Goal: Transaction & Acquisition: Purchase product/service

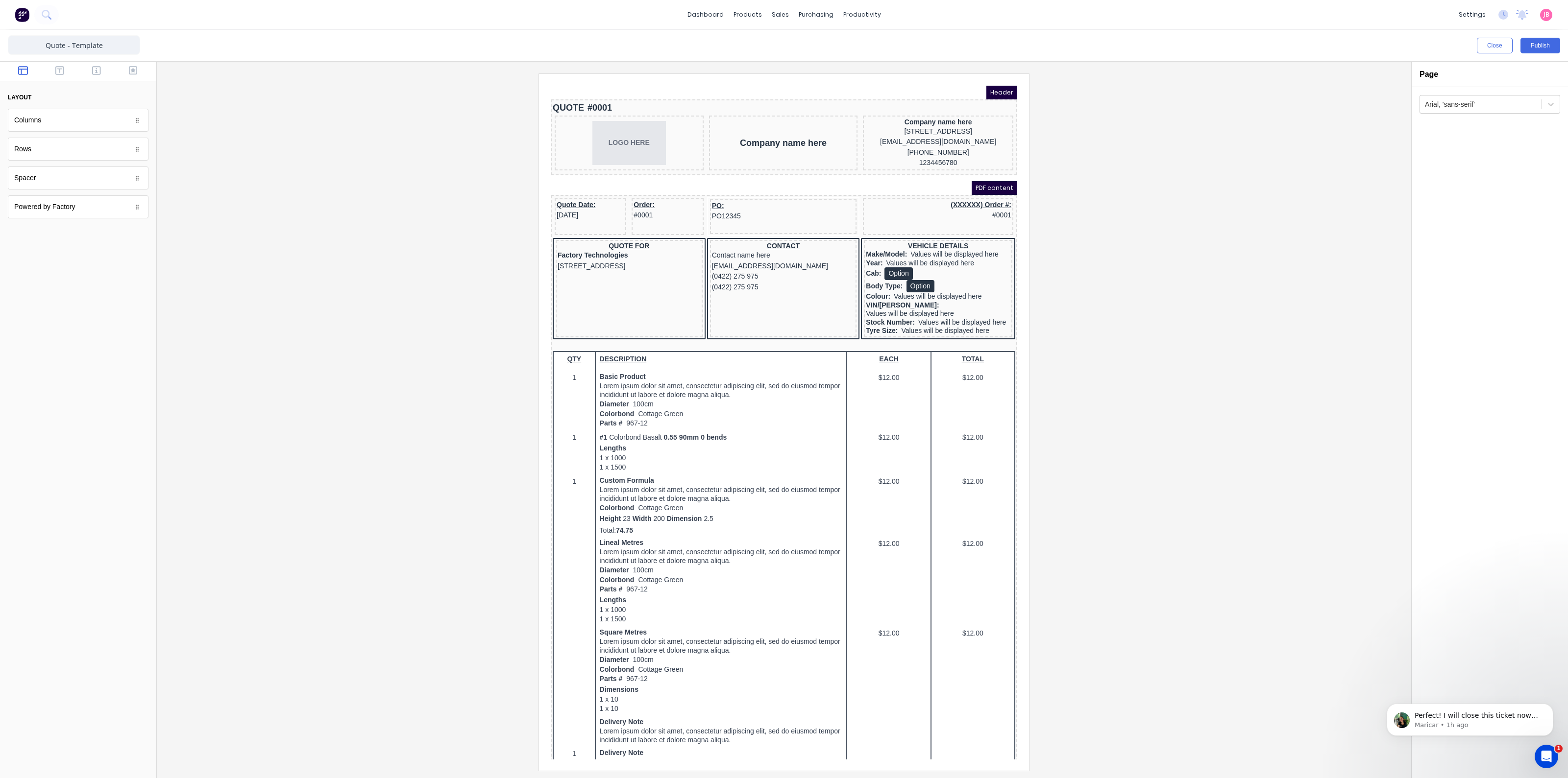
scroll to position [291, 0]
click at [1492, 40] on button "Close" at bounding box center [1494, 45] width 35 height 16
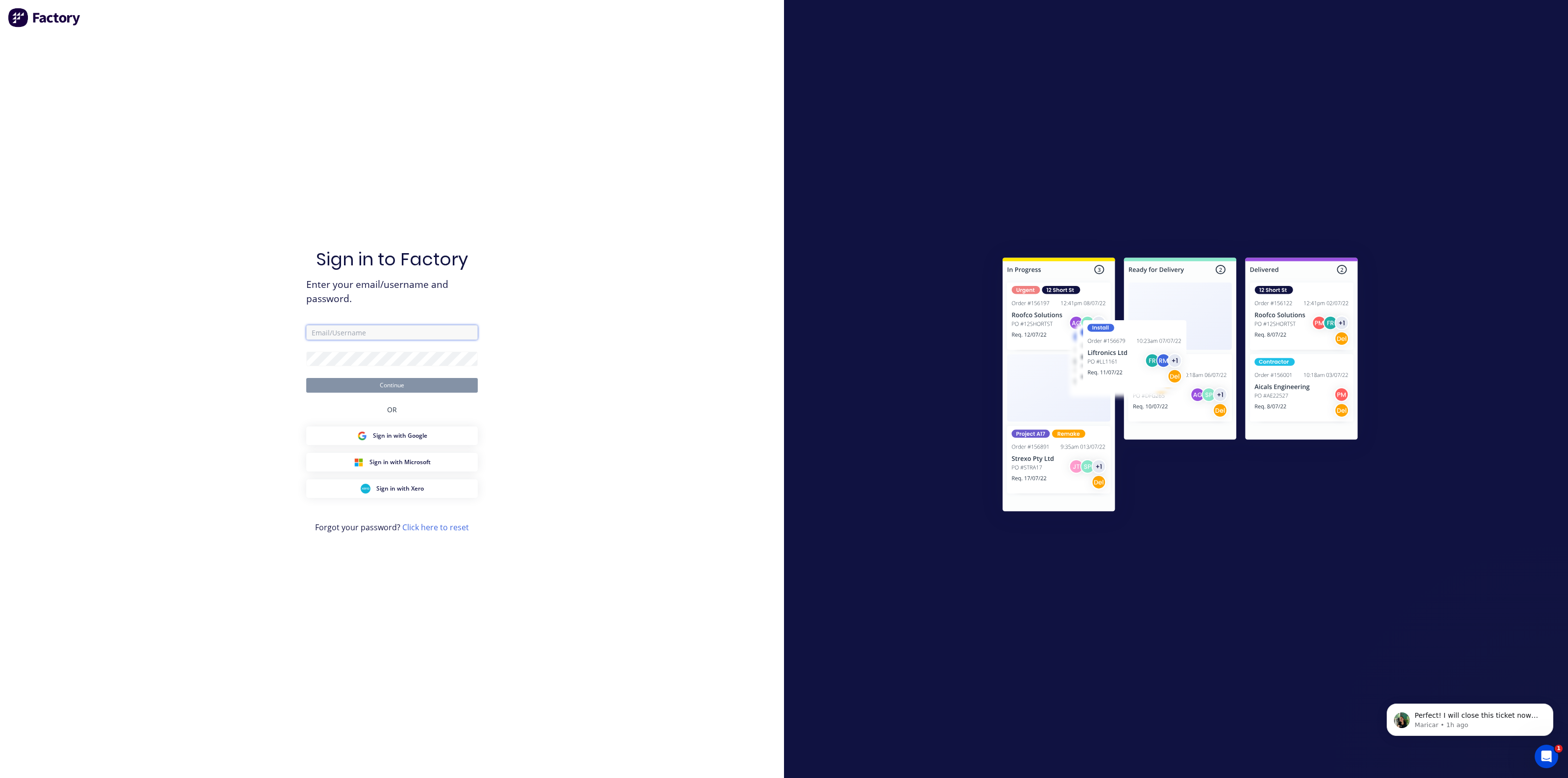
type input "[PERSON_NAME][EMAIL_ADDRESS][DOMAIN_NAME]"
click at [357, 385] on button "Continue" at bounding box center [392, 385] width 172 height 15
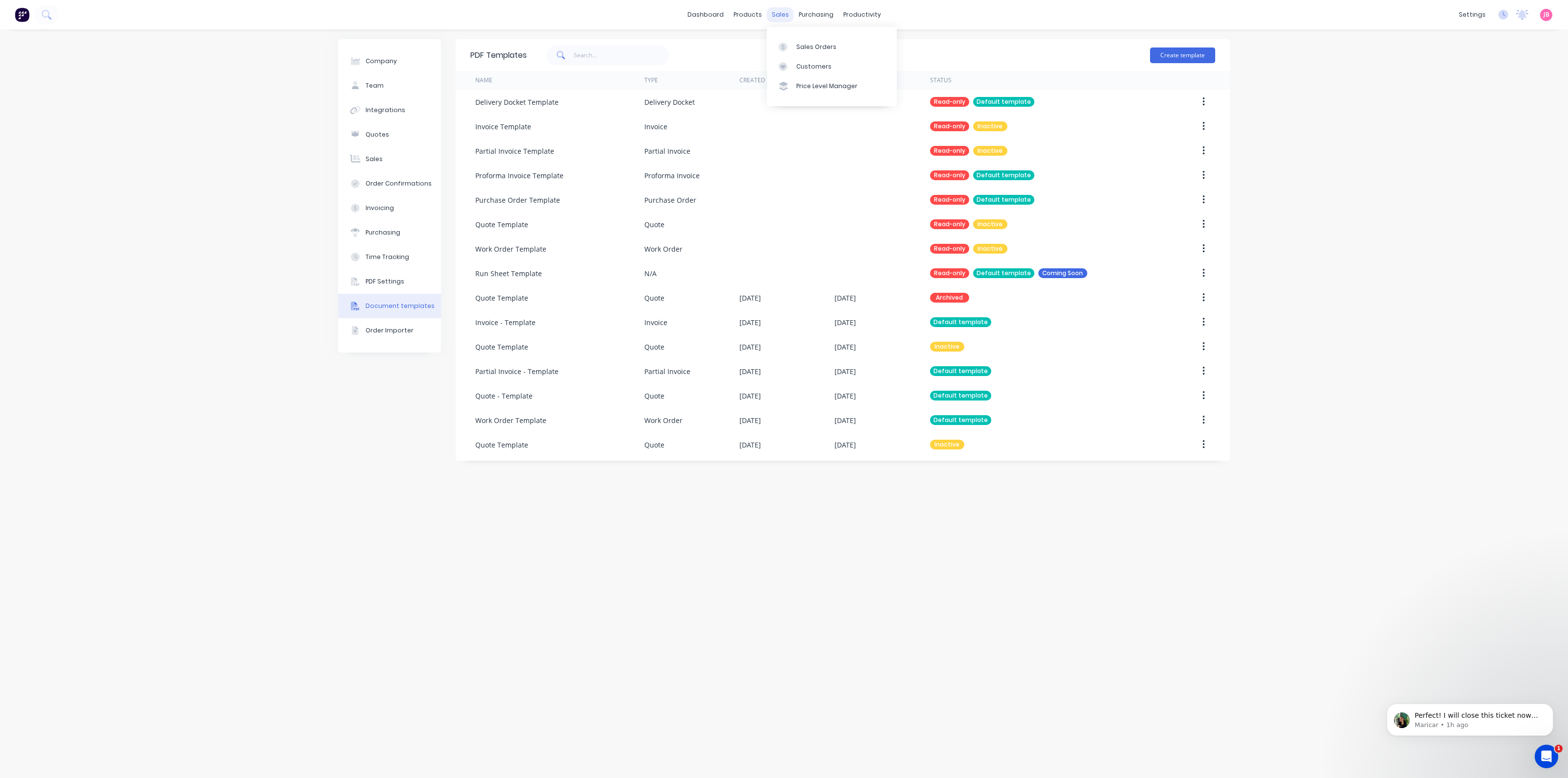
click at [783, 17] on div "sales" at bounding box center [780, 15] width 27 height 15
click at [797, 46] on div "Sales Orders" at bounding box center [816, 47] width 40 height 9
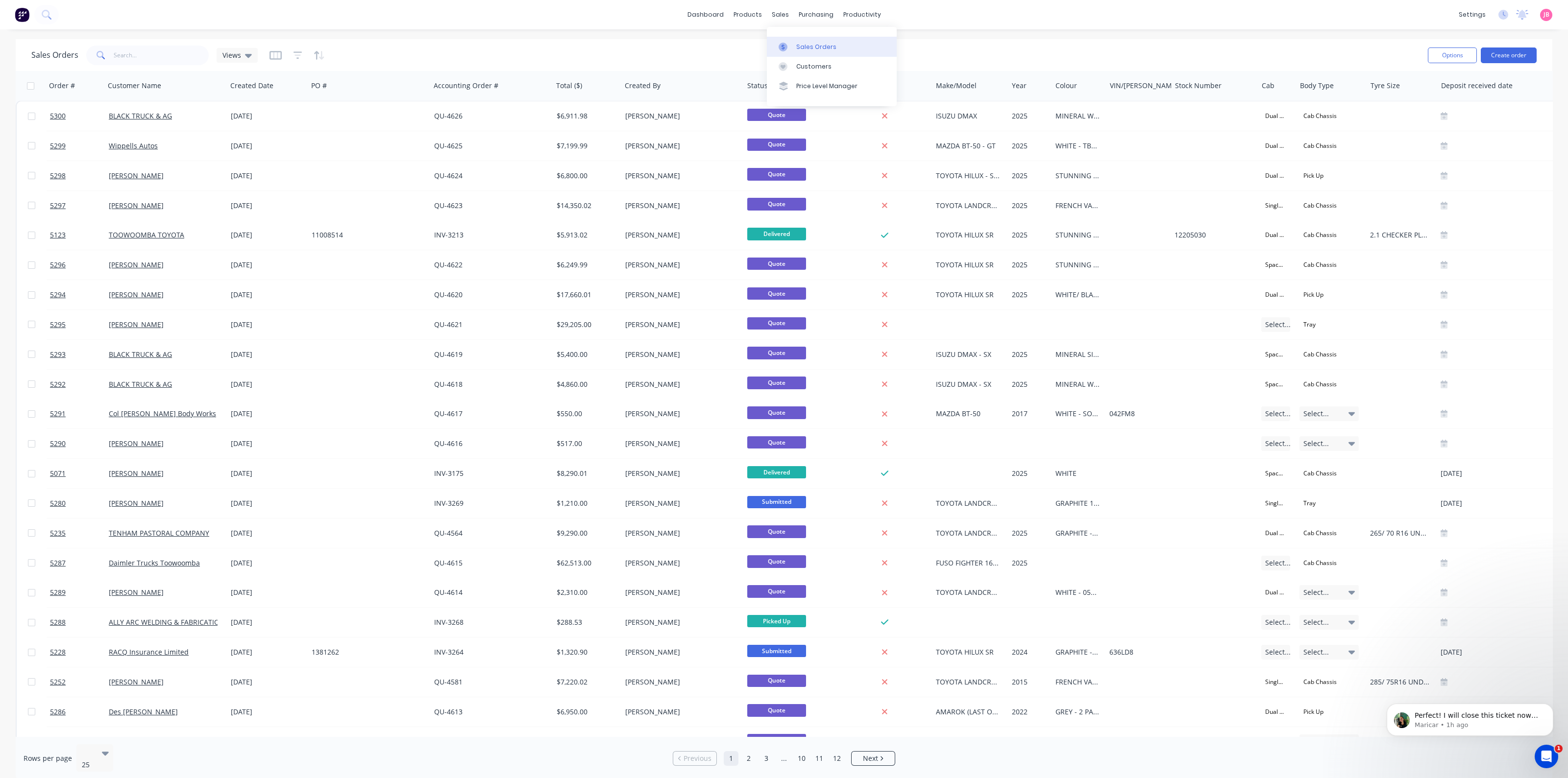
click at [801, 47] on div "Sales Orders" at bounding box center [816, 47] width 40 height 9
click at [1528, 59] on button "Create order" at bounding box center [1509, 55] width 56 height 16
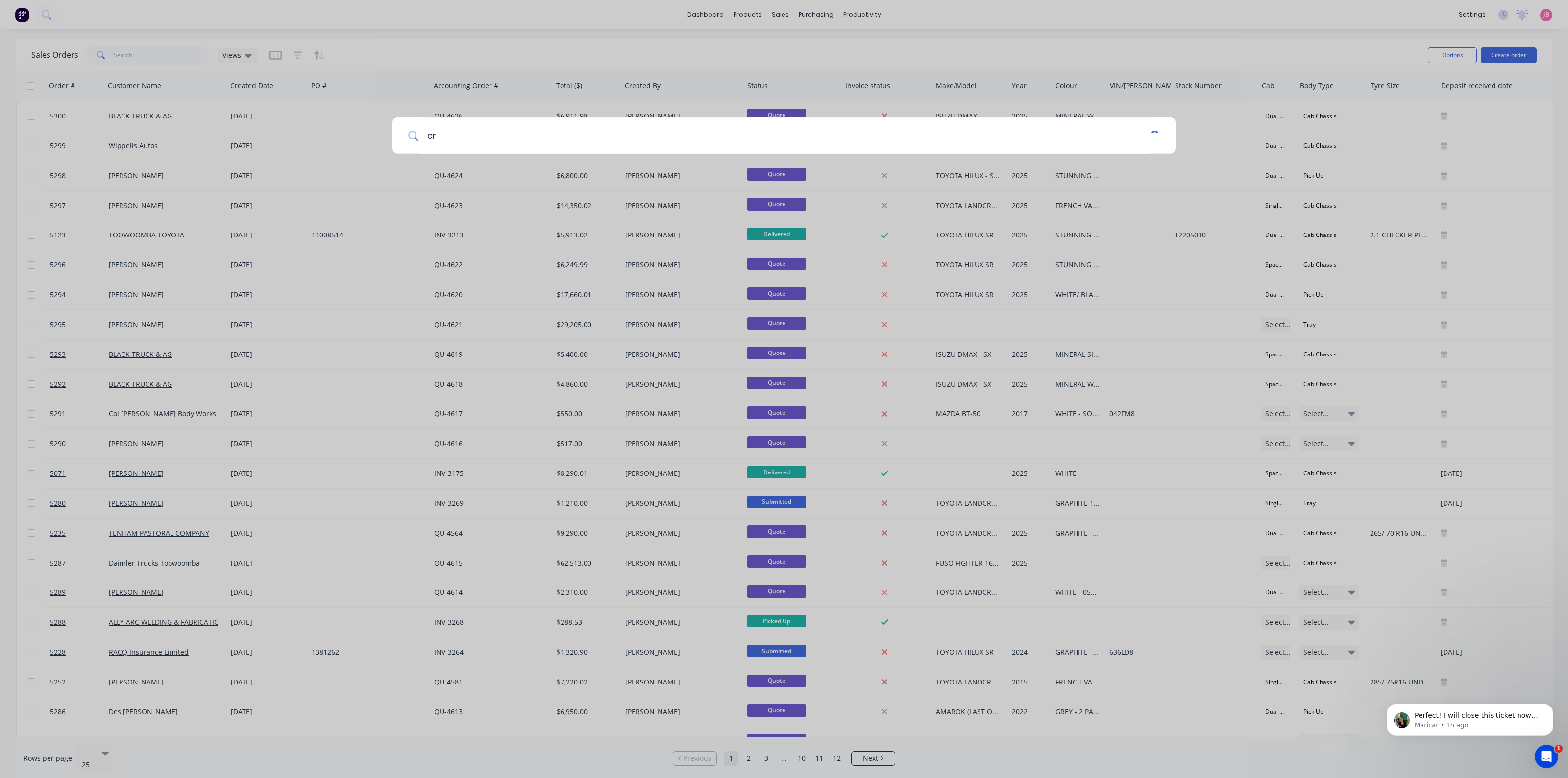
type input "c"
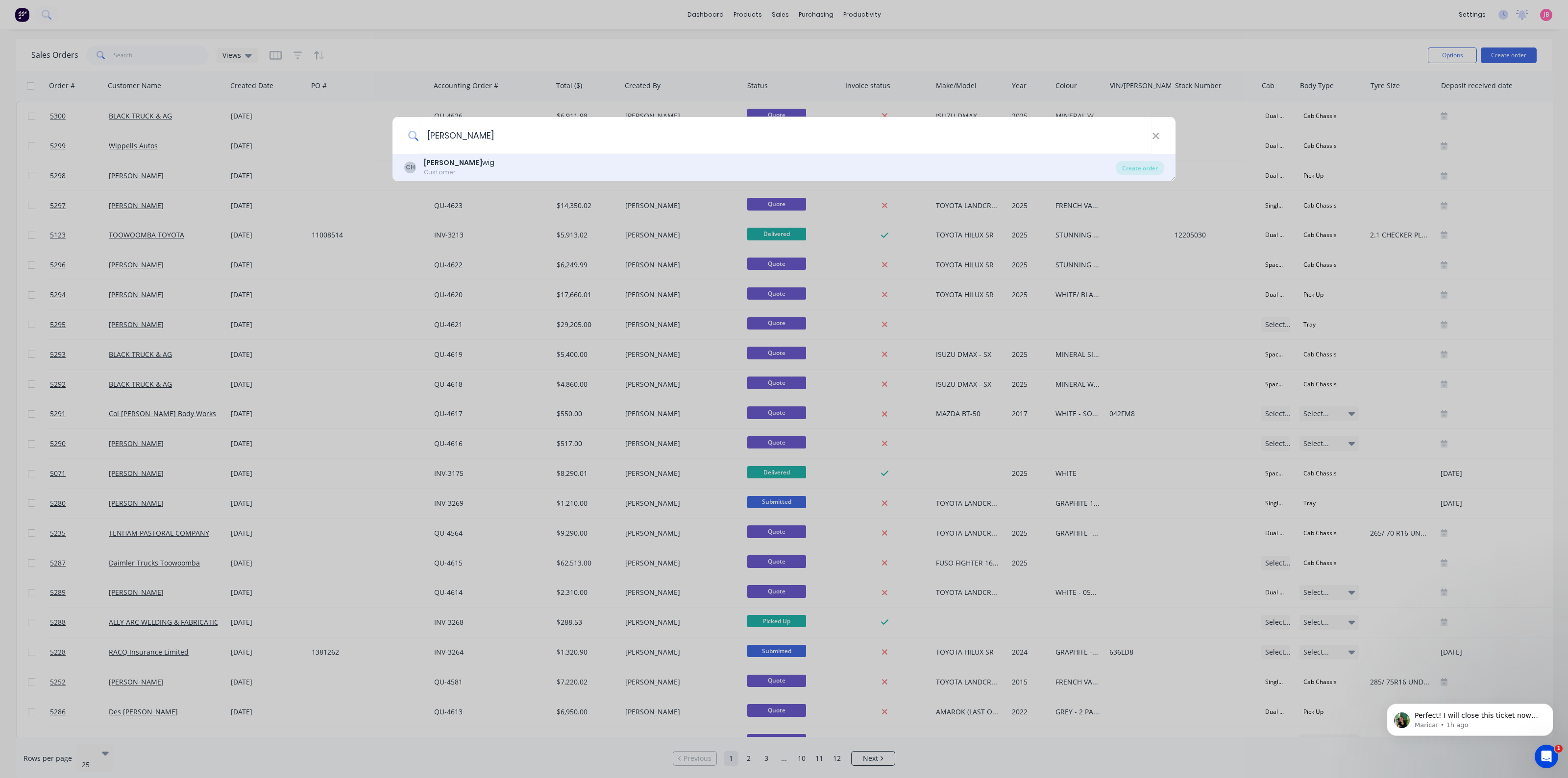
type input "[PERSON_NAME]"
click at [451, 163] on b "[PERSON_NAME]" at bounding box center [453, 163] width 59 height 10
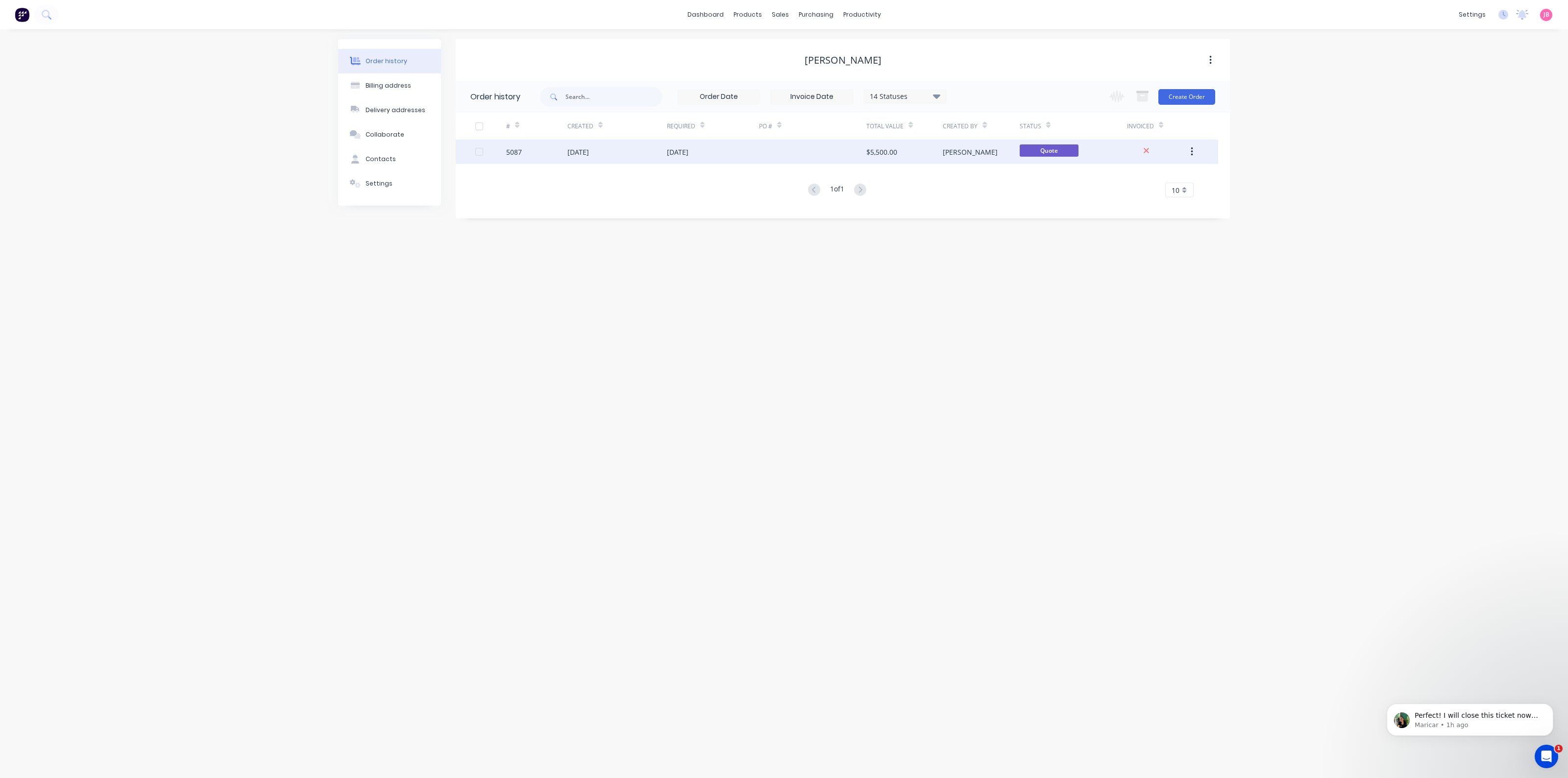
click at [688, 153] on div "[DATE]" at bounding box center [678, 152] width 21 height 10
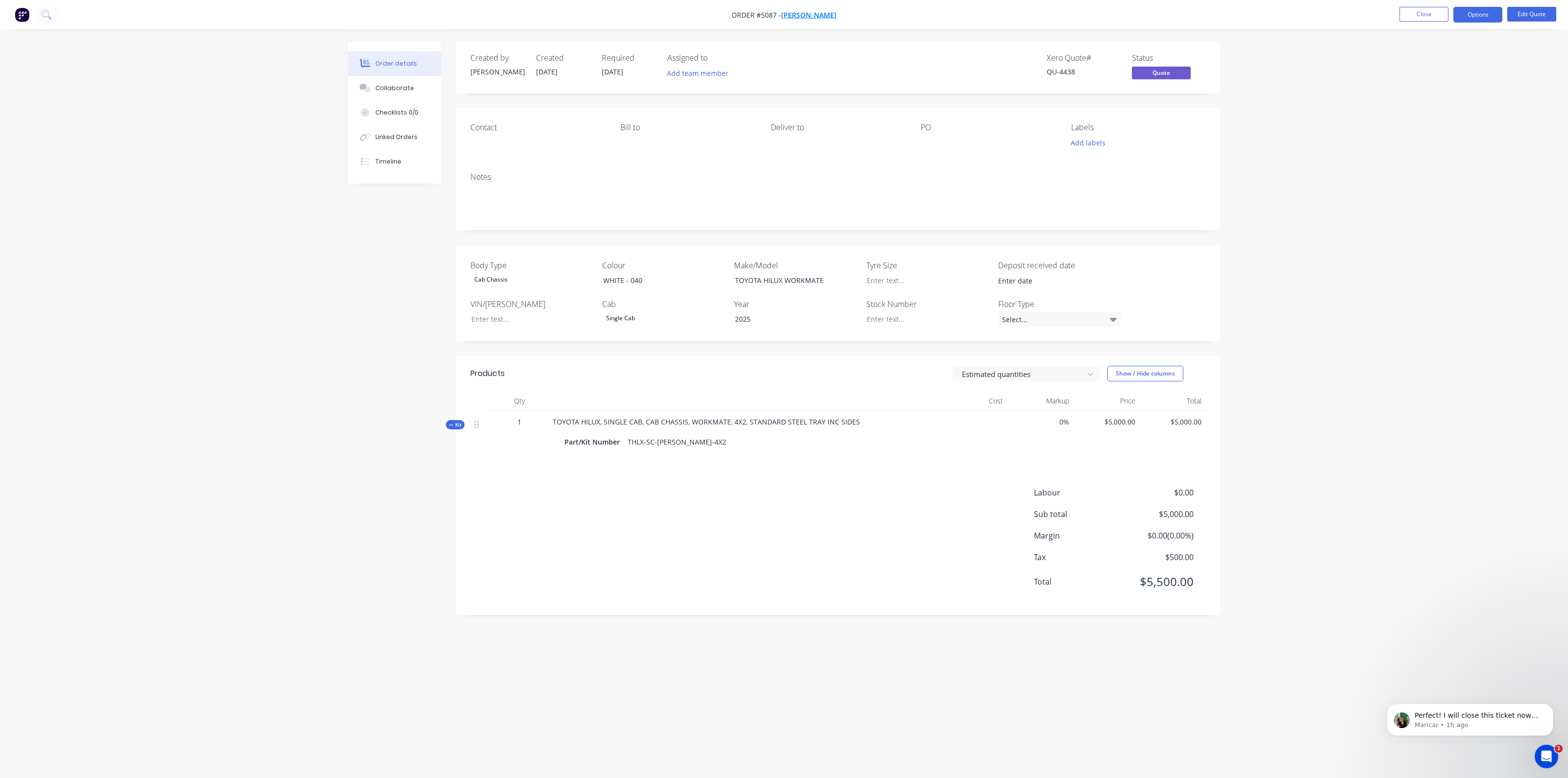
click at [801, 13] on span "[PERSON_NAME]" at bounding box center [808, 14] width 55 height 9
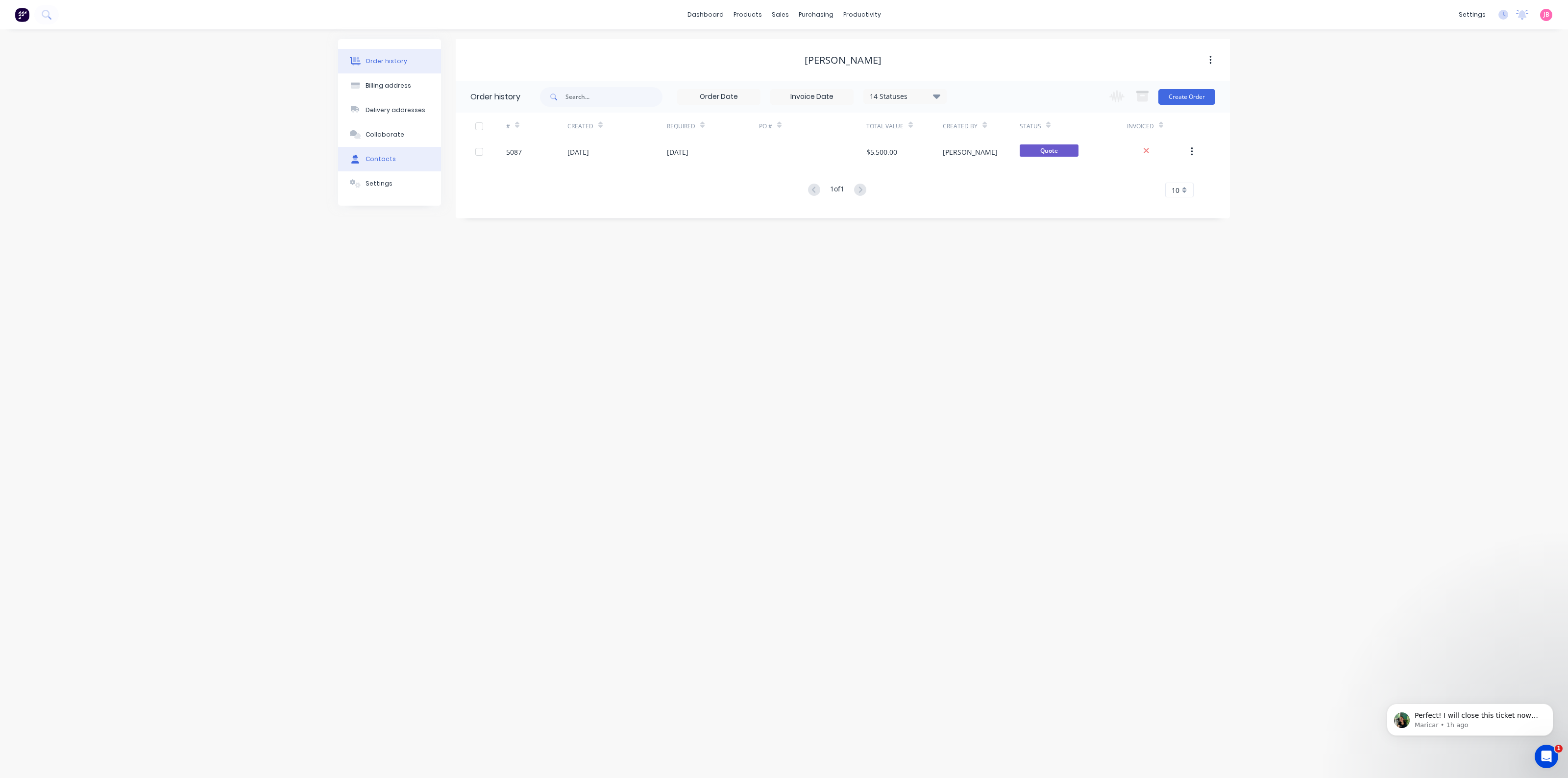
click at [381, 160] on div "Contacts" at bounding box center [380, 159] width 31 height 9
select select "AU"
click at [494, 135] on div "[PERSON_NAME]" at bounding box center [508, 130] width 61 height 12
click at [463, 131] on button "button" at bounding box center [466, 130] width 12 height 12
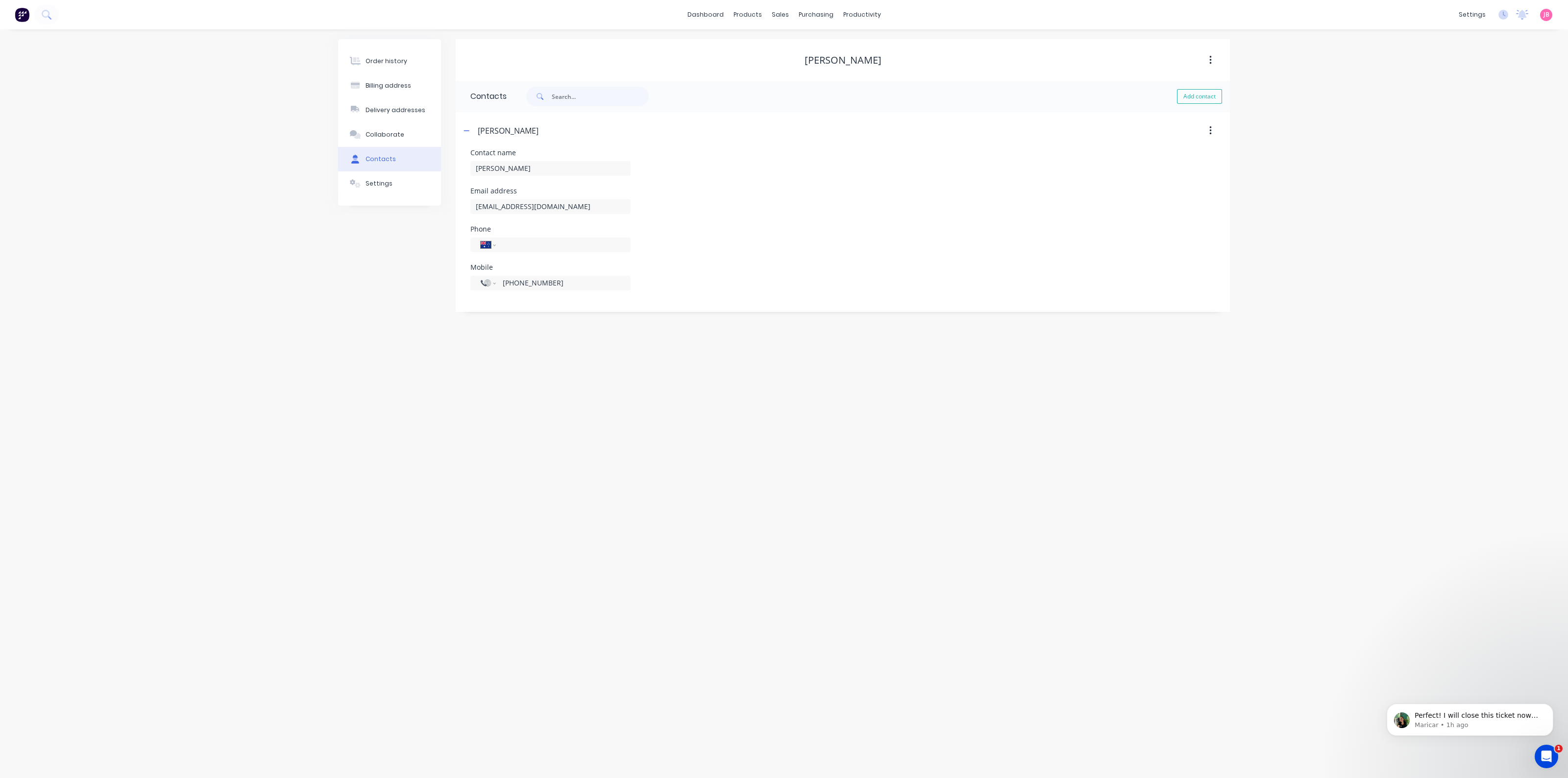
click at [442, 364] on div "Order history Billing address Delivery addresses Collaborate Contacts Settings …" at bounding box center [784, 404] width 1568 height 749
click at [541, 282] on input "[PHONE_NUMBER]" at bounding box center [561, 283] width 117 height 10
drag, startPoint x: 571, startPoint y: 285, endPoint x: 517, endPoint y: 284, distance: 54.0
click at [517, 284] on input "[PHONE_NUMBER]" at bounding box center [561, 283] width 117 height 10
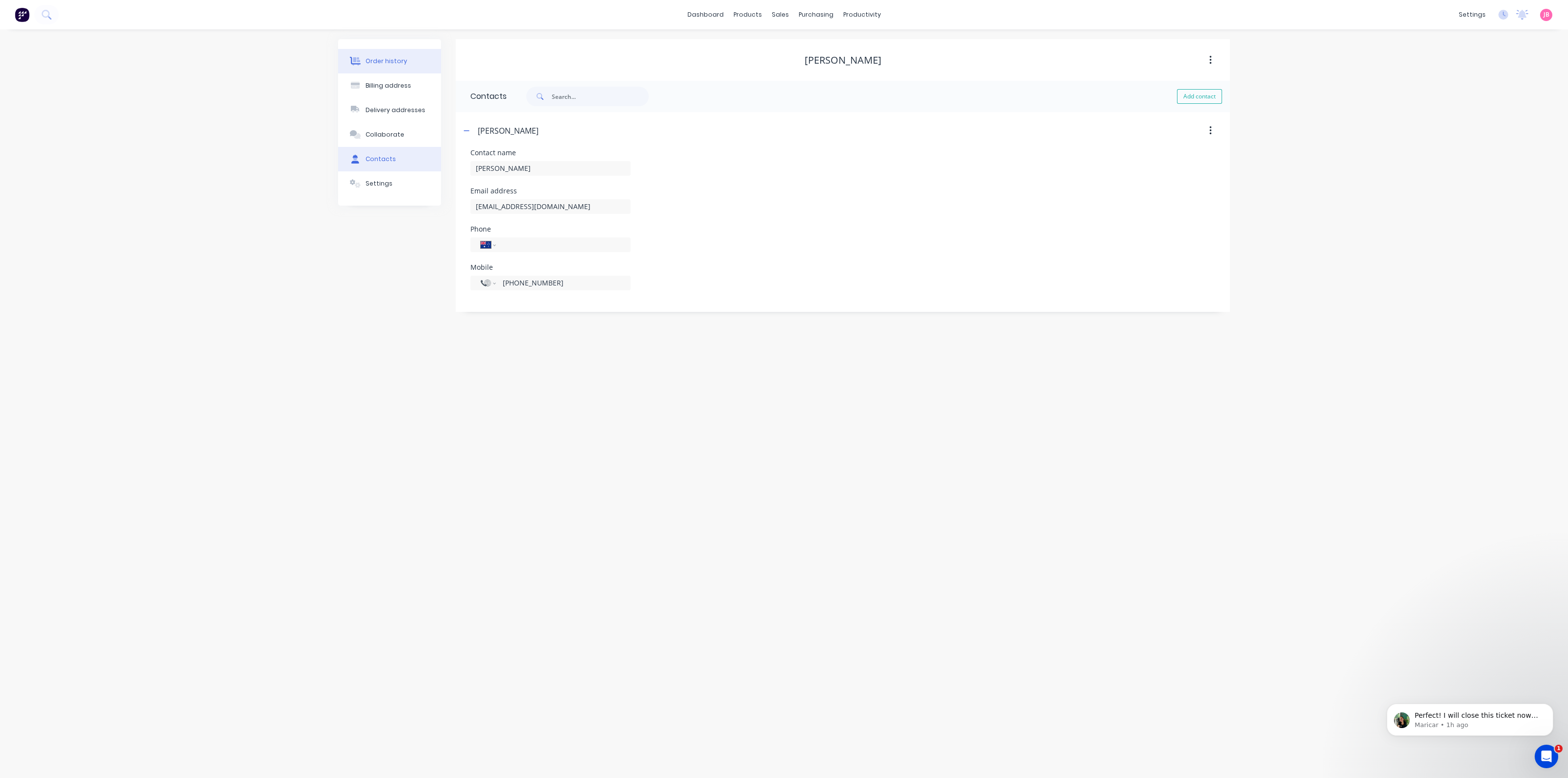
click at [380, 66] on button "Order history" at bounding box center [390, 61] width 103 height 25
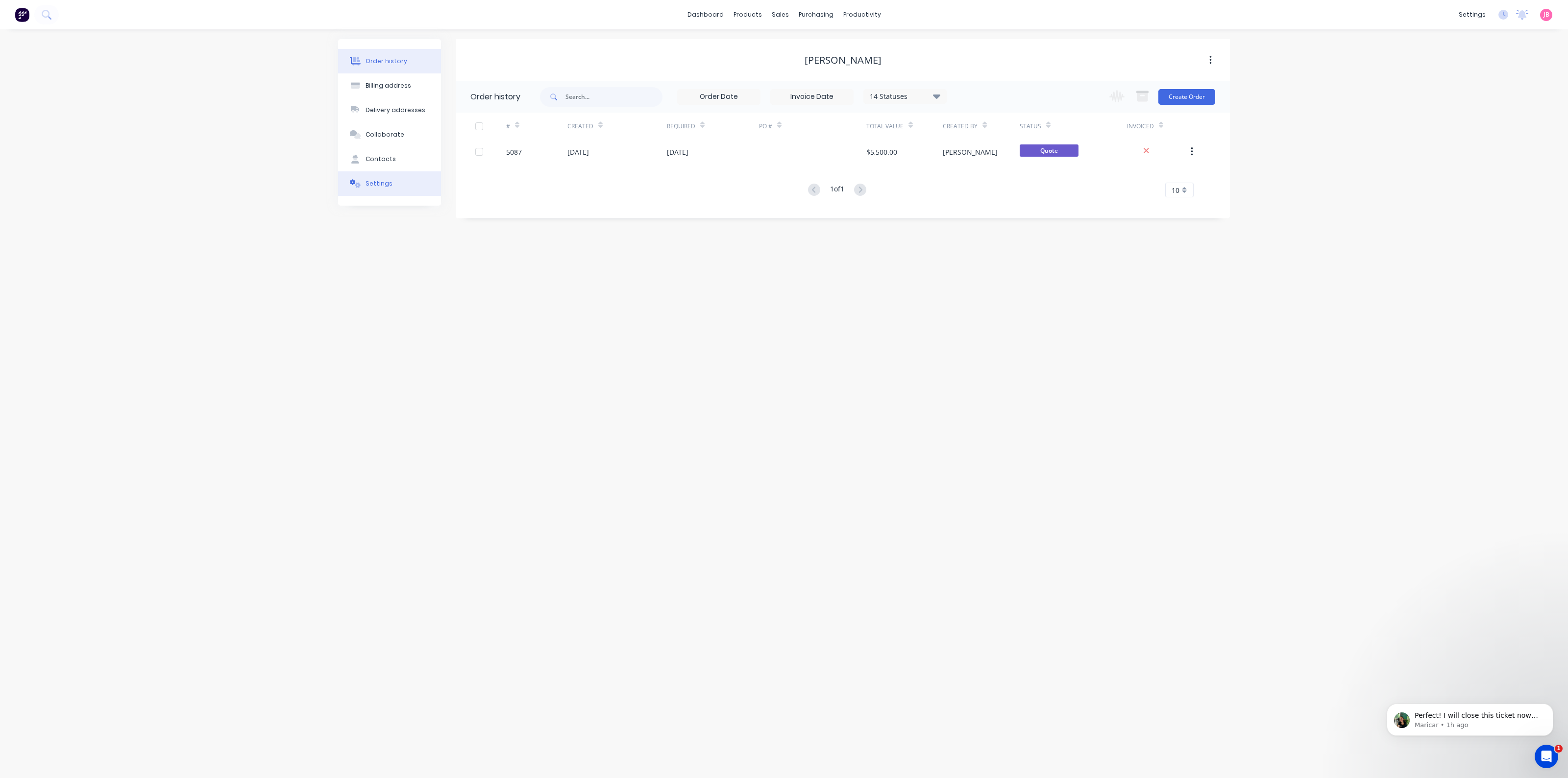
click at [387, 180] on div "Settings" at bounding box center [379, 183] width 27 height 9
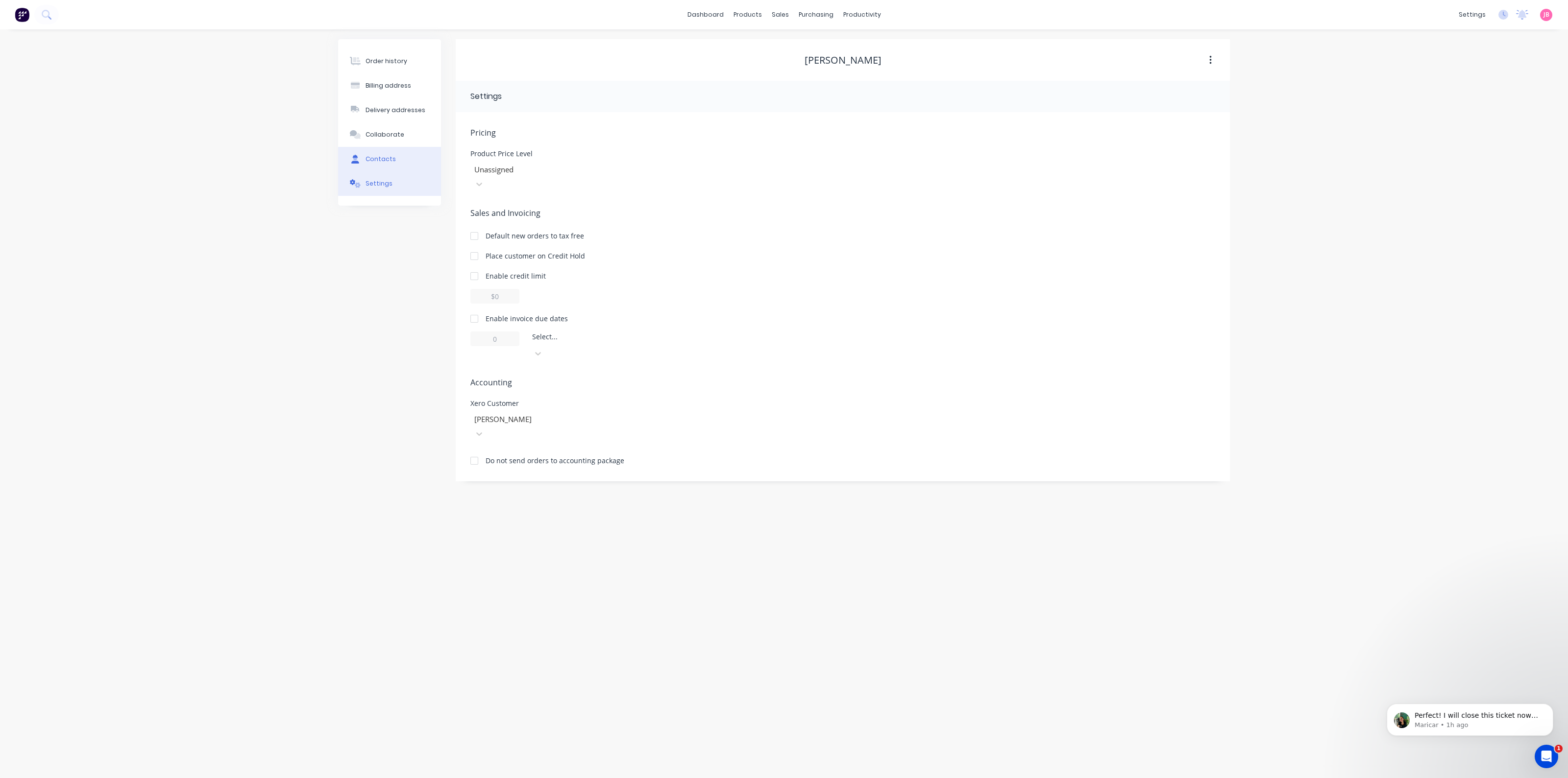
click at [380, 158] on div "Contacts" at bounding box center [380, 159] width 31 height 9
click at [516, 130] on div "[PERSON_NAME]" at bounding box center [508, 130] width 61 height 12
click at [464, 133] on icon "button" at bounding box center [466, 130] width 6 height 7
drag, startPoint x: 547, startPoint y: 285, endPoint x: 532, endPoint y: 285, distance: 15.0
click at [532, 285] on input "[PHONE_NUMBER]" at bounding box center [561, 283] width 117 height 10
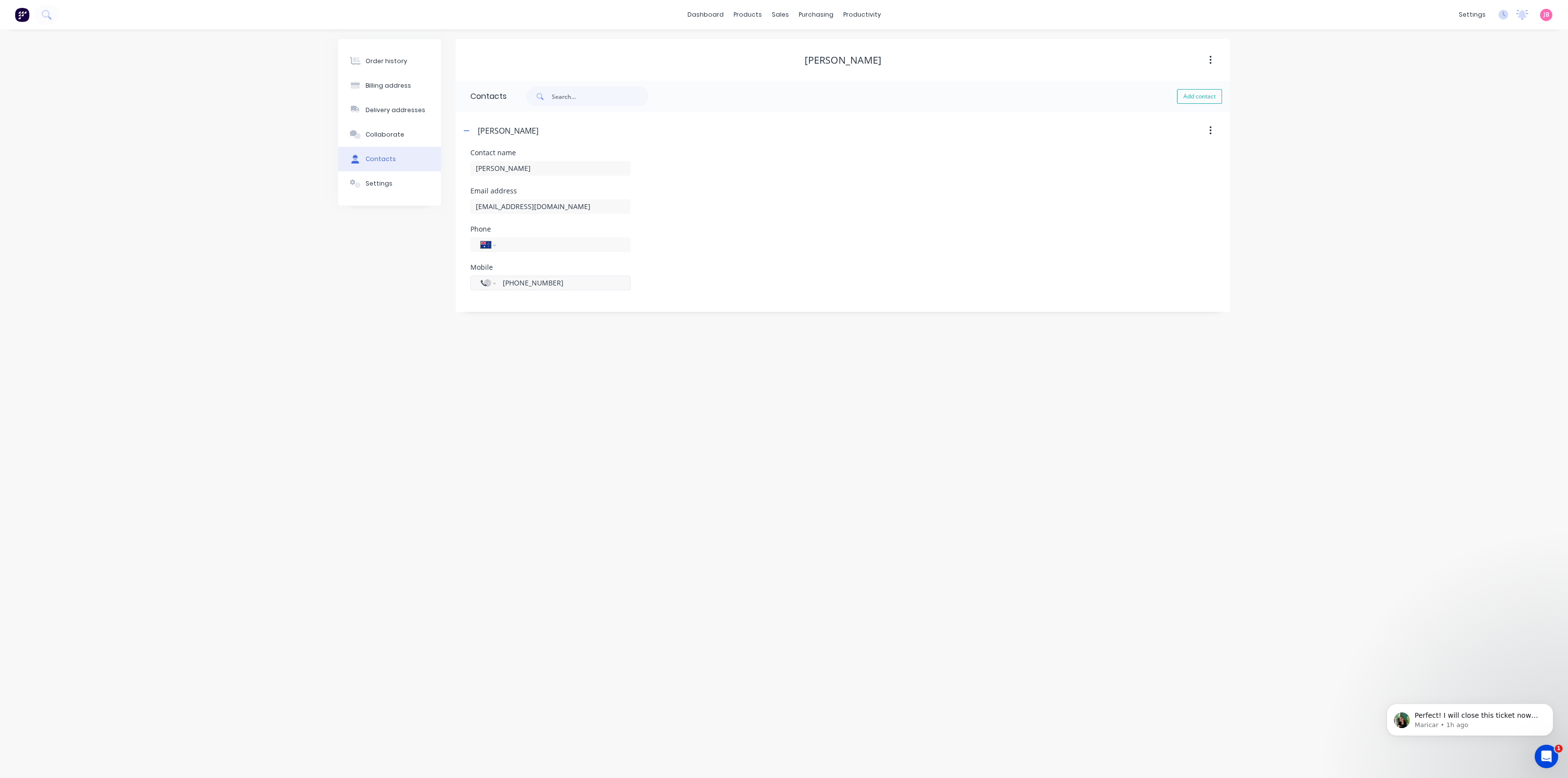
type input "[PHONE_NUMBER]"
select select "AU"
type input "0448 236 580"
click at [691, 216] on div "Email address [EMAIL_ADDRESS][DOMAIN_NAME]" at bounding box center [843, 206] width 744 height 38
click at [764, 150] on div "Contact name [PERSON_NAME]" at bounding box center [843, 168] width 744 height 38
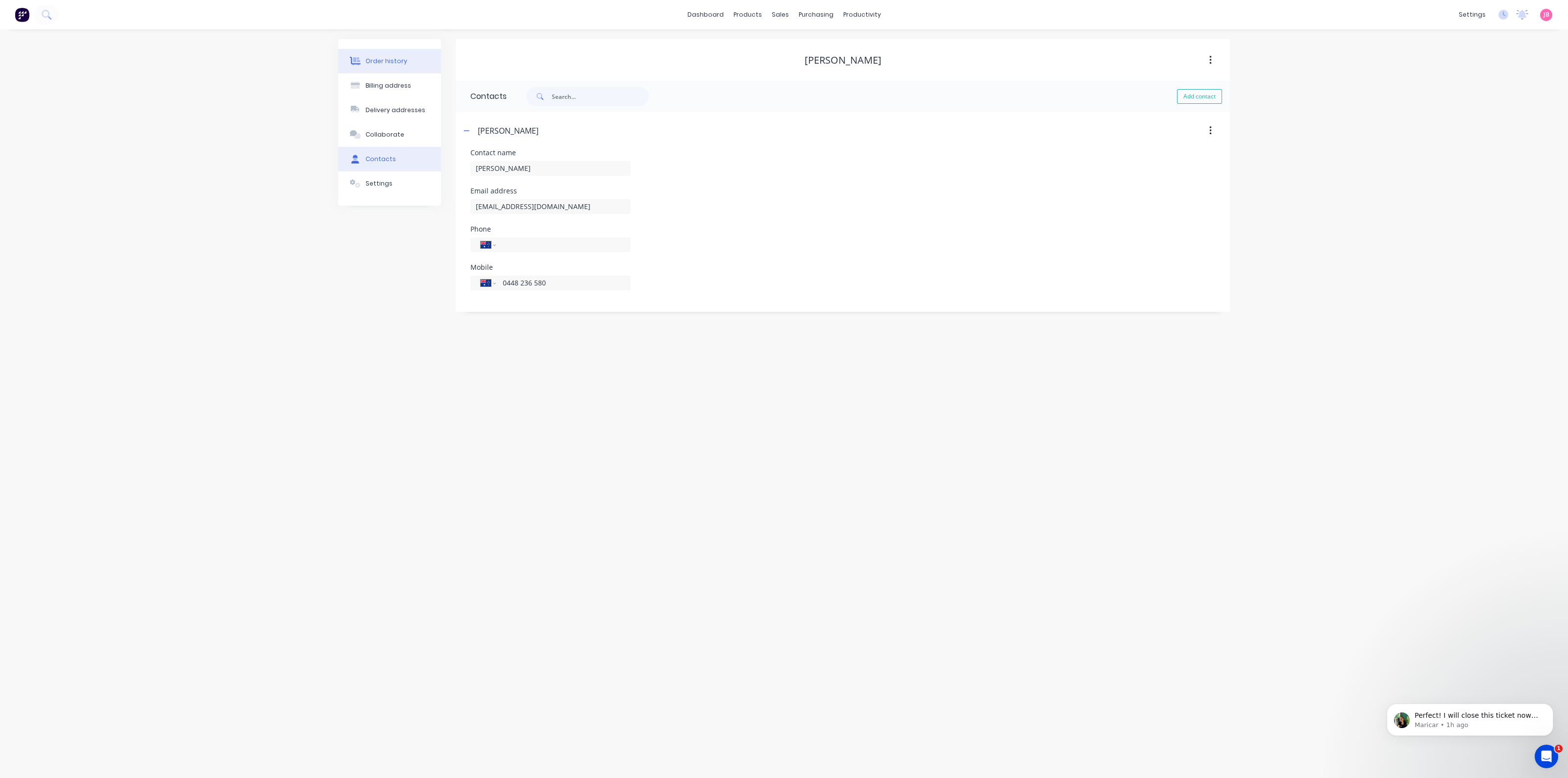
click at [382, 59] on div "Order history" at bounding box center [386, 61] width 41 height 9
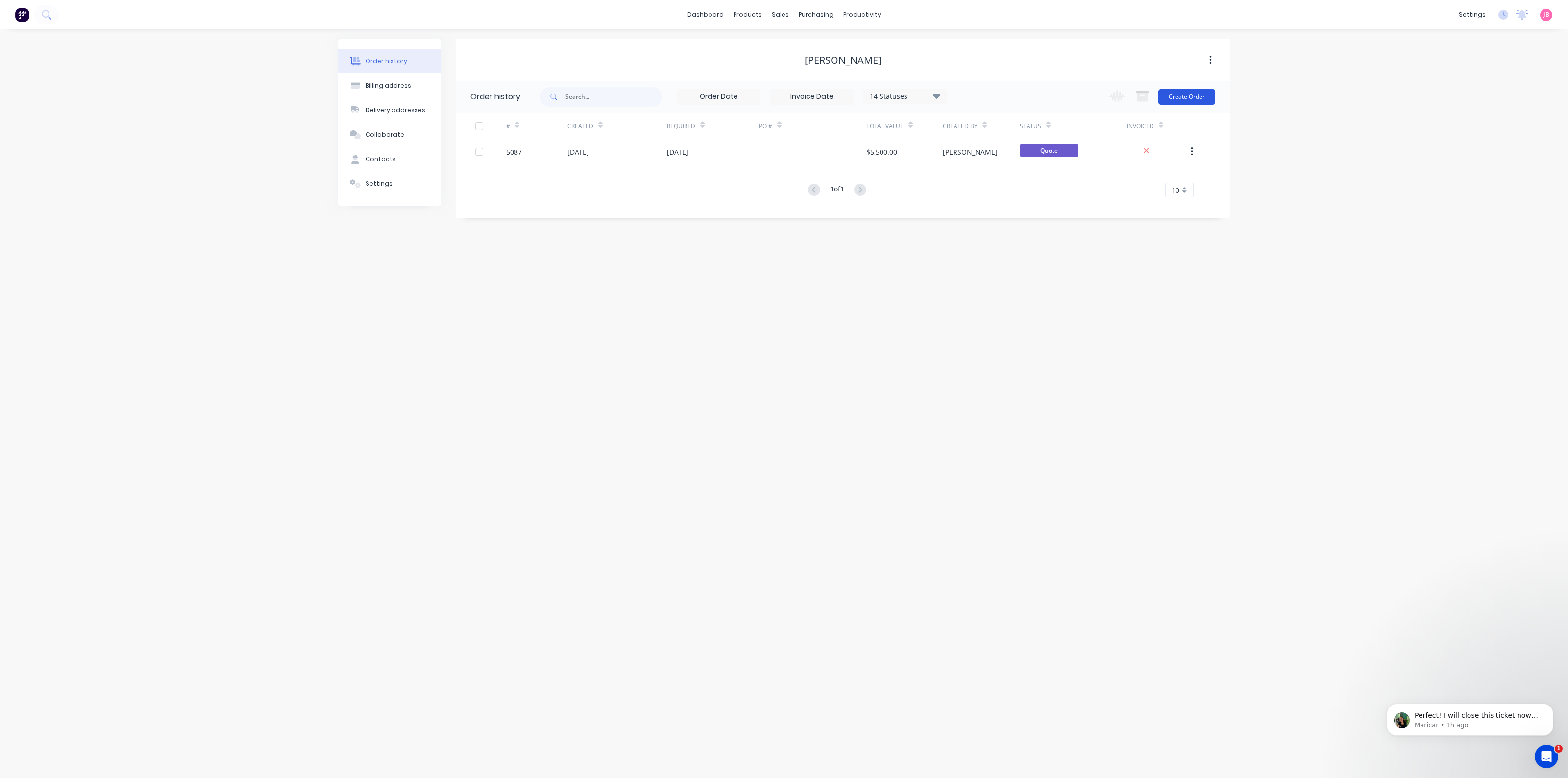
click at [1194, 92] on button "Create Order" at bounding box center [1187, 97] width 57 height 16
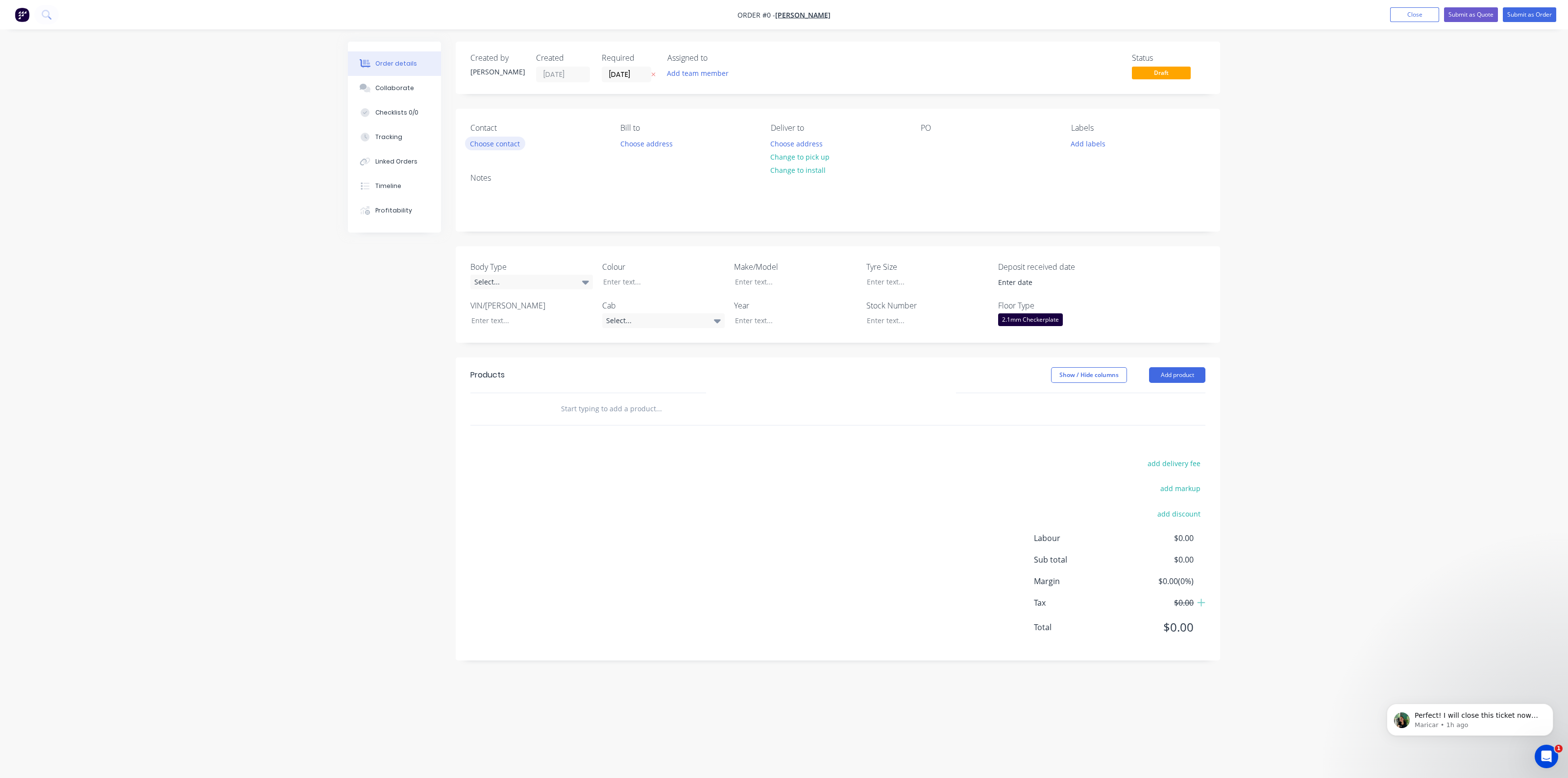
click at [507, 146] on button "Choose contact" at bounding box center [494, 144] width 60 height 13
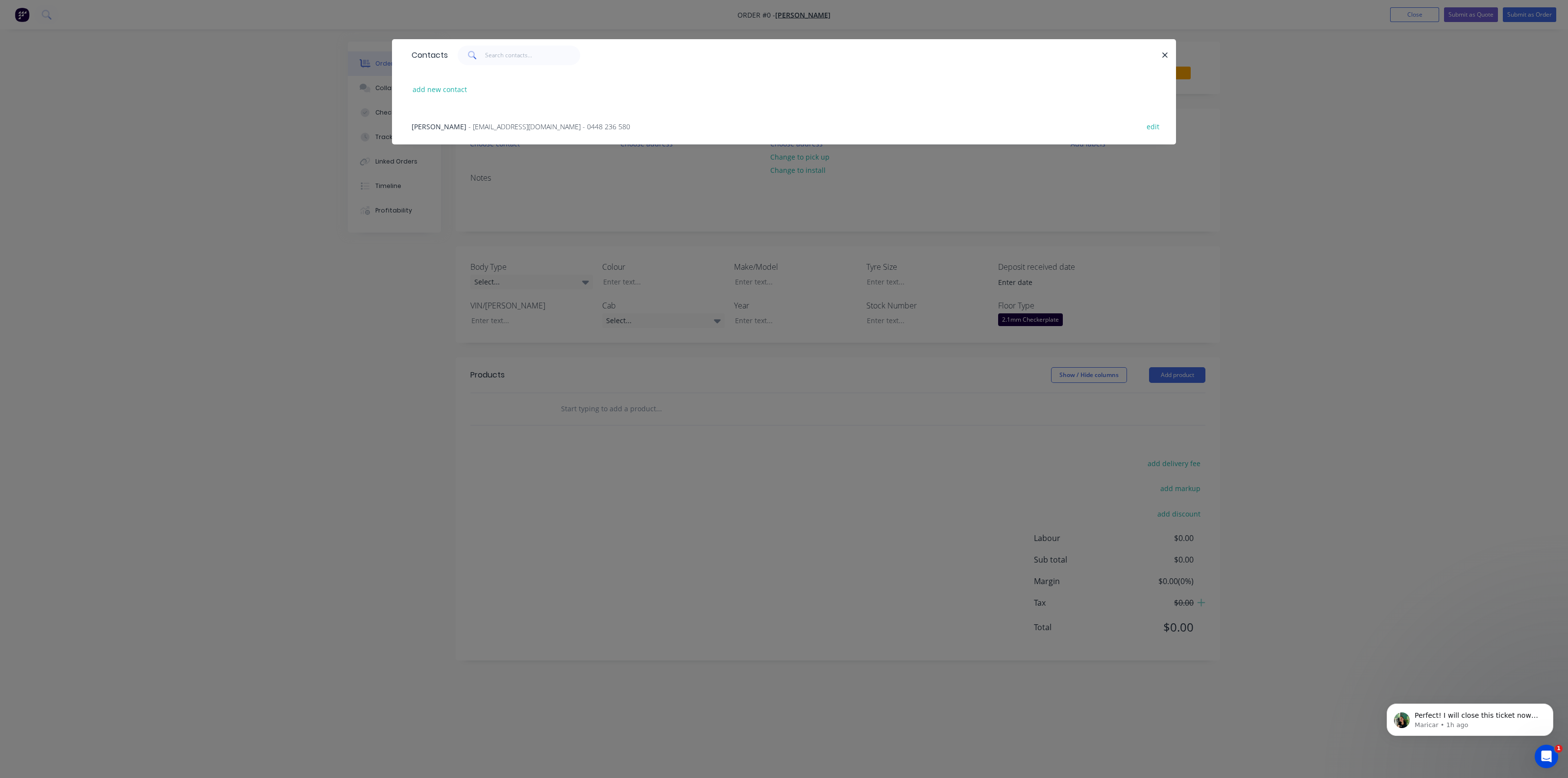
click at [510, 129] on span "- [EMAIL_ADDRESS][DOMAIN_NAME] - 0448 236 580" at bounding box center [550, 126] width 162 height 9
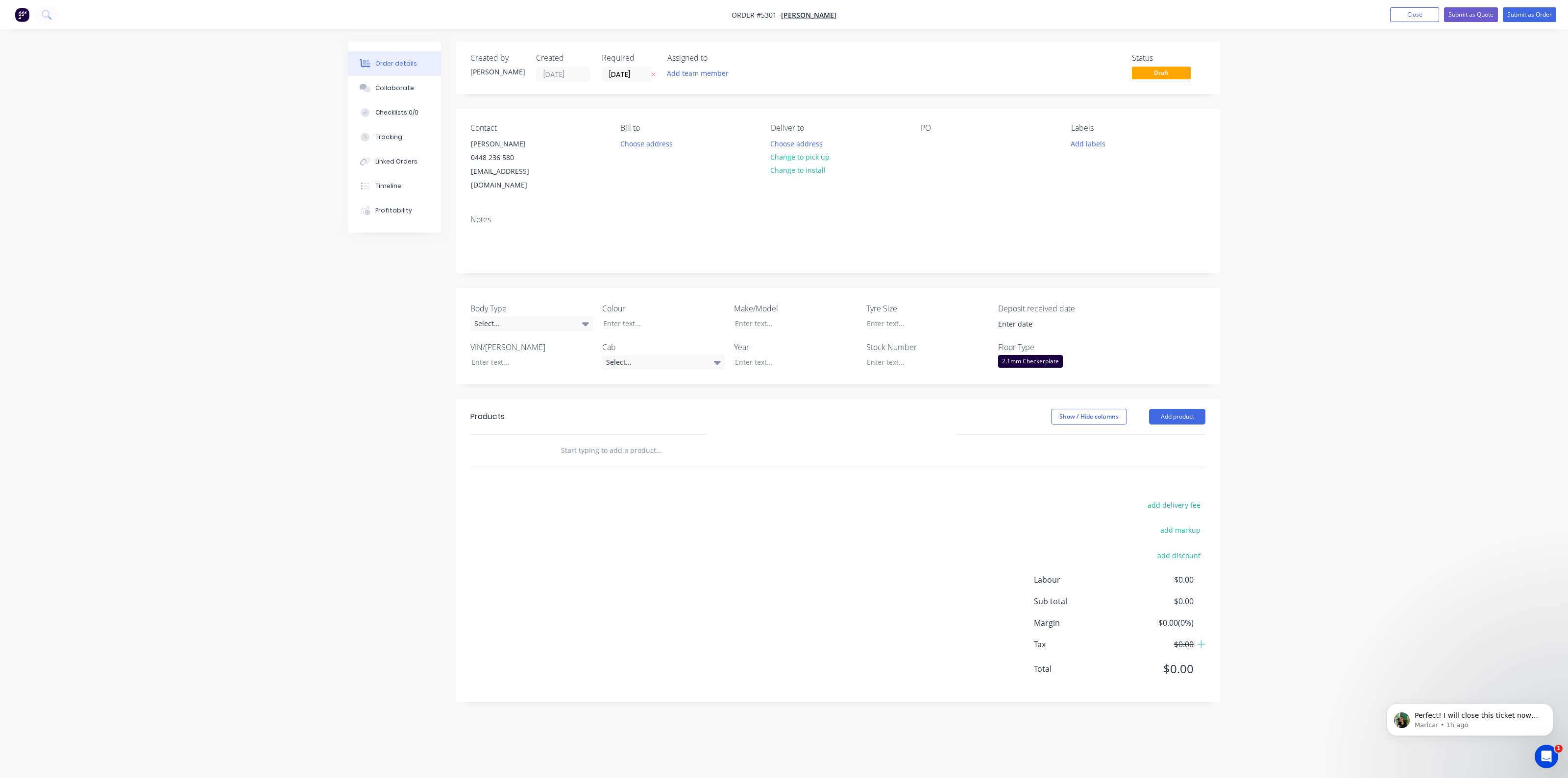
click at [1044, 355] on div "2.1mm Checkerplate" at bounding box center [1030, 361] width 64 height 12
click at [1028, 370] on button "None" at bounding box center [1071, 368] width 147 height 17
click at [579, 317] on div "Select..." at bounding box center [531, 324] width 122 height 15
drag, startPoint x: 561, startPoint y: 299, endPoint x: 594, endPoint y: 347, distance: 58.2
click at [561, 303] on label "Body Type" at bounding box center [531, 309] width 122 height 12
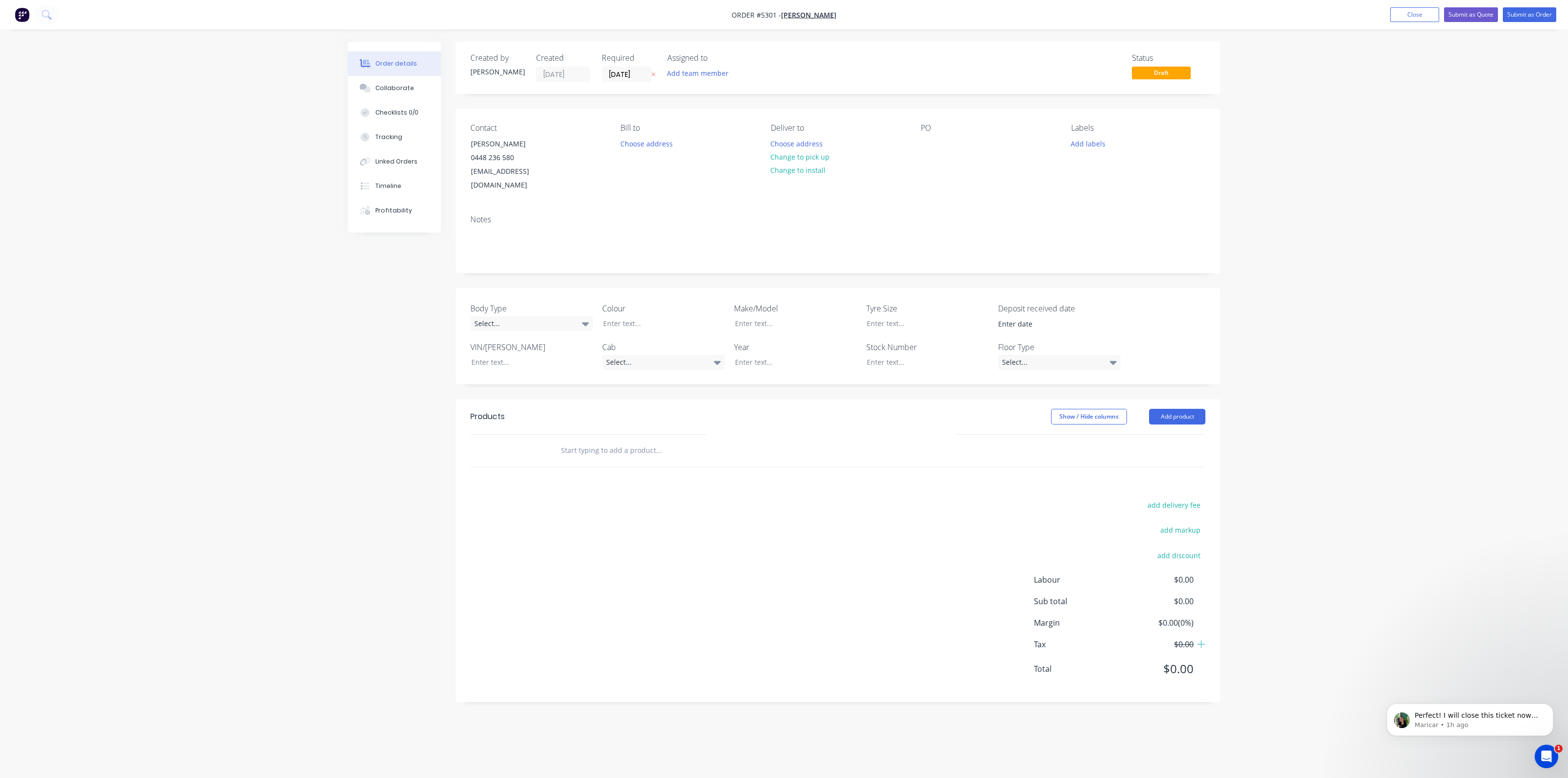
click at [632, 449] on div at bounding box center [725, 450] width 352 height 32
click at [1174, 409] on button "Add product" at bounding box center [1177, 417] width 56 height 16
click at [1155, 435] on div "Product catalogue" at bounding box center [1158, 441] width 75 height 14
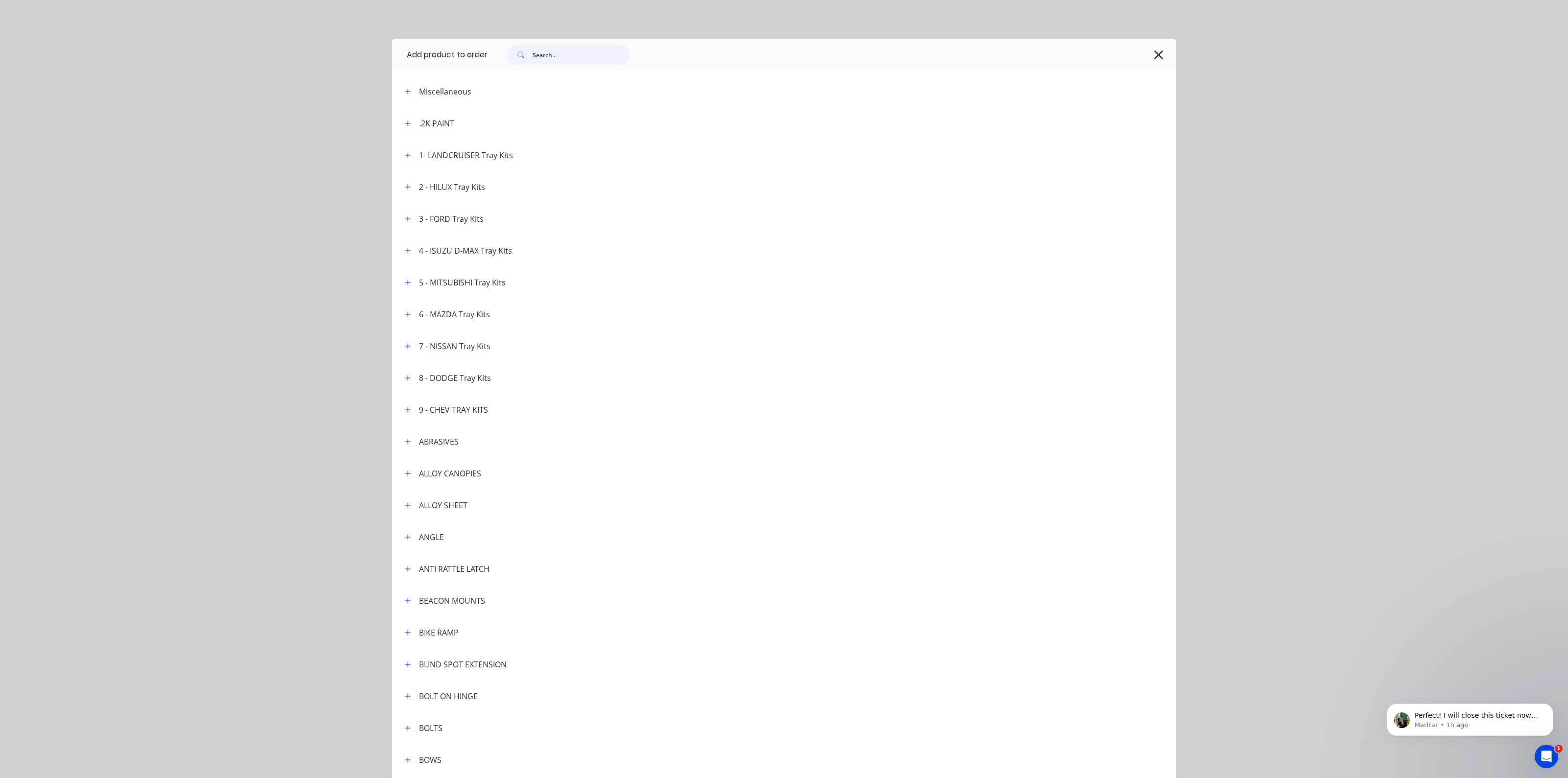
click at [584, 54] on input "text" at bounding box center [581, 55] width 97 height 20
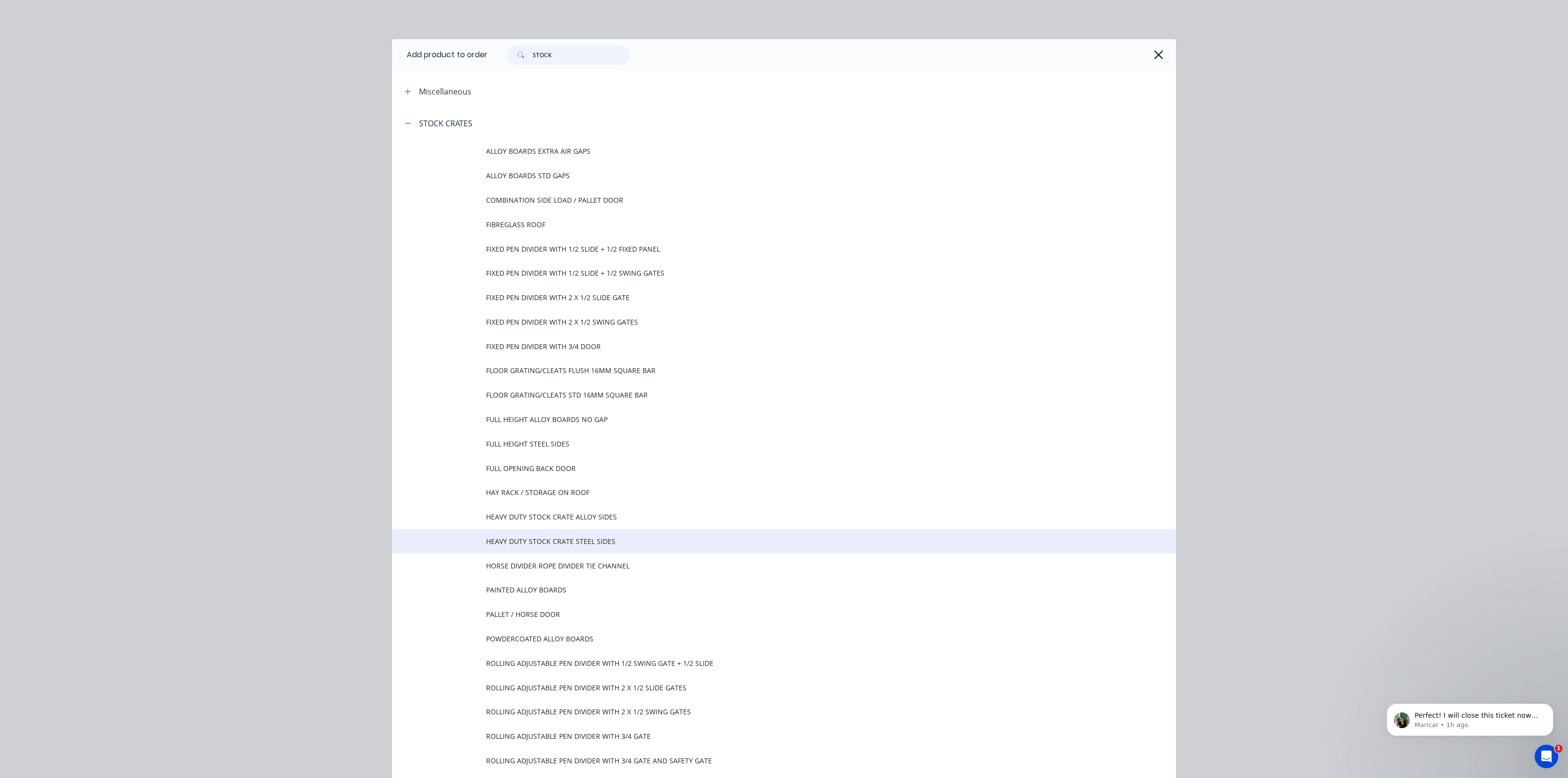
type input "STOCK"
click at [545, 537] on span "HEAVY DUTY STOCK CRATE STEEL SIDES" at bounding box center [762, 541] width 552 height 10
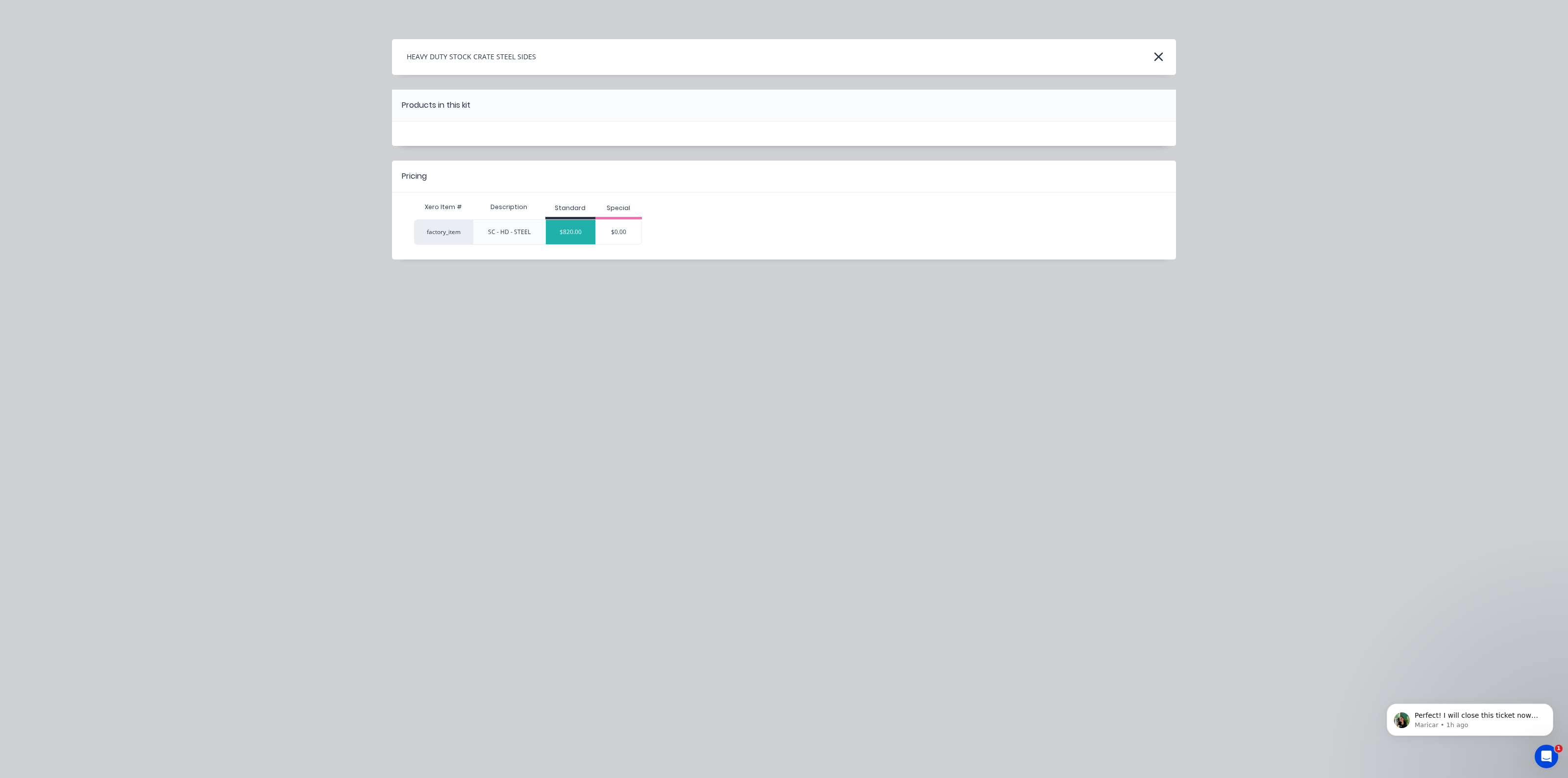
click at [571, 225] on div "$820.00" at bounding box center [570, 233] width 50 height 25
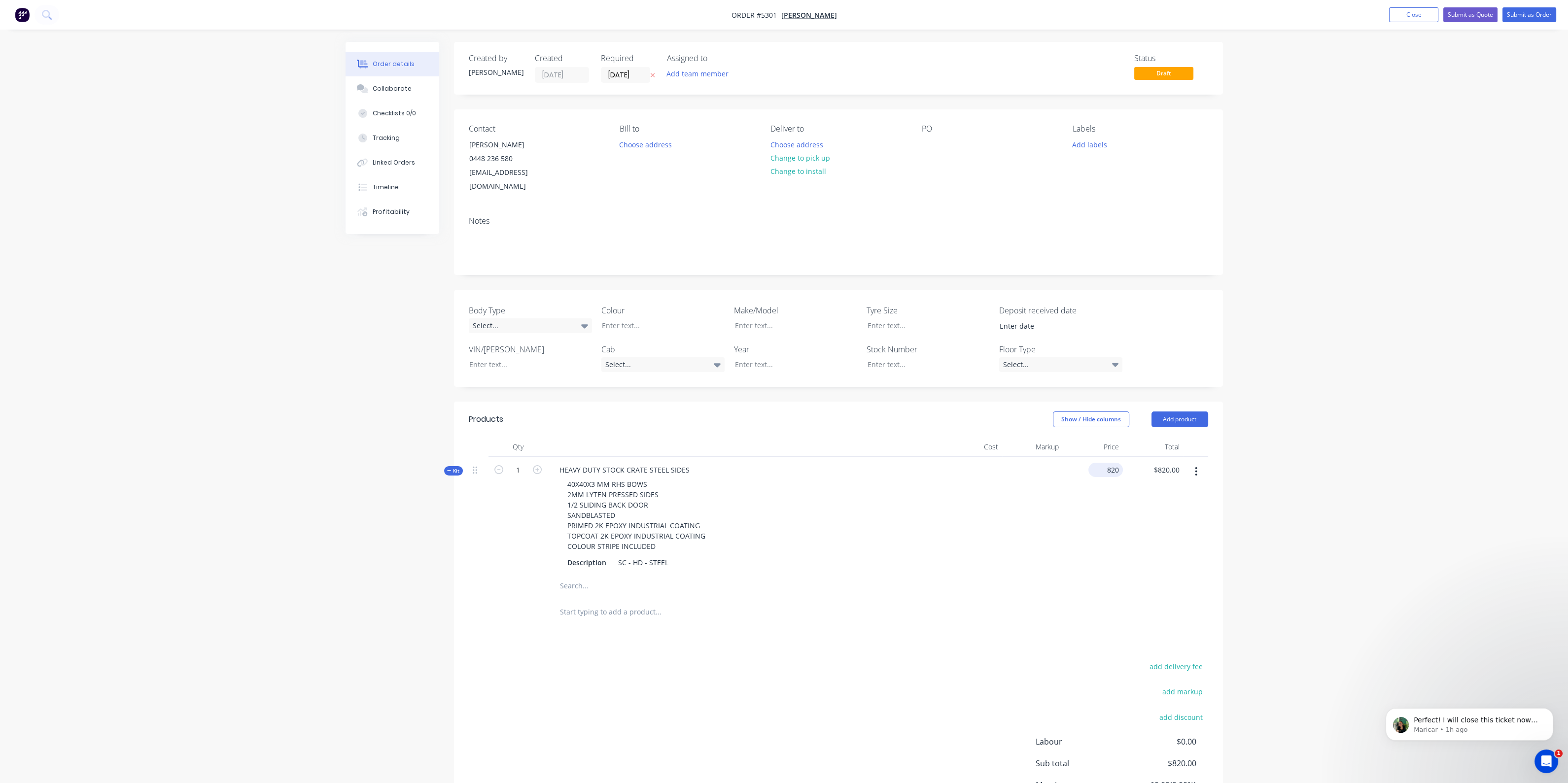
click at [1113, 462] on input "820" at bounding box center [1107, 469] width 31 height 14
type input "$820.00"
click at [561, 462] on div "HEAVY DUTY STOCK CRATE STEEL SIDES" at bounding box center [624, 469] width 146 height 14
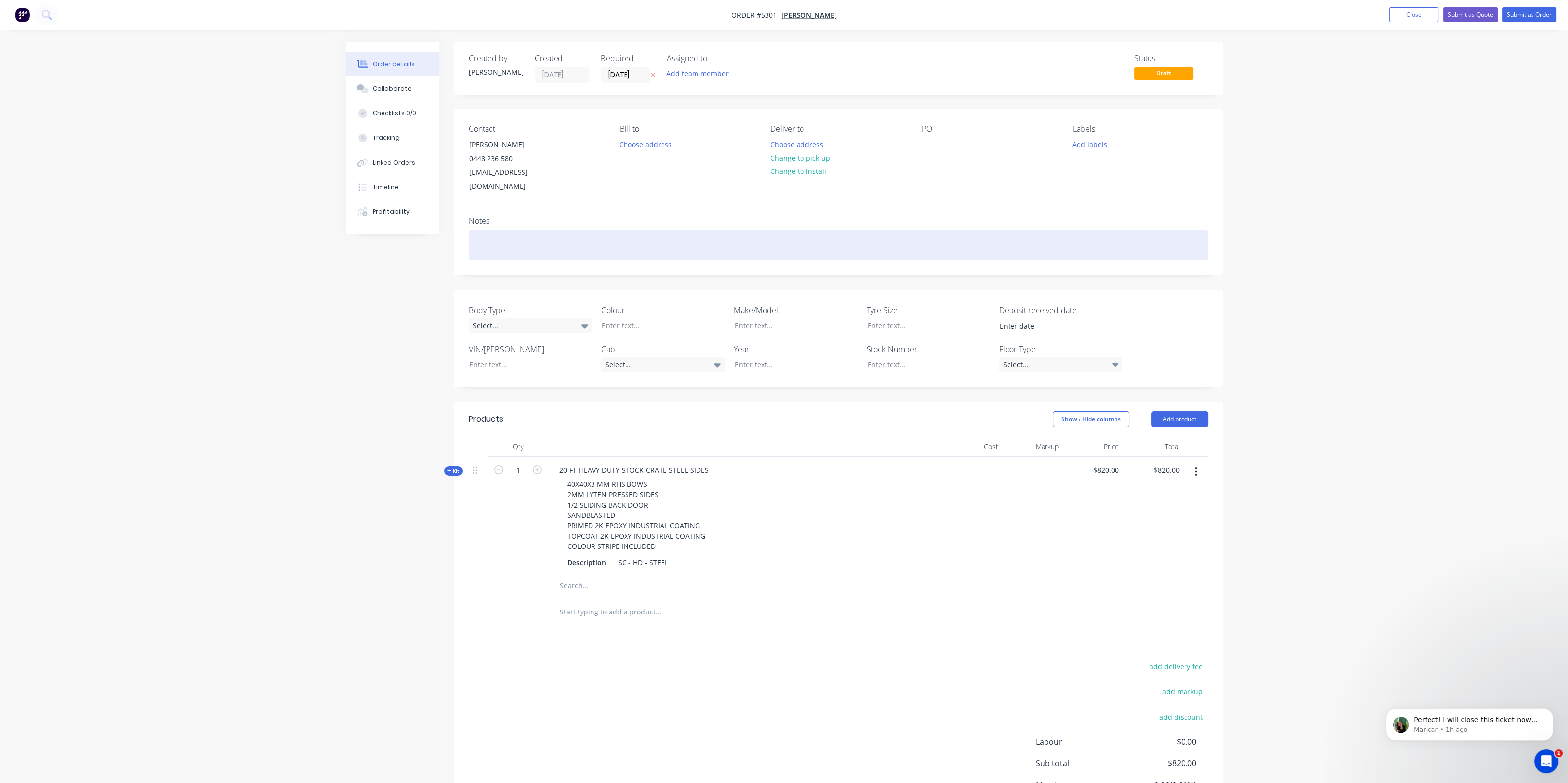
click at [569, 231] on div at bounding box center [838, 245] width 740 height 30
click at [569, 231] on div "20FT STEEL CRATE" at bounding box center [838, 245] width 740 height 30
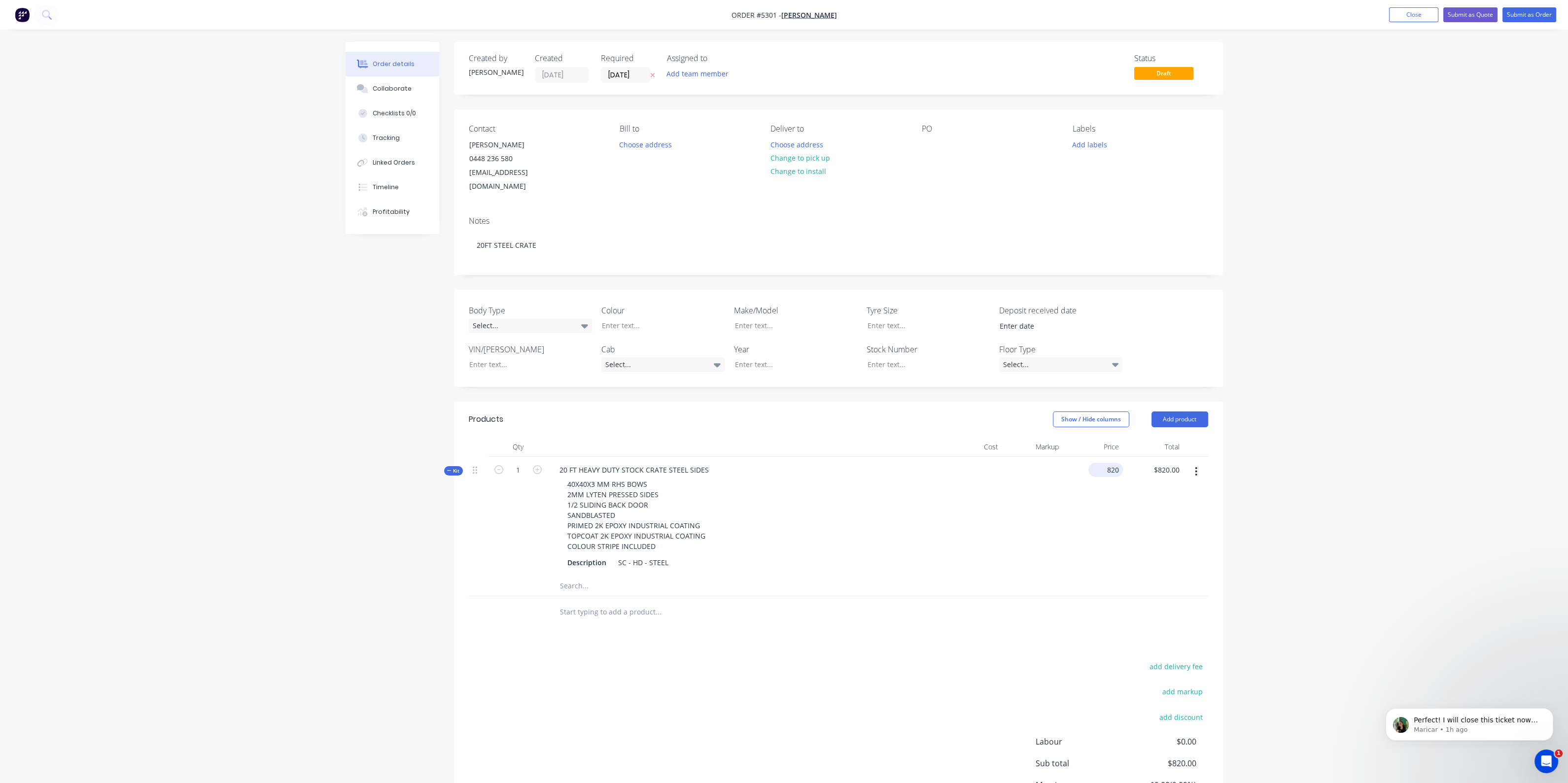
click at [1108, 462] on input "820" at bounding box center [1107, 469] width 31 height 14
type input "16400"
type input "820.00"
type input "$16,400.00"
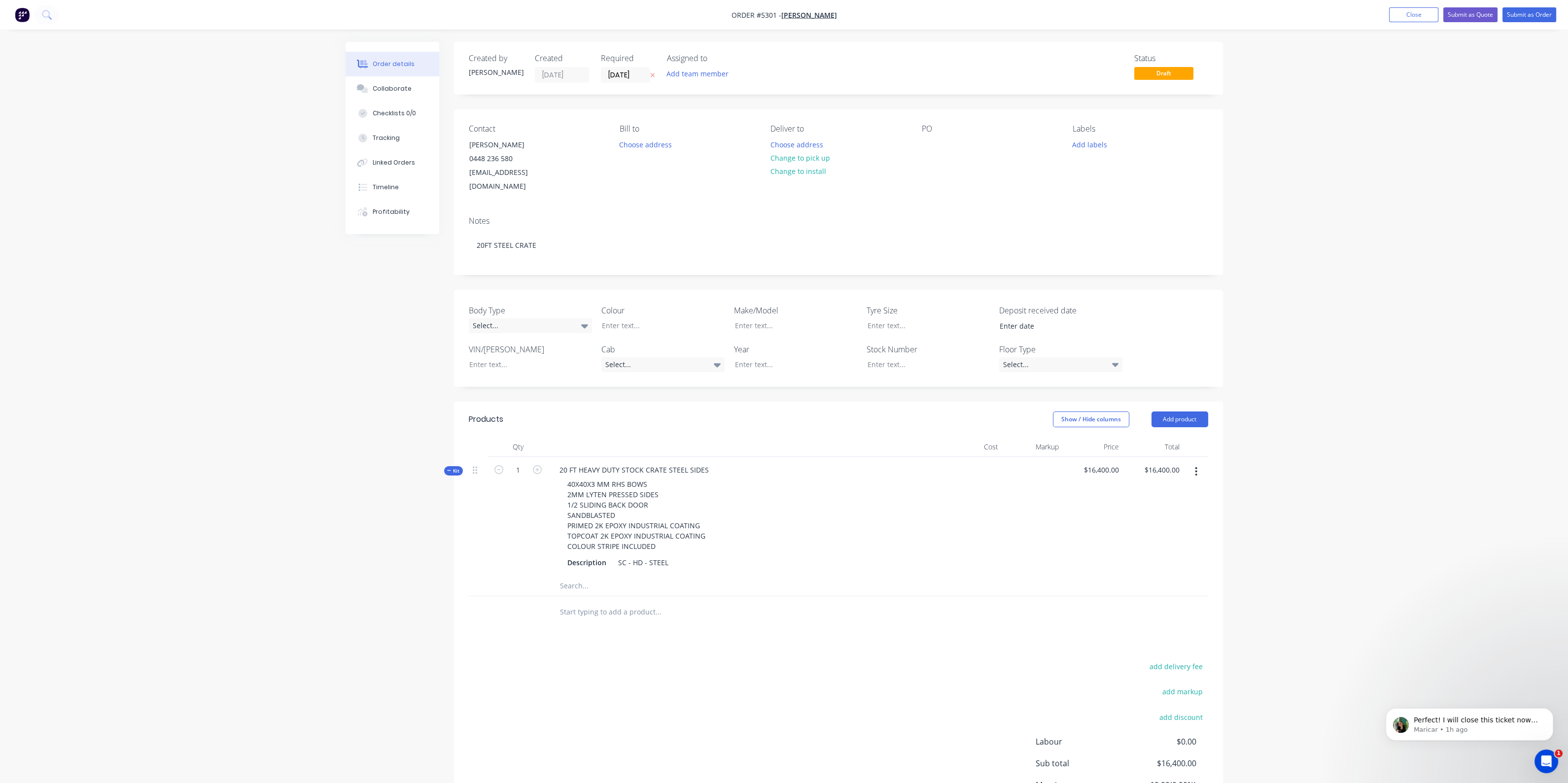
click at [617, 603] on input "text" at bounding box center [657, 613] width 197 height 20
type input "R"
click at [623, 604] on input "text" at bounding box center [657, 613] width 197 height 20
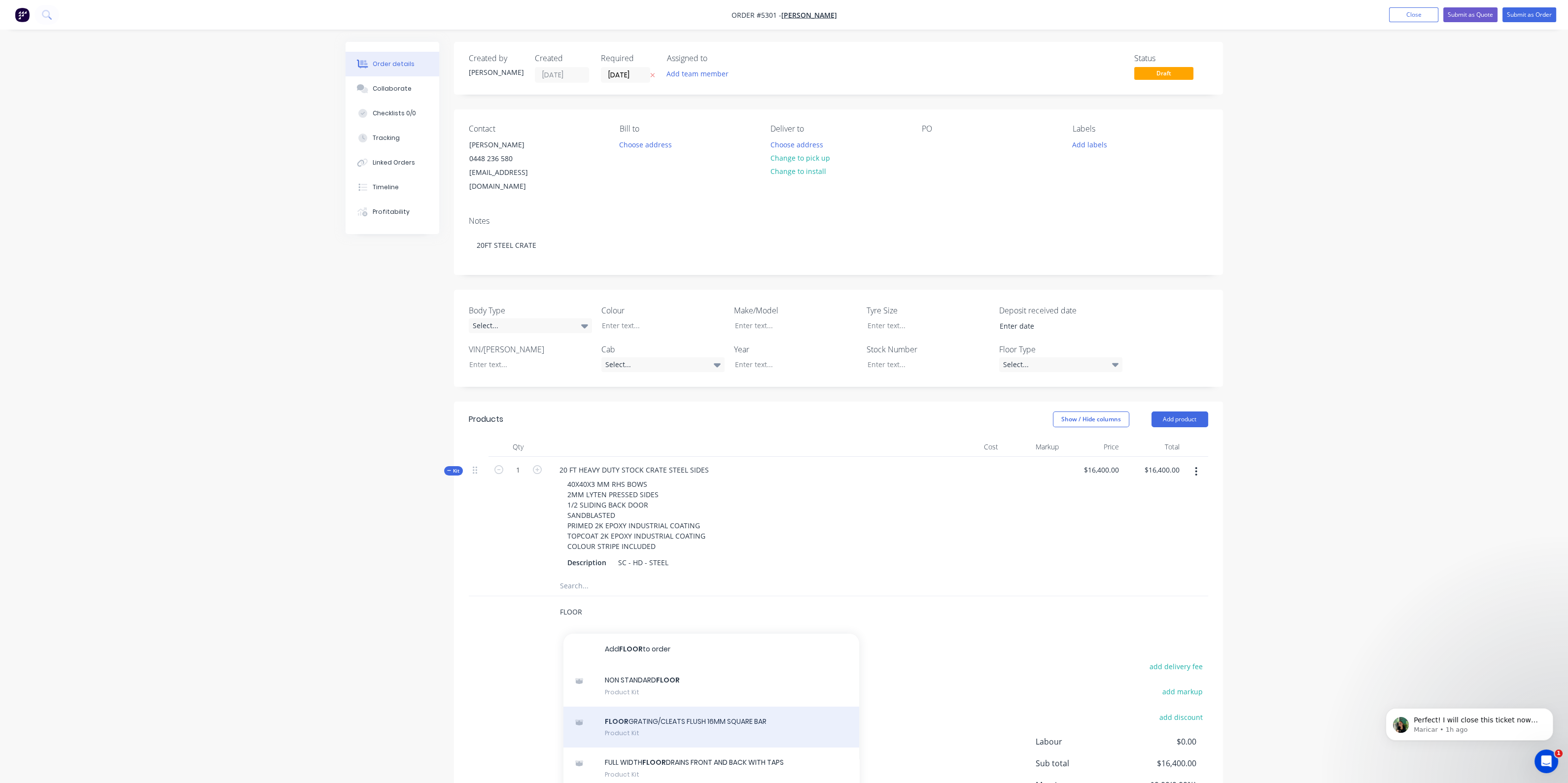
type input "FLOOR"
click at [669, 716] on div "FLOOR GRATING/CLEATS FLUSH 16MM SQUARE BAR Product Kit" at bounding box center [711, 727] width 296 height 42
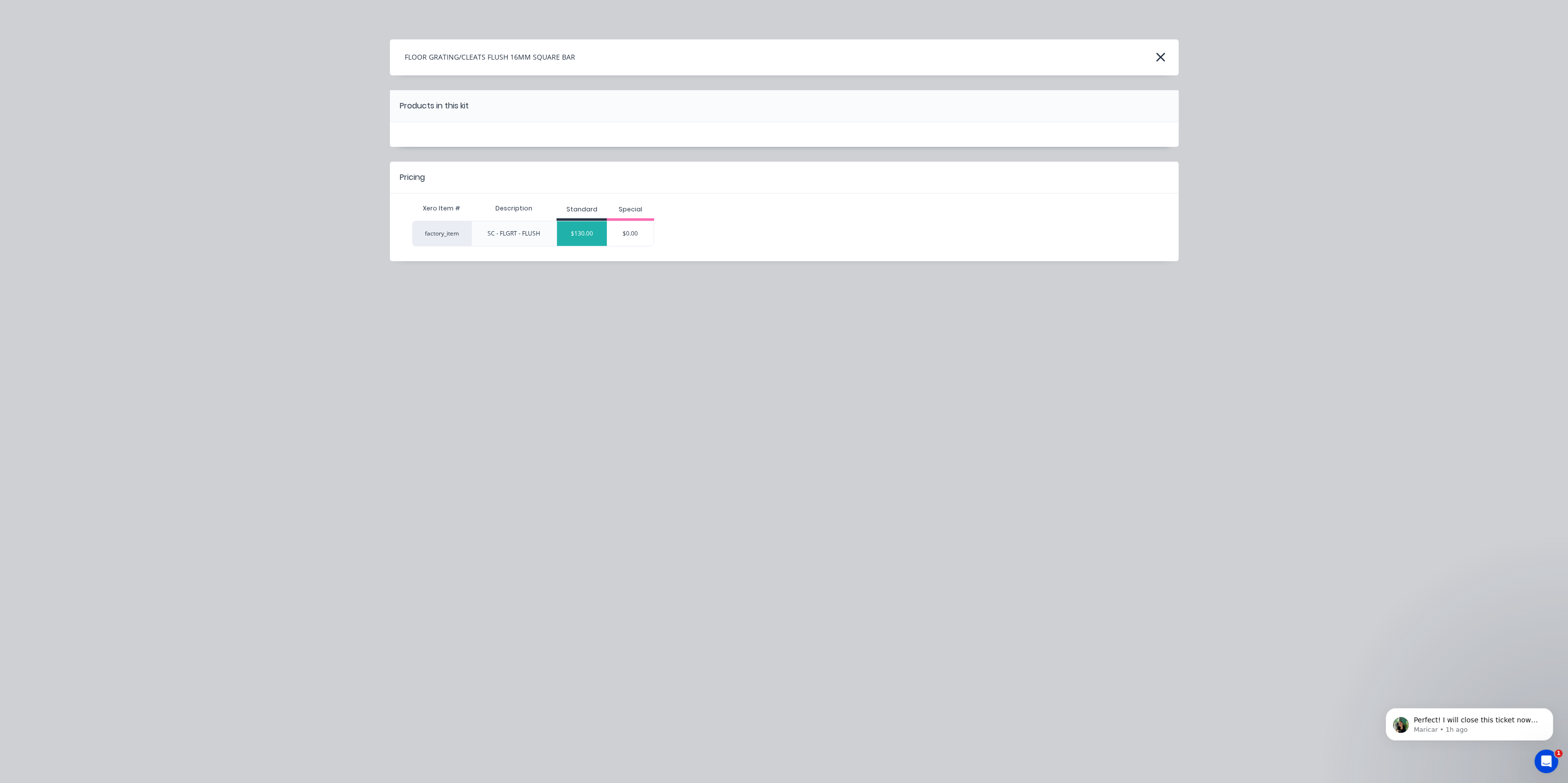
click at [582, 236] on div "$130.00" at bounding box center [582, 234] width 50 height 25
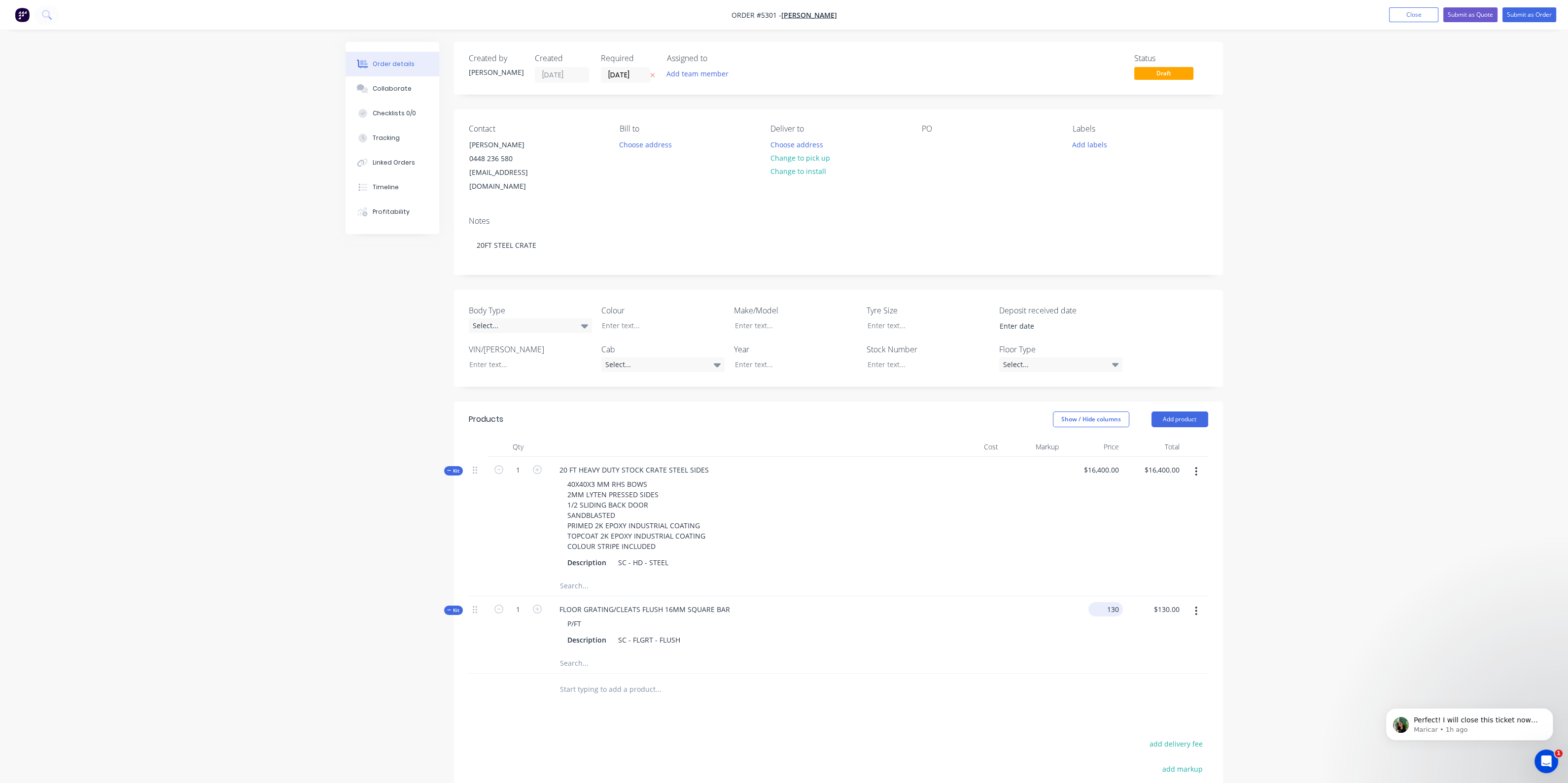
click at [1111, 603] on input "130" at bounding box center [1107, 609] width 31 height 14
type input "$2,600.00"
click at [1053, 626] on div at bounding box center [1032, 624] width 61 height 57
click at [603, 680] on input "text" at bounding box center [657, 690] width 197 height 20
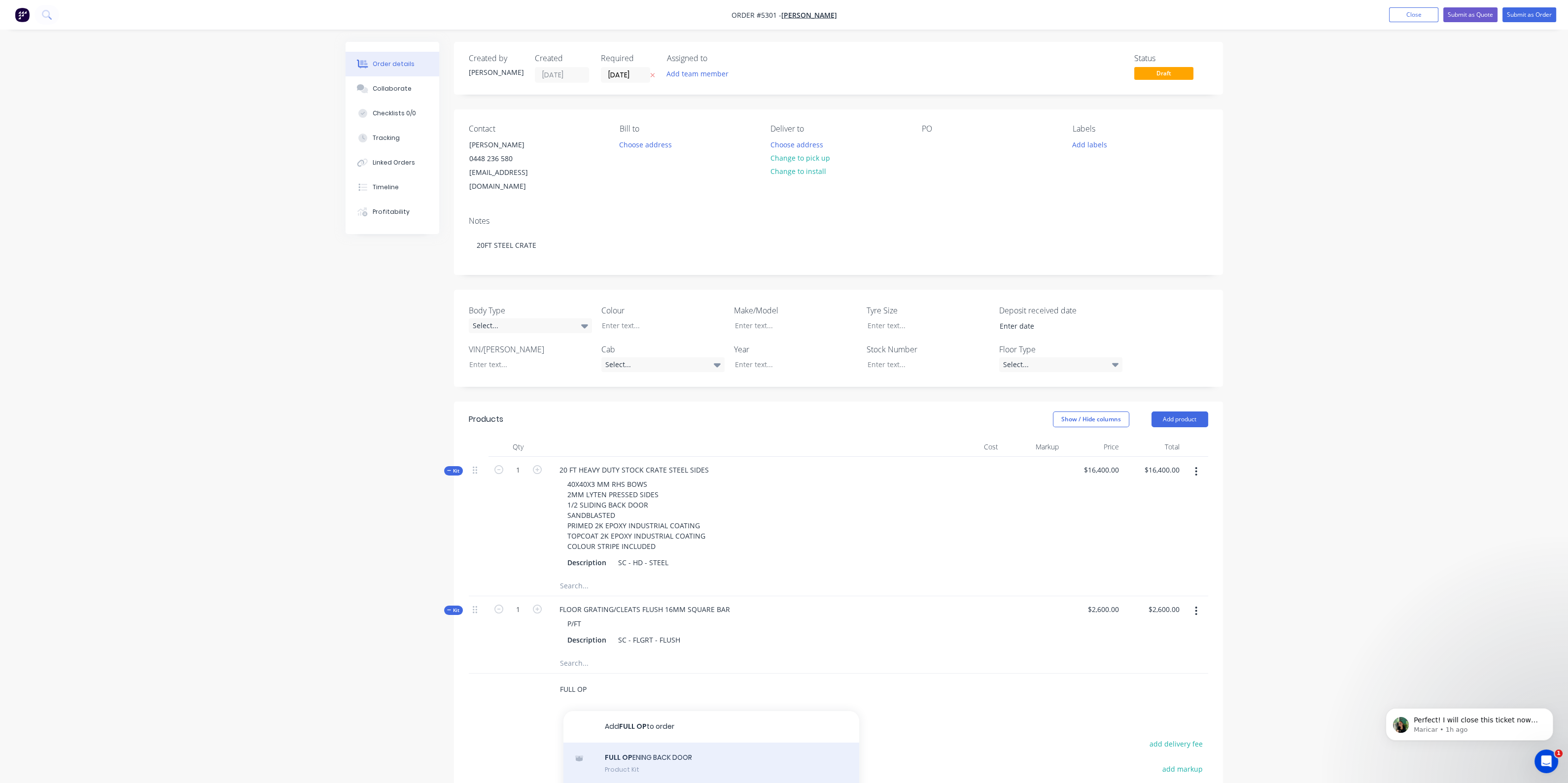
type input "FULL OP"
click at [641, 751] on div "FULL OP ENING BACK DOOR Product Kit" at bounding box center [711, 764] width 296 height 42
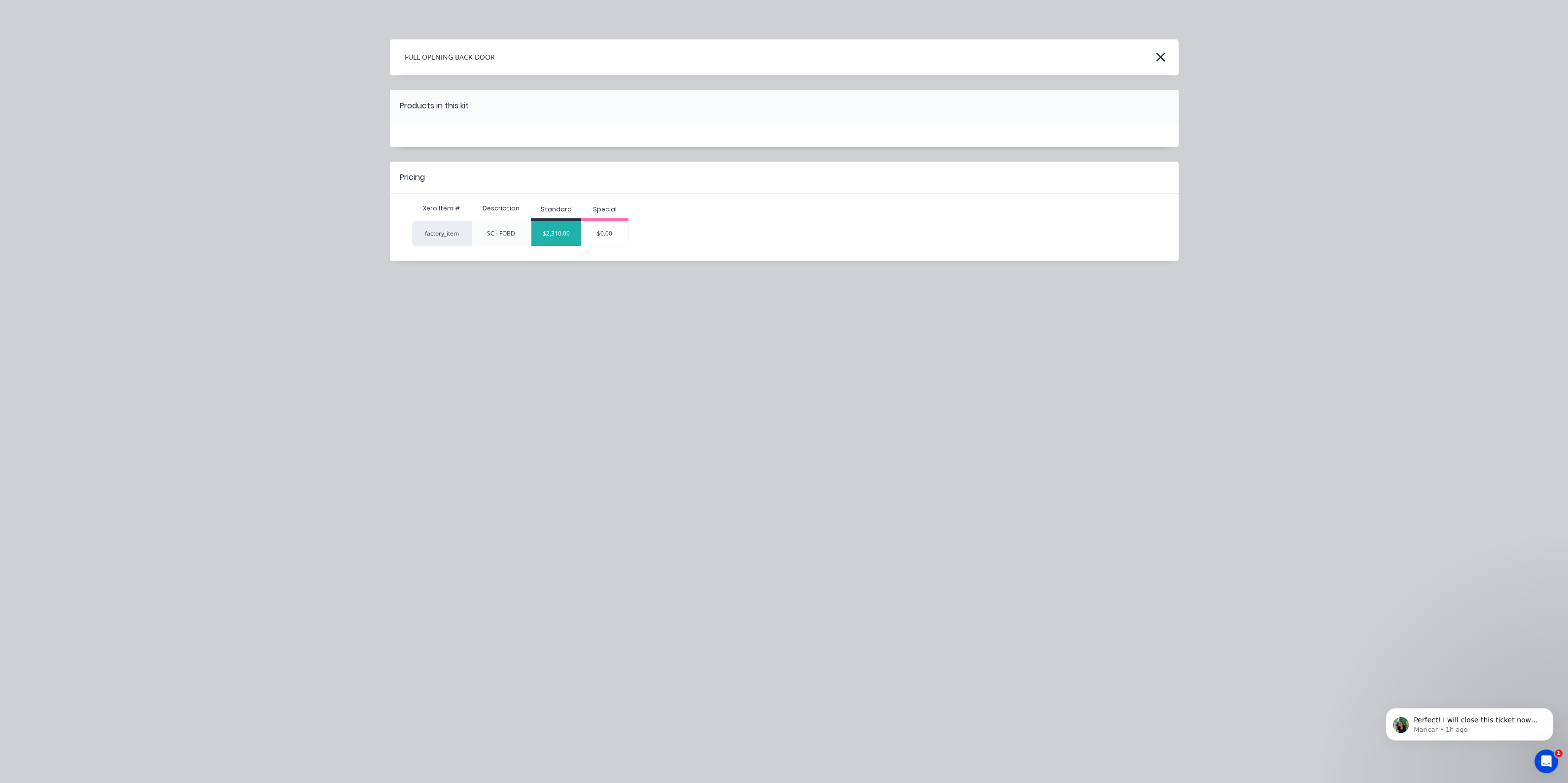
click at [549, 233] on div "$2,310.00" at bounding box center [556, 234] width 50 height 25
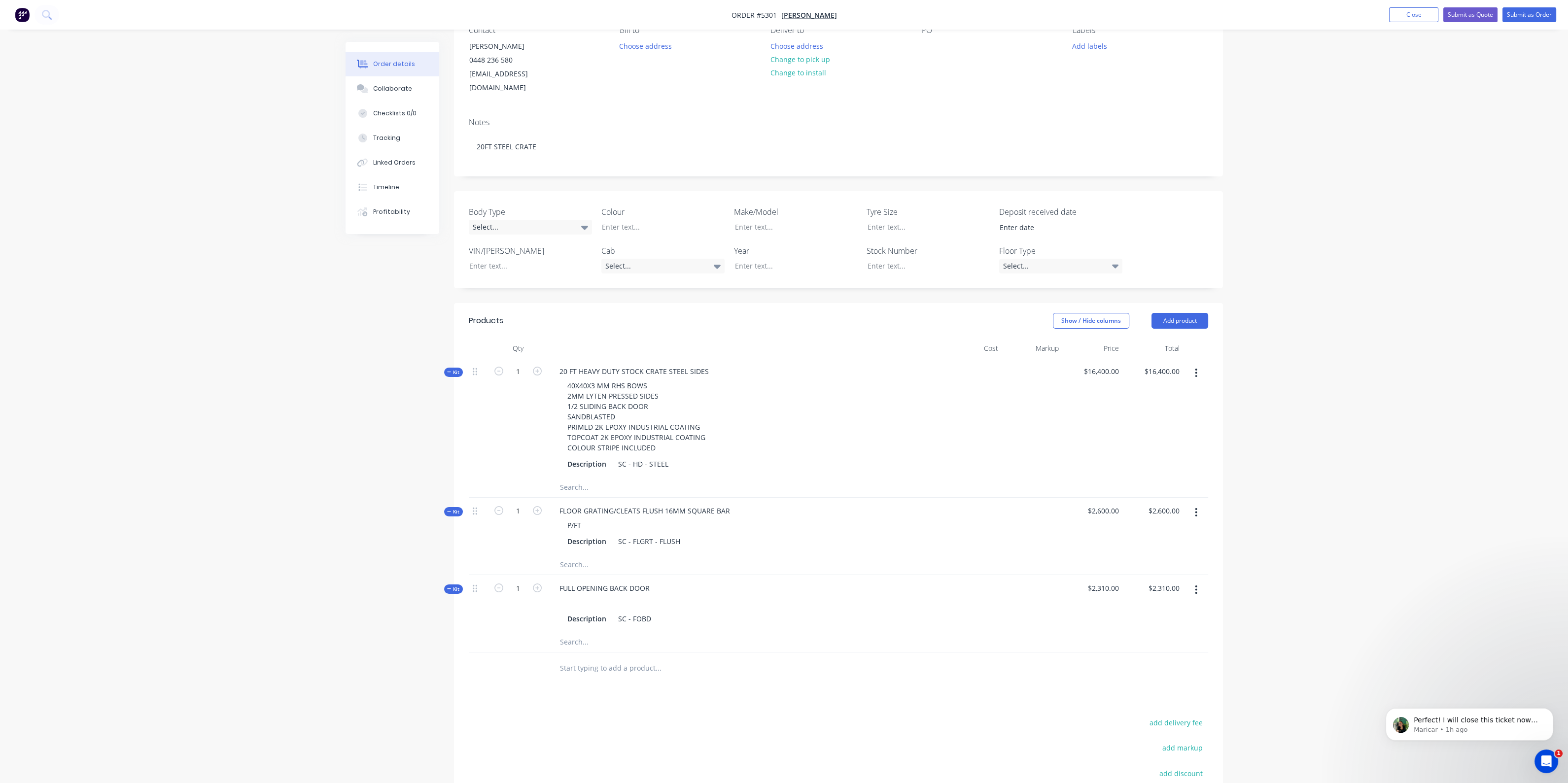
scroll to position [185, 0]
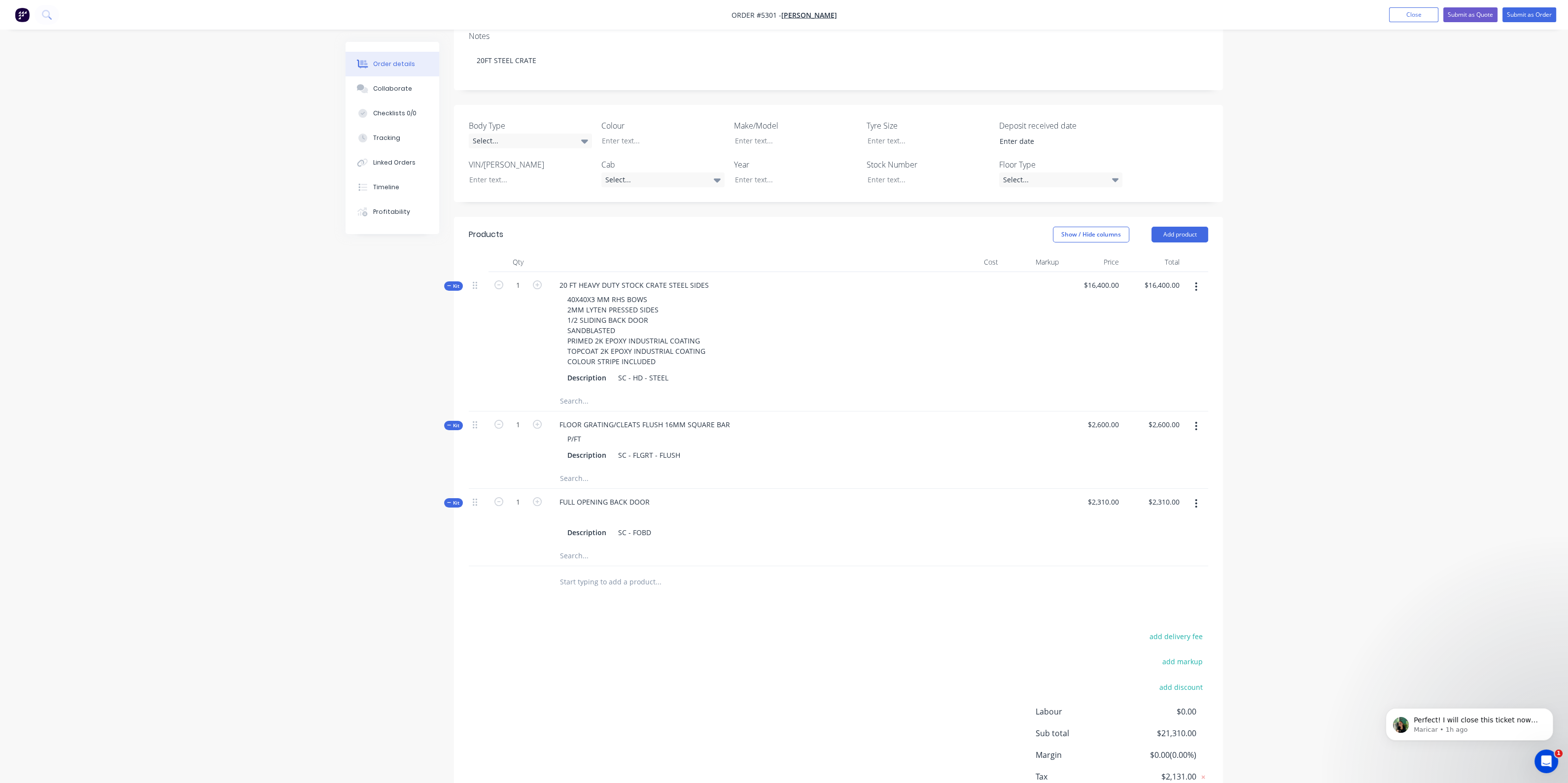
click at [624, 572] on input "text" at bounding box center [657, 582] width 197 height 20
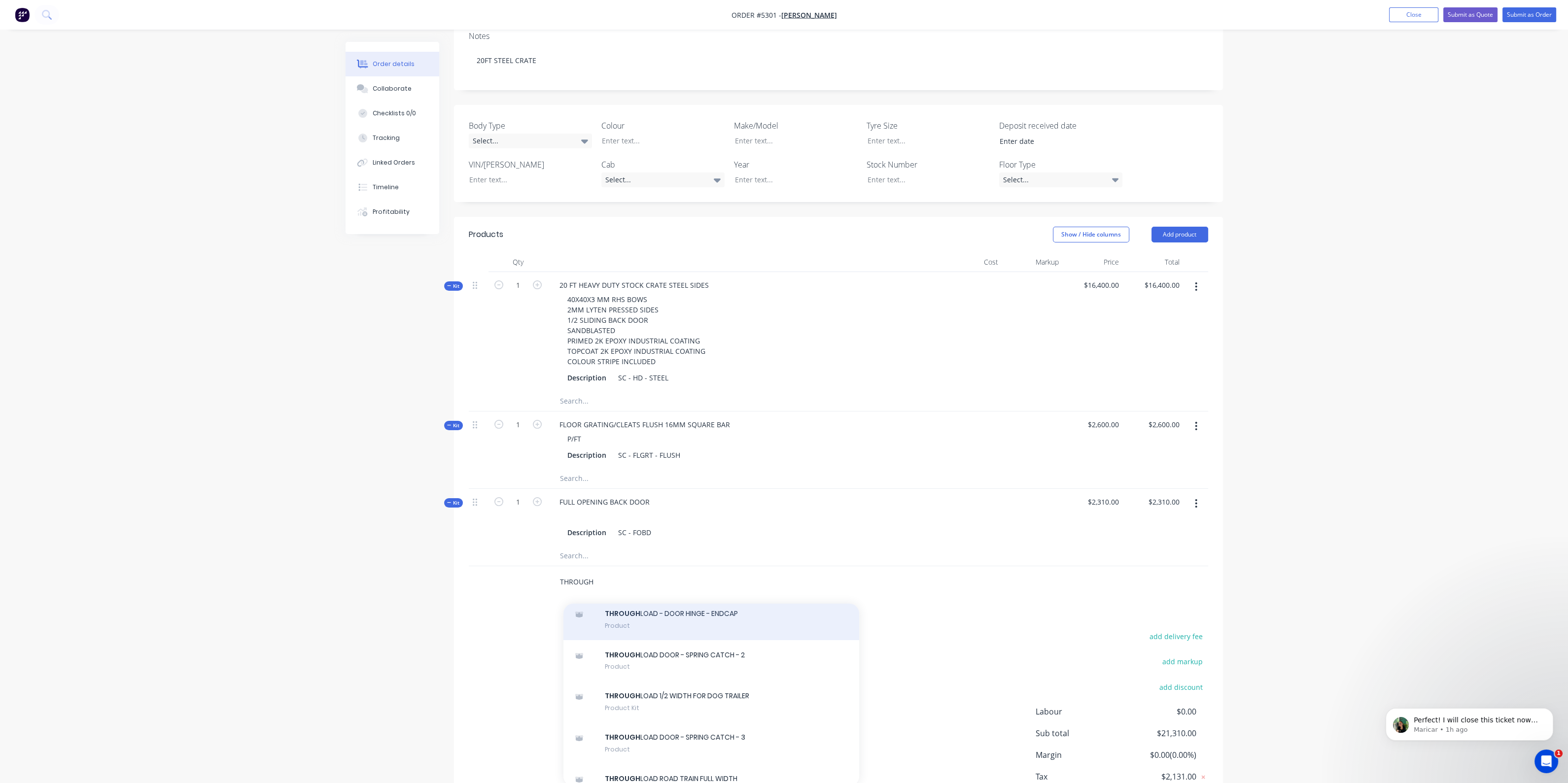
scroll to position [61, 0]
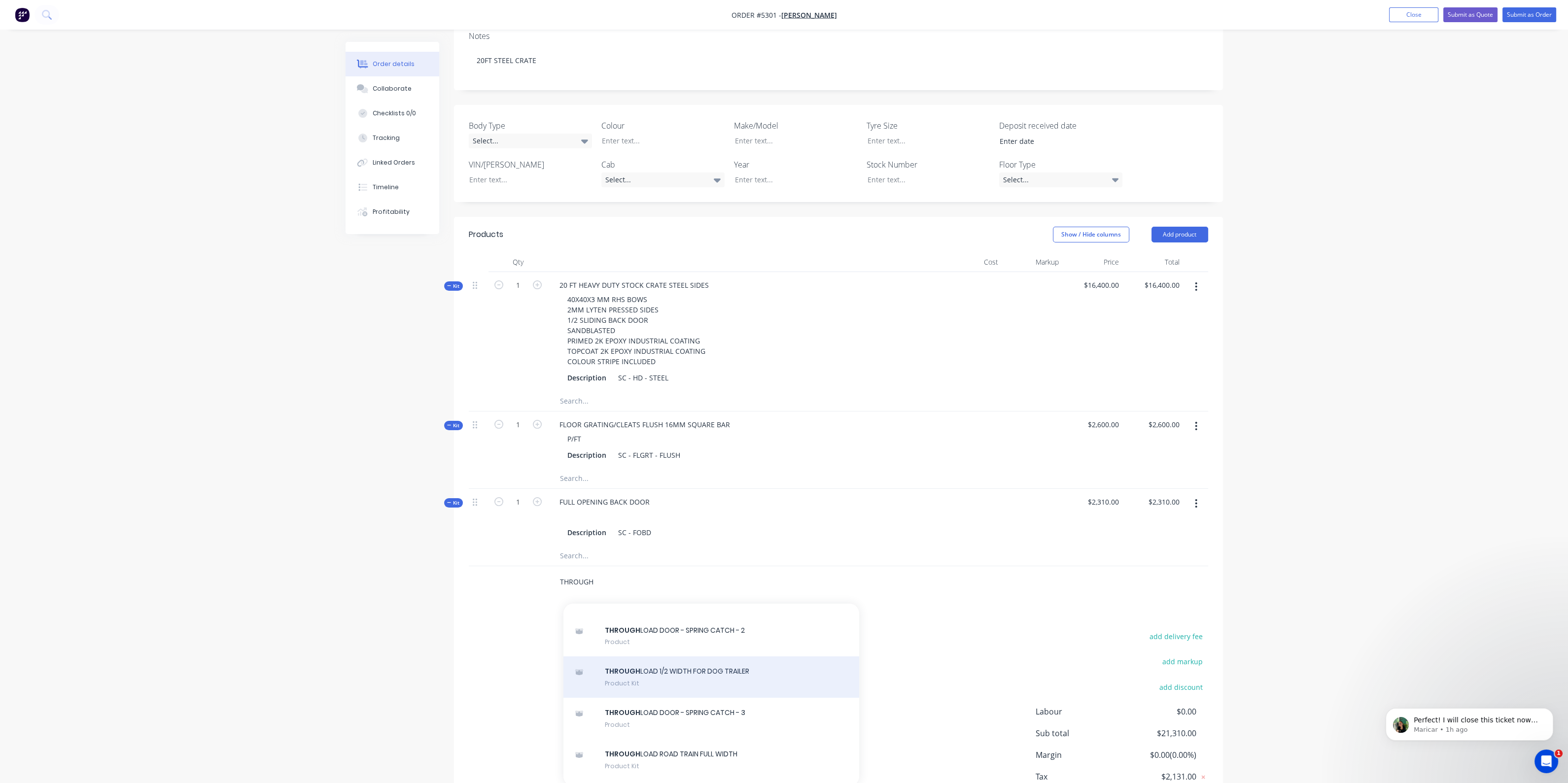
type input "THROUGH"
click at [706, 660] on div "THROUGH LOAD 1/2 WIDTH FOR DOG TRAILER Product Kit" at bounding box center [711, 678] width 296 height 42
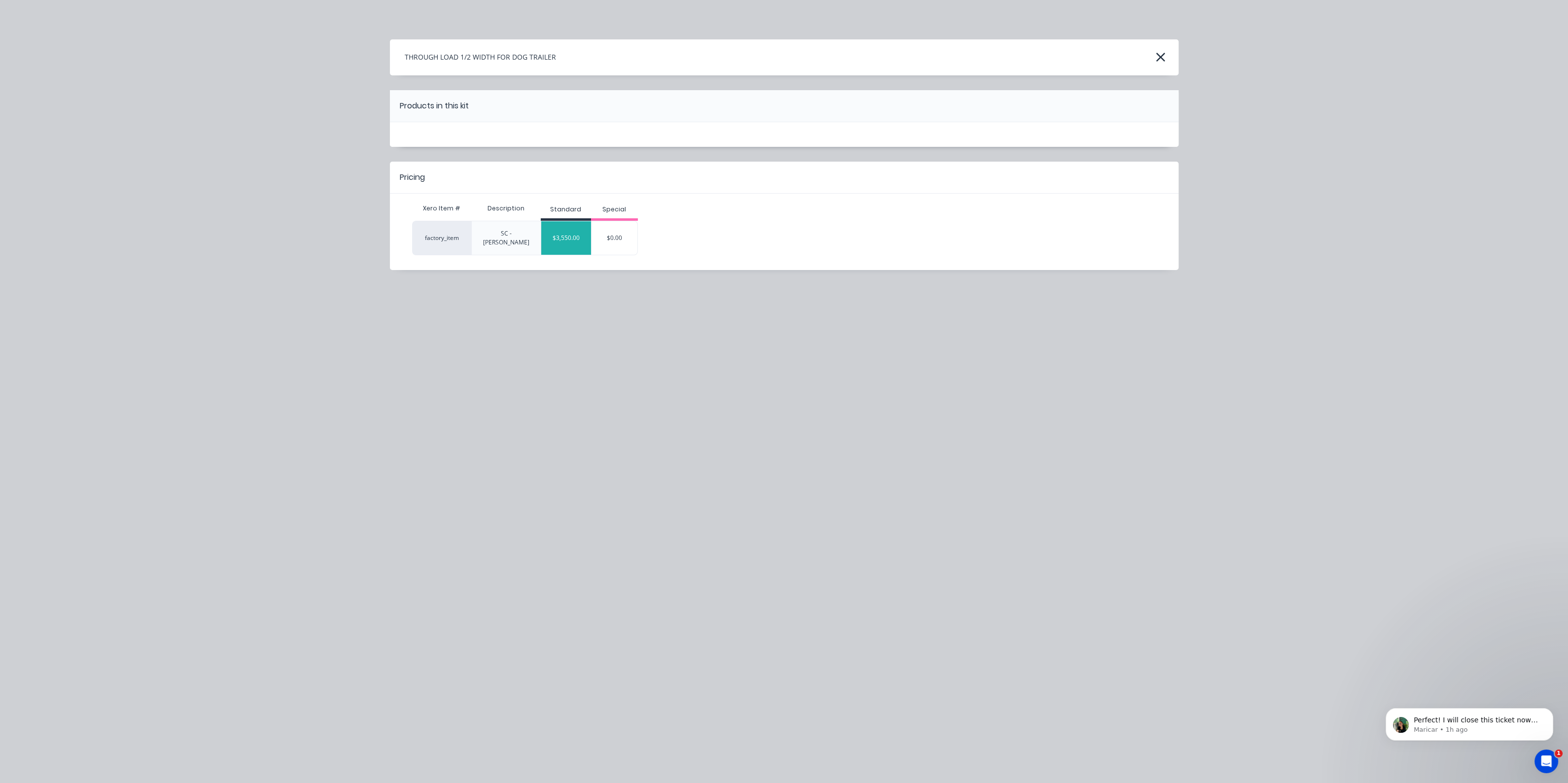
click at [562, 233] on div "$3,550.00" at bounding box center [566, 238] width 50 height 25
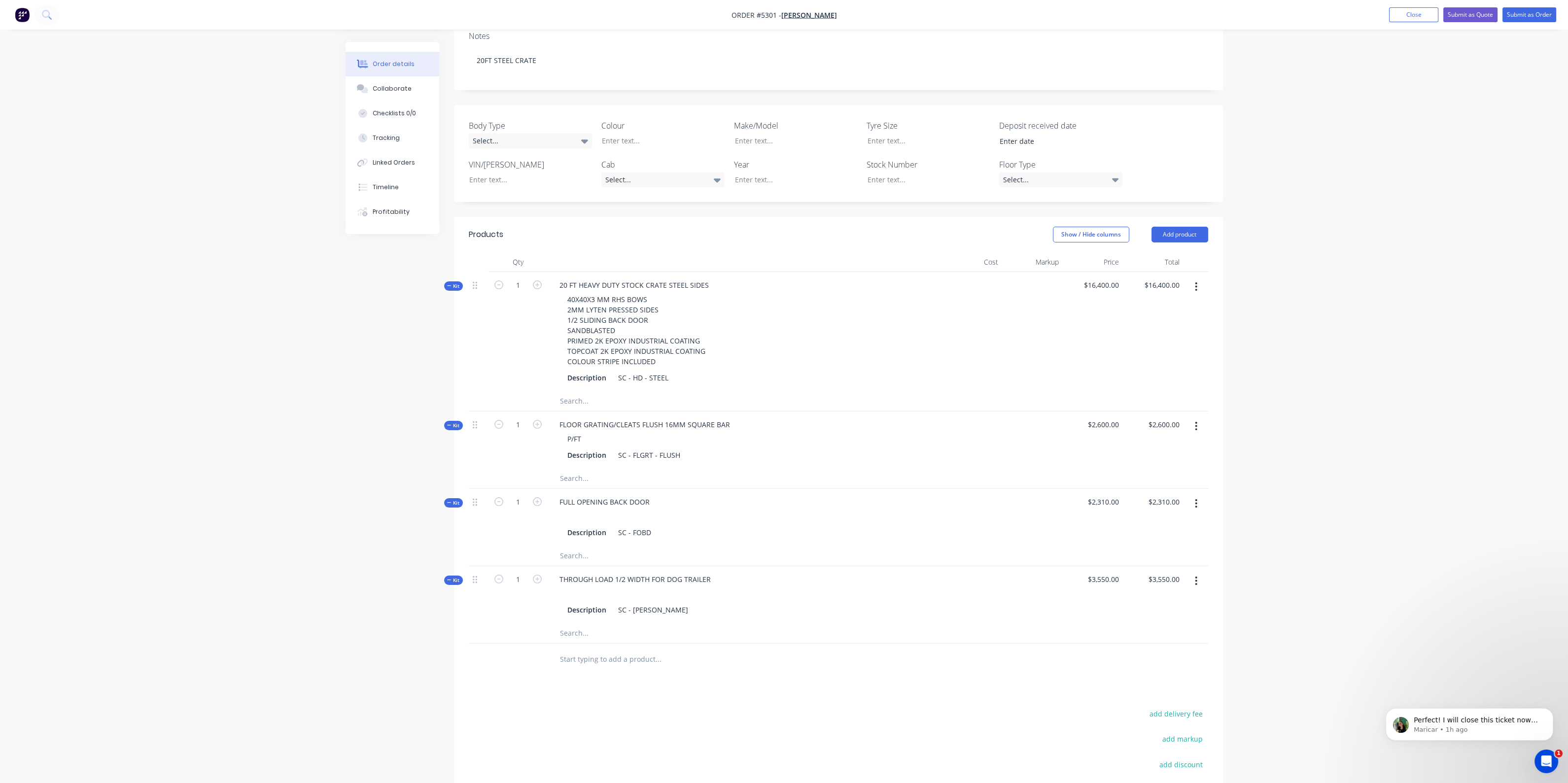
click at [608, 650] on input "text" at bounding box center [657, 660] width 197 height 20
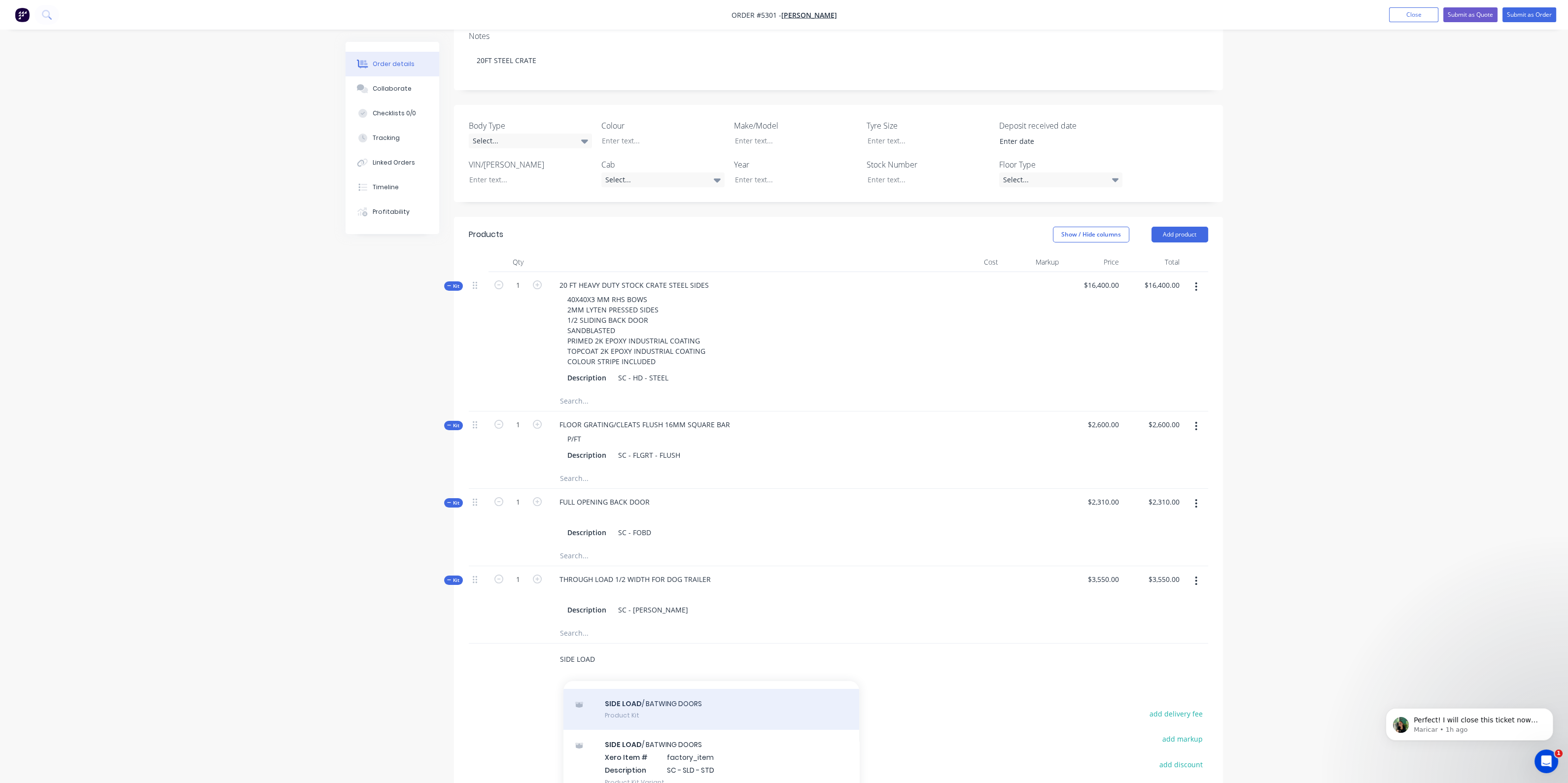
scroll to position [3, 0]
type input "SIDE LOAD"
click at [662, 709] on div "COMBINATION SIDE LOAD / PALLET DOOR Product Kit" at bounding box center [711, 730] width 296 height 42
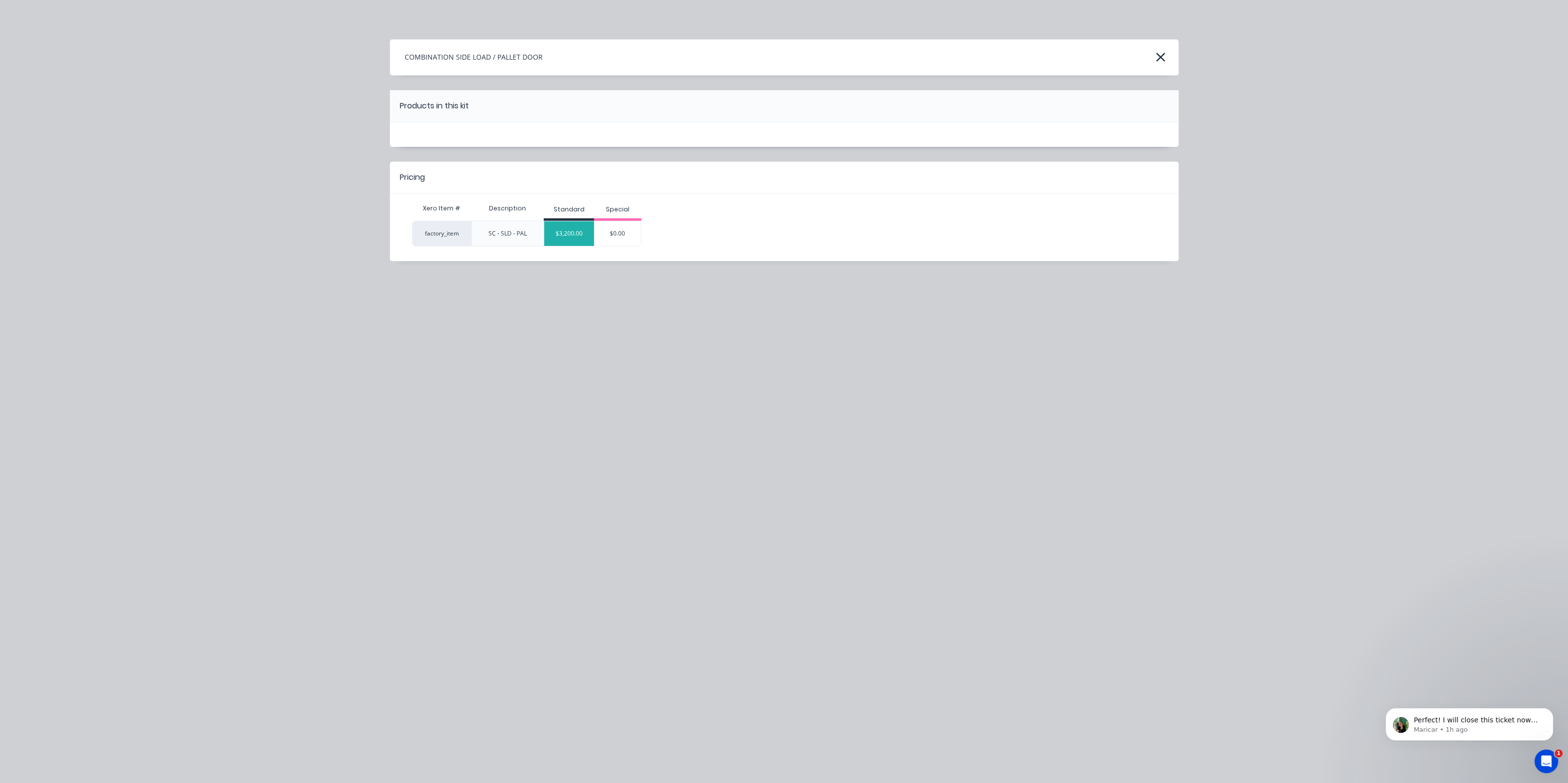
click at [580, 232] on div "$3,200.00" at bounding box center [569, 234] width 50 height 25
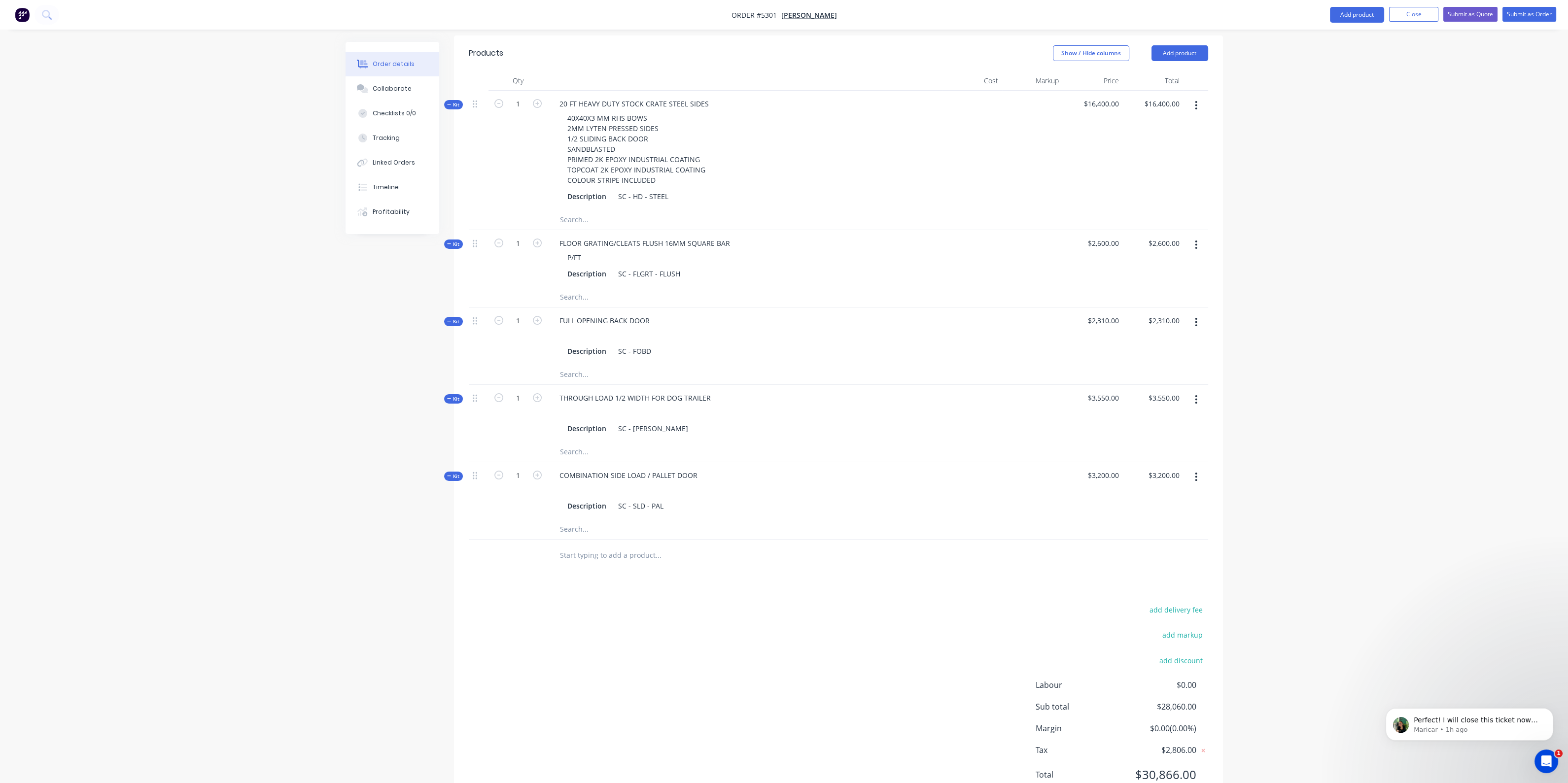
scroll to position [390, 0]
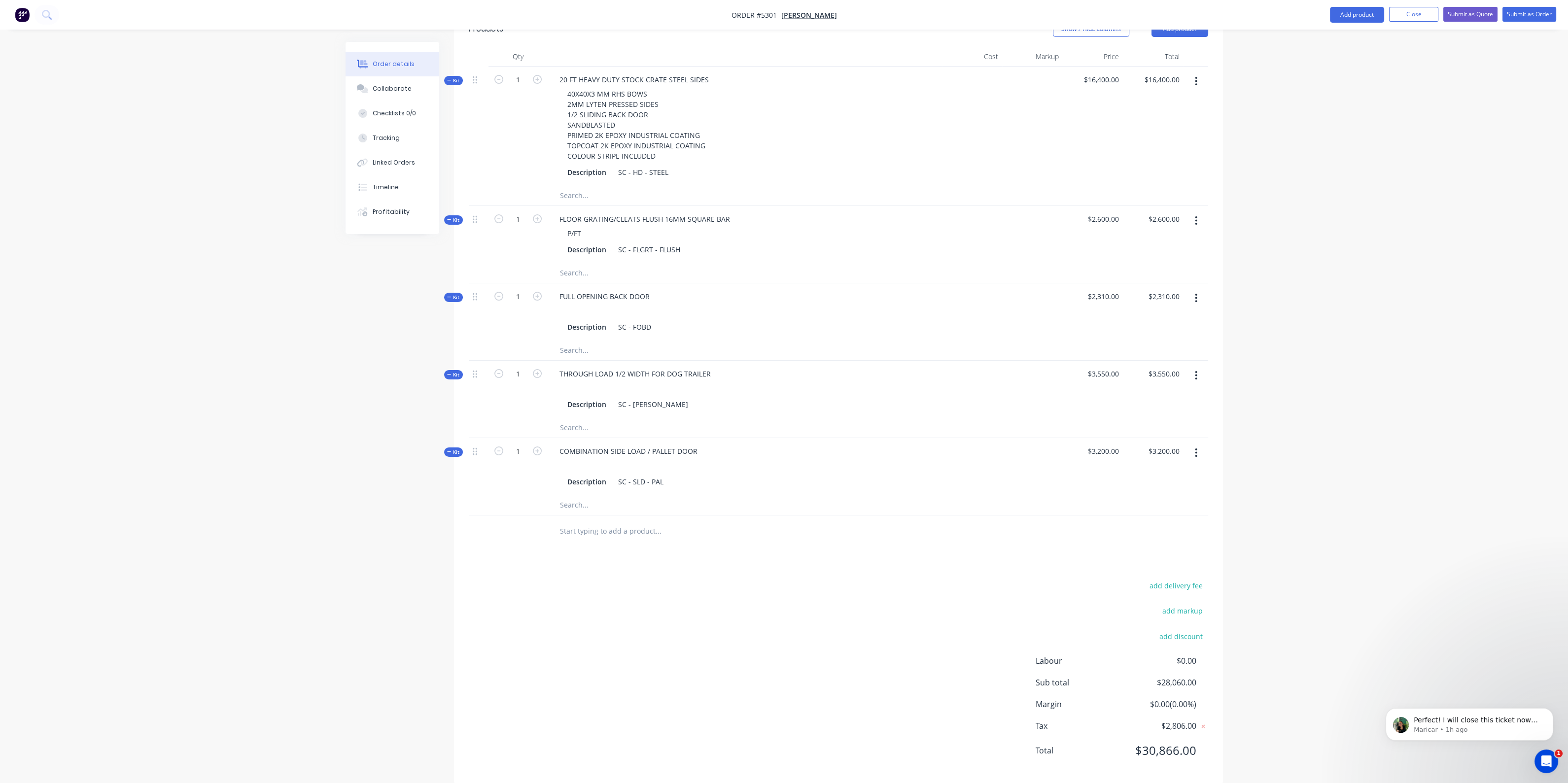
click at [1196, 448] on icon "button" at bounding box center [1195, 453] width 2 height 11
click at [1154, 551] on div "Delete" at bounding box center [1160, 557] width 76 height 14
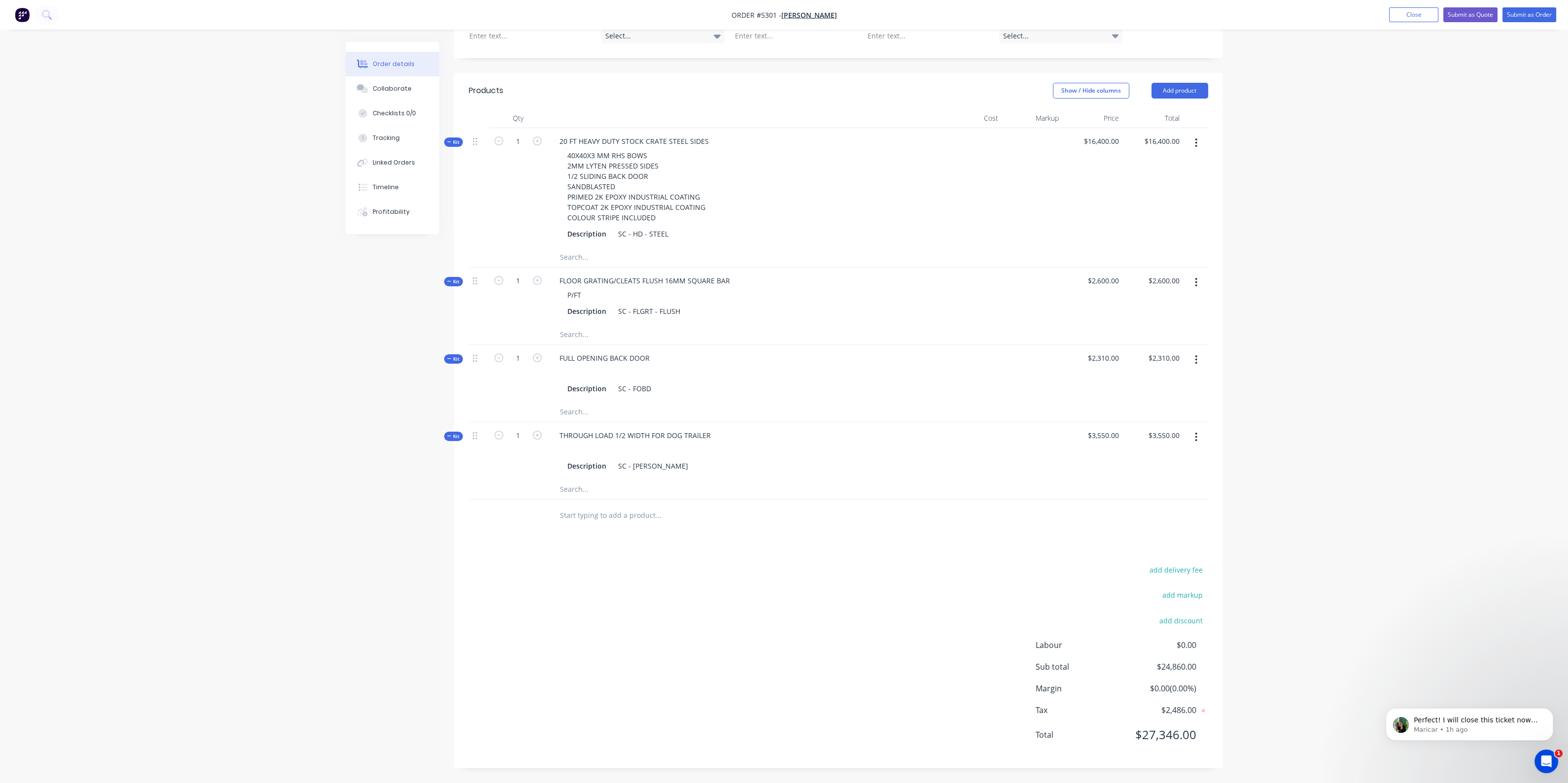
scroll to position [313, 0]
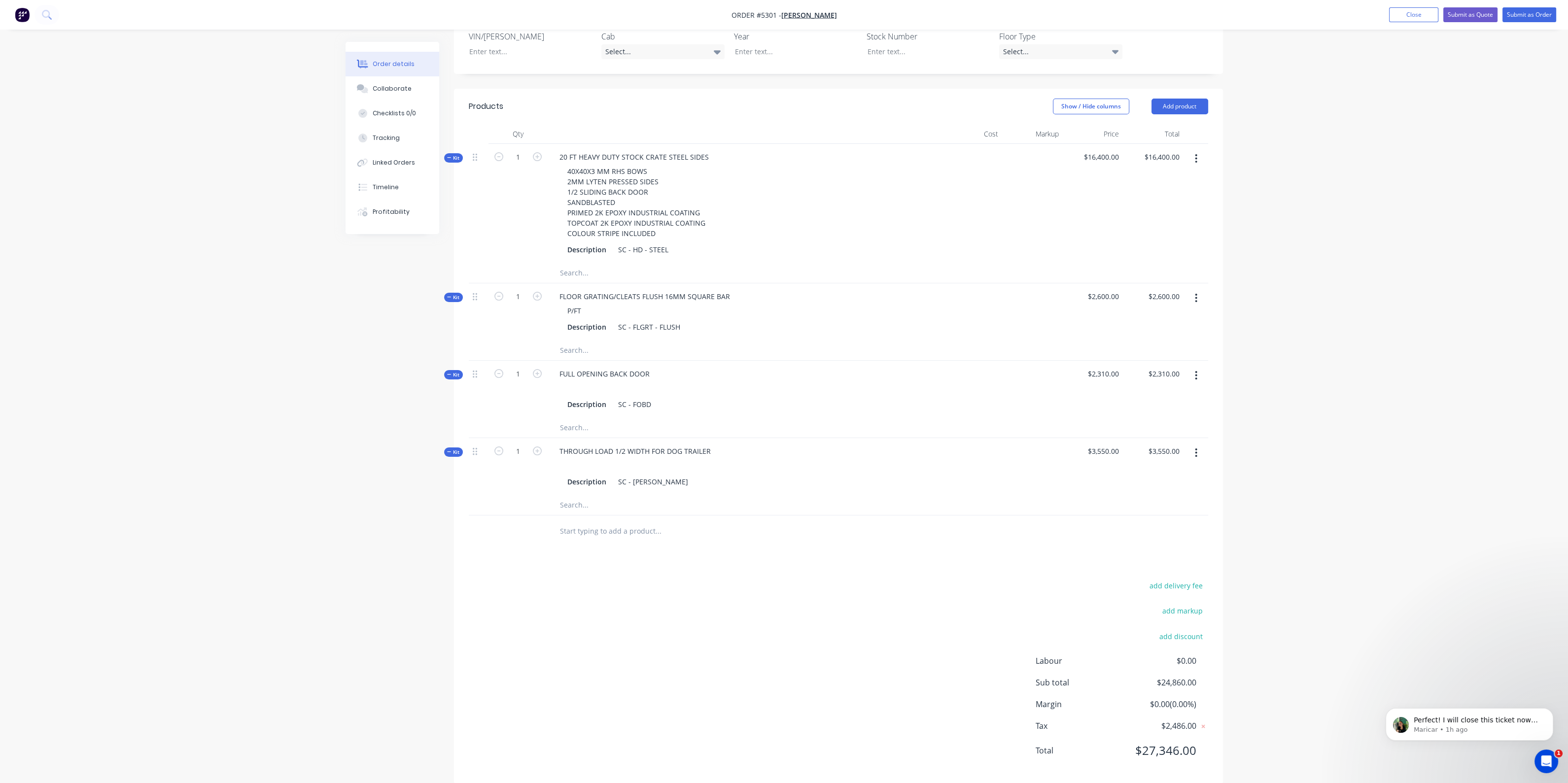
click at [589, 521] on input "text" at bounding box center [657, 531] width 197 height 20
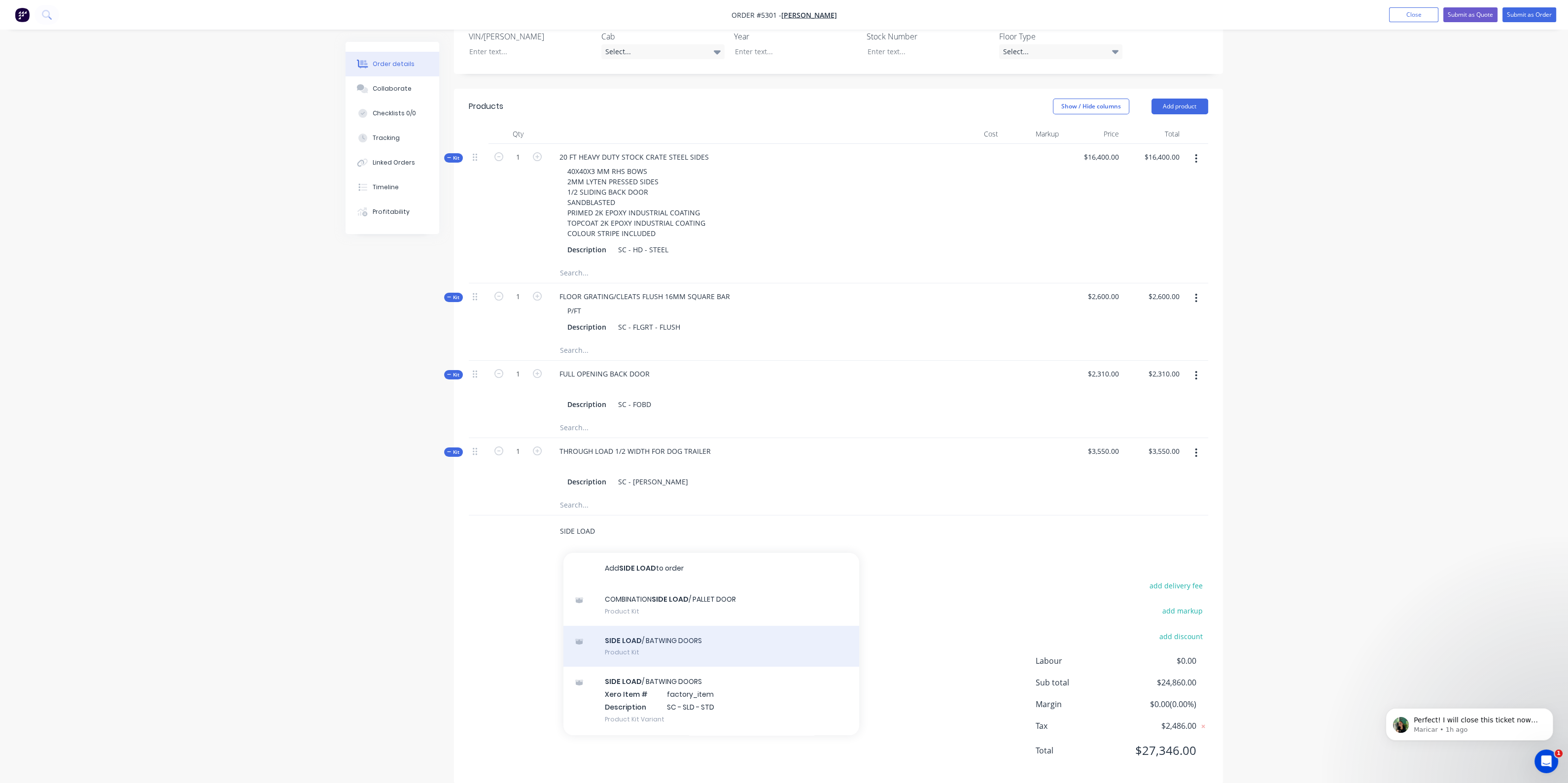
type input "SIDE LOAD"
click at [696, 628] on div "SIDE LOAD / BATWING DOORS Product Kit" at bounding box center [711, 647] width 296 height 42
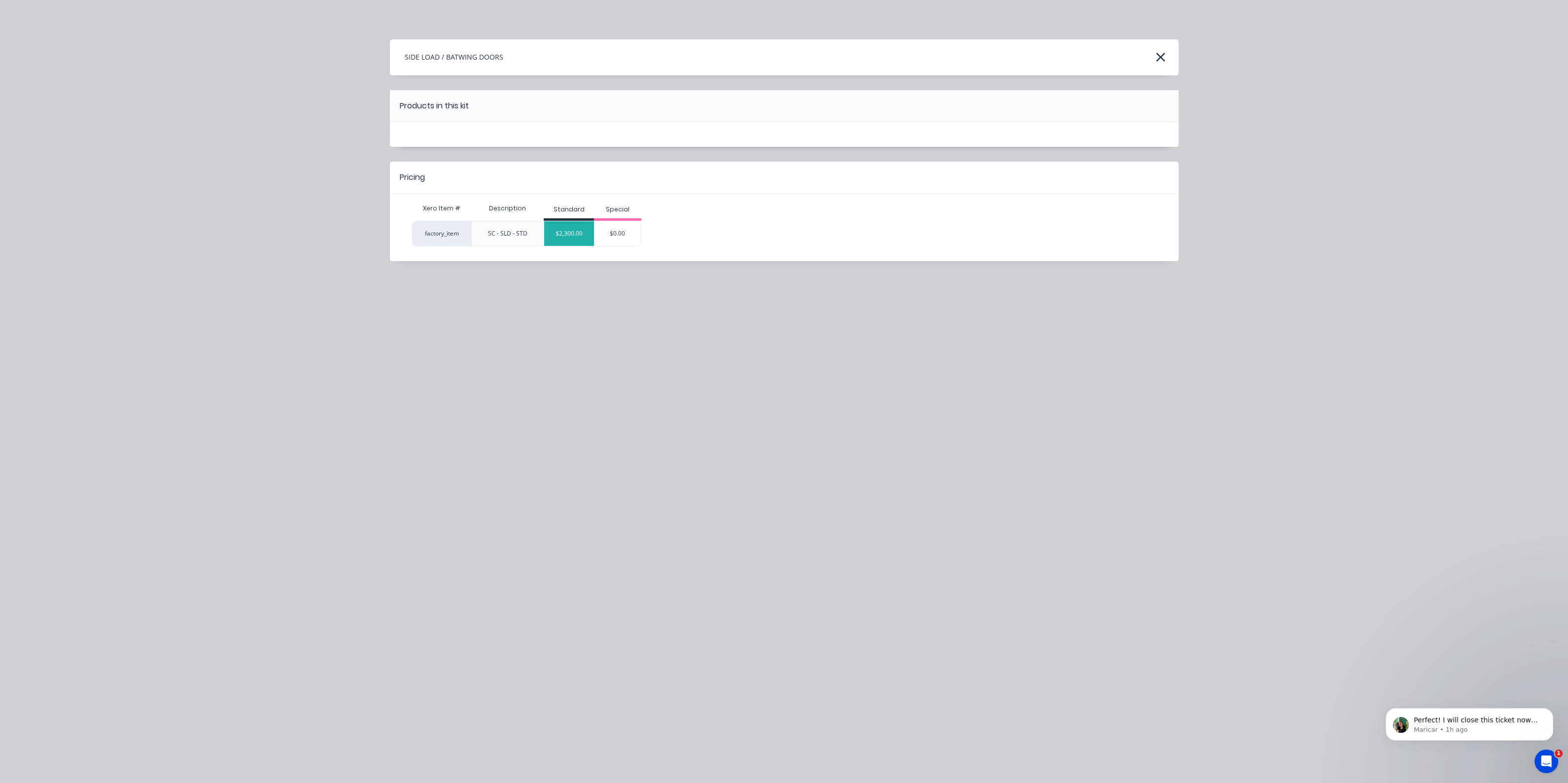
click at [579, 230] on div "$2,300.00" at bounding box center [569, 234] width 50 height 25
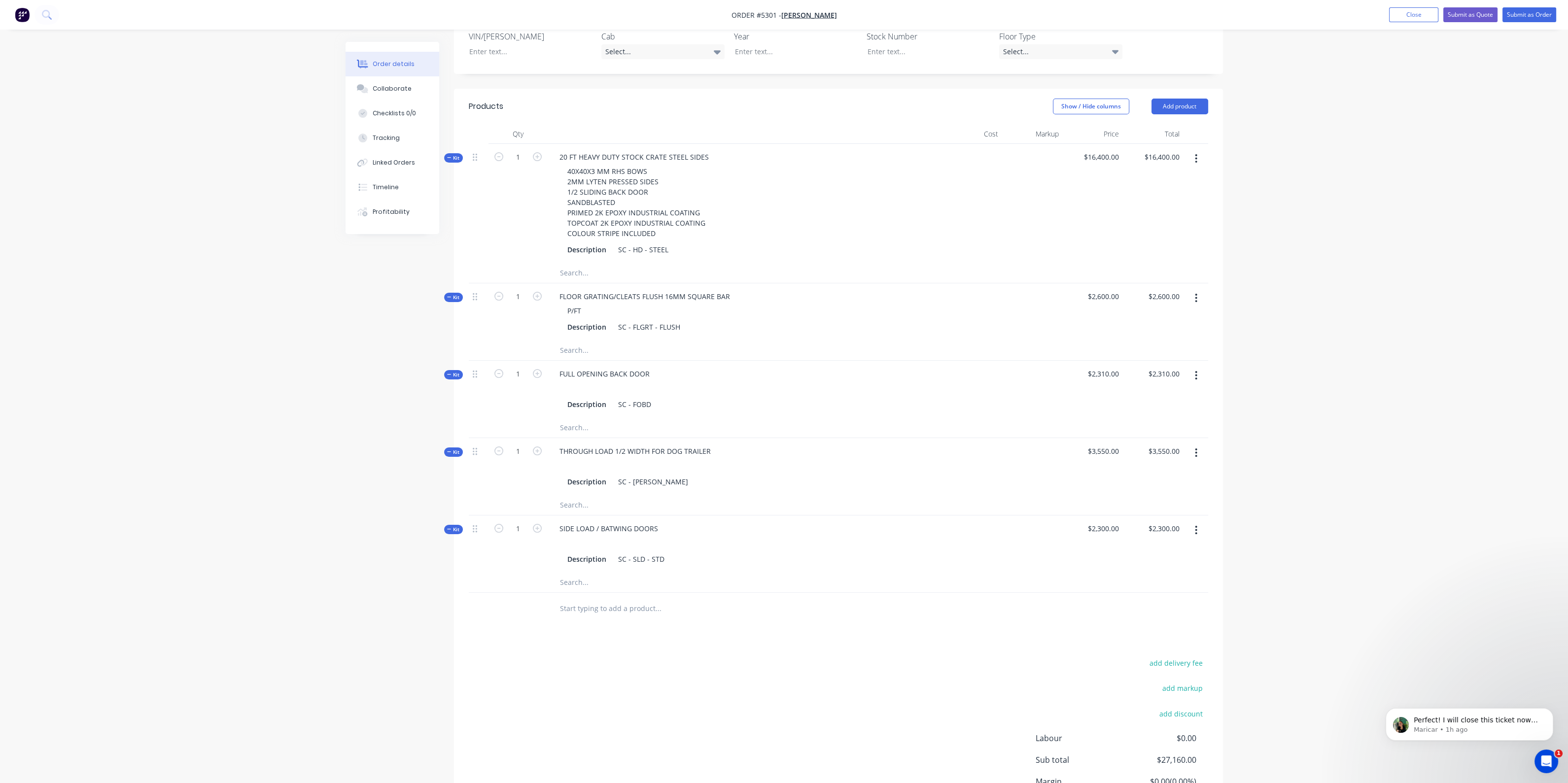
click at [780, 614] on div "Products Show / Hide columns Add product Qty Cost Markup Price Total Kit 1 20 F…" at bounding box center [838, 475] width 769 height 773
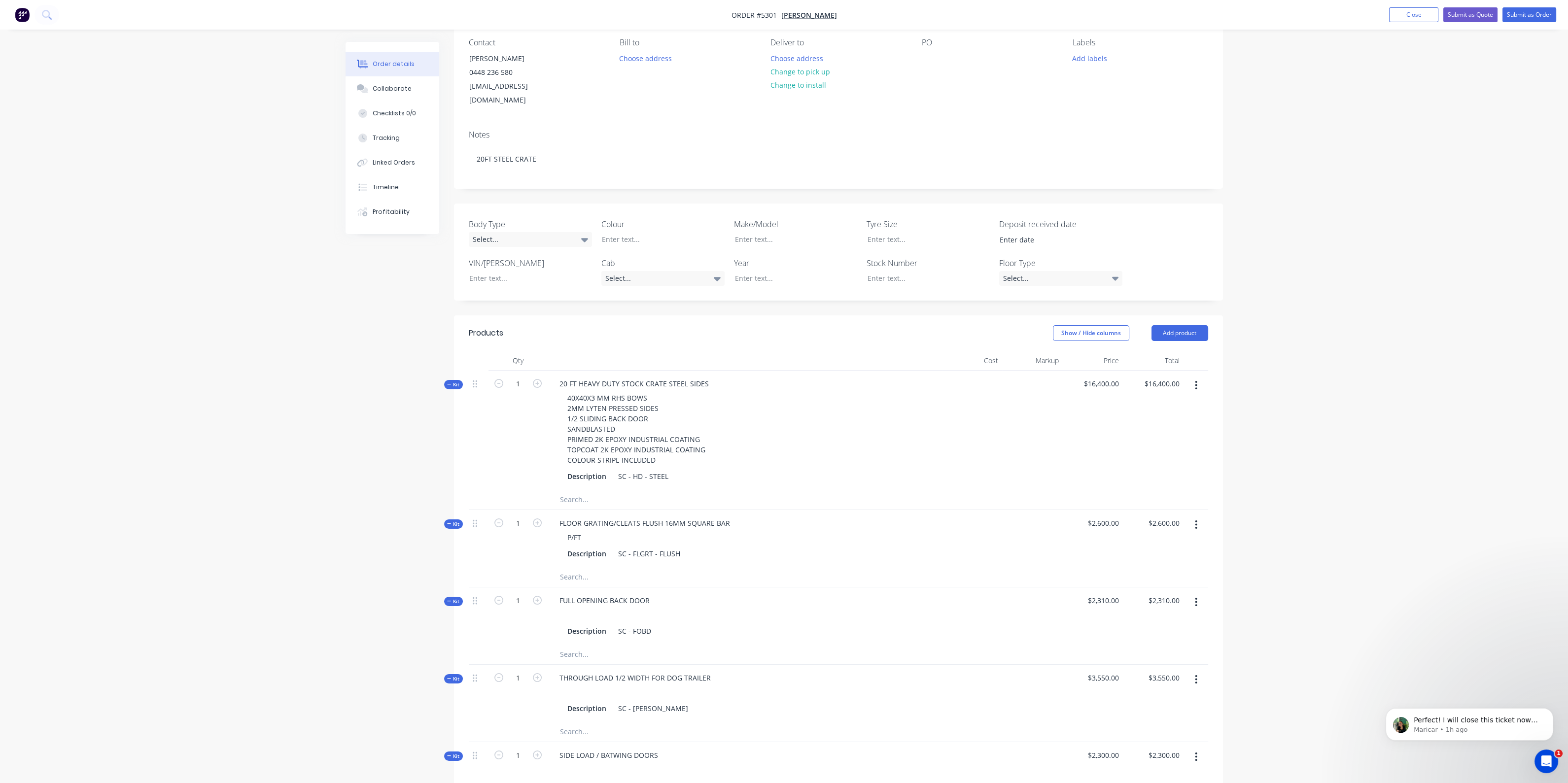
scroll to position [185, 0]
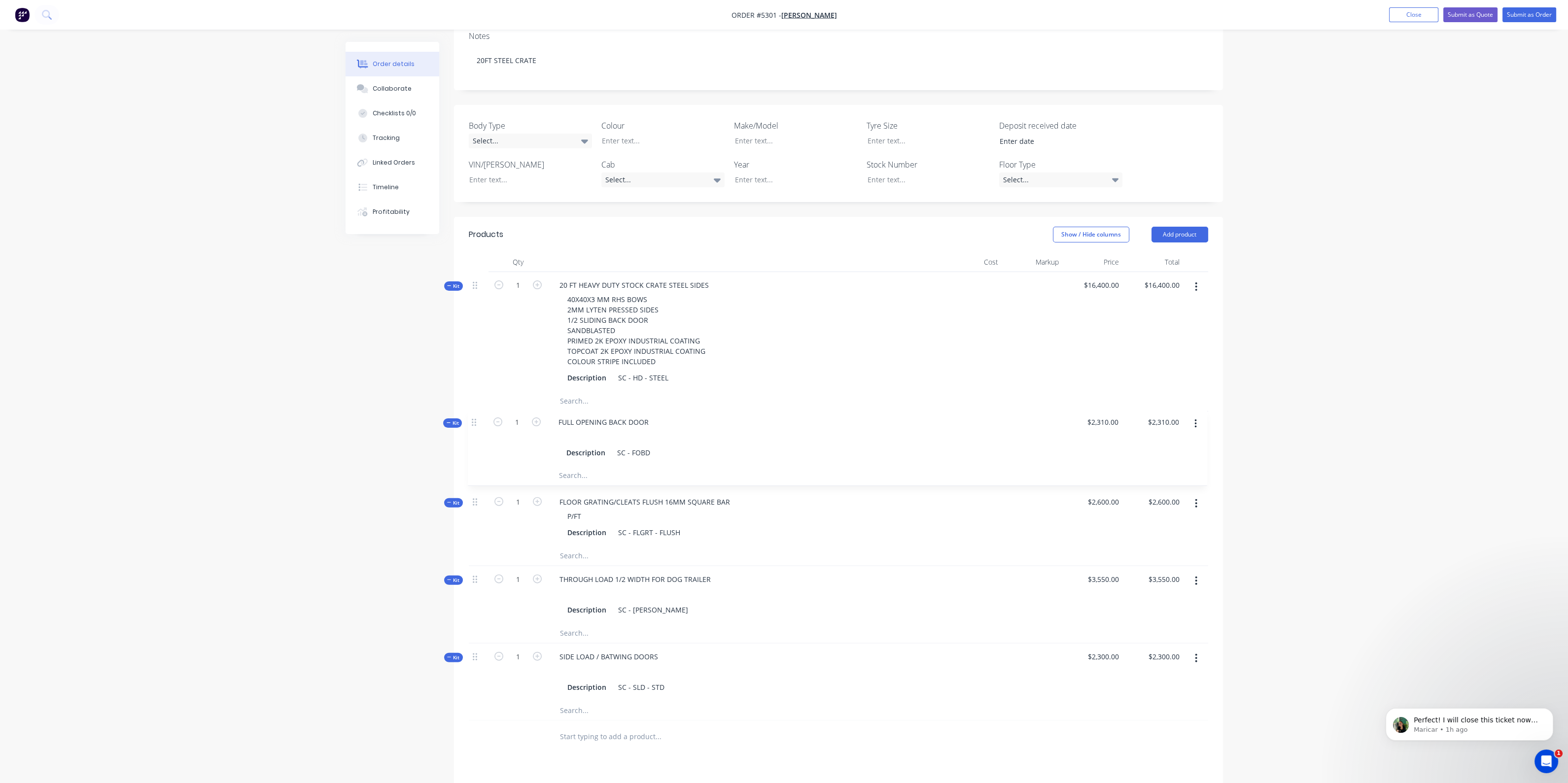
drag, startPoint x: 478, startPoint y: 492, endPoint x: 480, endPoint y: 419, distance: 73.0
click at [480, 419] on div "Kit 1 20 FT HEAVY DUTY STOCK CRATE STEEL SIDES 40X40X3 MM RHS BOWS 2MM LYTEN PR…" at bounding box center [838, 497] width 740 height 449
drag, startPoint x: 477, startPoint y: 568, endPoint x: 485, endPoint y: 475, distance: 93.3
click at [485, 475] on div "Kit 1 20 FT HEAVY DUTY STOCK CRATE STEEL SIDES 40X40X3 MM RHS BOWS 2MM LYTEN PR…" at bounding box center [838, 497] width 740 height 449
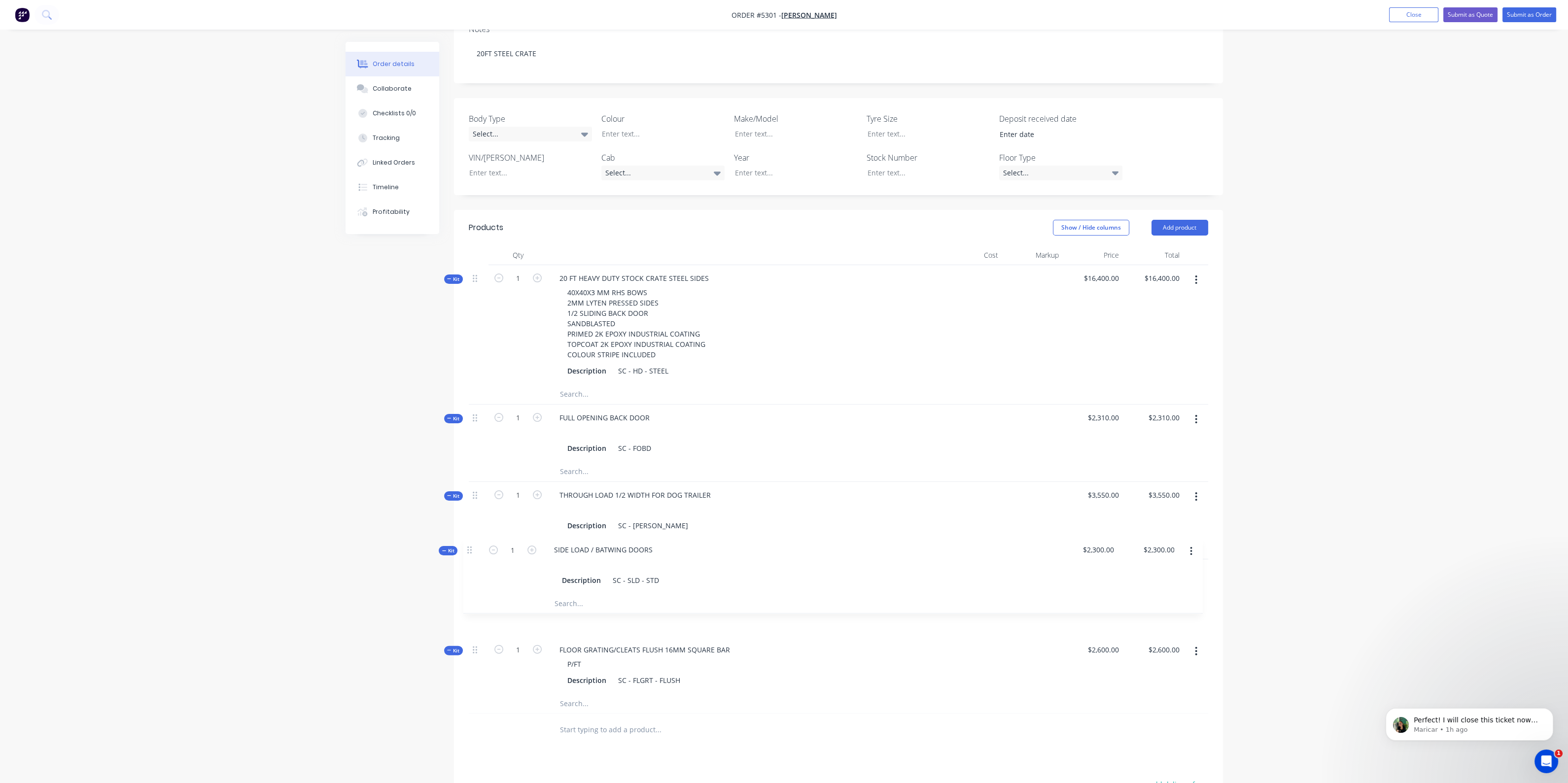
scroll to position [193, 0]
drag, startPoint x: 474, startPoint y: 644, endPoint x: 468, endPoint y: 494, distance: 150.1
click at [469, 494] on div "Kit 1 20 FT HEAVY DUTY STOCK CRATE STEEL SIDES 40X40X3 MM RHS BOWS 2MM LYTEN PR…" at bounding box center [838, 489] width 740 height 449
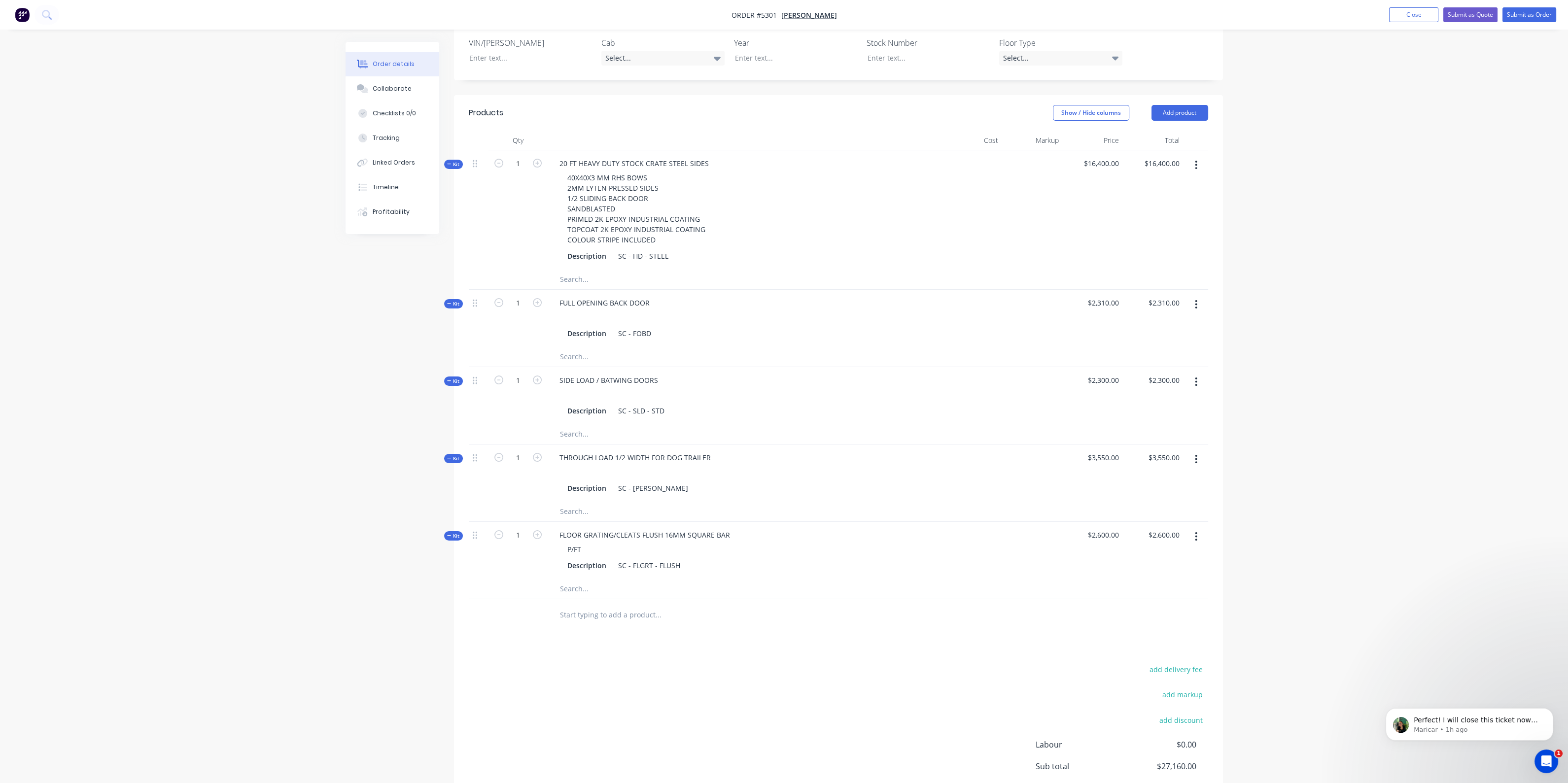
scroll to position [316, 0]
click at [1467, 18] on button "Submit as Quote" at bounding box center [1469, 15] width 54 height 15
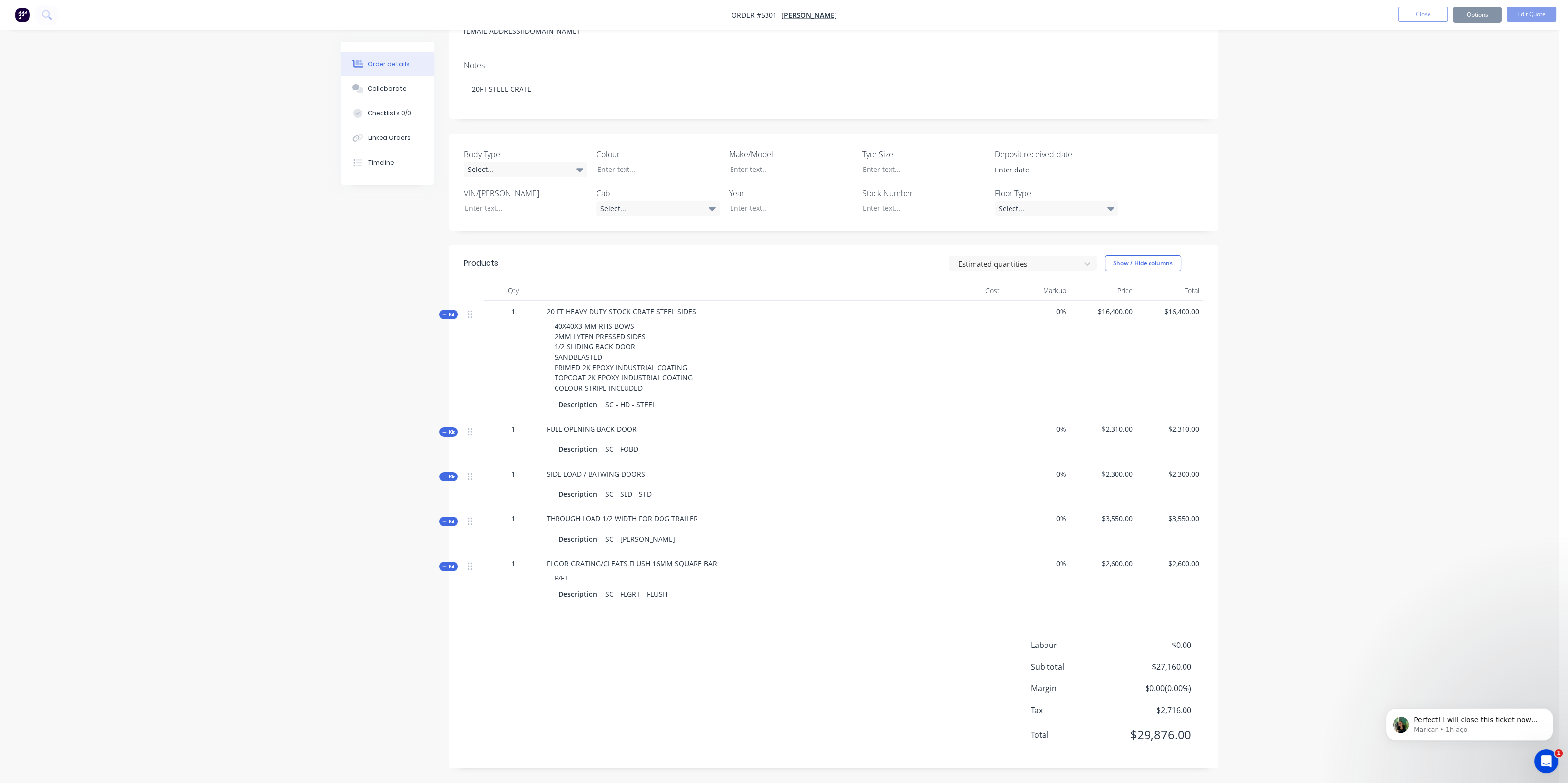
scroll to position [0, 0]
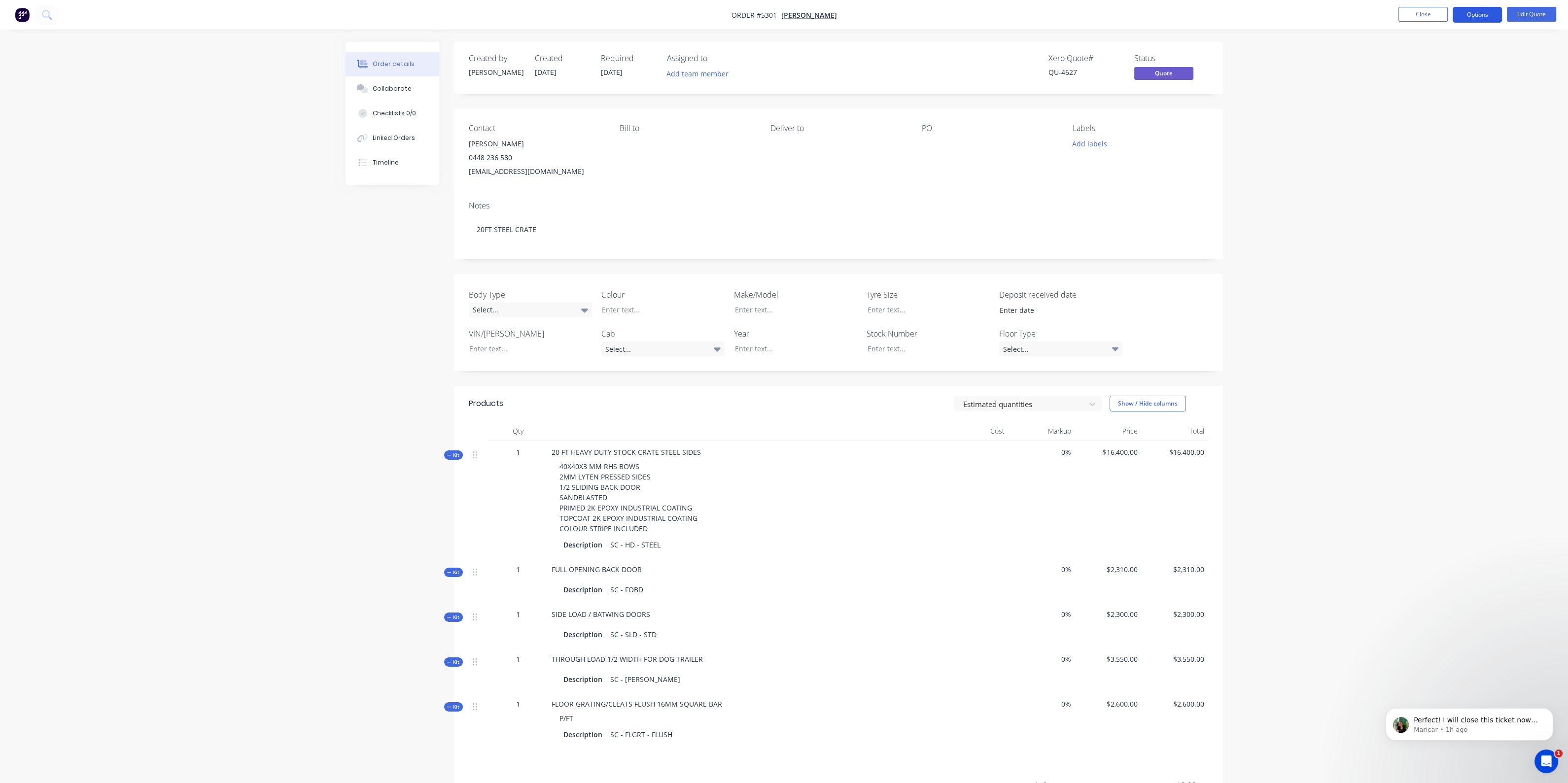
click at [1471, 17] on button "Options" at bounding box center [1477, 14] width 49 height 16
click at [1409, 65] on div "Quote" at bounding box center [1447, 60] width 90 height 14
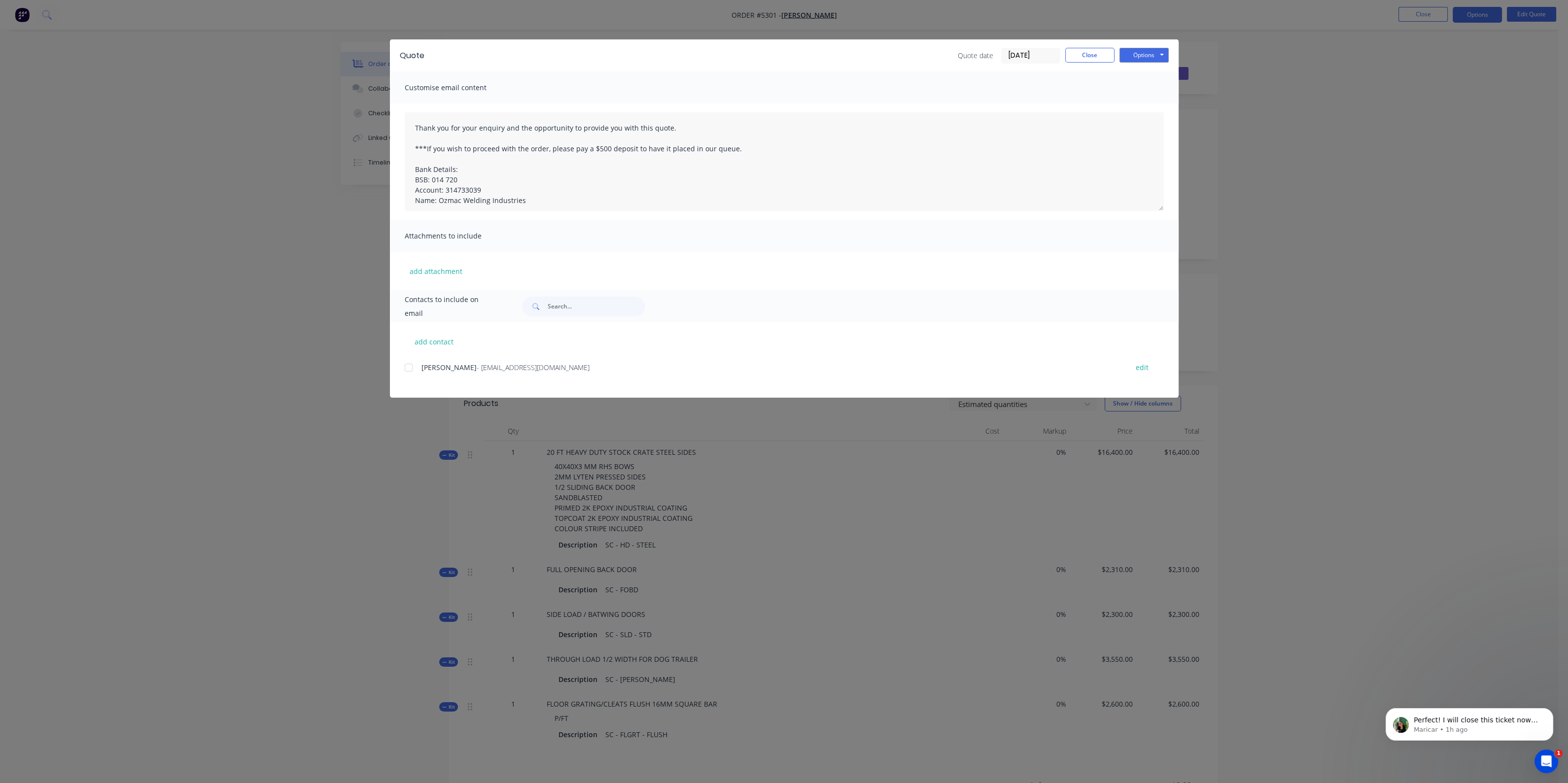
click at [410, 365] on div at bounding box center [408, 368] width 20 height 20
drag, startPoint x: 739, startPoint y: 147, endPoint x: 512, endPoint y: 159, distance: 227.3
click at [503, 162] on textarea "Thank you for your enquiry and the opportunity to provide you with this quote. …" at bounding box center [784, 161] width 759 height 99
drag, startPoint x: 607, startPoint y: 149, endPoint x: 590, endPoint y: 144, distance: 17.7
click at [590, 144] on textarea "Thank you for your enquiry and the opportunity to provide you with this quote. …" at bounding box center [784, 161] width 759 height 99
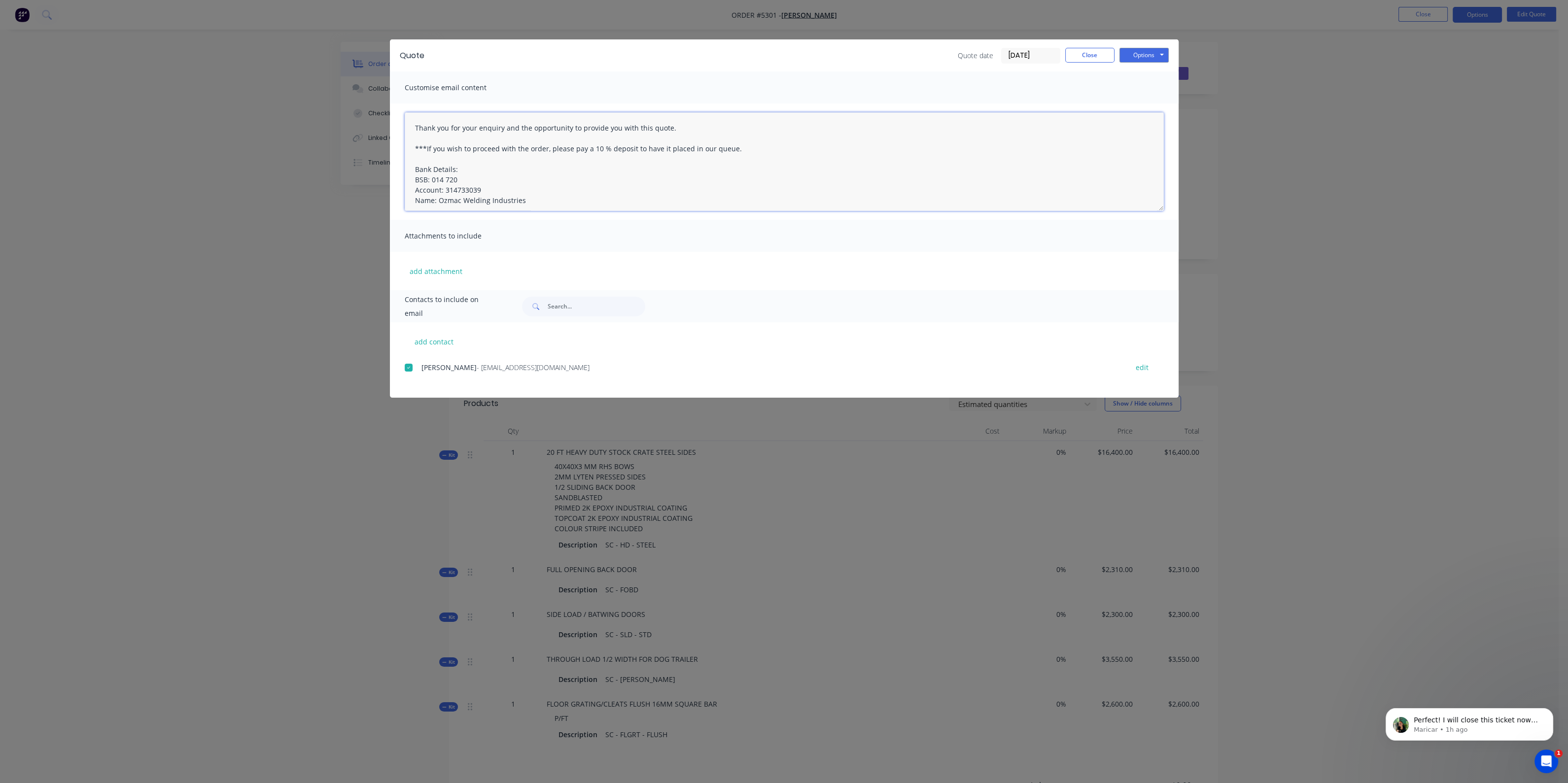
click at [503, 164] on textarea "Thank you for your enquiry and the opportunity to provide you with this quote. …" at bounding box center [784, 161] width 759 height 99
click at [412, 159] on textarea "Thank you for your enquiry and the opportunity to provide you with this quote. …" at bounding box center [784, 161] width 759 height 99
type textarea "Thank you for your enquiry and the opportunity to provide you with this quote. …"
click at [1136, 55] on button "Options" at bounding box center [1143, 56] width 49 height 15
click at [1138, 102] on button "Email" at bounding box center [1150, 105] width 63 height 17
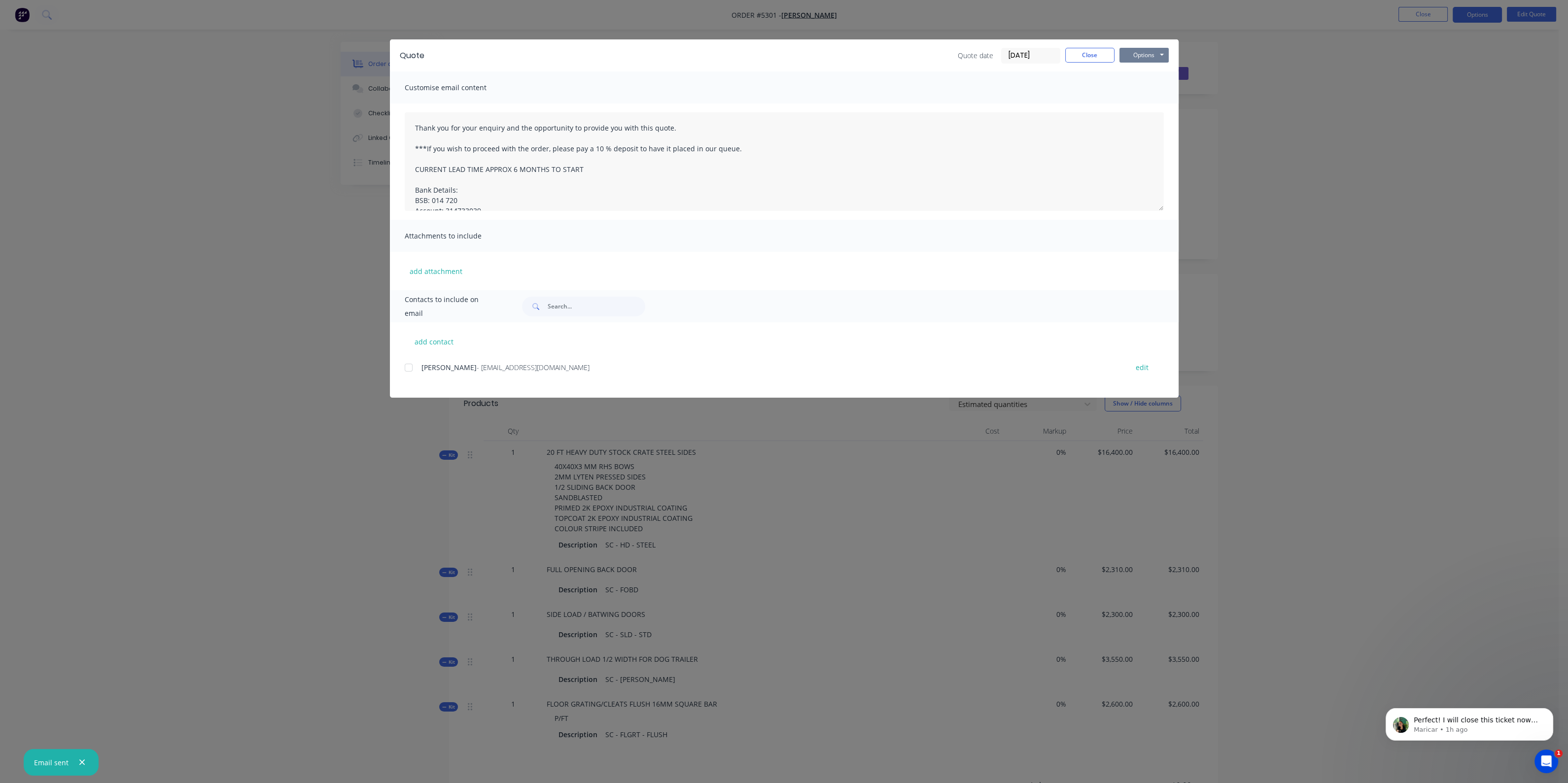
click at [1141, 55] on button "Options" at bounding box center [1143, 56] width 49 height 15
click at [1145, 86] on button "Print" at bounding box center [1150, 89] width 63 height 17
click at [1080, 54] on button "Close" at bounding box center [1089, 56] width 49 height 15
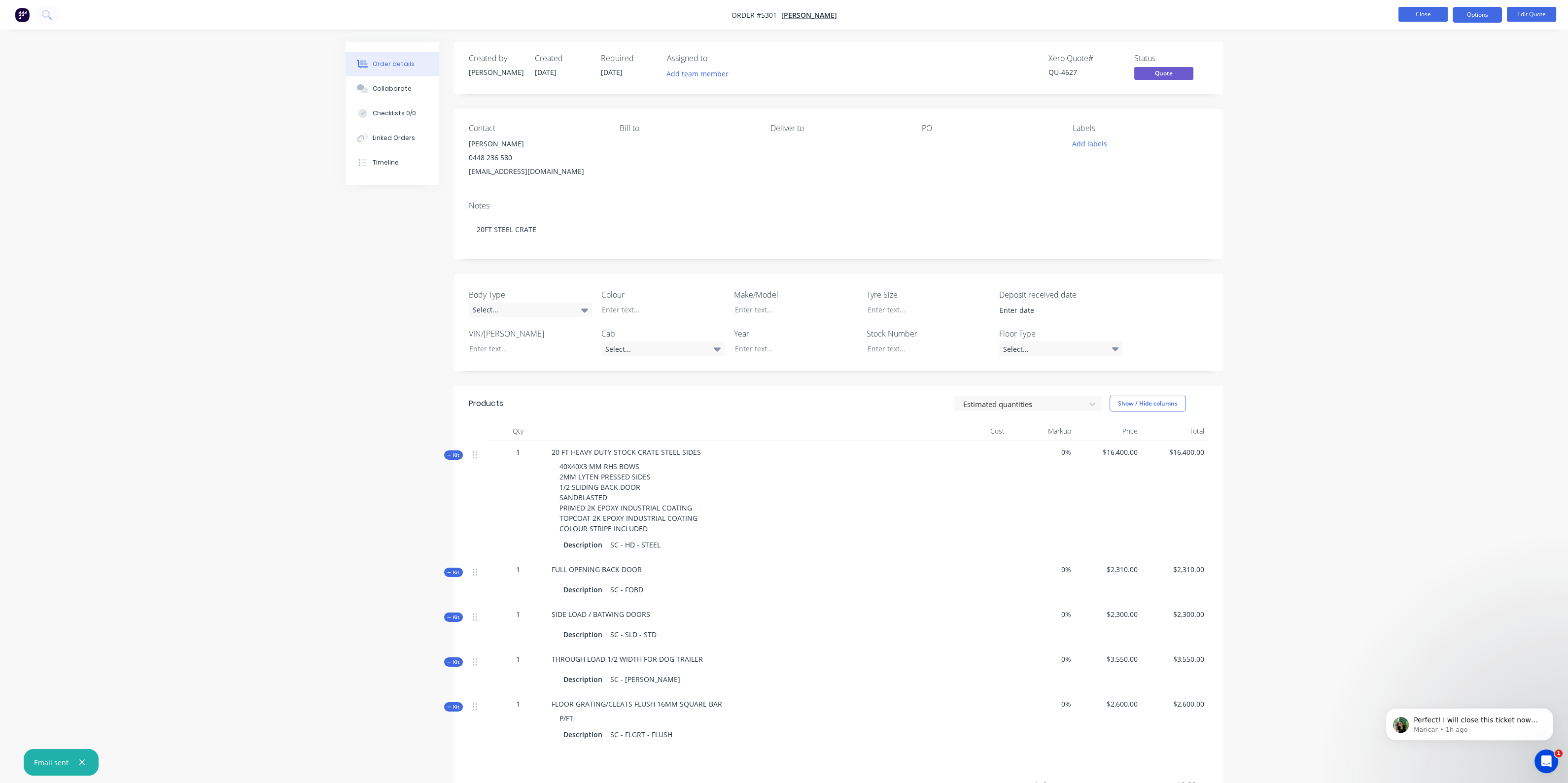
click at [1419, 11] on button "Close" at bounding box center [1422, 14] width 49 height 15
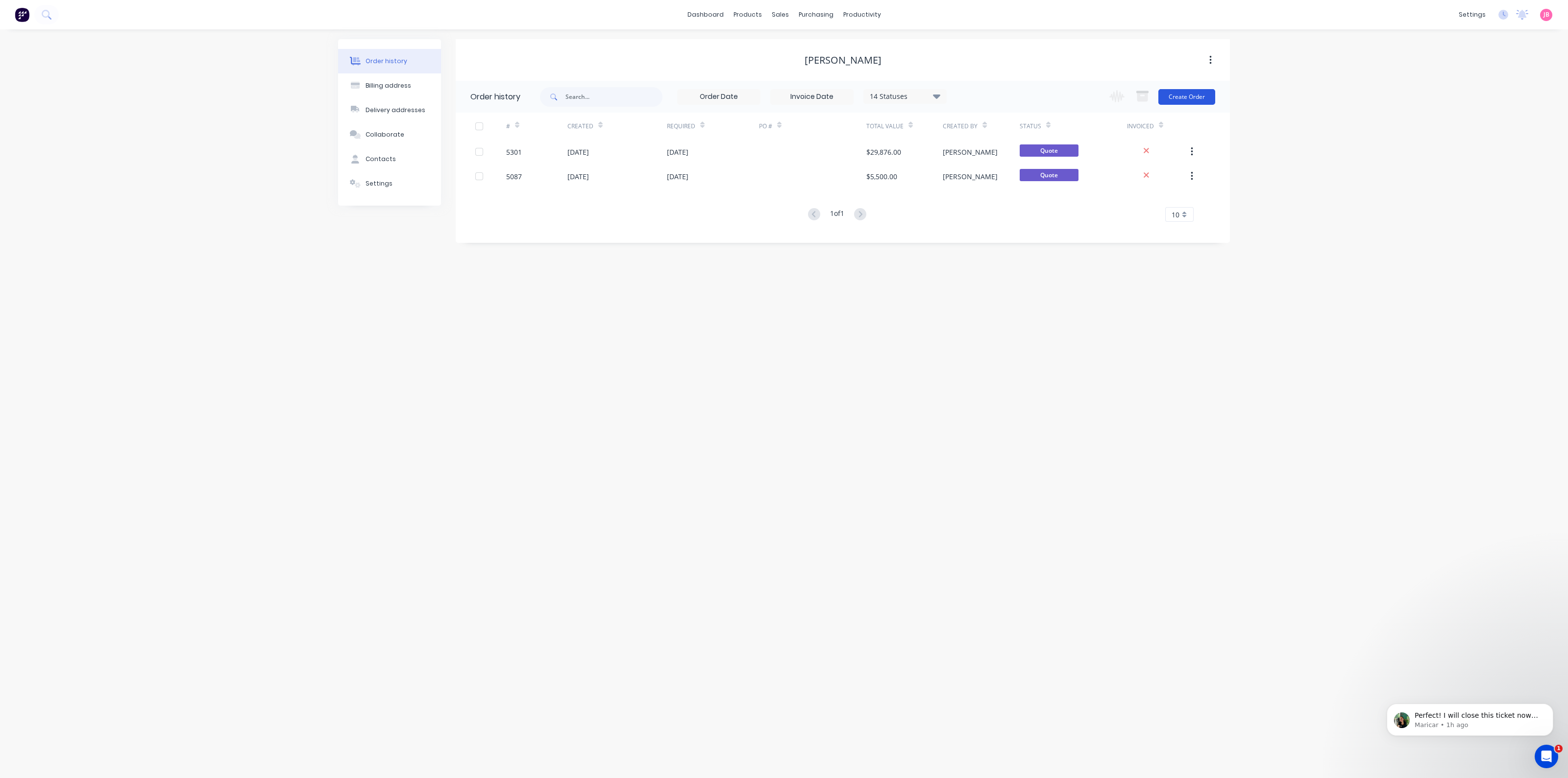
click at [1207, 92] on button "Create Order" at bounding box center [1187, 97] width 57 height 16
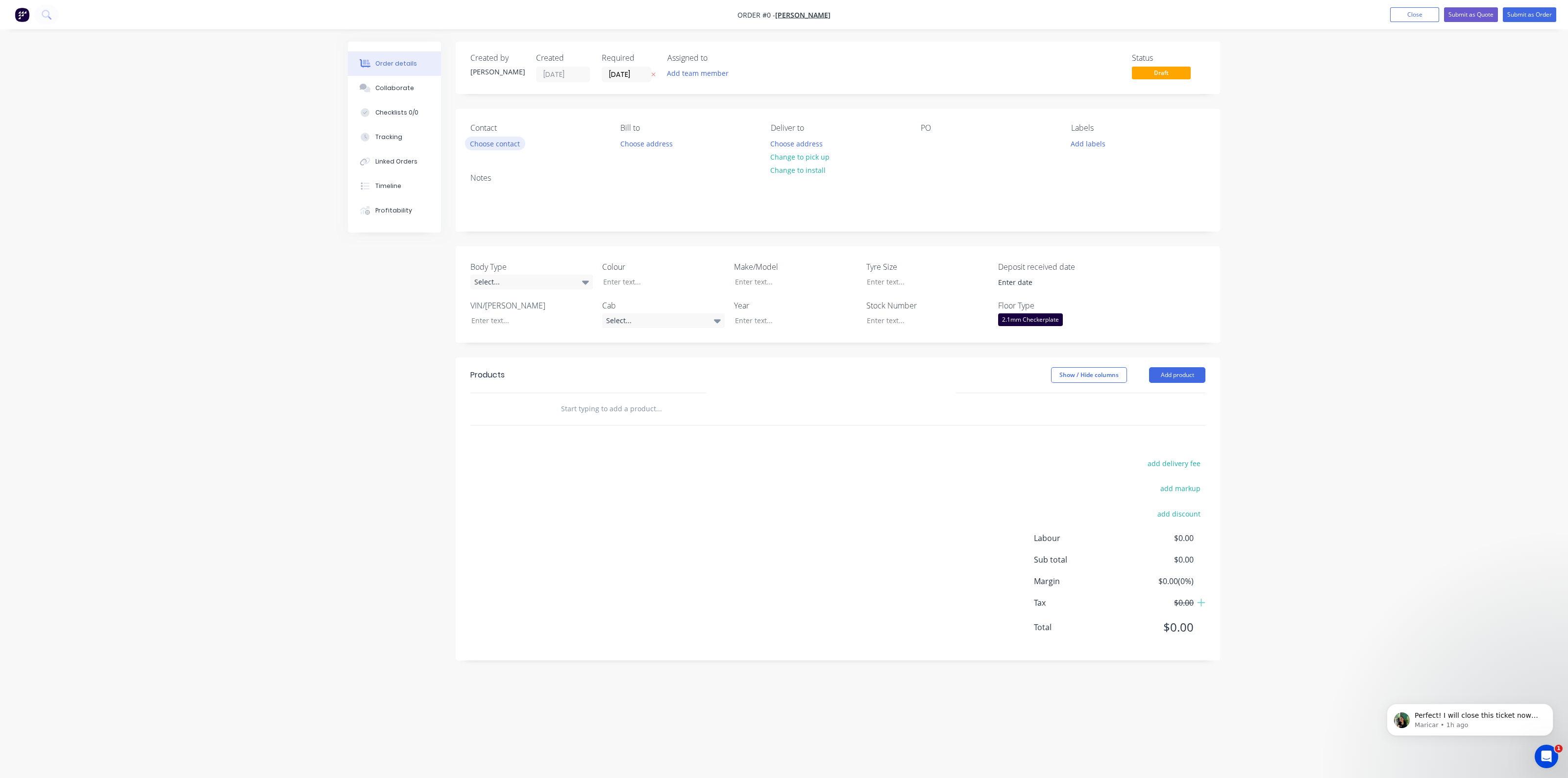
click at [485, 144] on button "Choose contact" at bounding box center [494, 144] width 60 height 13
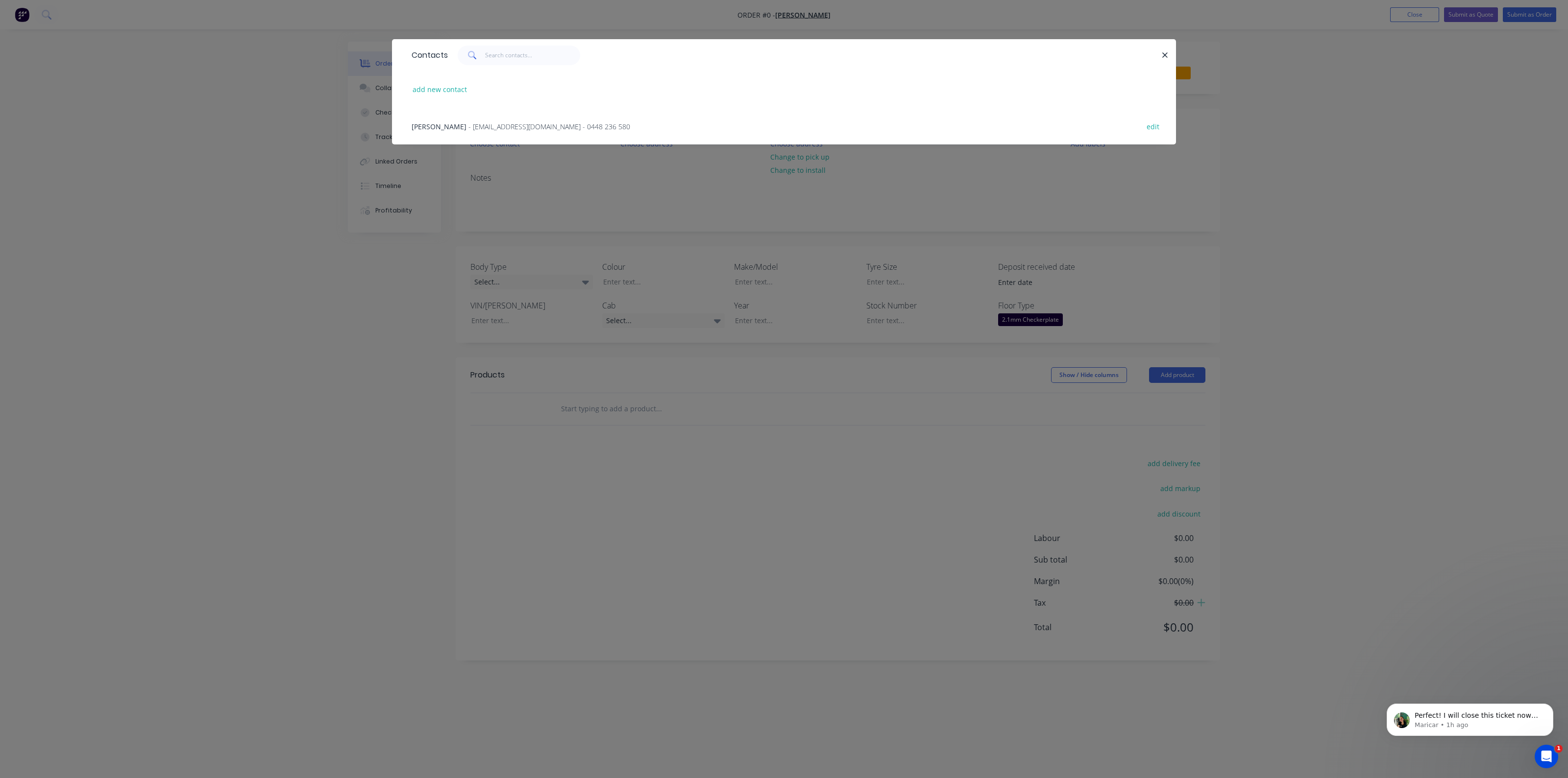
click at [484, 129] on span "- [EMAIL_ADDRESS][DOMAIN_NAME] - 0448 236 580" at bounding box center [550, 126] width 162 height 9
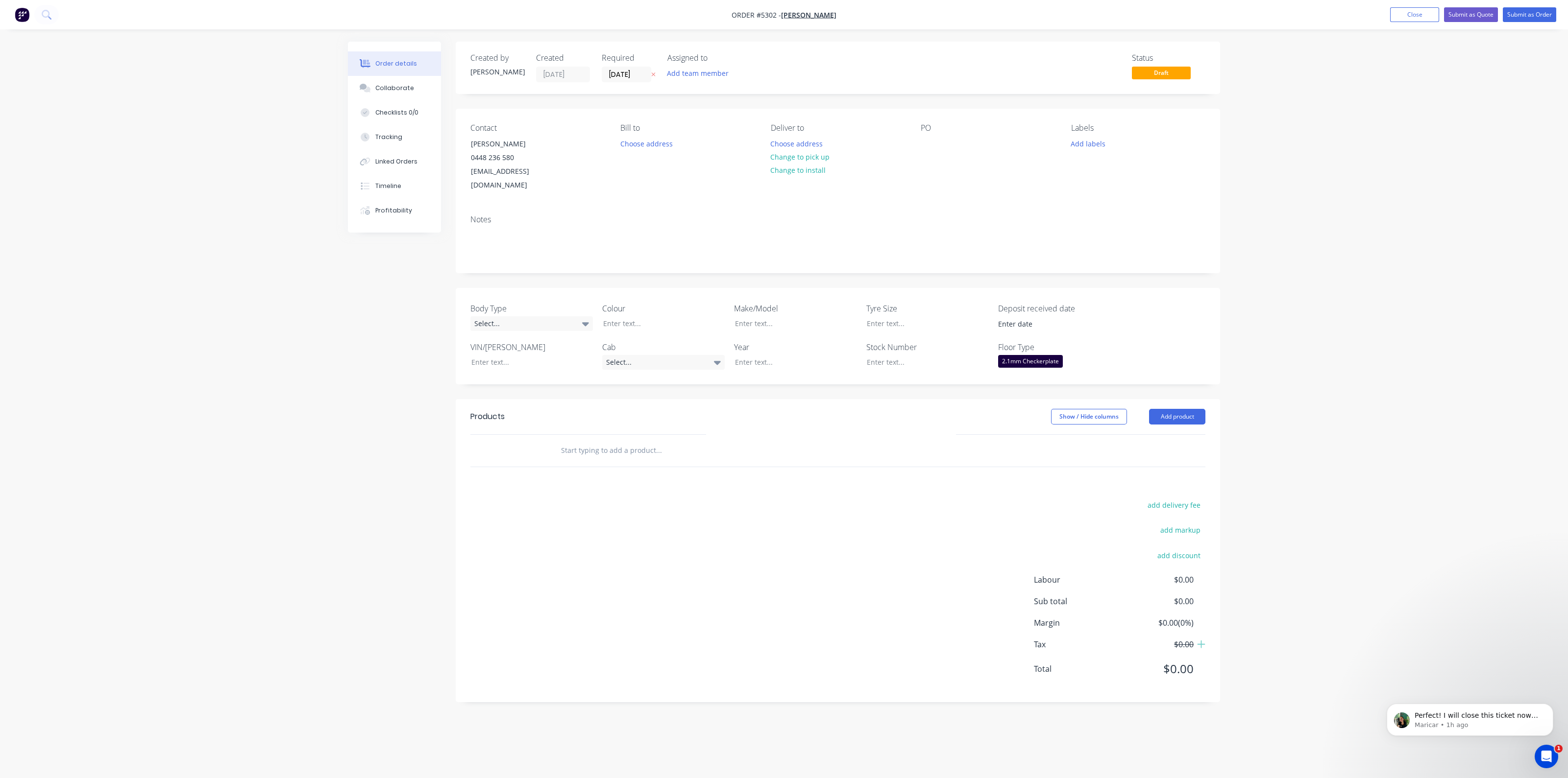
click at [1021, 355] on div "2.1mm Checkerplate" at bounding box center [1030, 361] width 64 height 12
click at [1028, 370] on button "None" at bounding box center [1071, 368] width 147 height 17
click at [681, 441] on input "text" at bounding box center [658, 450] width 196 height 20
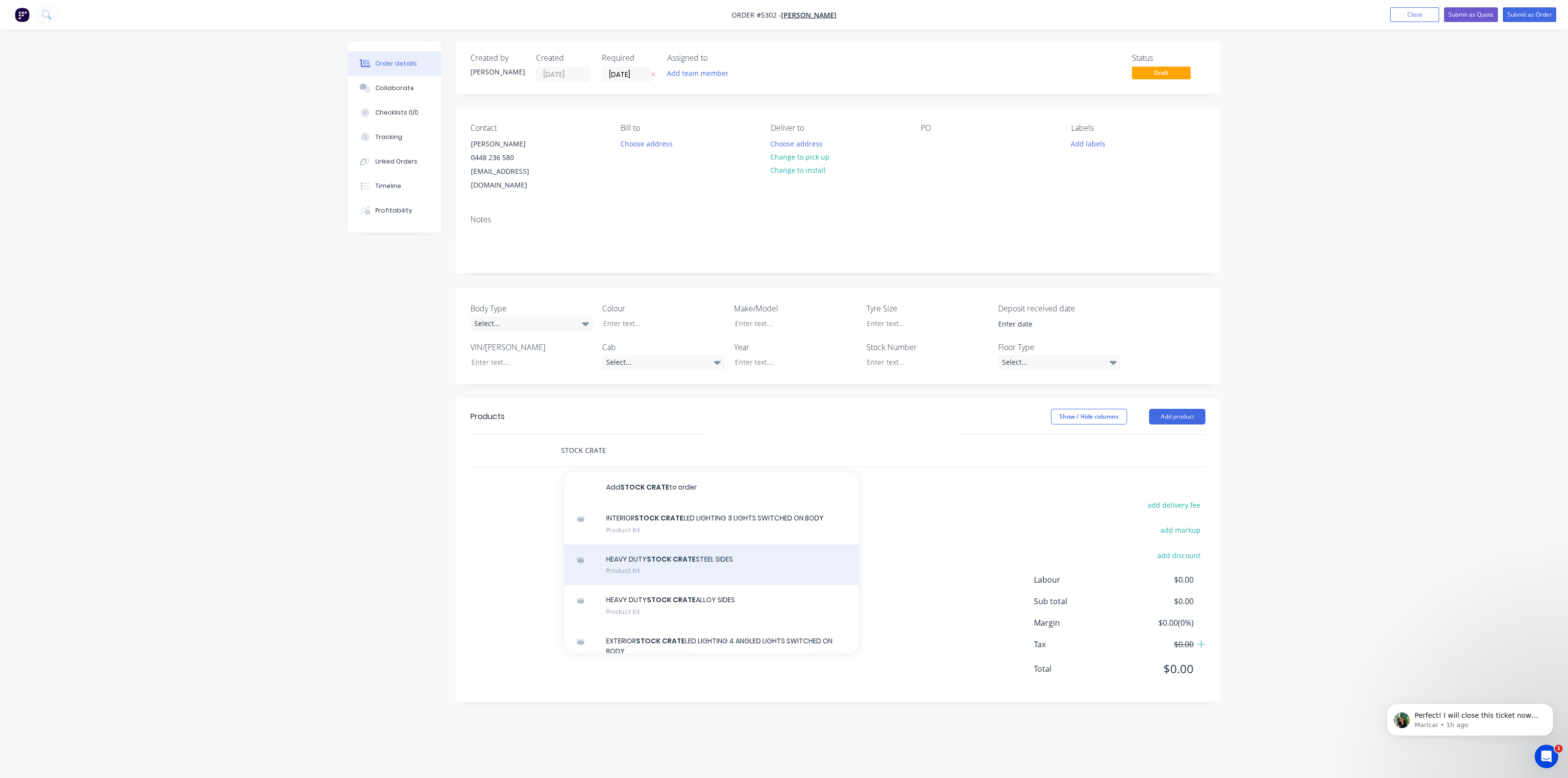
type input "STOCK CRATE"
click at [659, 552] on div "HEAVY DUTY STOCK CRATE STEEL SIDES Product Kit" at bounding box center [711, 565] width 294 height 41
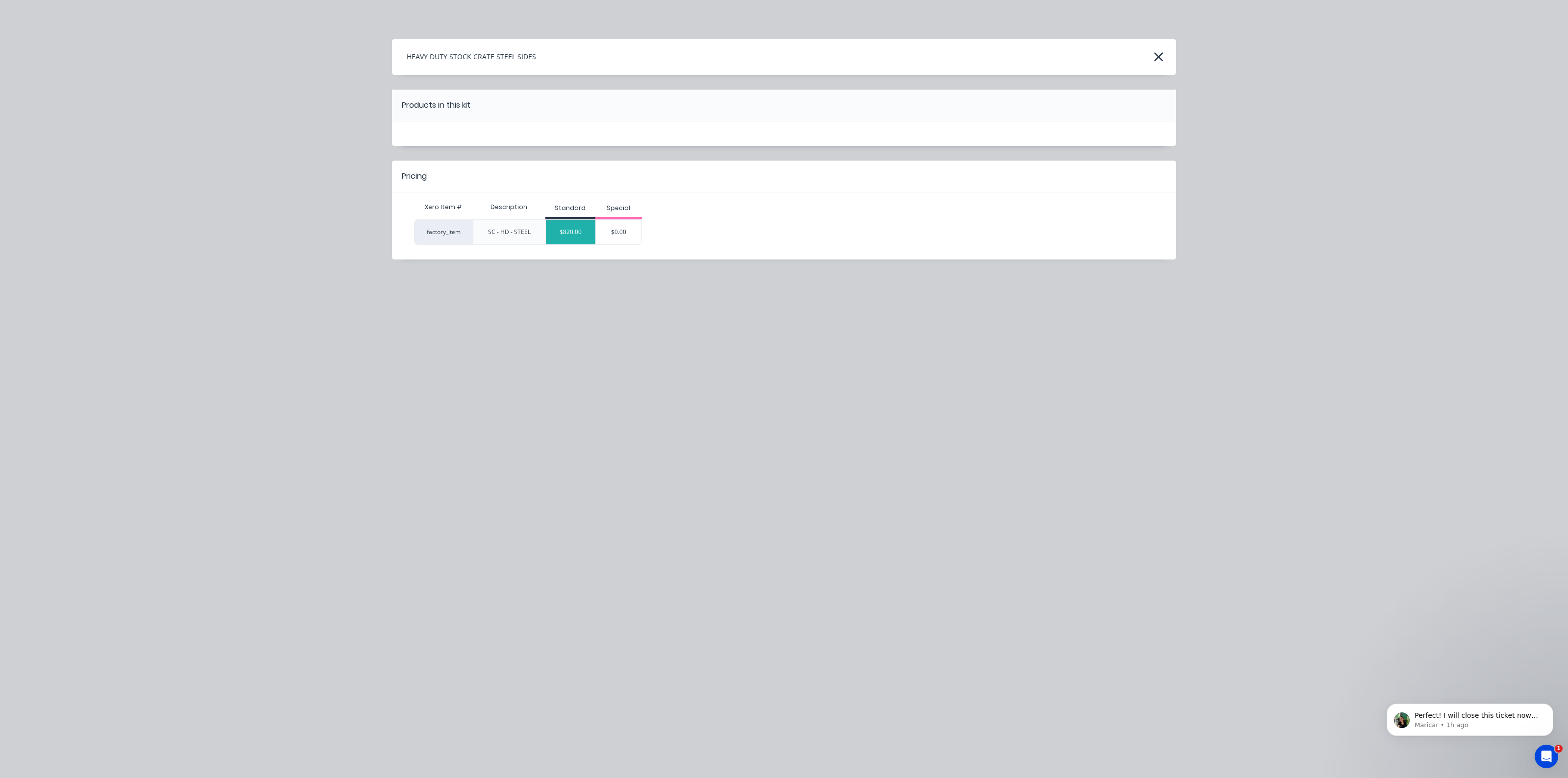
click at [561, 227] on div "$820.00" at bounding box center [570, 233] width 50 height 25
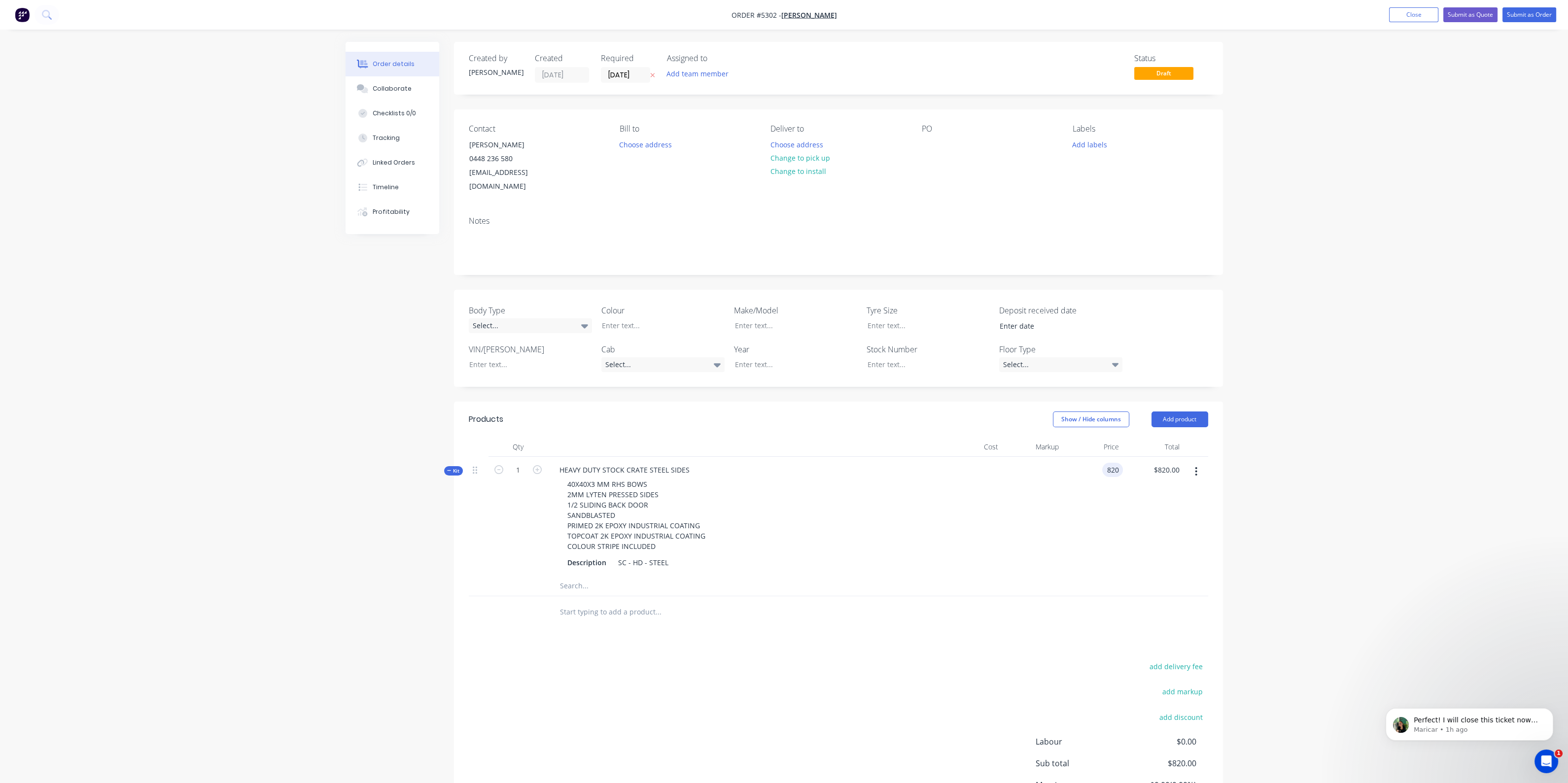
click at [1106, 462] on input "820" at bounding box center [1114, 469] width 17 height 14
type input "$29,520.00"
click at [1065, 507] on div "$29,520.00 29520" at bounding box center [1092, 516] width 61 height 120
click at [598, 603] on input "text" at bounding box center [657, 613] width 197 height 20
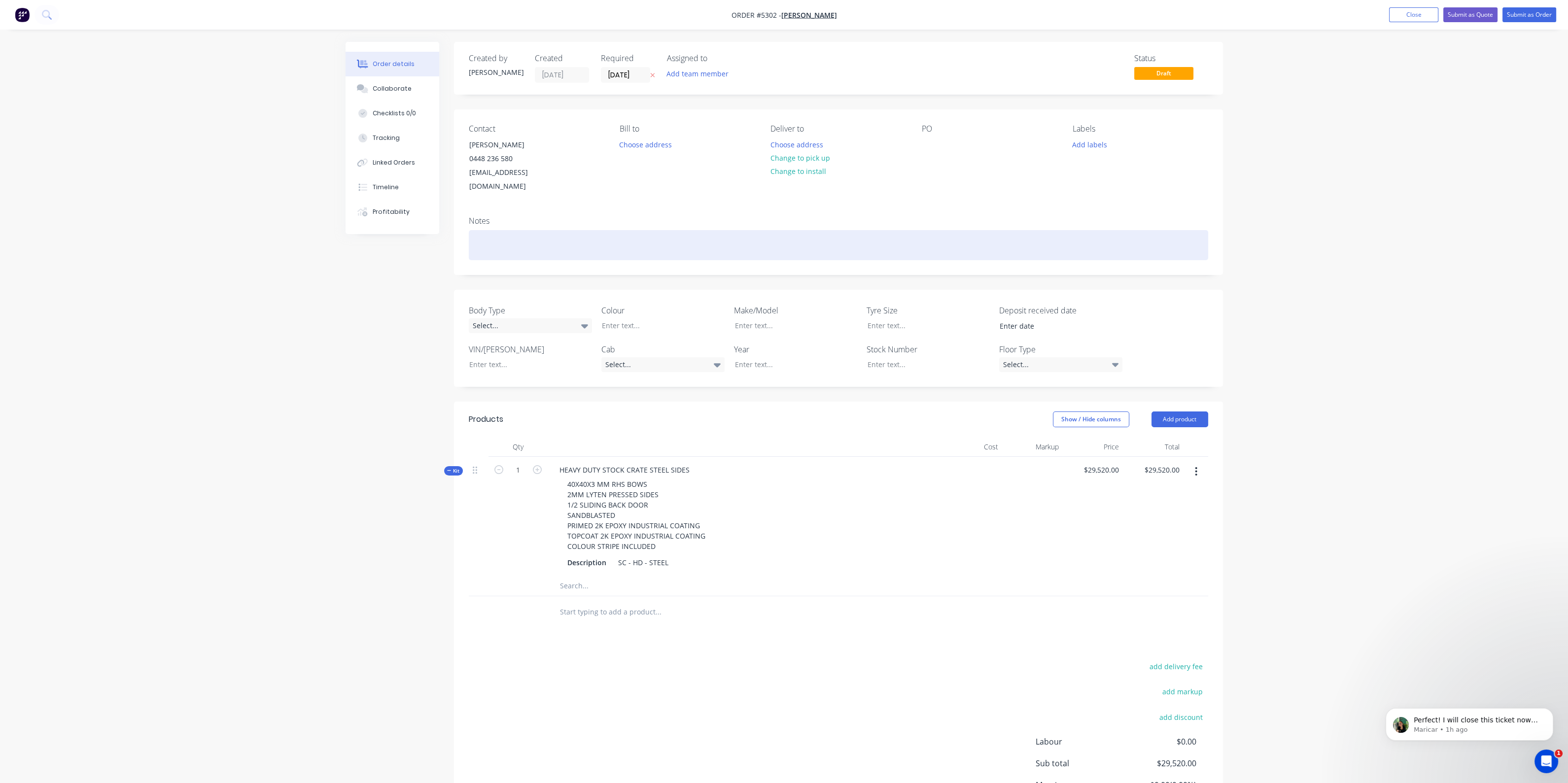
click at [562, 237] on div at bounding box center [838, 245] width 740 height 30
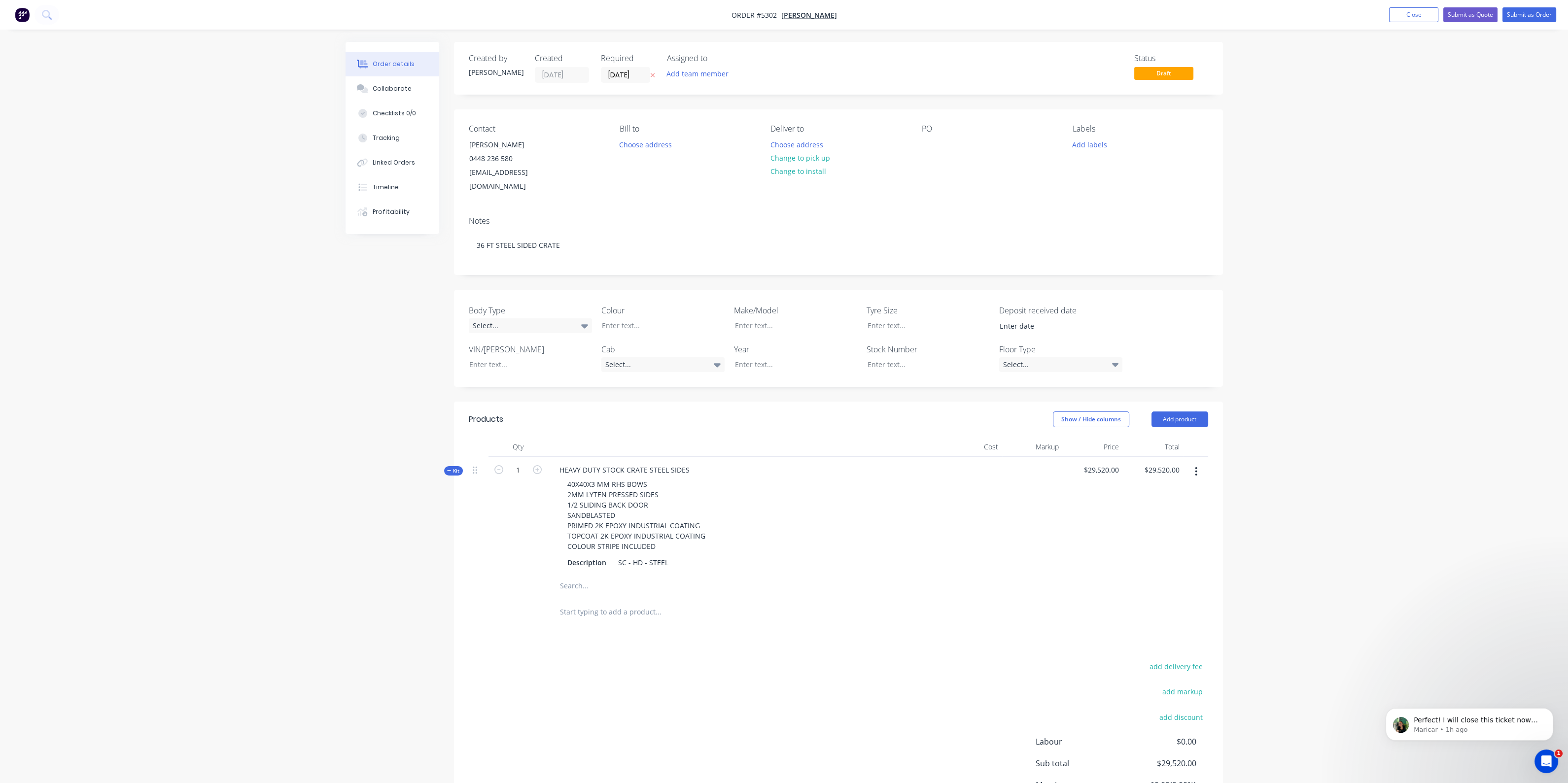
click at [597, 603] on input "text" at bounding box center [657, 613] width 197 height 20
type input "F"
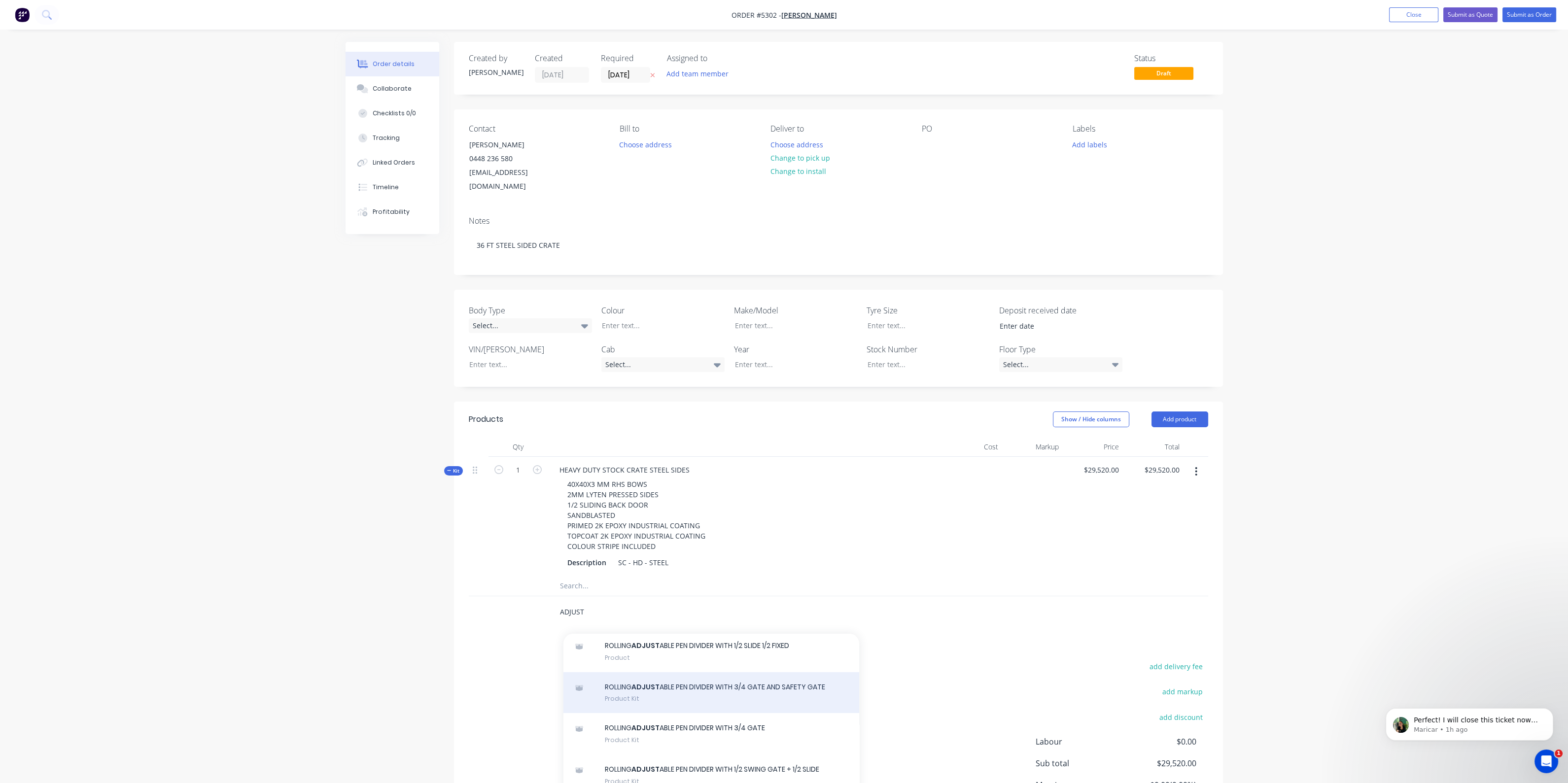
scroll to position [61, 0]
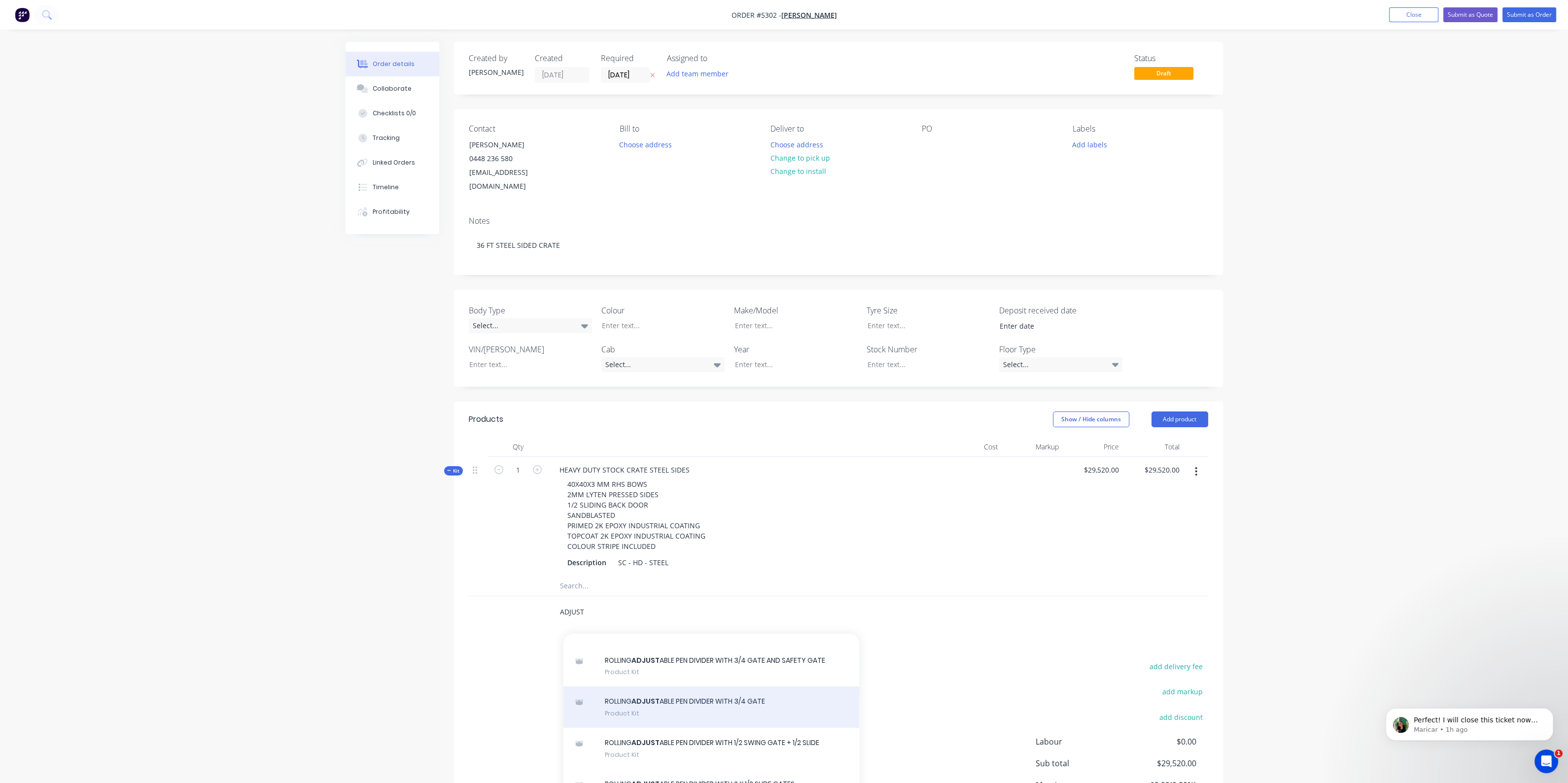
type input "ADJUST"
click at [672, 690] on div "ROLLING ADJUST ABLE PEN DIVIDER WITH 3/4 GATE Product Kit" at bounding box center [711, 707] width 296 height 42
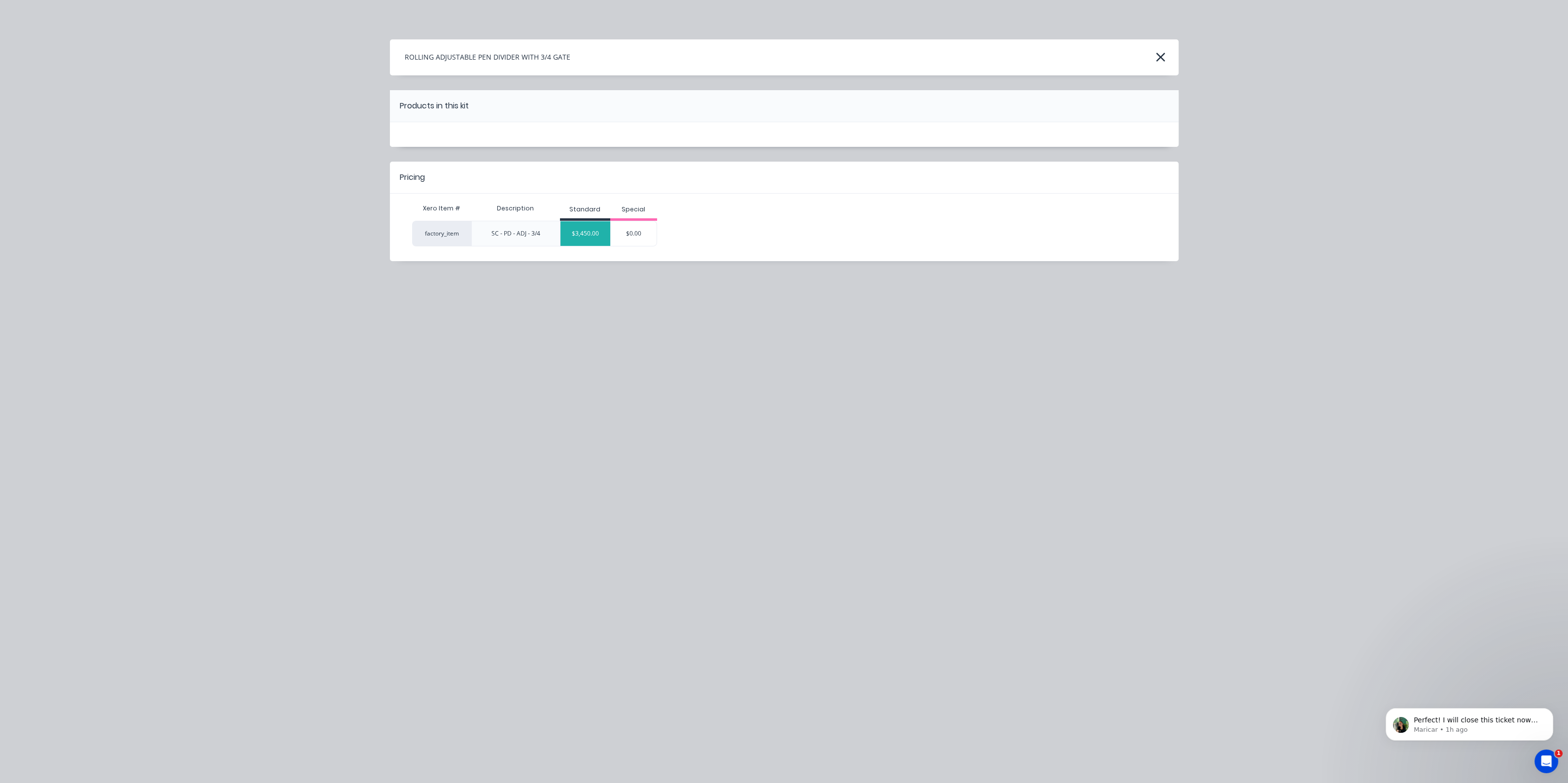
click at [592, 236] on div "$3,450.00" at bounding box center [585, 234] width 50 height 25
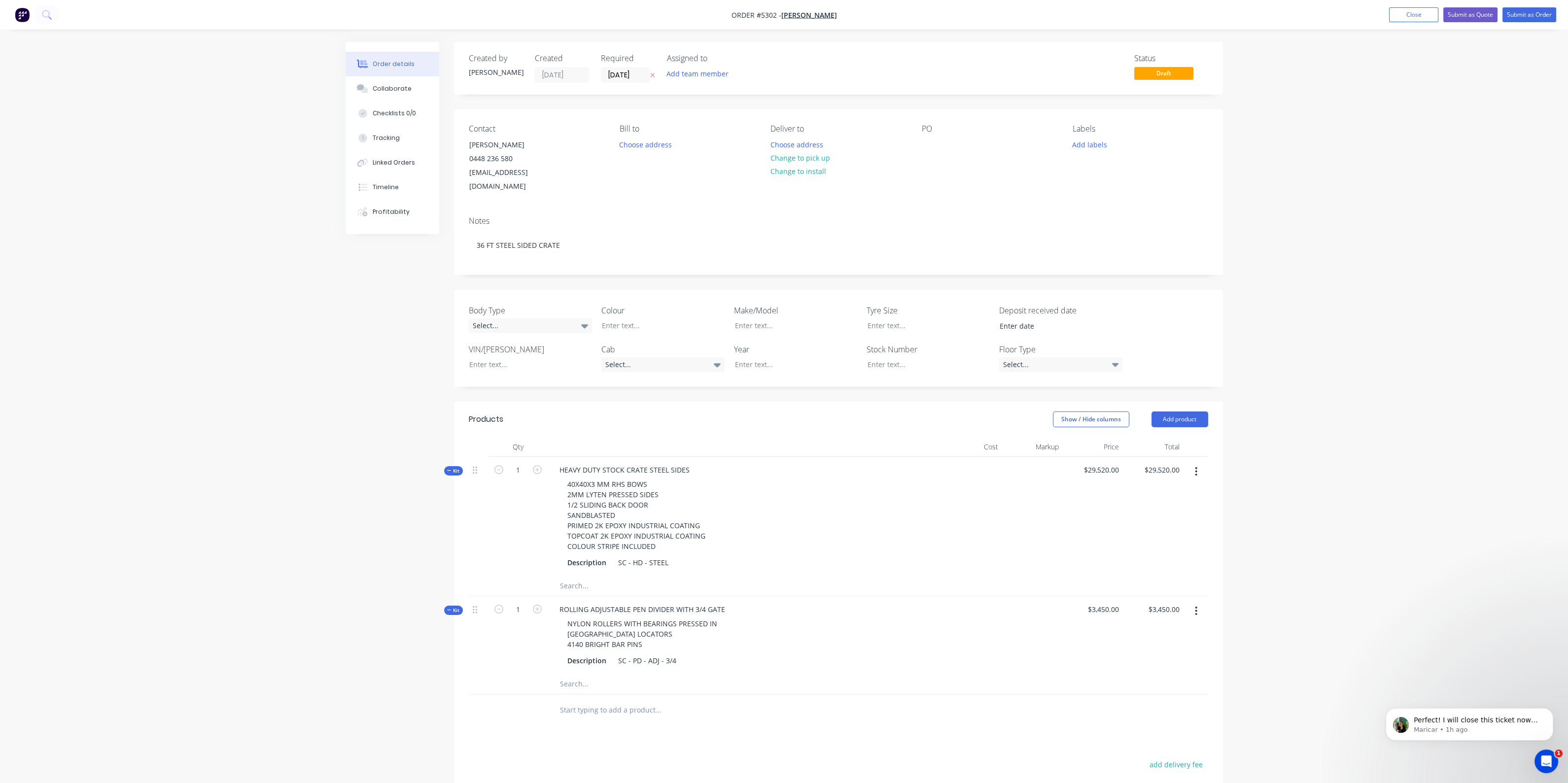
click at [635, 702] on input "text" at bounding box center [657, 711] width 197 height 20
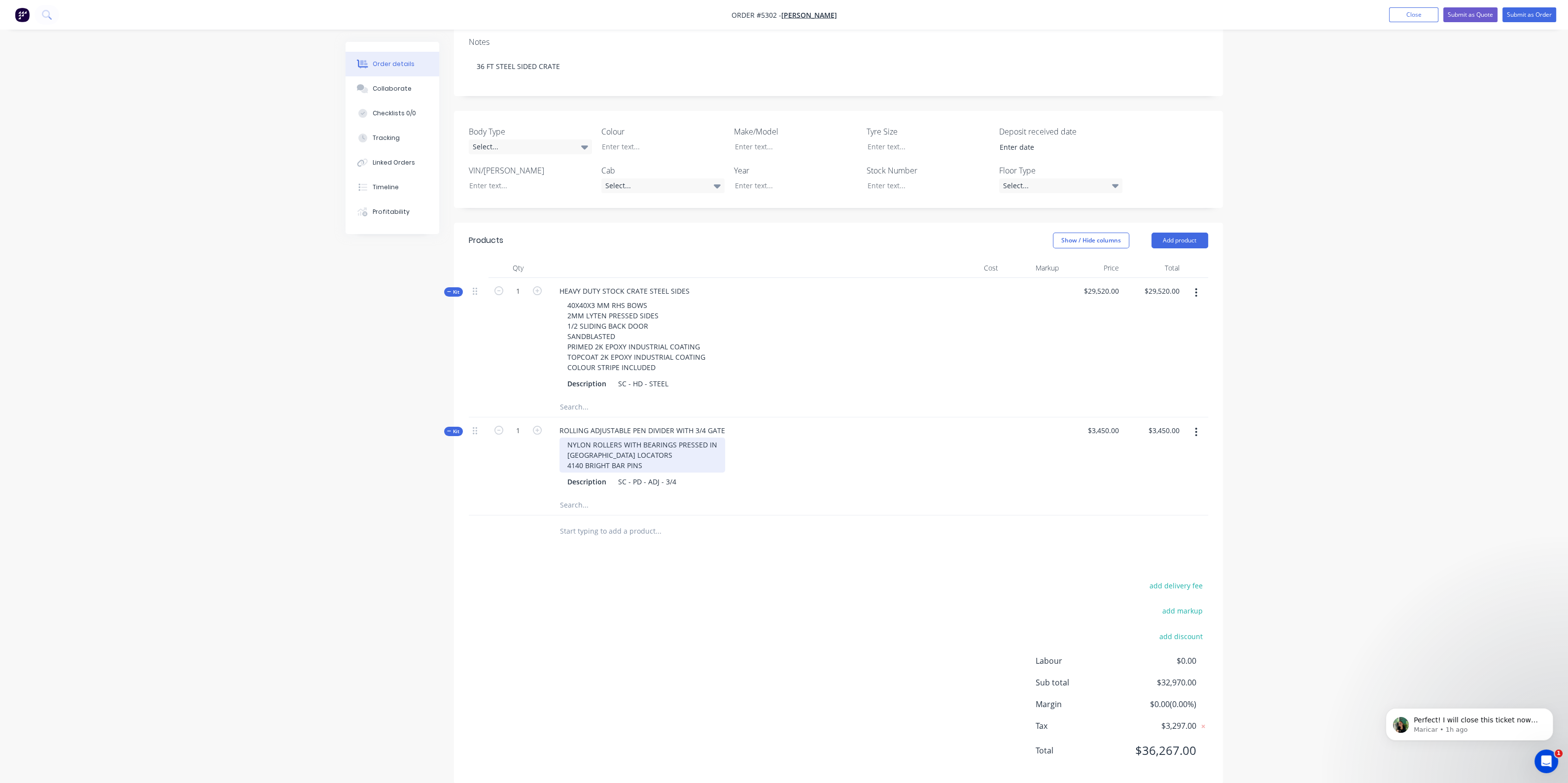
scroll to position [179, 0]
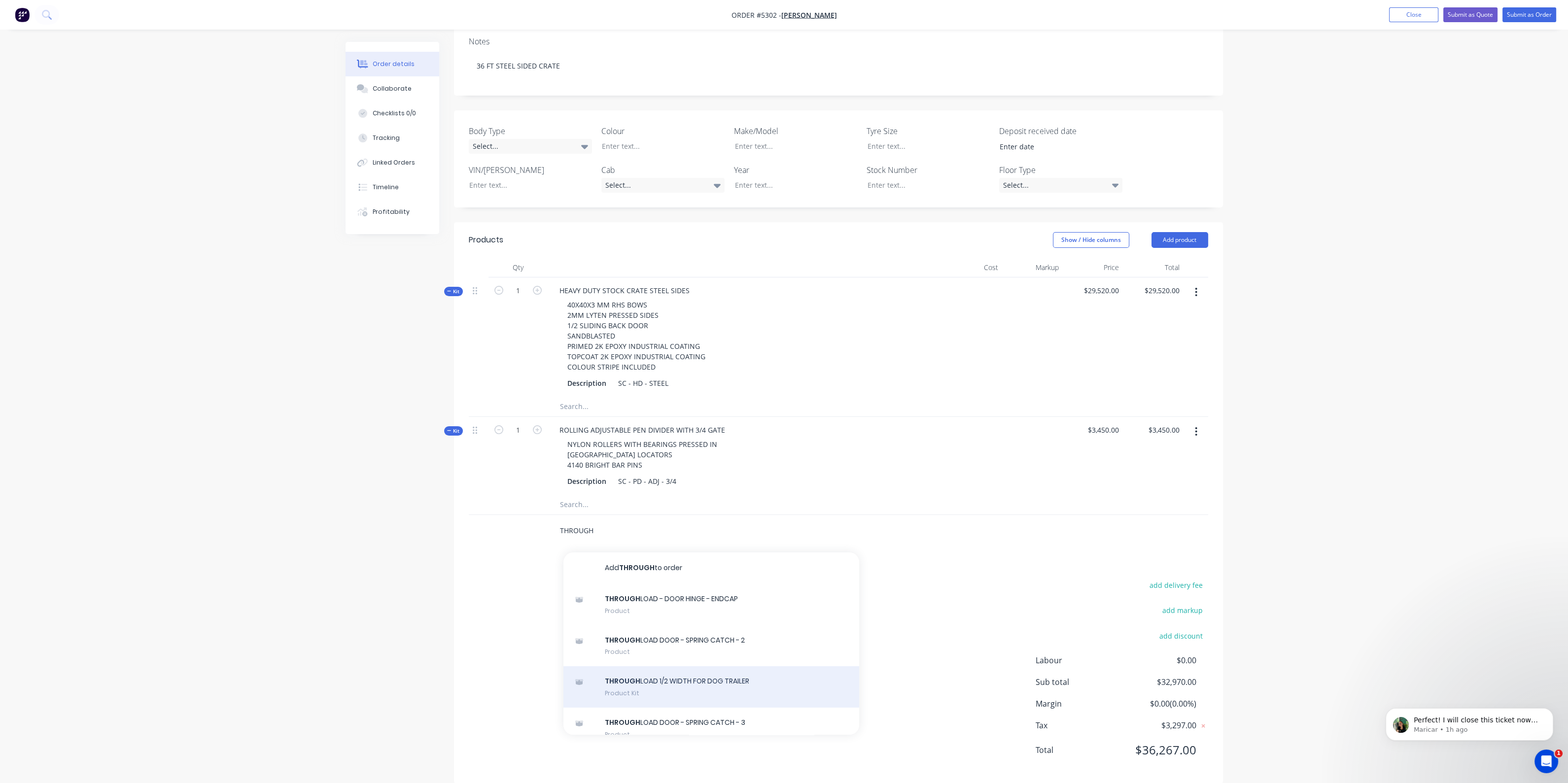
type input "THROUGH"
click at [662, 667] on div "THROUGH LOAD 1/2 WIDTH FOR DOG TRAILER Product Kit" at bounding box center [711, 688] width 296 height 42
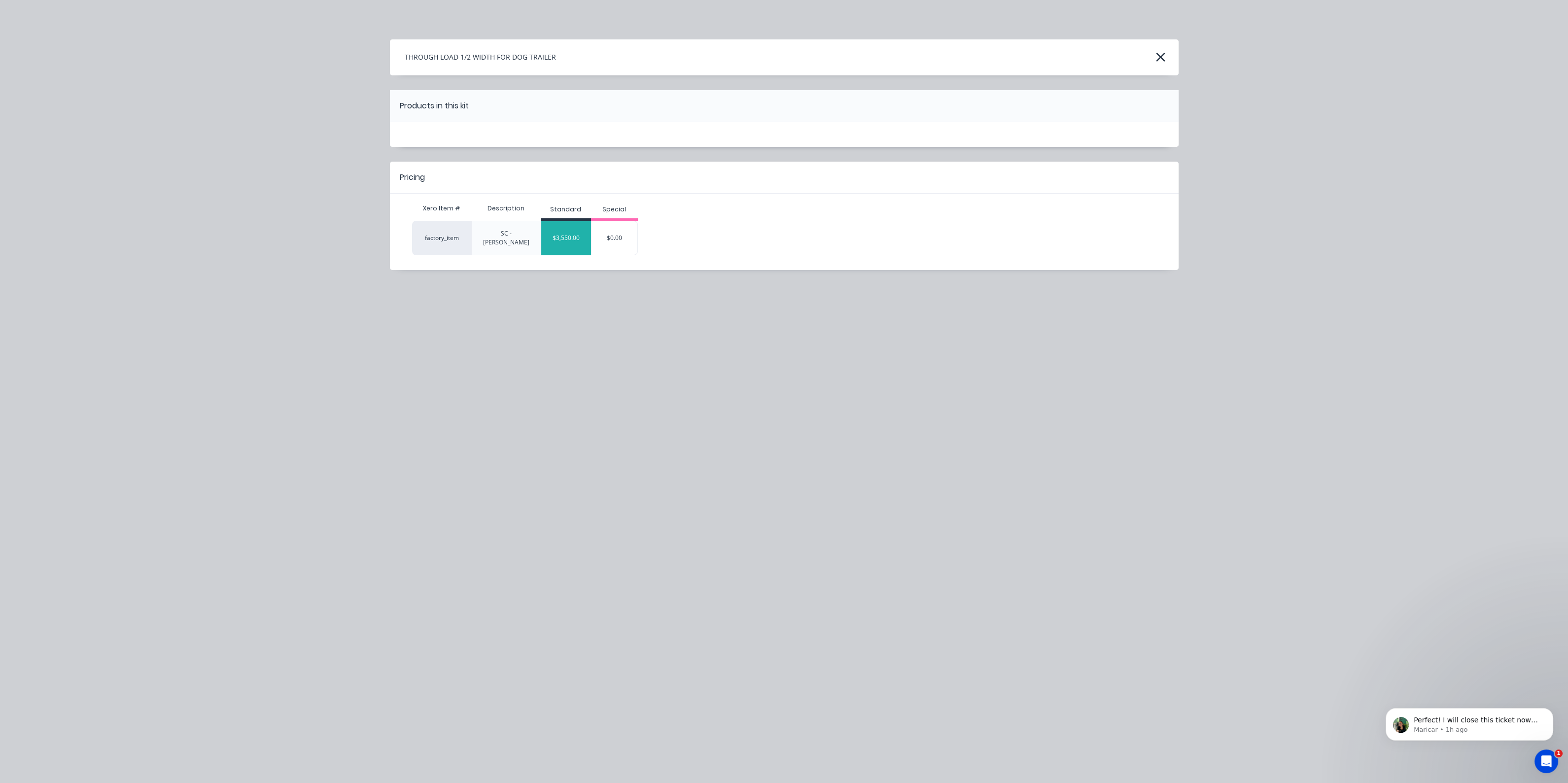
click at [562, 235] on div "$3,550.00" at bounding box center [566, 238] width 50 height 25
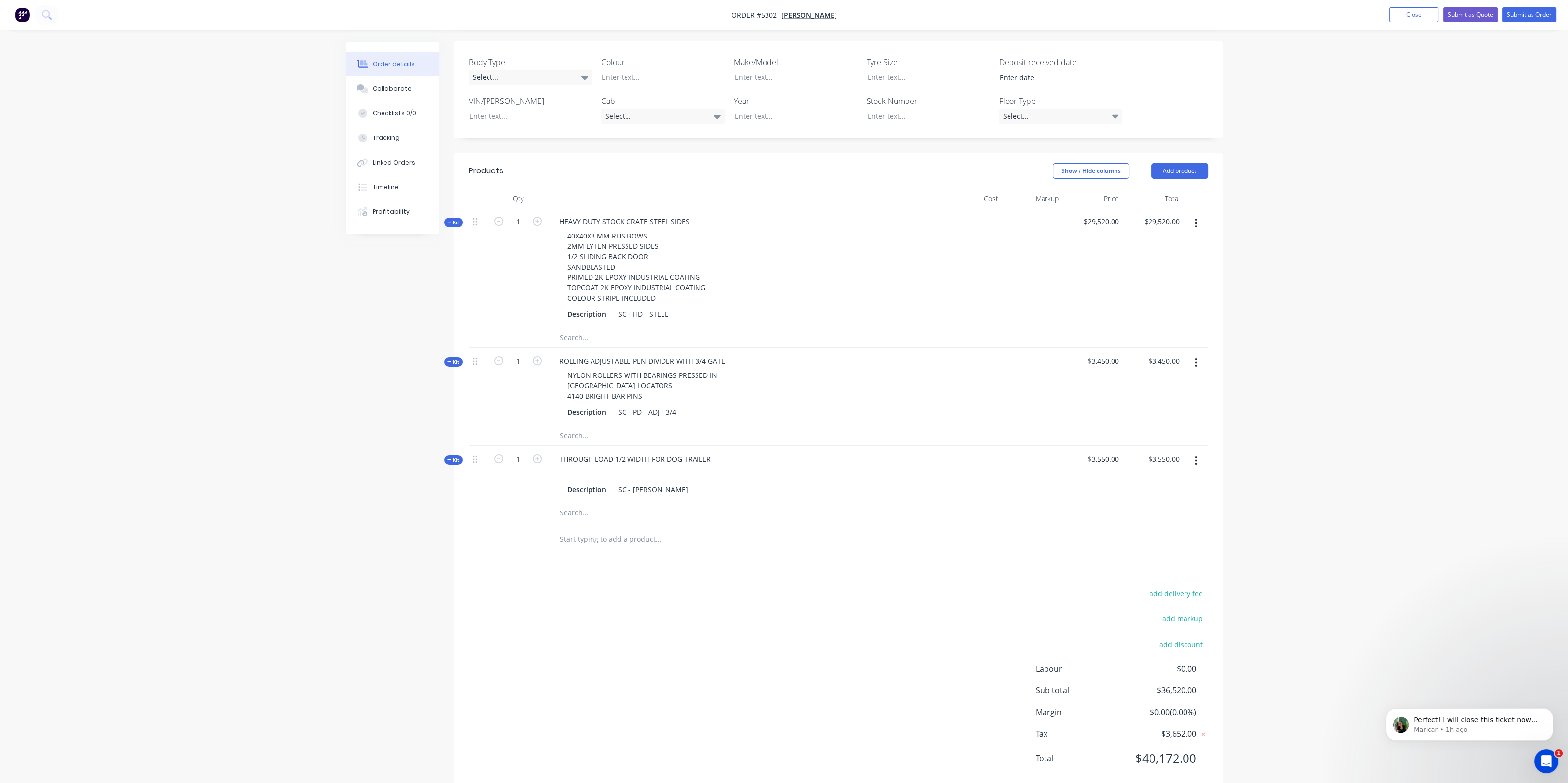
scroll to position [257, 0]
click at [613, 521] on input "text" at bounding box center [657, 531] width 197 height 20
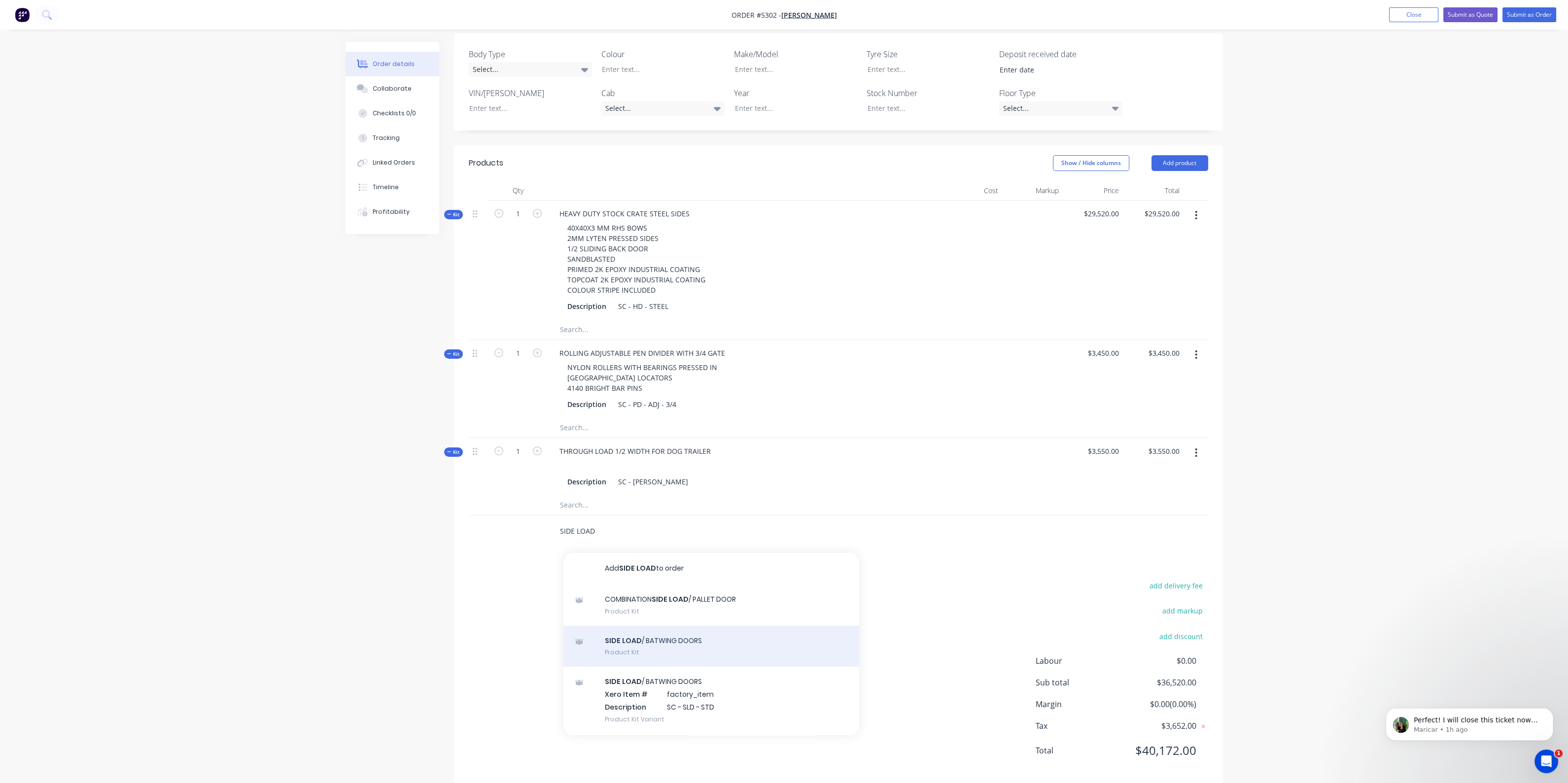
type input "SIDE LOAD"
click at [680, 636] on div "SIDE LOAD / BATWING DOORS Product Kit" at bounding box center [711, 647] width 296 height 42
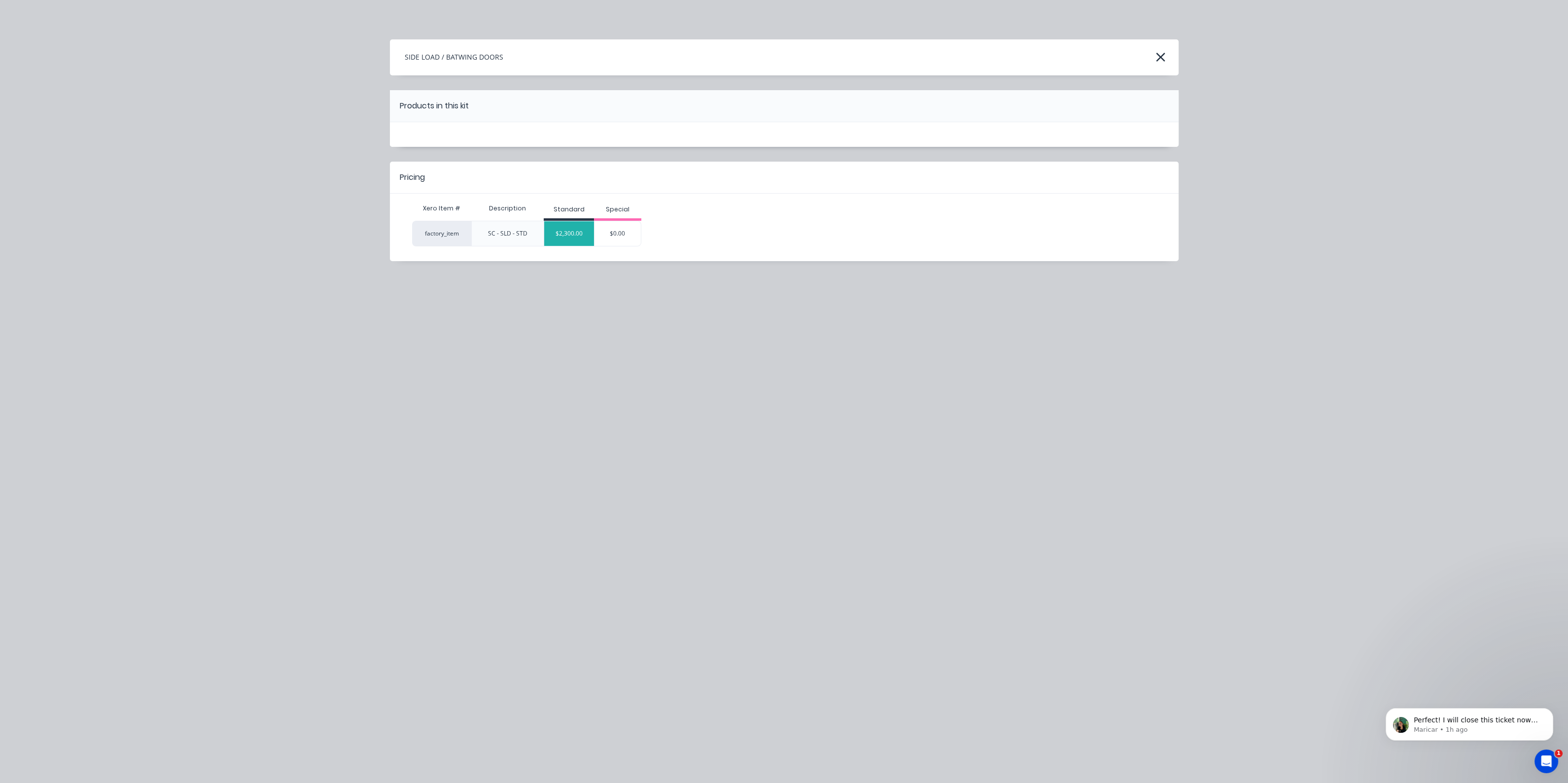
click at [573, 222] on div "$2,300.00" at bounding box center [569, 234] width 50 height 25
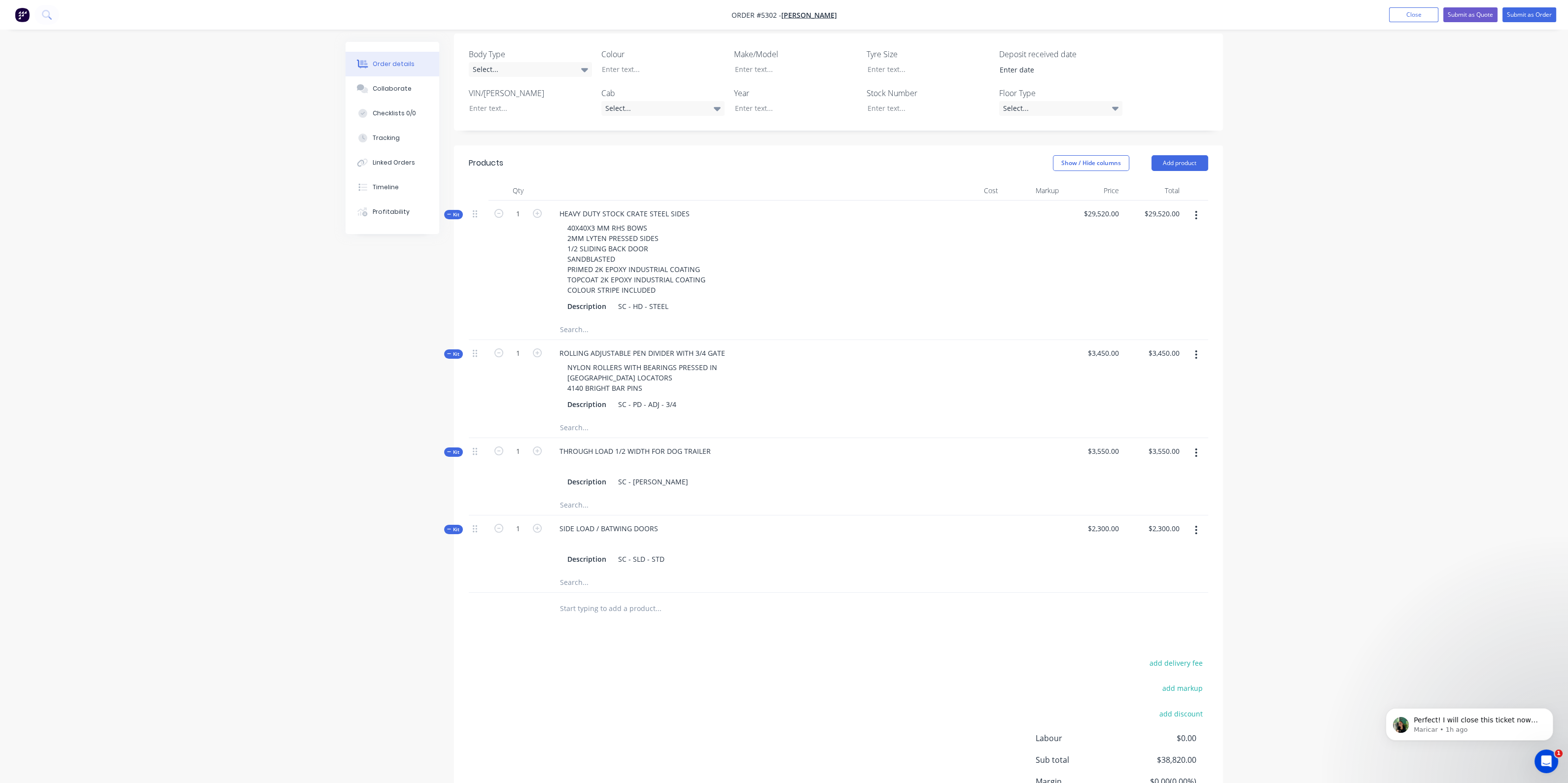
click at [623, 599] on input "text" at bounding box center [657, 609] width 197 height 20
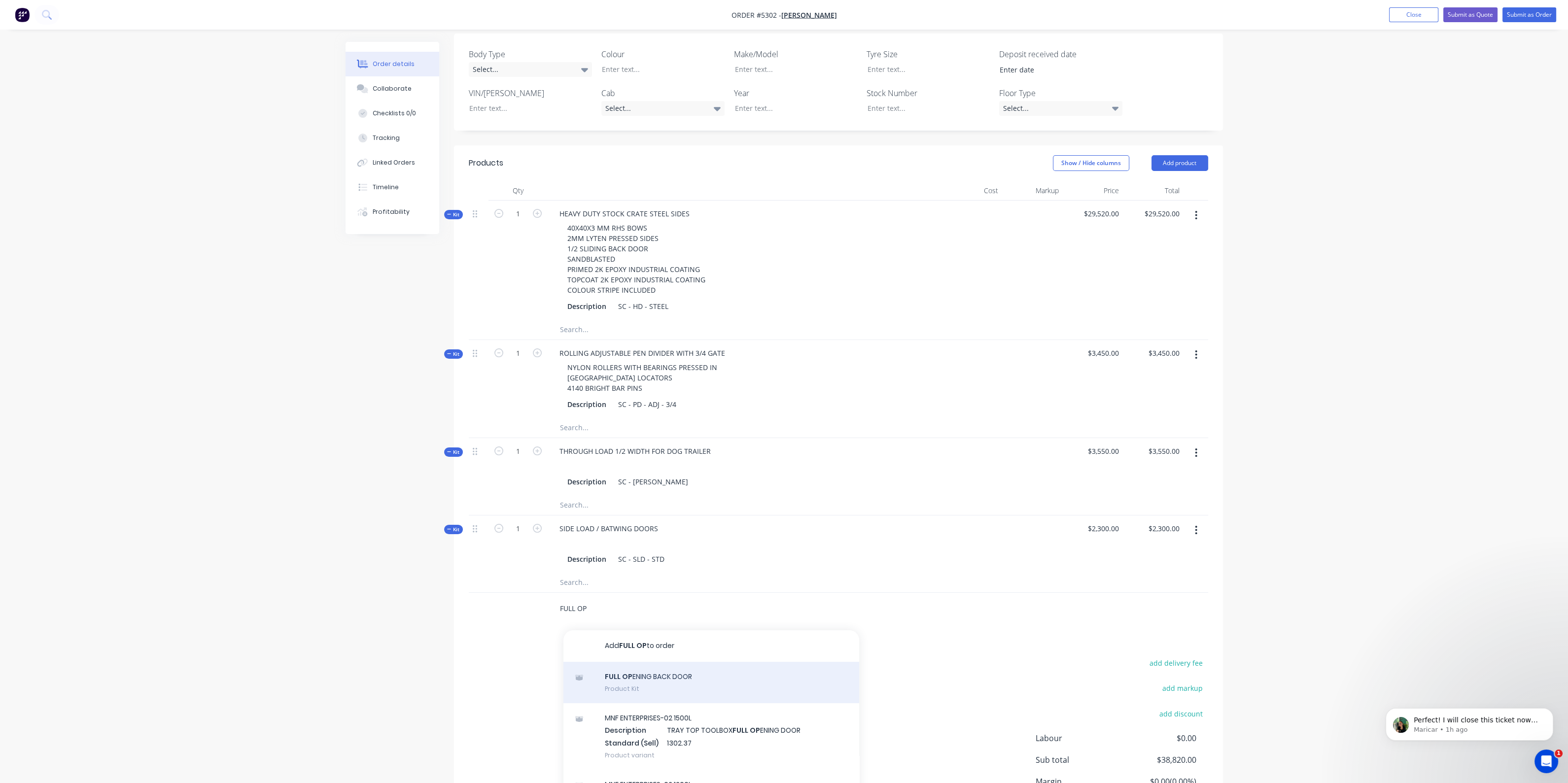
type input "FULL OP"
click at [639, 668] on div "FULL OP ENING BACK DOOR Product Kit" at bounding box center [711, 683] width 296 height 42
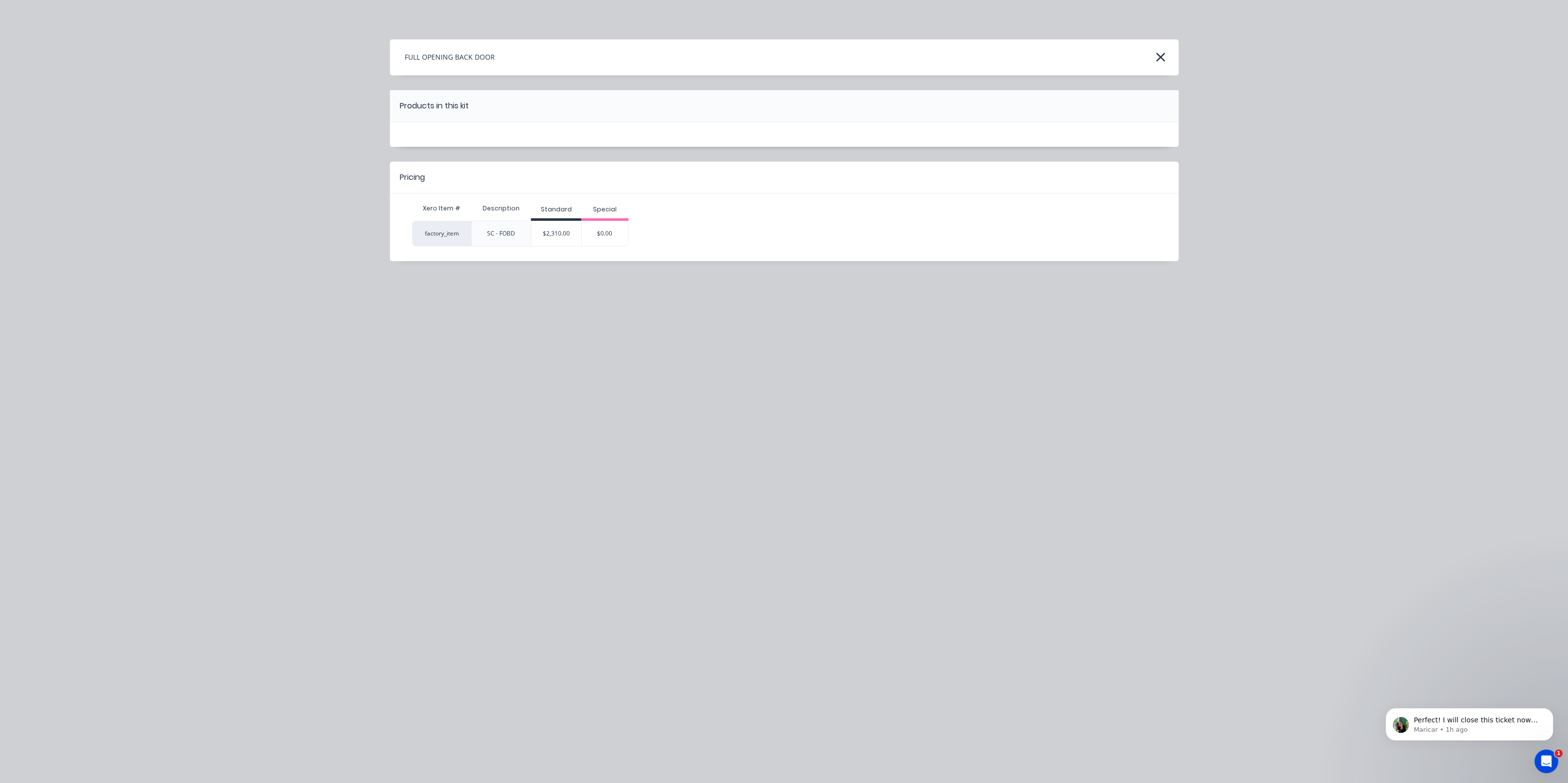
drag, startPoint x: 548, startPoint y: 228, endPoint x: 666, endPoint y: 568, distance: 359.9
click at [548, 228] on div "$2,310.00" at bounding box center [556, 234] width 50 height 25
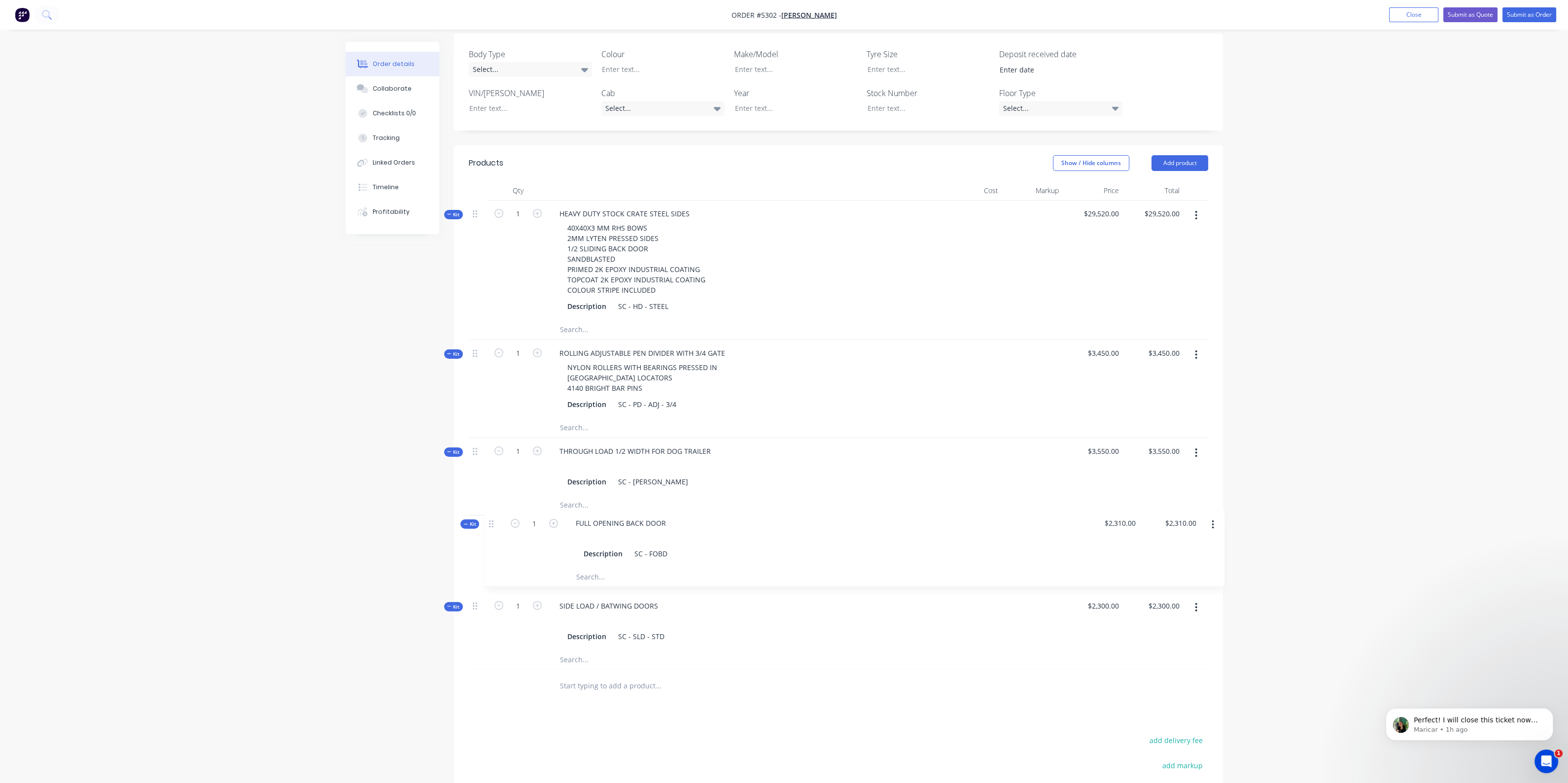
scroll to position [257, 0]
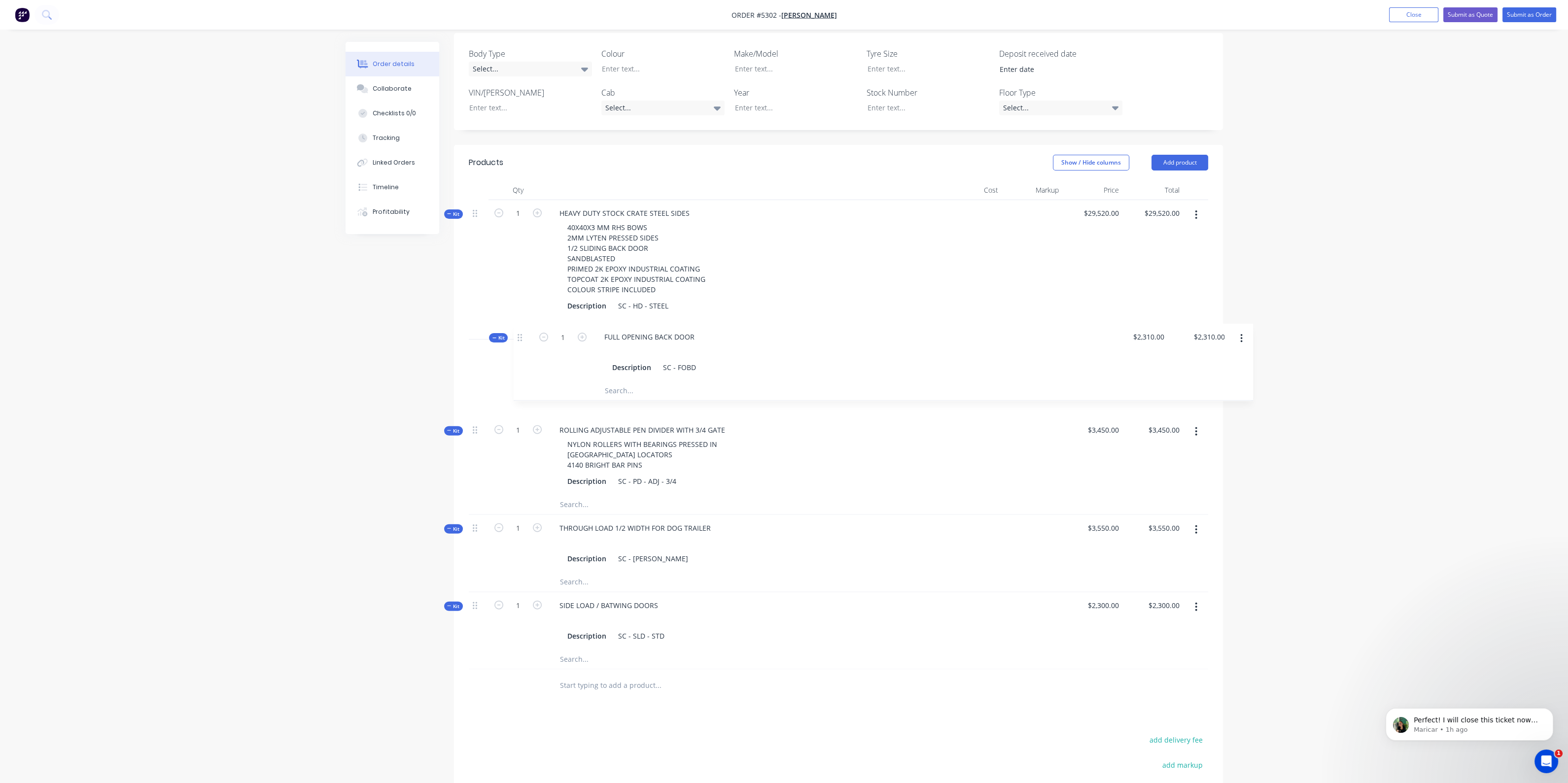
drag, startPoint x: 475, startPoint y: 592, endPoint x: 520, endPoint y: 331, distance: 264.9
click at [520, 331] on div "Kit 1 HEAVY DUTY STOCK CRATE STEEL SIDES 40X40X3 MM RHS BOWS 2MM LYTEN PRESSED …" at bounding box center [838, 435] width 740 height 470
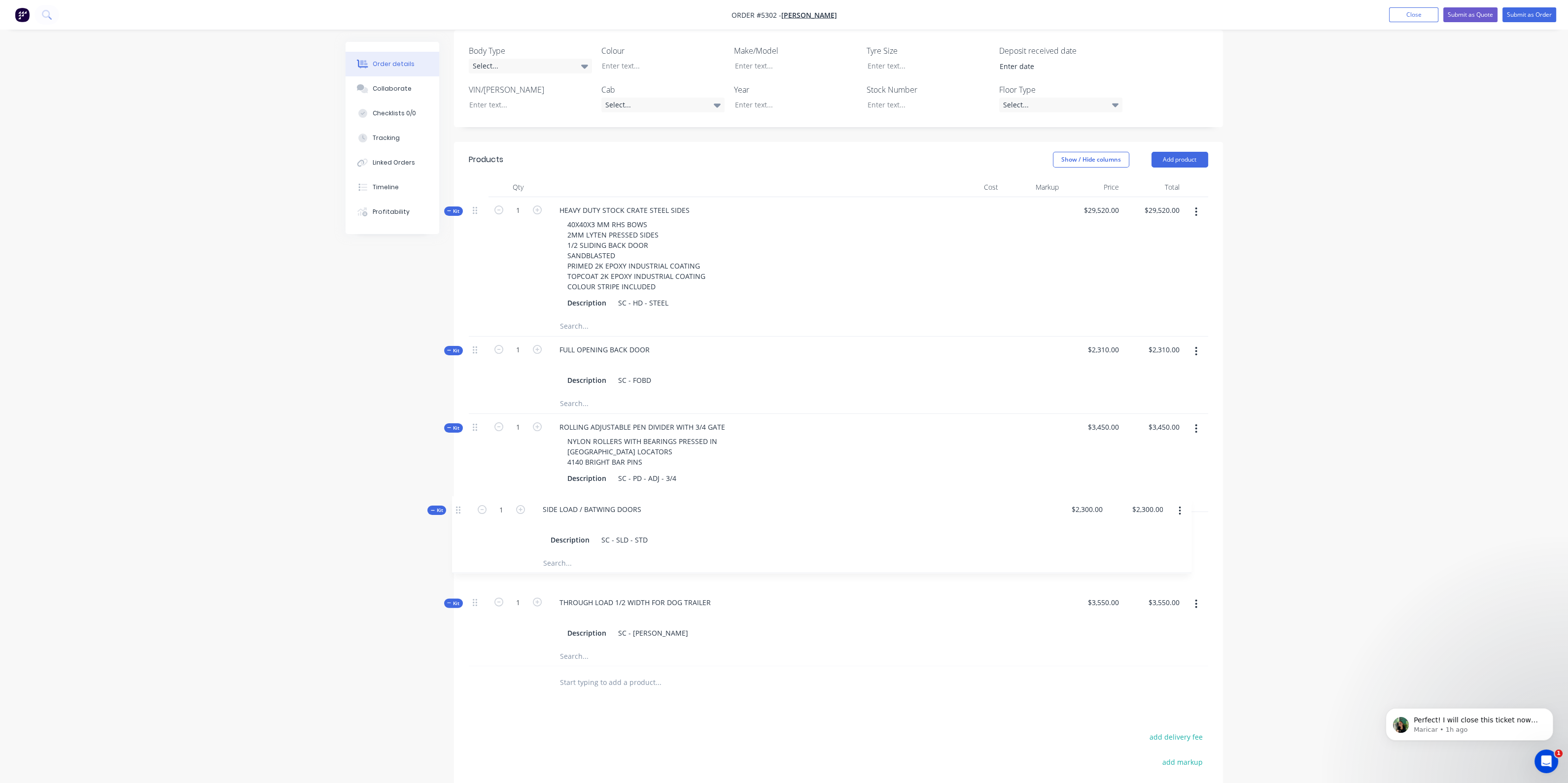
drag, startPoint x: 480, startPoint y: 590, endPoint x: 464, endPoint y: 504, distance: 87.5
click at [463, 506] on div "Qty Cost Markup Price Total Kit 1 HEAVY DUTY STOCK CRATE STEEL SIDES 40X40X3 MM…" at bounding box center [838, 438] width 769 height 521
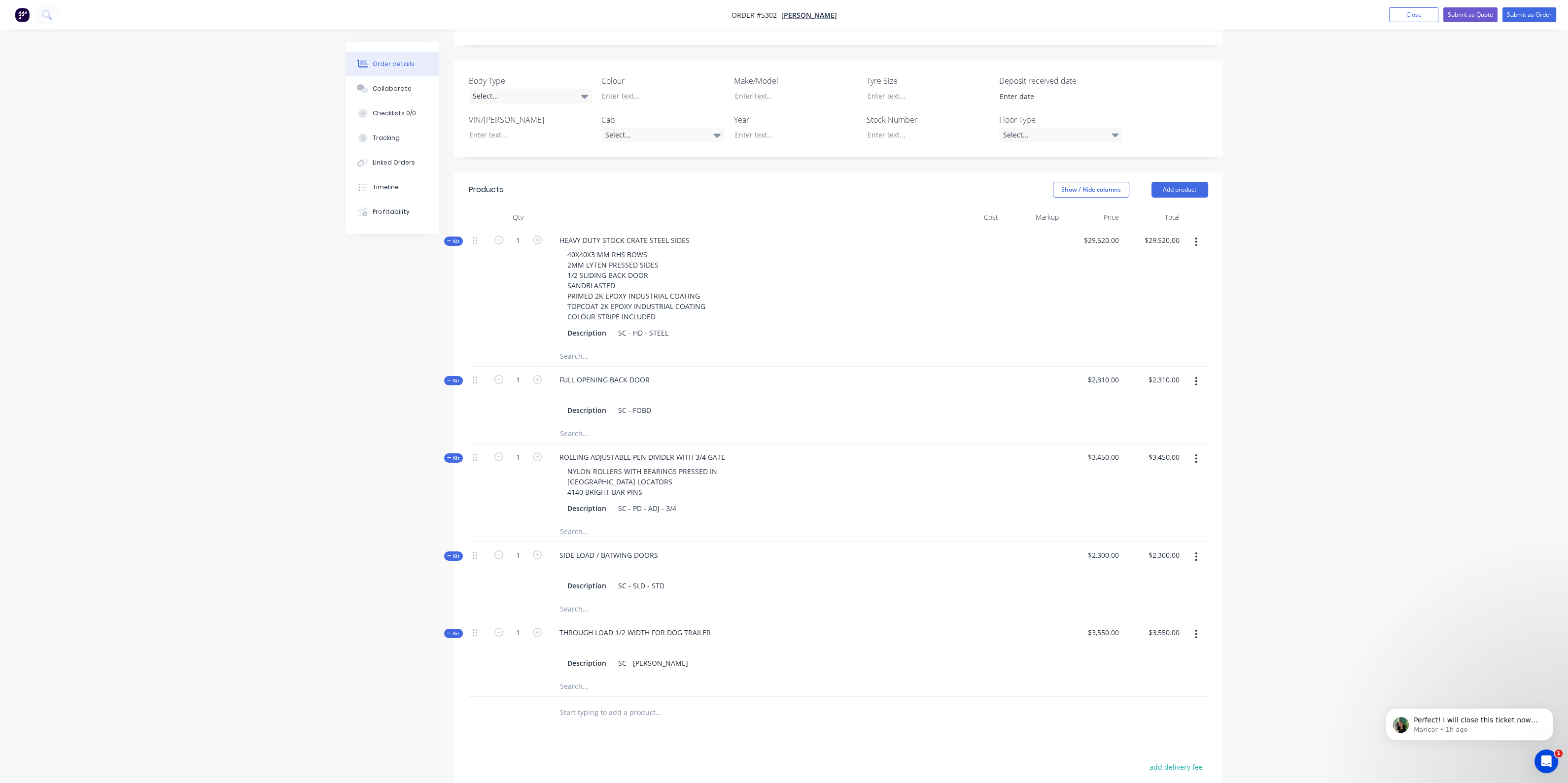
scroll to position [227, 0]
click at [556, 237] on div "HEAVY DUTY STOCK CRATE STEEL SIDES" at bounding box center [624, 243] width 146 height 14
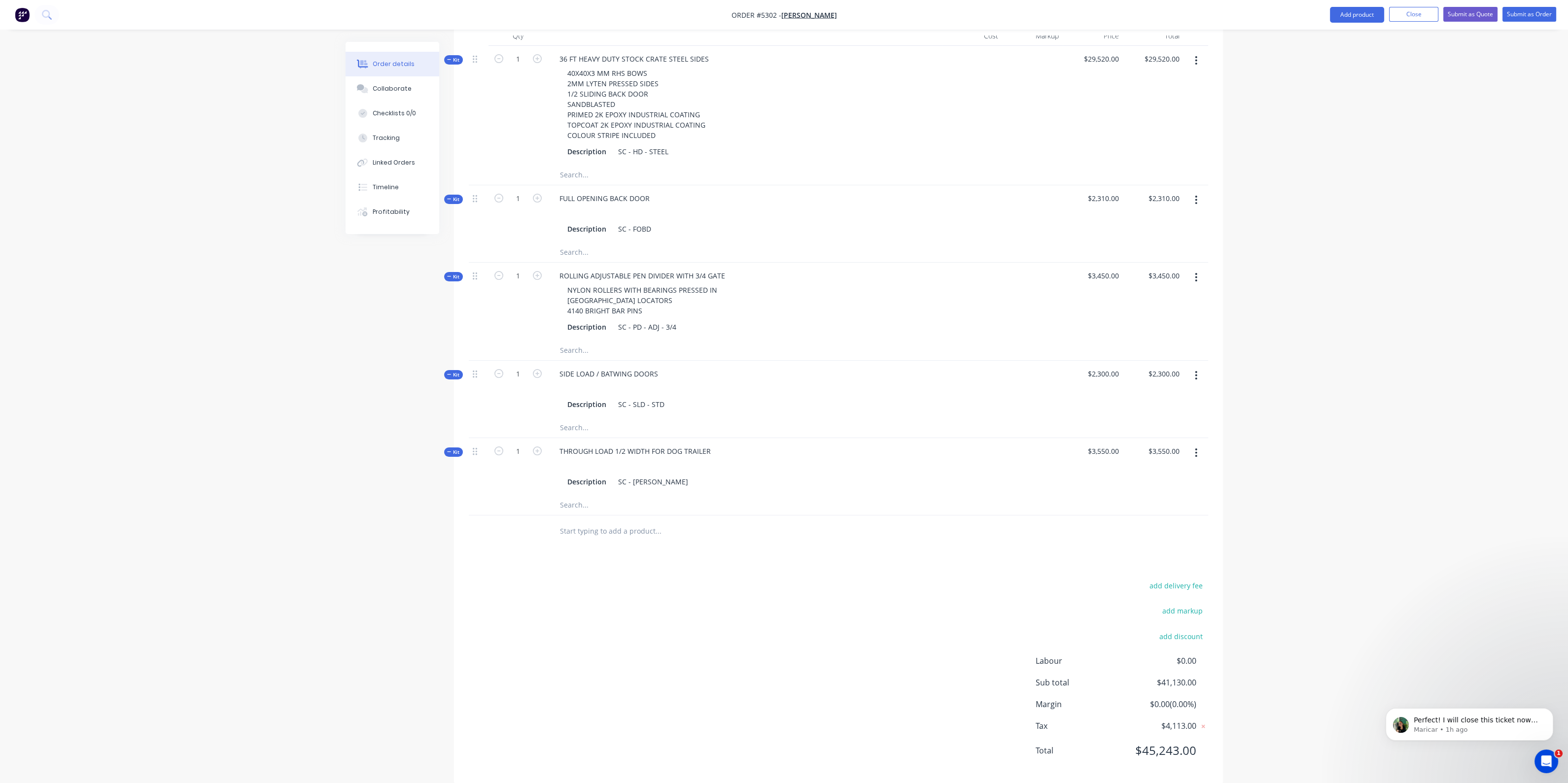
click at [622, 521] on input "text" at bounding box center [657, 531] width 197 height 20
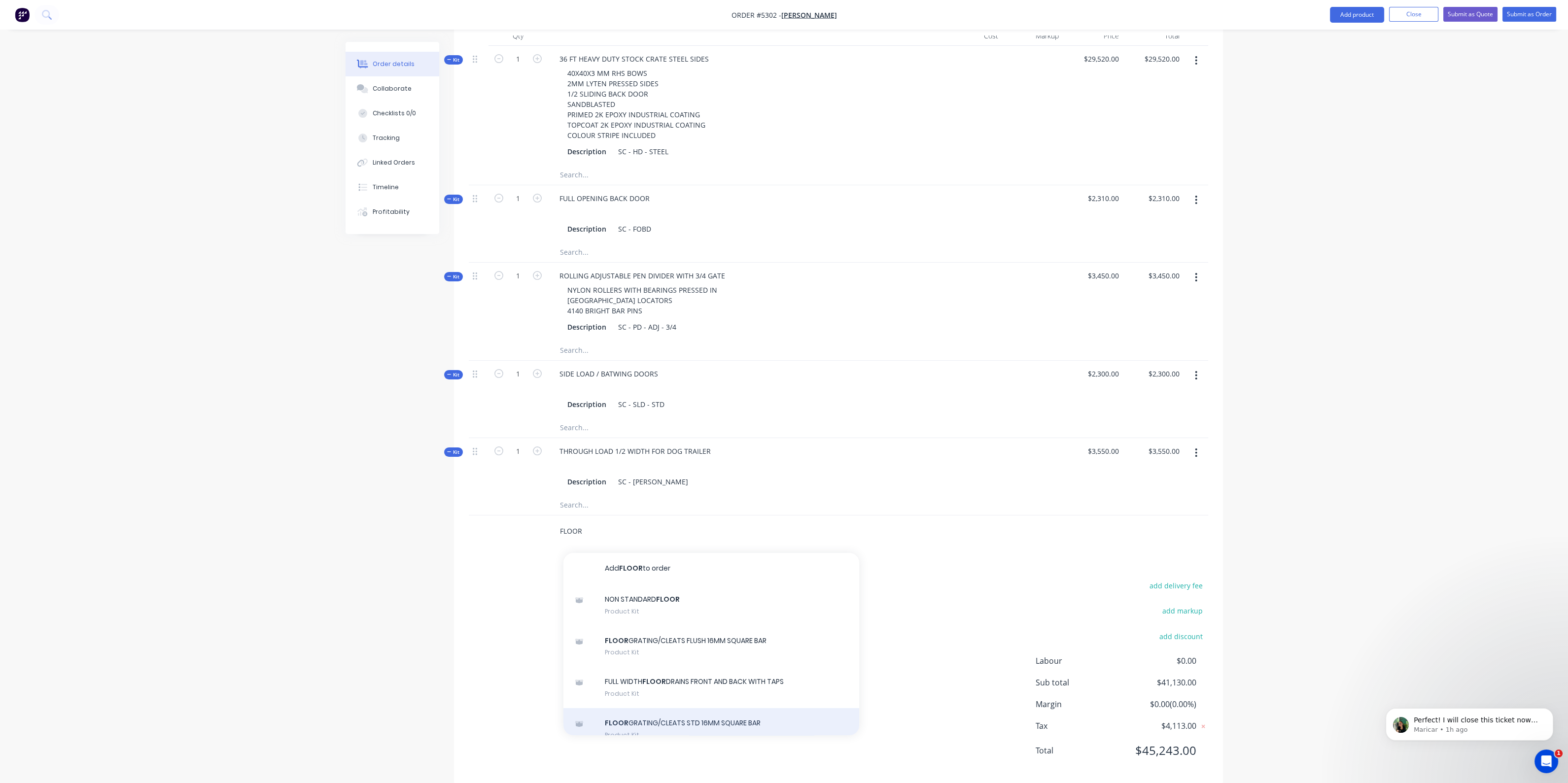
type input "FLOOR"
click at [717, 708] on div "FLOOR GRATING/CLEATS STD 16MM SQUARE BAR Product Kit" at bounding box center [711, 729] width 296 height 42
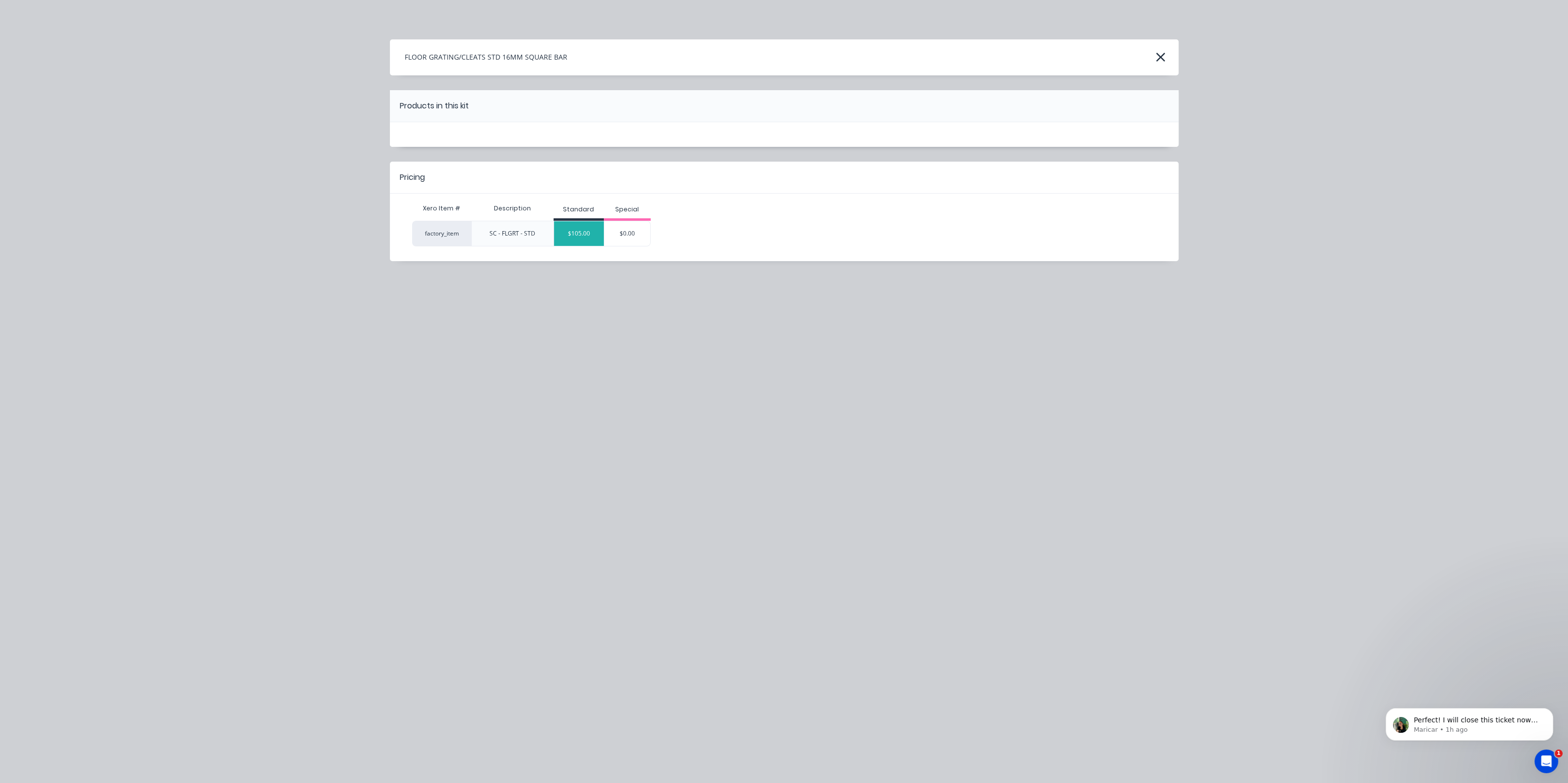
click at [585, 236] on div "$105.00" at bounding box center [579, 234] width 50 height 25
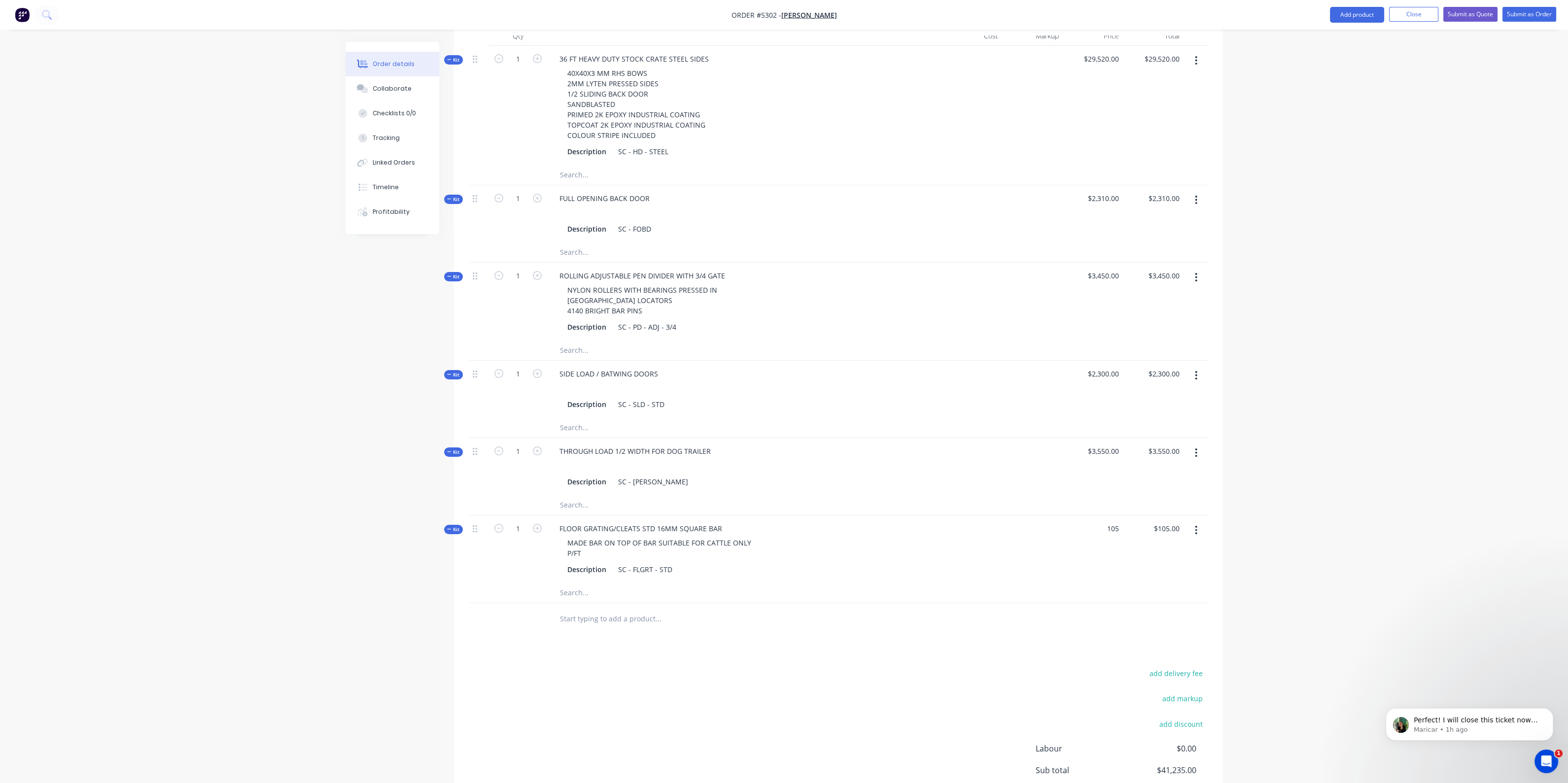
click at [1098, 516] on div "105 $105.00" at bounding box center [1092, 549] width 61 height 67
click at [1116, 521] on input "105" at bounding box center [1114, 528] width 17 height 14
type input "$3,780.00"
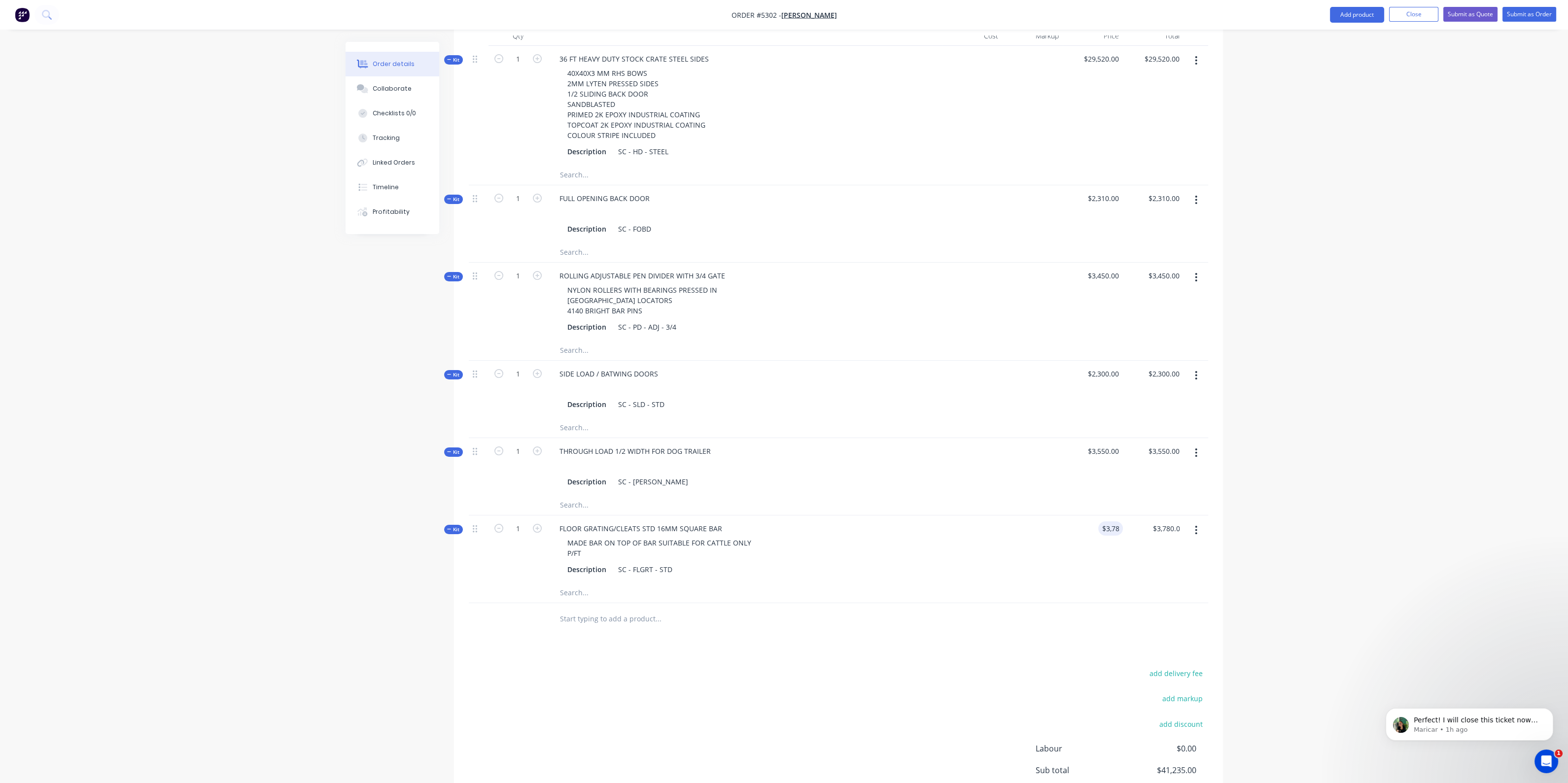
click at [995, 583] on div at bounding box center [838, 593] width 740 height 20
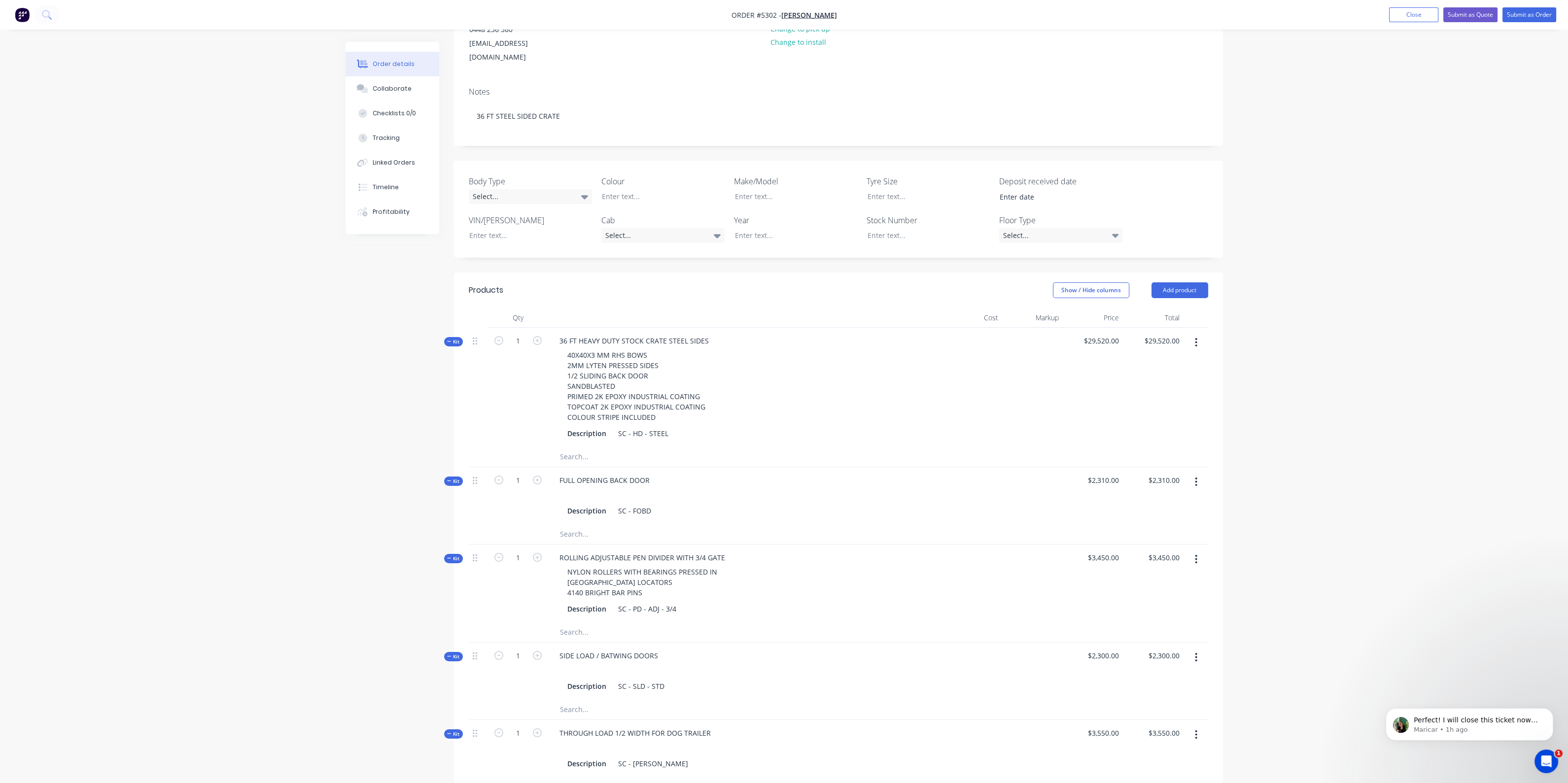
scroll to position [129, 0]
click at [1481, 19] on button "Submit as Quote" at bounding box center [1469, 15] width 54 height 15
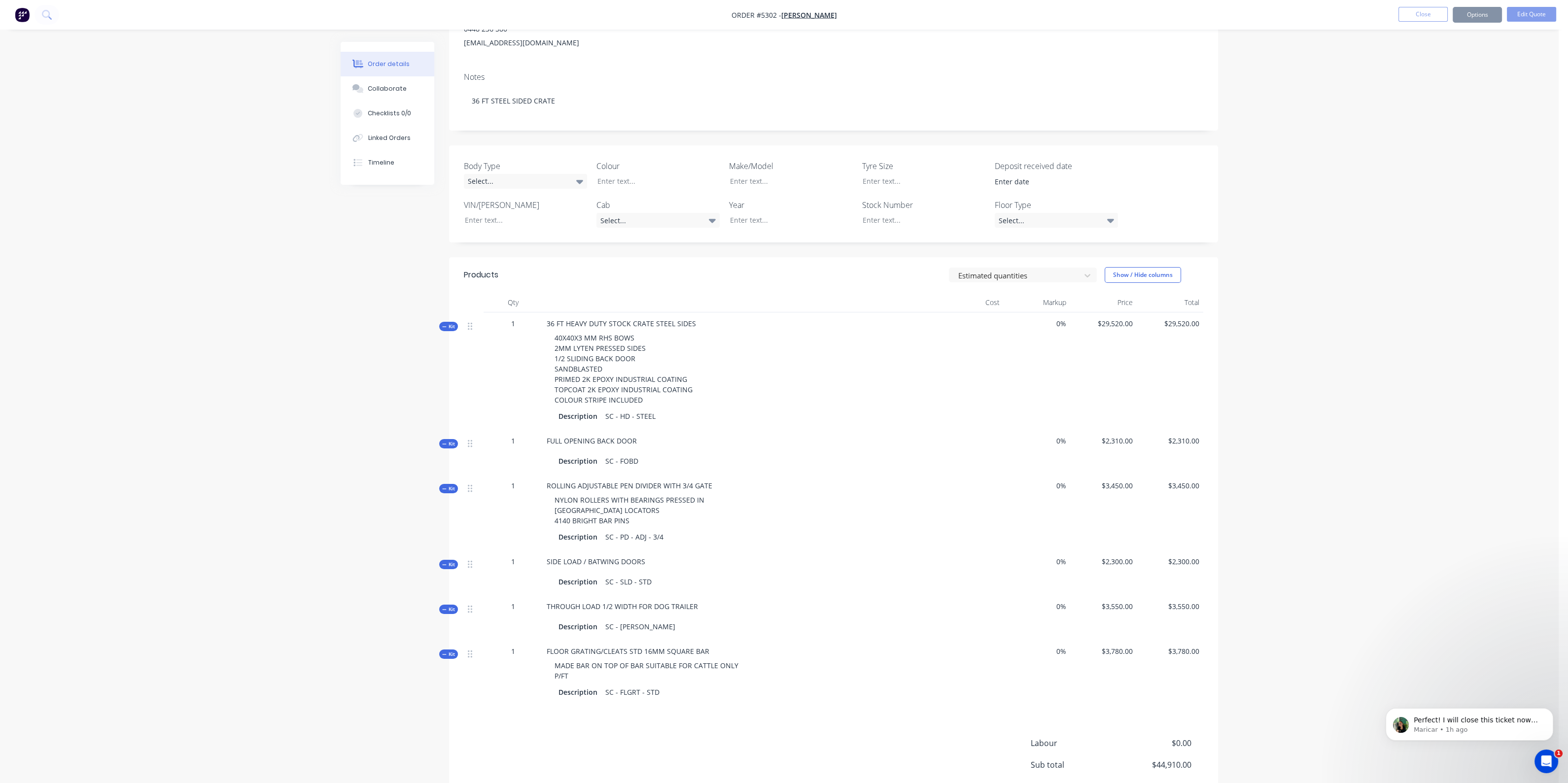
scroll to position [0, 0]
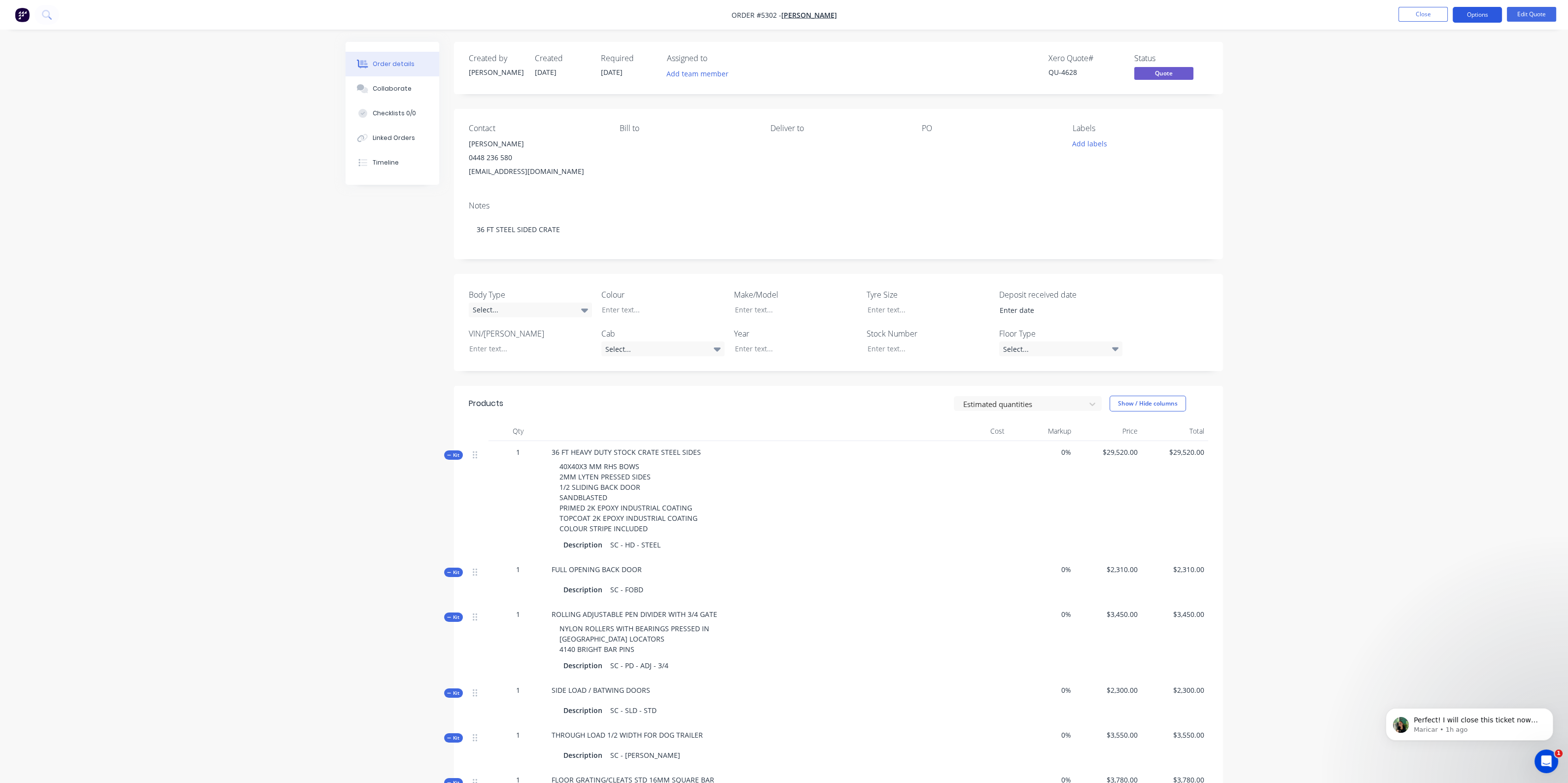
click at [1483, 15] on button "Options" at bounding box center [1477, 14] width 49 height 16
click at [1431, 62] on div "Quote" at bounding box center [1447, 60] width 90 height 14
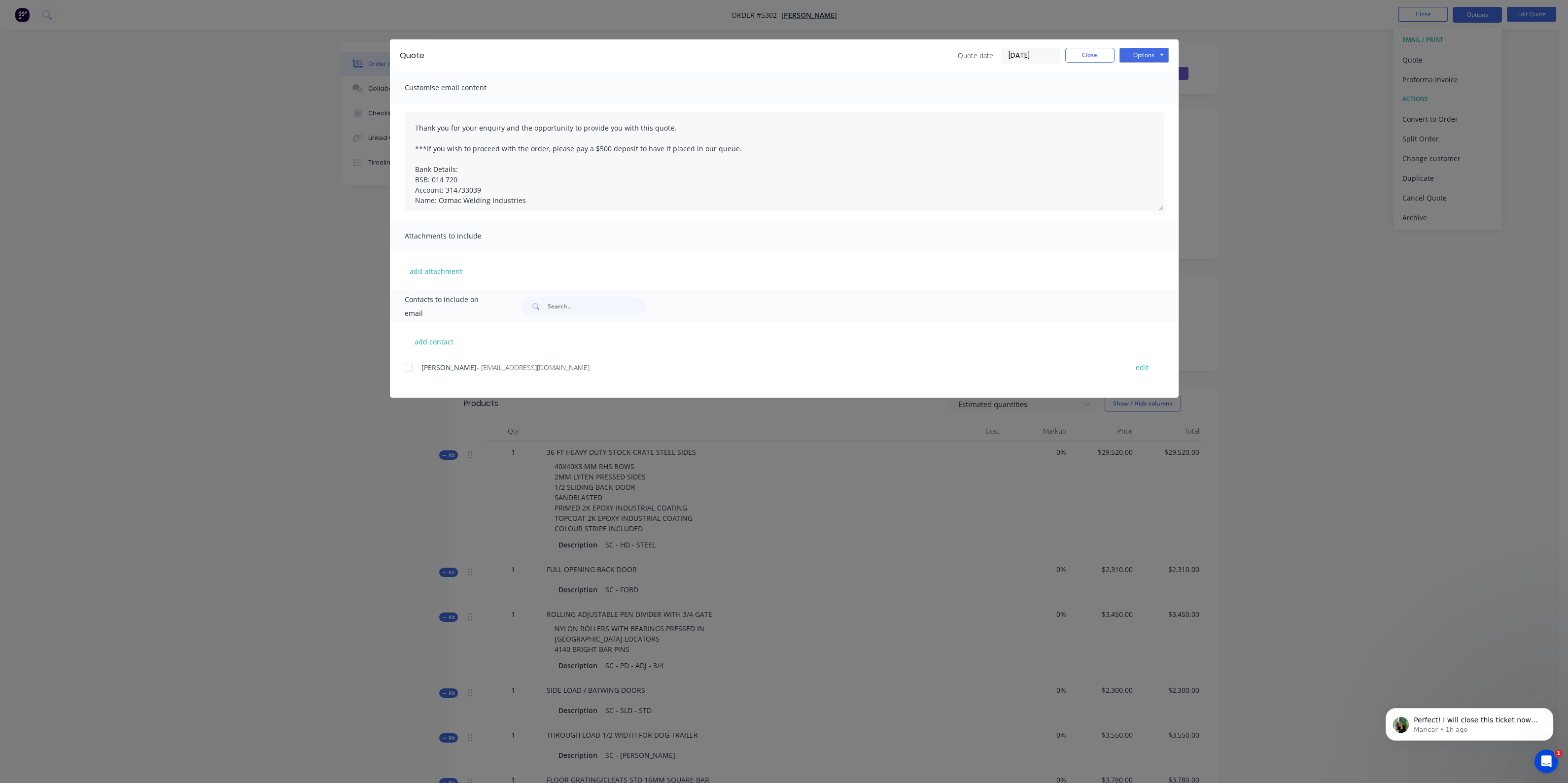
click at [404, 368] on div at bounding box center [408, 368] width 20 height 20
click at [1149, 54] on button "Options" at bounding box center [1143, 56] width 49 height 15
drag, startPoint x: 606, startPoint y: 149, endPoint x: 589, endPoint y: 148, distance: 17.0
click at [590, 149] on textarea "Thank you for your enquiry and the opportunity to provide you with this quote. …" at bounding box center [784, 161] width 759 height 99
click at [453, 154] on textarea "Thank you for your enquiry and the opportunity to provide you with this quote. …" at bounding box center [784, 161] width 759 height 99
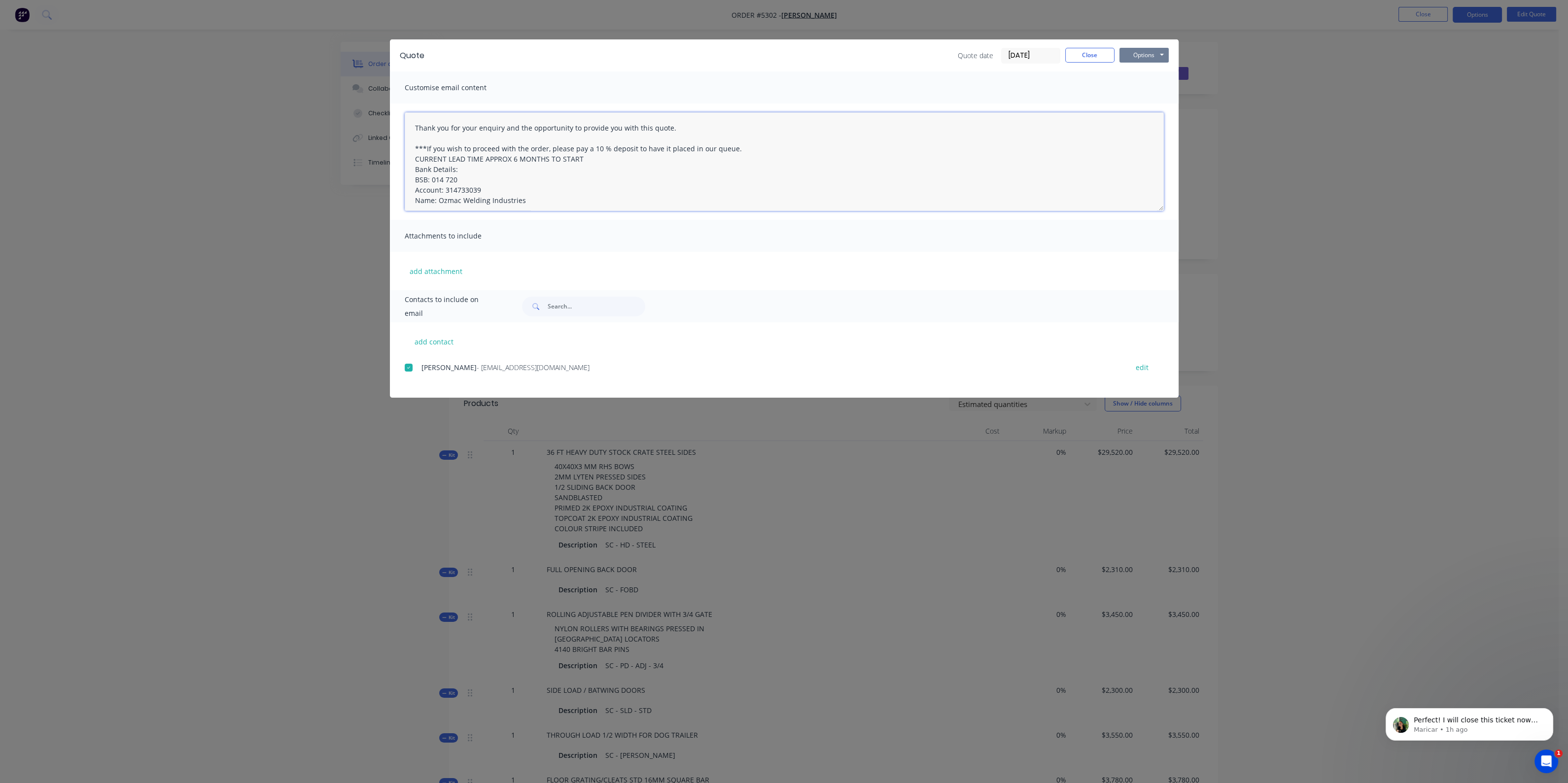
type textarea "Thank you for your enquiry and the opportunity to provide you with this quote. …"
click at [1143, 53] on button "Options" at bounding box center [1143, 56] width 49 height 15
click at [1145, 109] on button "Email" at bounding box center [1150, 105] width 63 height 17
click at [1141, 56] on button "Options" at bounding box center [1143, 56] width 49 height 15
click at [1145, 83] on button "Print" at bounding box center [1150, 89] width 63 height 17
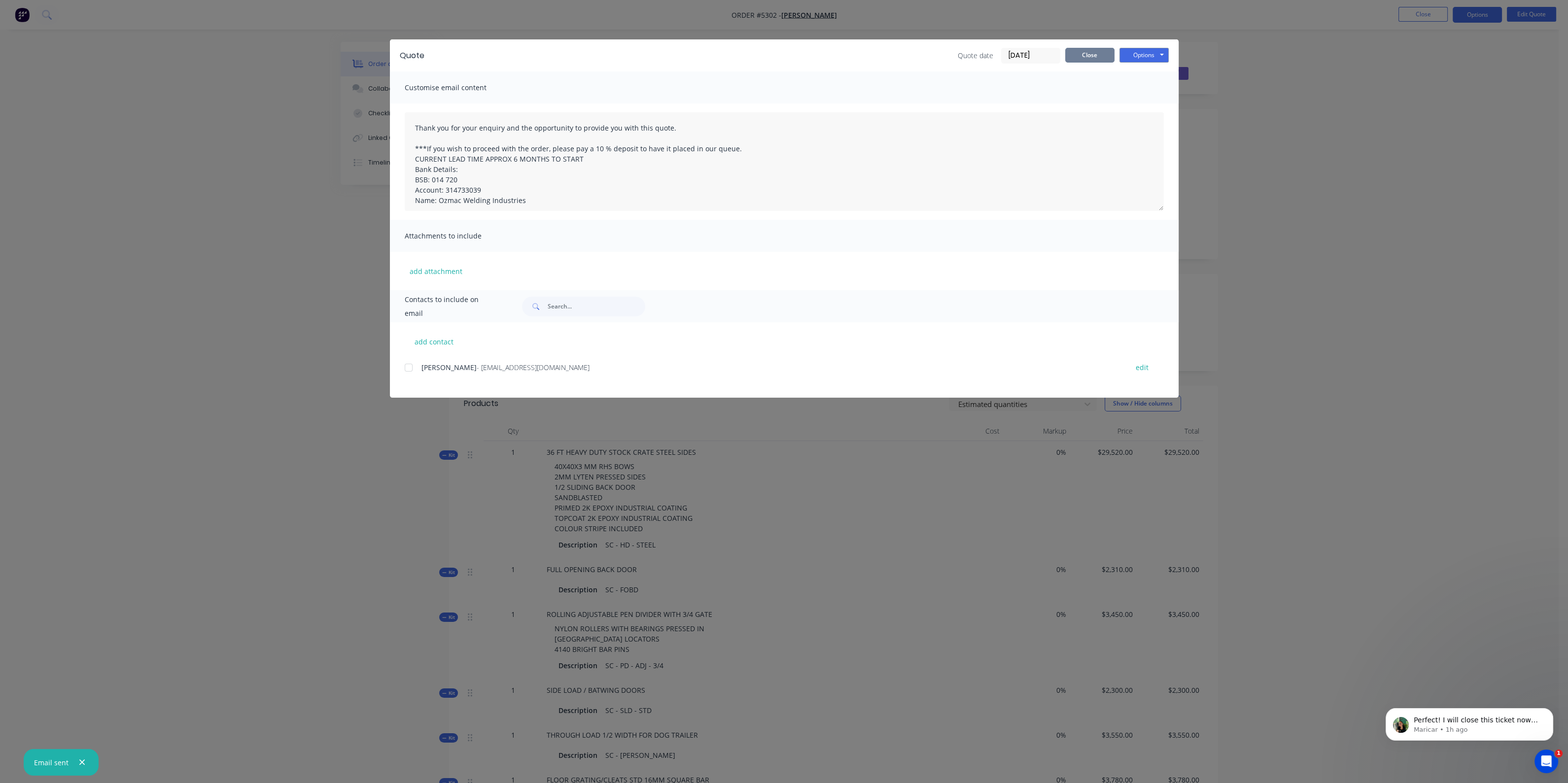
click at [1093, 53] on button "Close" at bounding box center [1089, 56] width 49 height 15
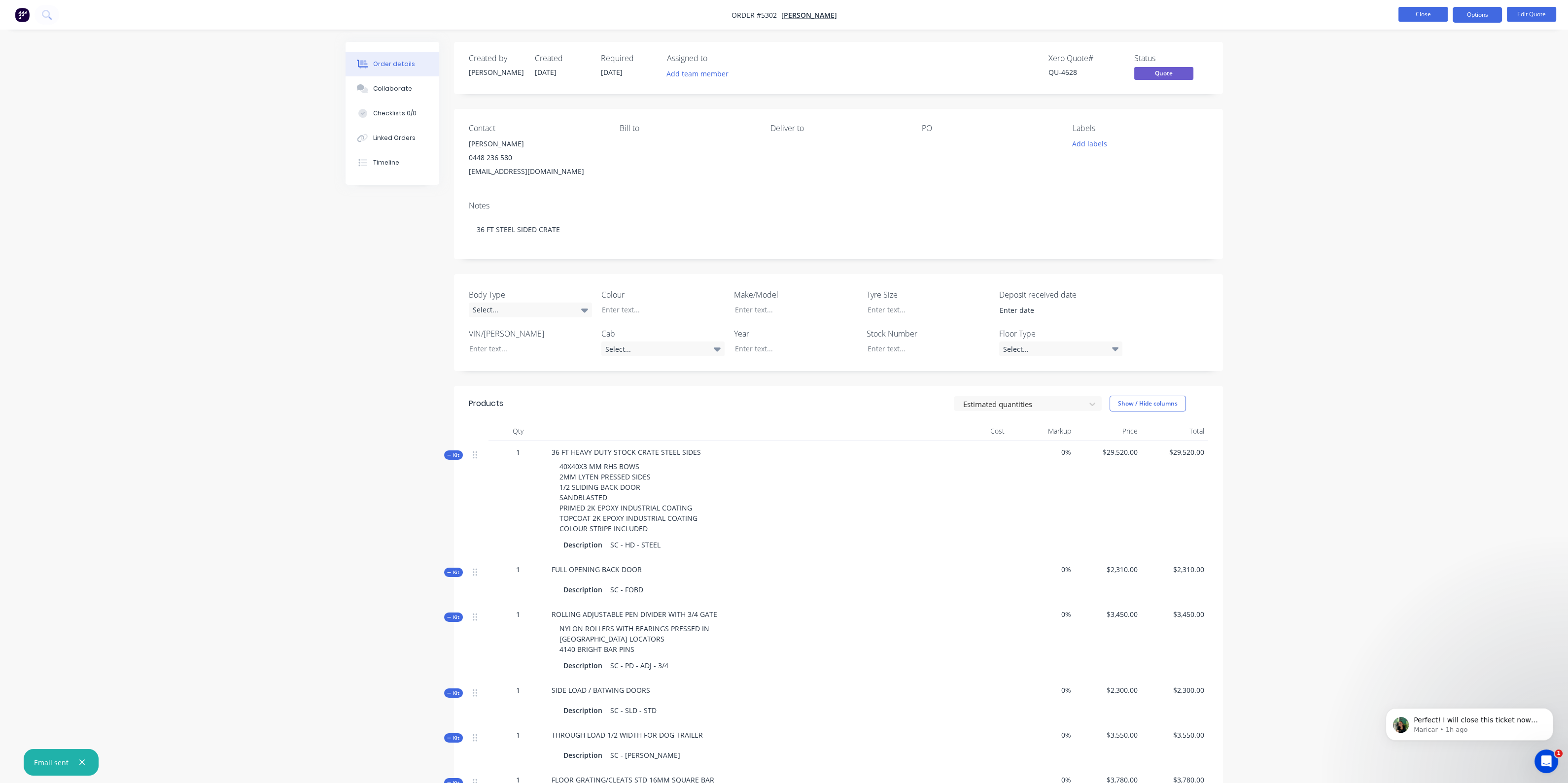
click at [1415, 16] on button "Close" at bounding box center [1422, 14] width 49 height 15
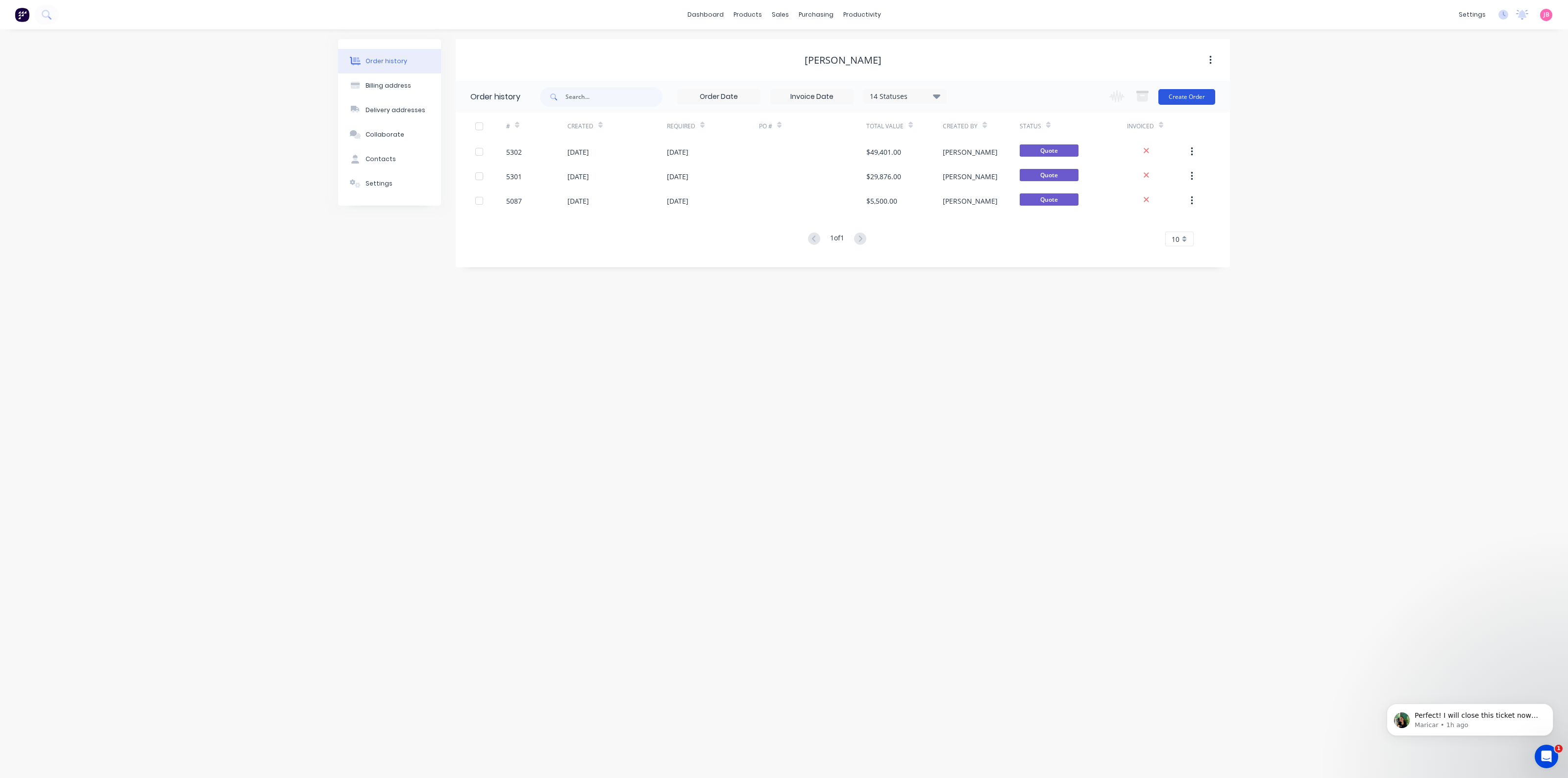
click at [1188, 100] on button "Create Order" at bounding box center [1187, 97] width 57 height 16
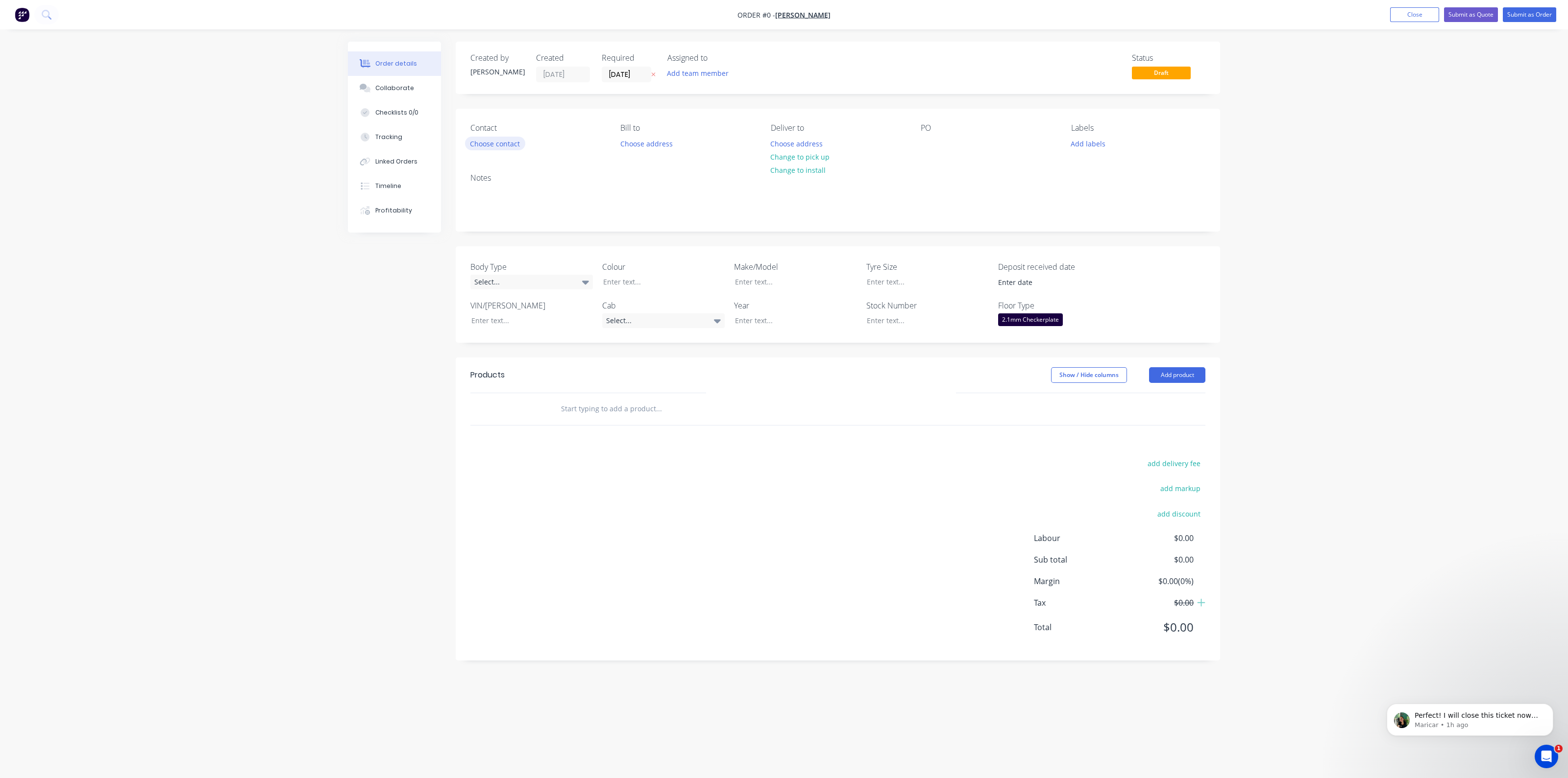
click at [483, 143] on button "Choose contact" at bounding box center [494, 144] width 60 height 13
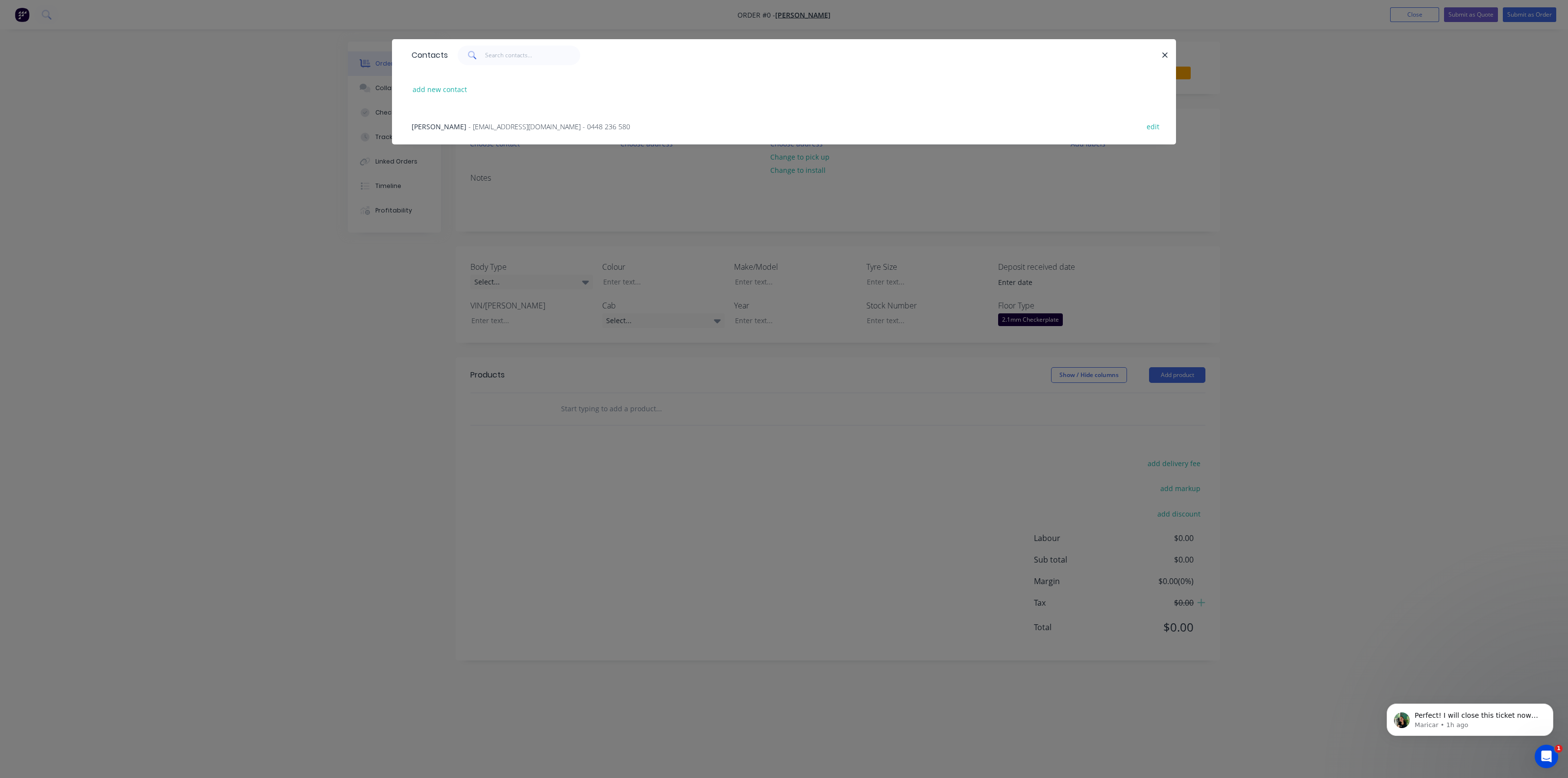
click at [536, 121] on div "[PERSON_NAME] - [EMAIL_ADDRESS][DOMAIN_NAME] - 0448 236 580" at bounding box center [521, 126] width 219 height 10
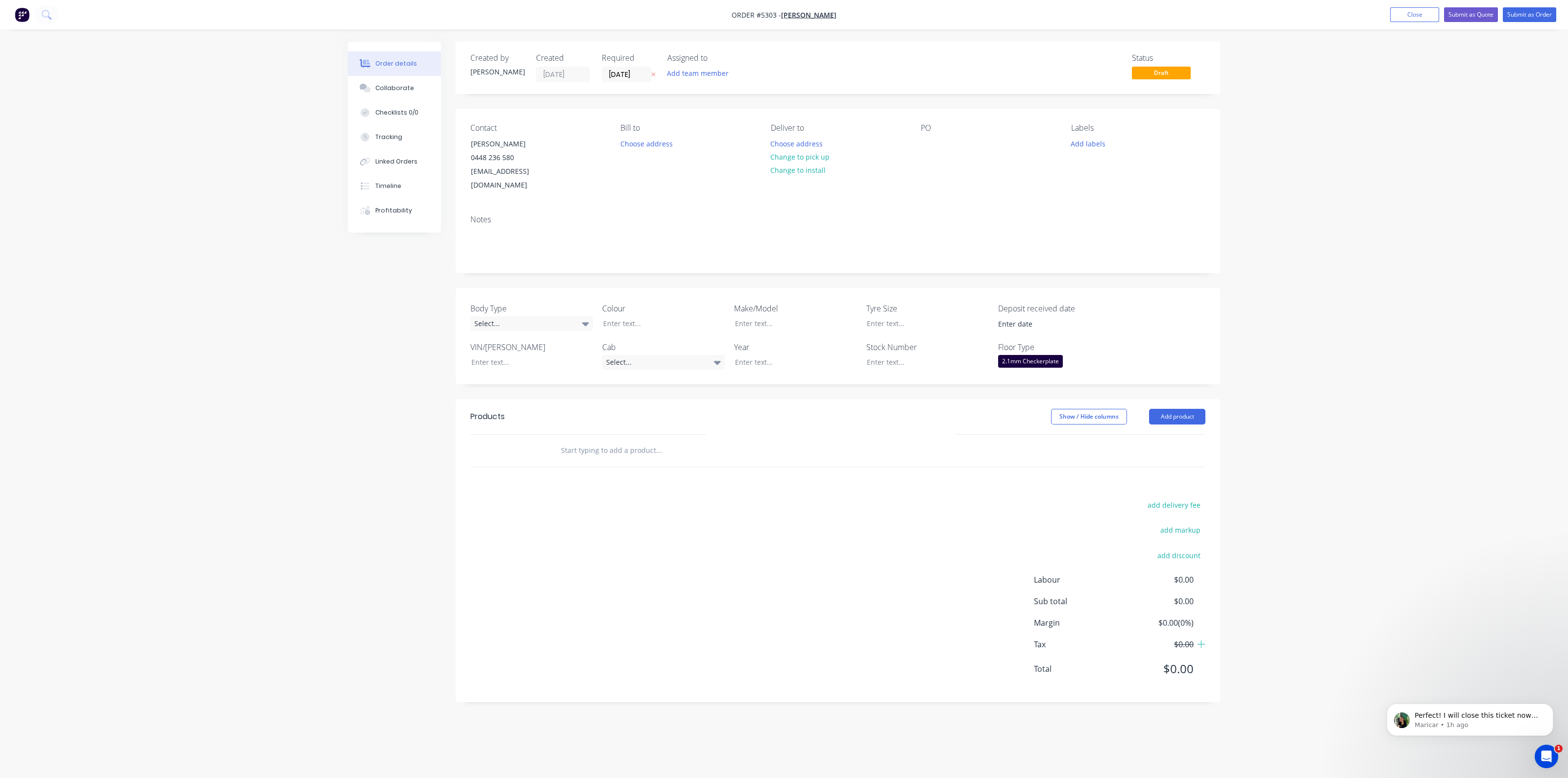
click at [1055, 355] on div "2.1mm Checkerplate" at bounding box center [1030, 361] width 64 height 12
click at [1063, 368] on button "None" at bounding box center [1071, 368] width 147 height 17
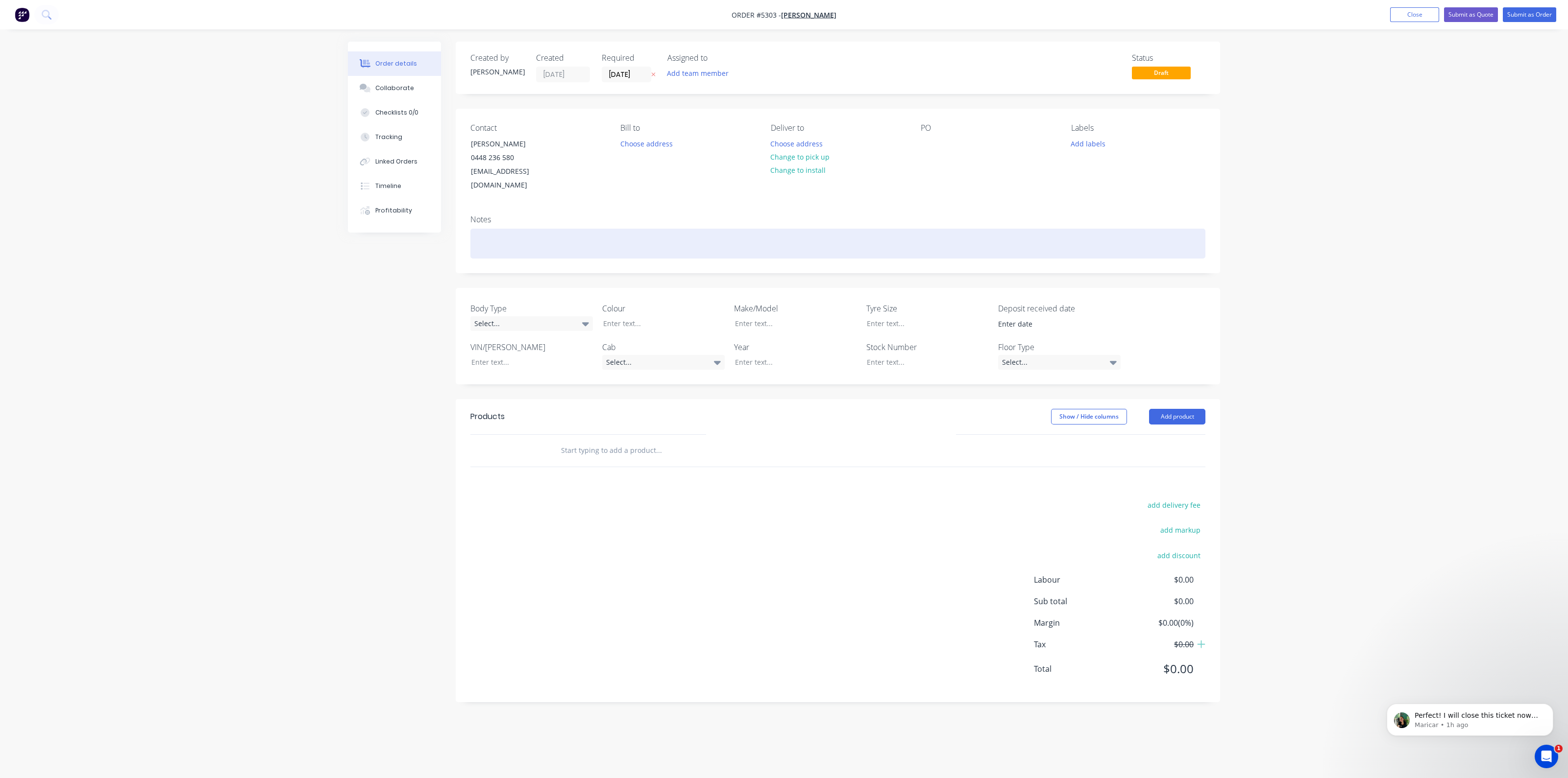
click at [539, 230] on div at bounding box center [838, 243] width 735 height 30
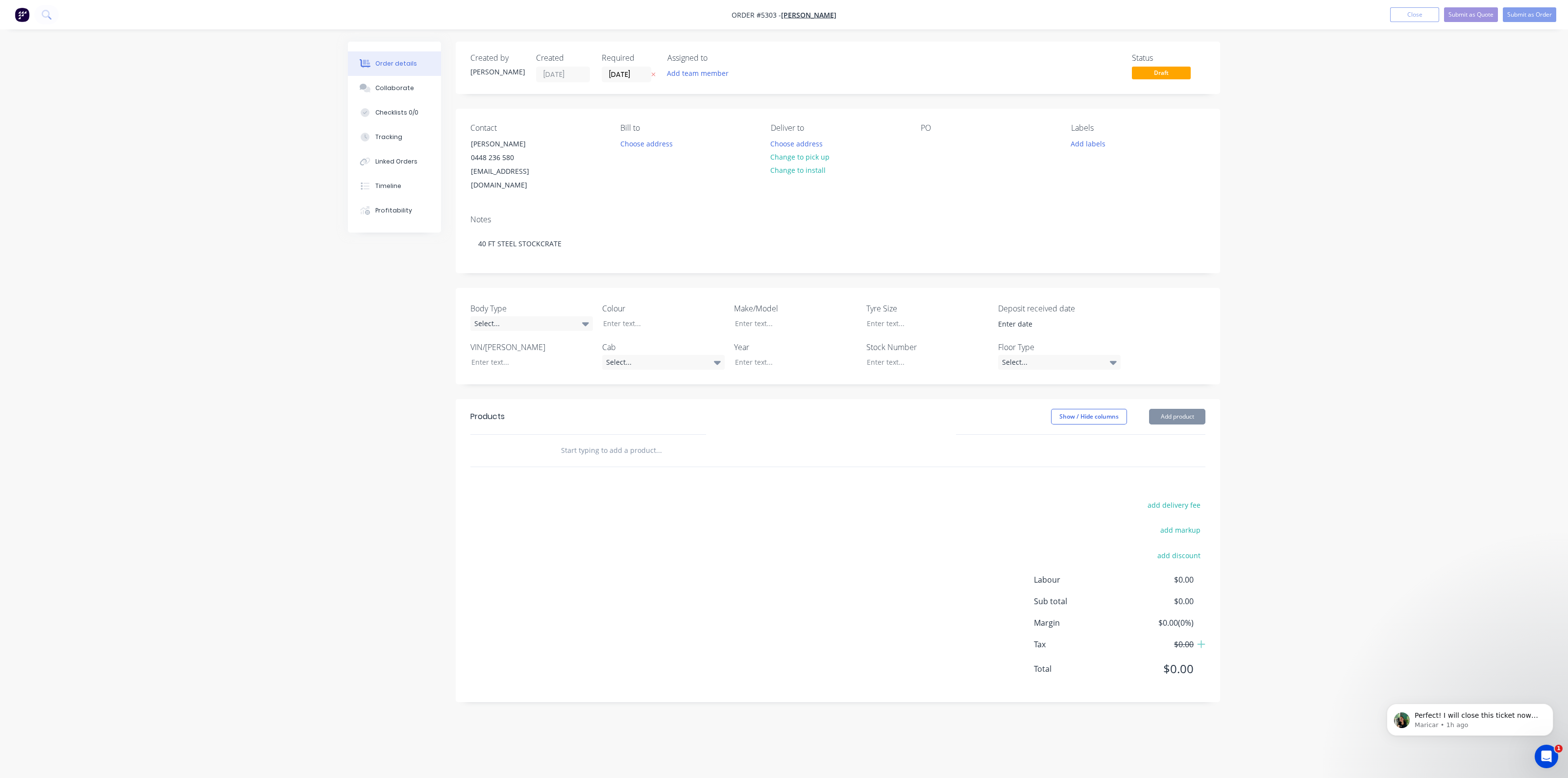
click at [621, 435] on div at bounding box center [725, 450] width 352 height 32
click at [595, 441] on input "text" at bounding box center [658, 450] width 196 height 20
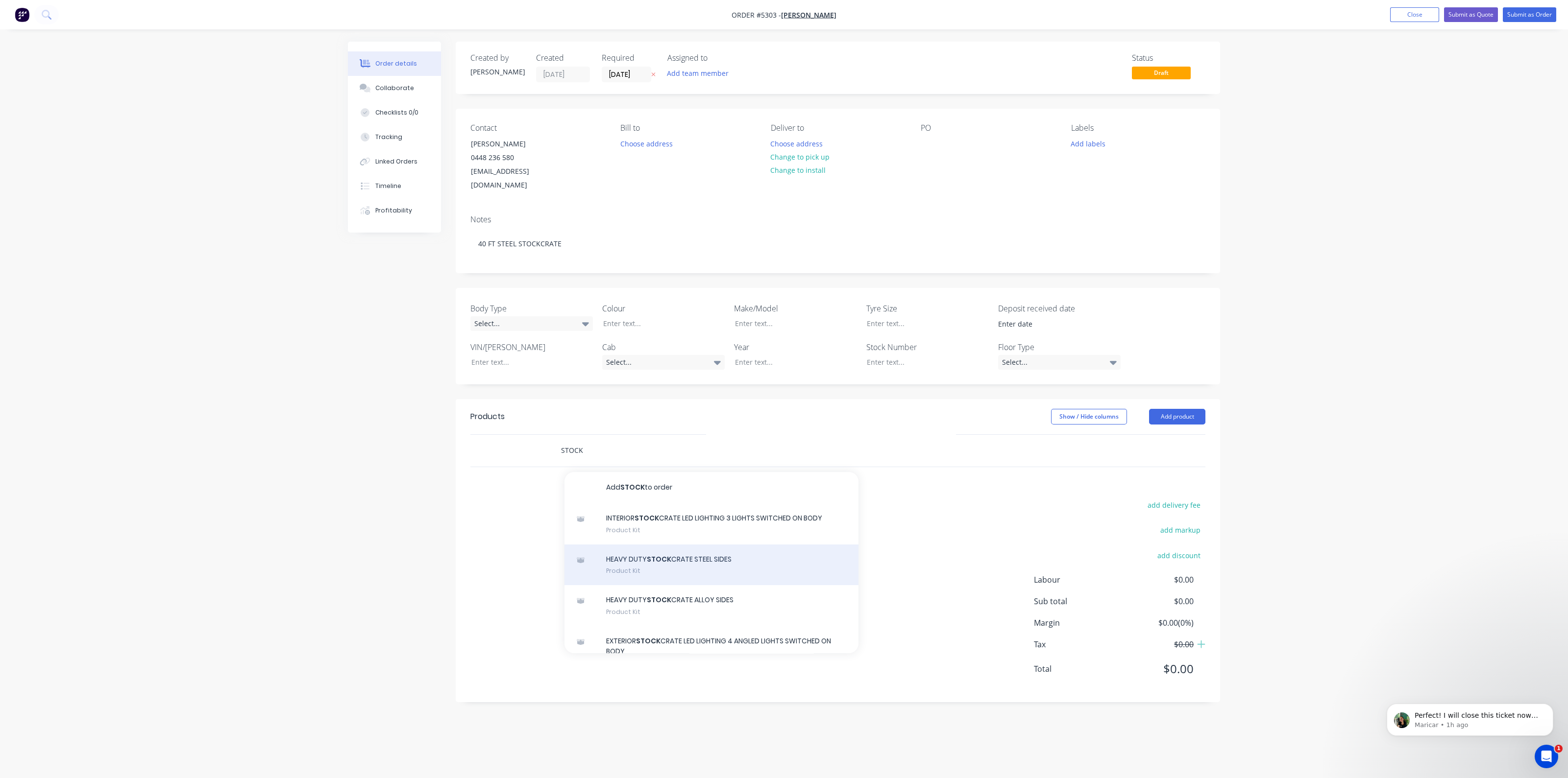
type input "STOCK"
click at [710, 545] on div "HEAVY DUTY STOCK CRATE STEEL SIDES Product Kit" at bounding box center [711, 565] width 294 height 41
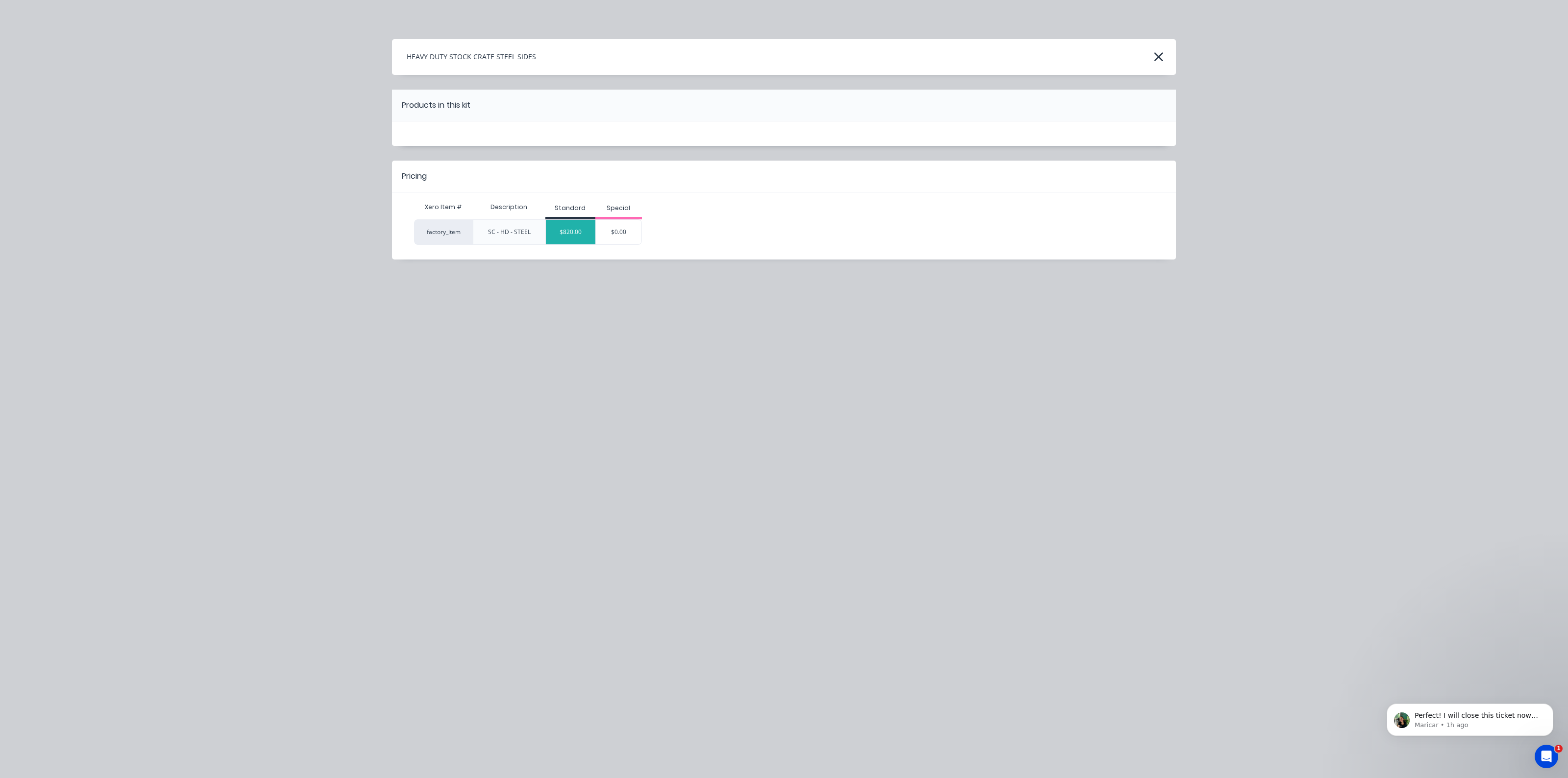
click at [583, 233] on div "$820.00" at bounding box center [570, 233] width 50 height 25
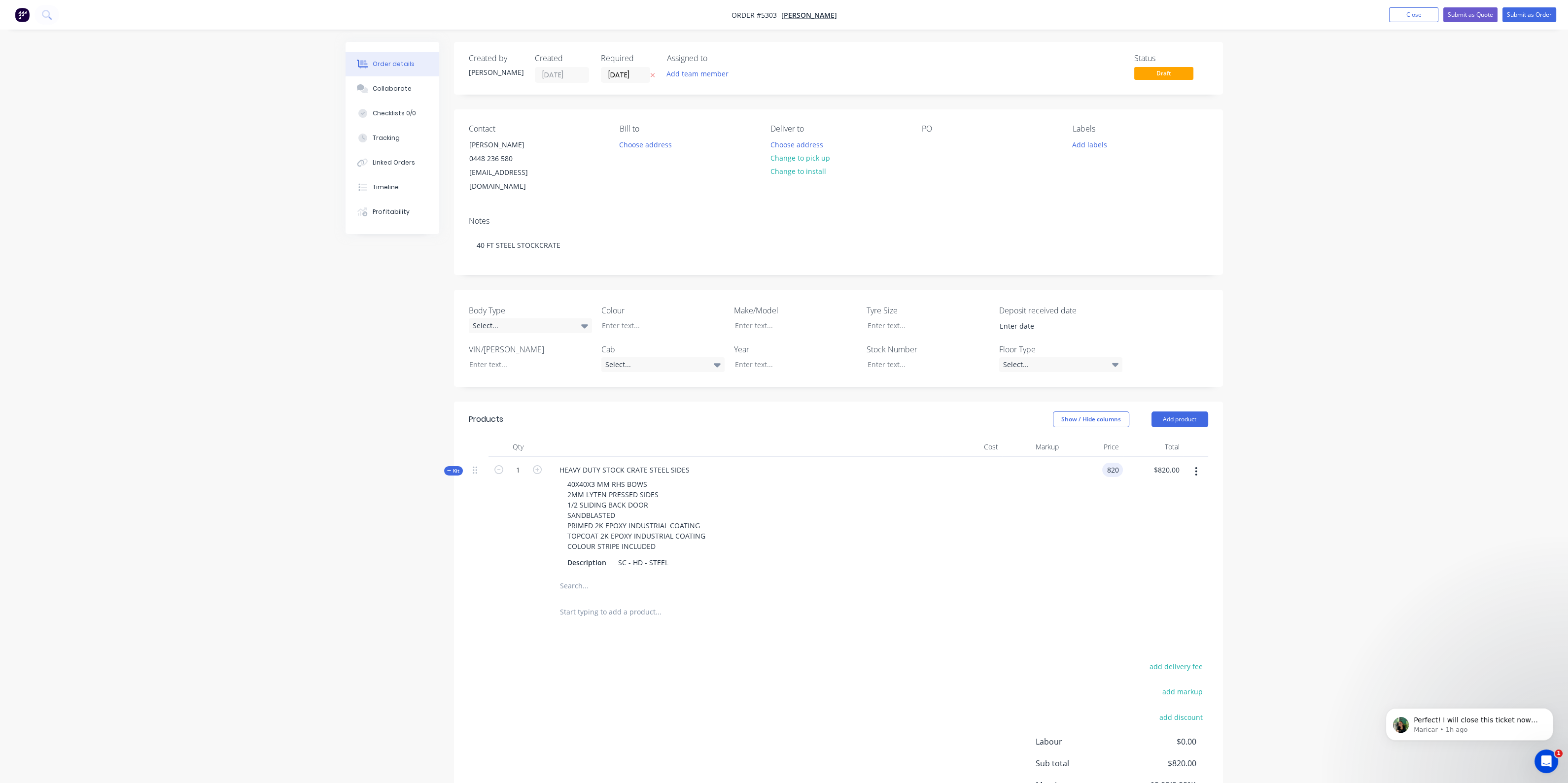
click at [1113, 462] on input "820" at bounding box center [1114, 469] width 17 height 14
type input "$32,800.00"
click at [1060, 576] on div at bounding box center [838, 586] width 740 height 20
click at [598, 603] on input "text" at bounding box center [657, 613] width 197 height 20
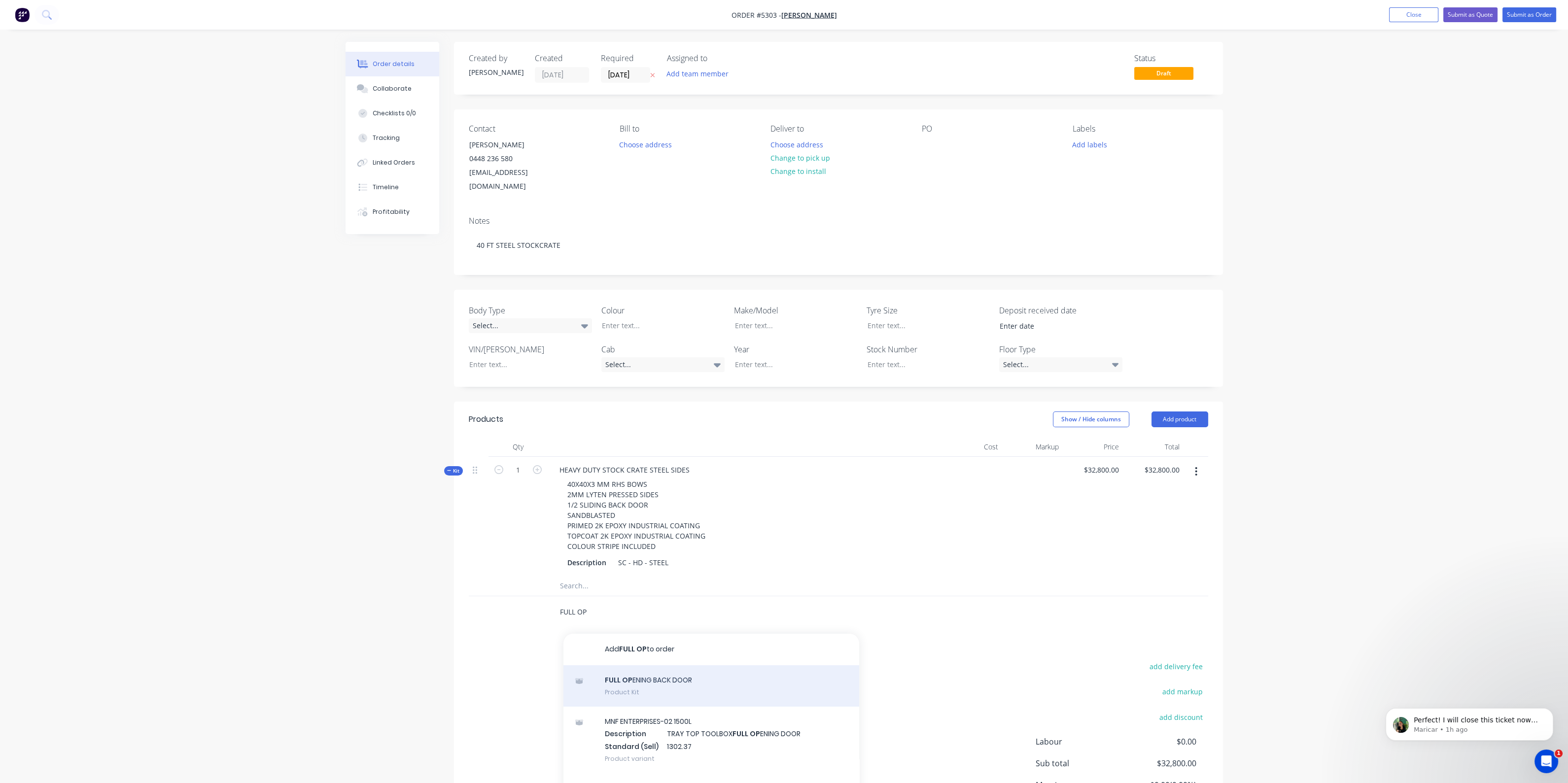
type input "FULL OP"
click at [613, 685] on div "FULL OP ENING BACK DOOR Product Kit" at bounding box center [711, 687] width 296 height 42
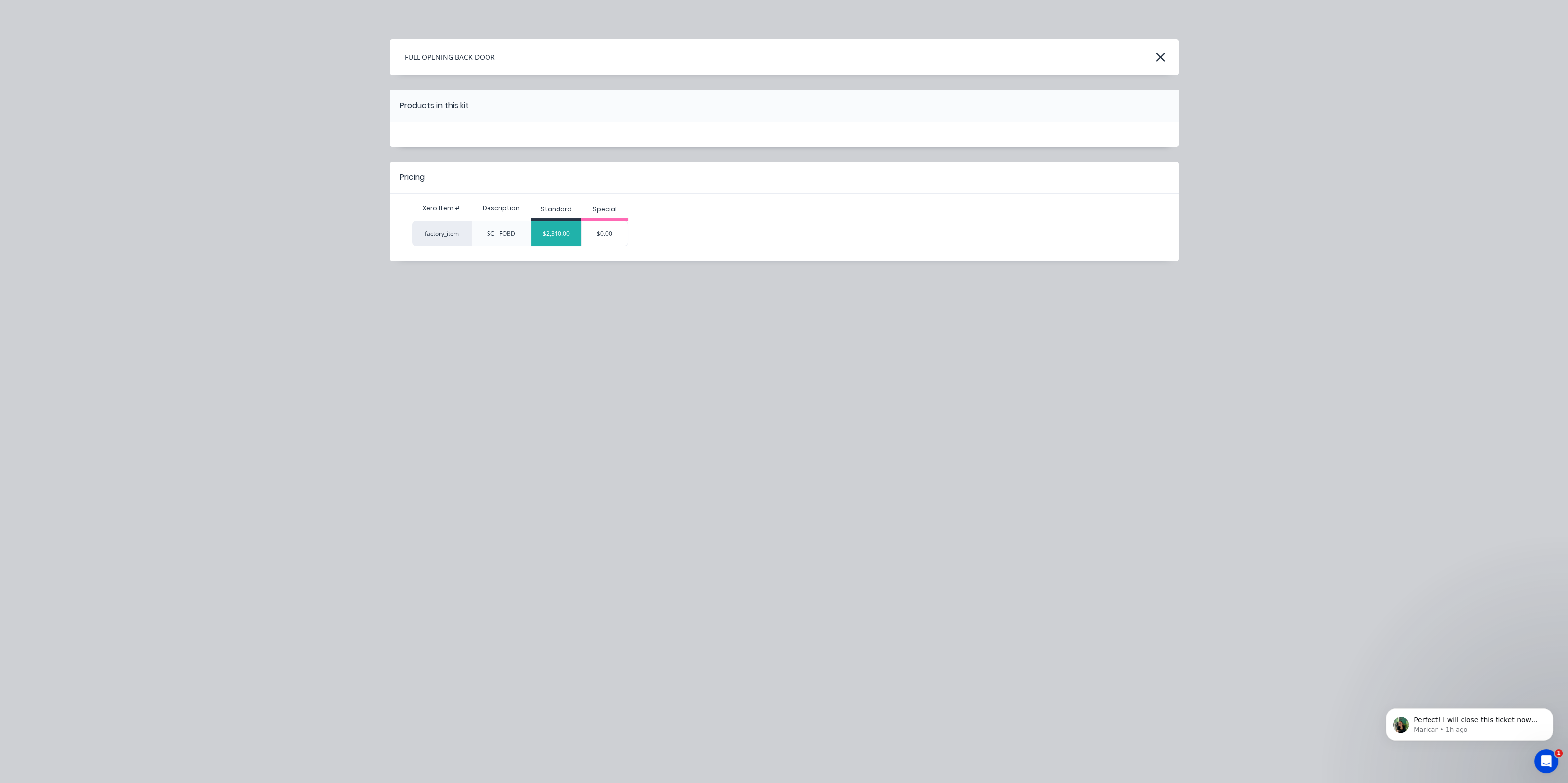
click at [551, 232] on div "$2,310.00" at bounding box center [556, 234] width 50 height 25
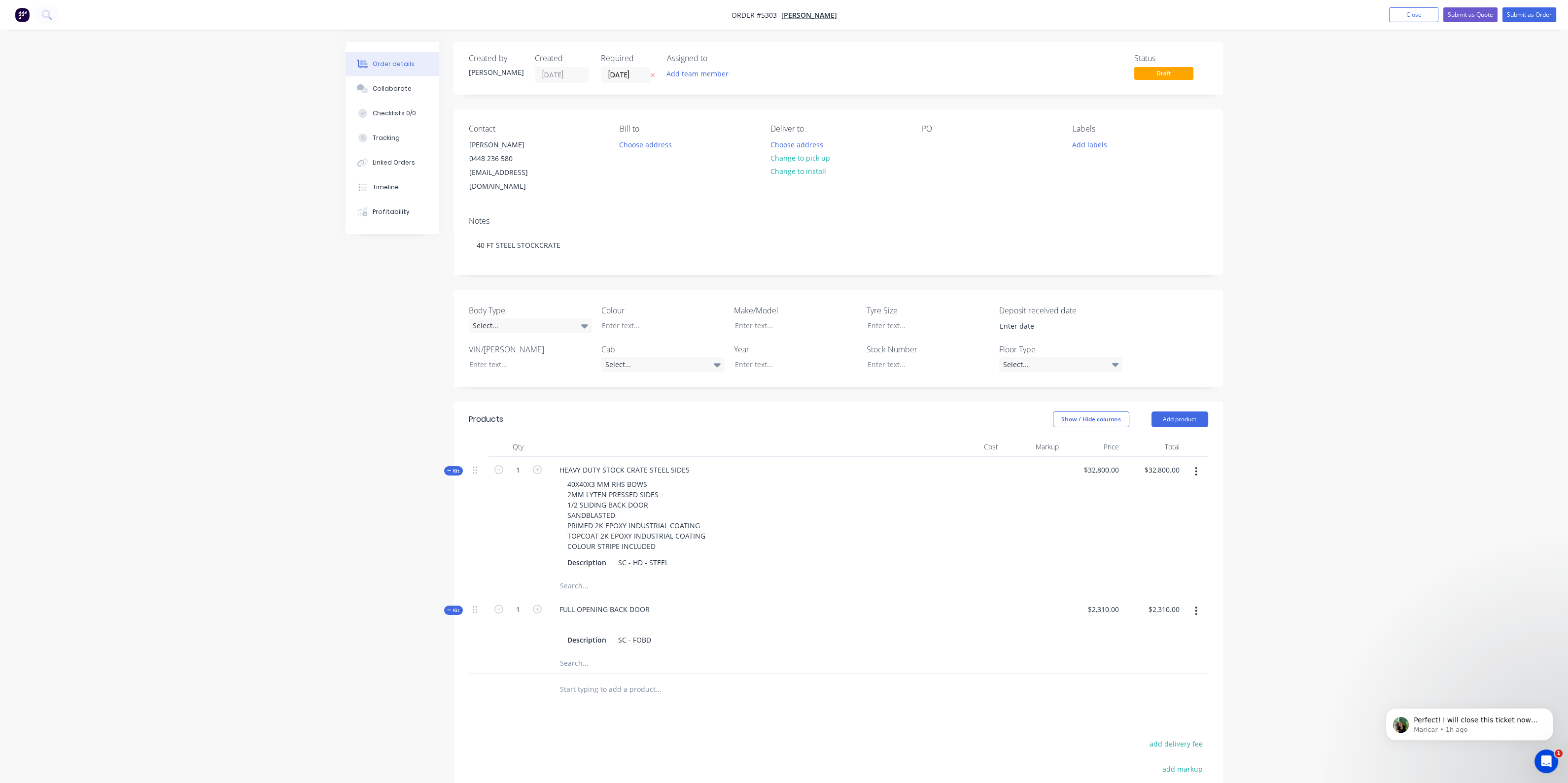
click at [587, 680] on input "text" at bounding box center [657, 690] width 197 height 20
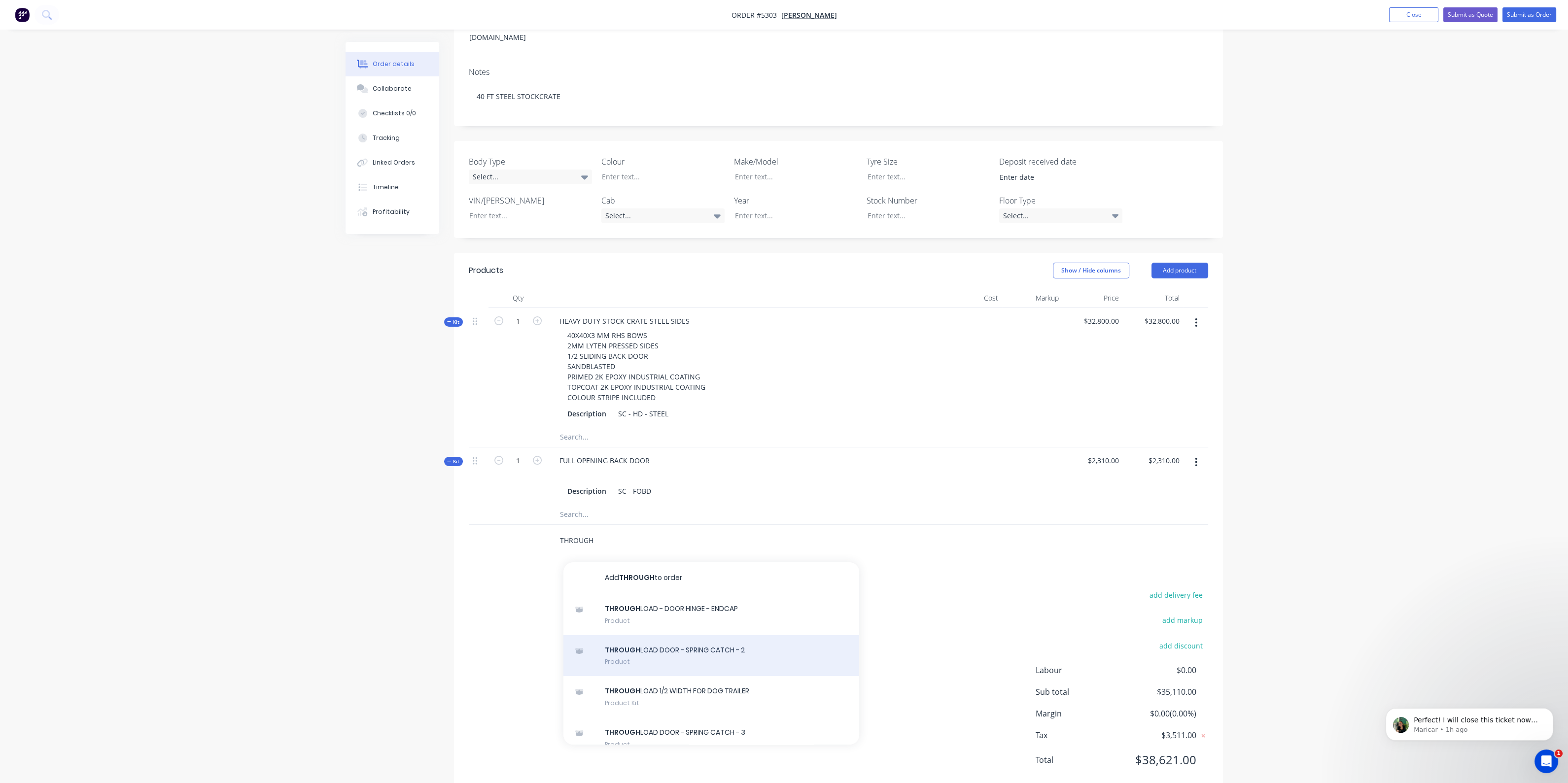
scroll to position [159, 0]
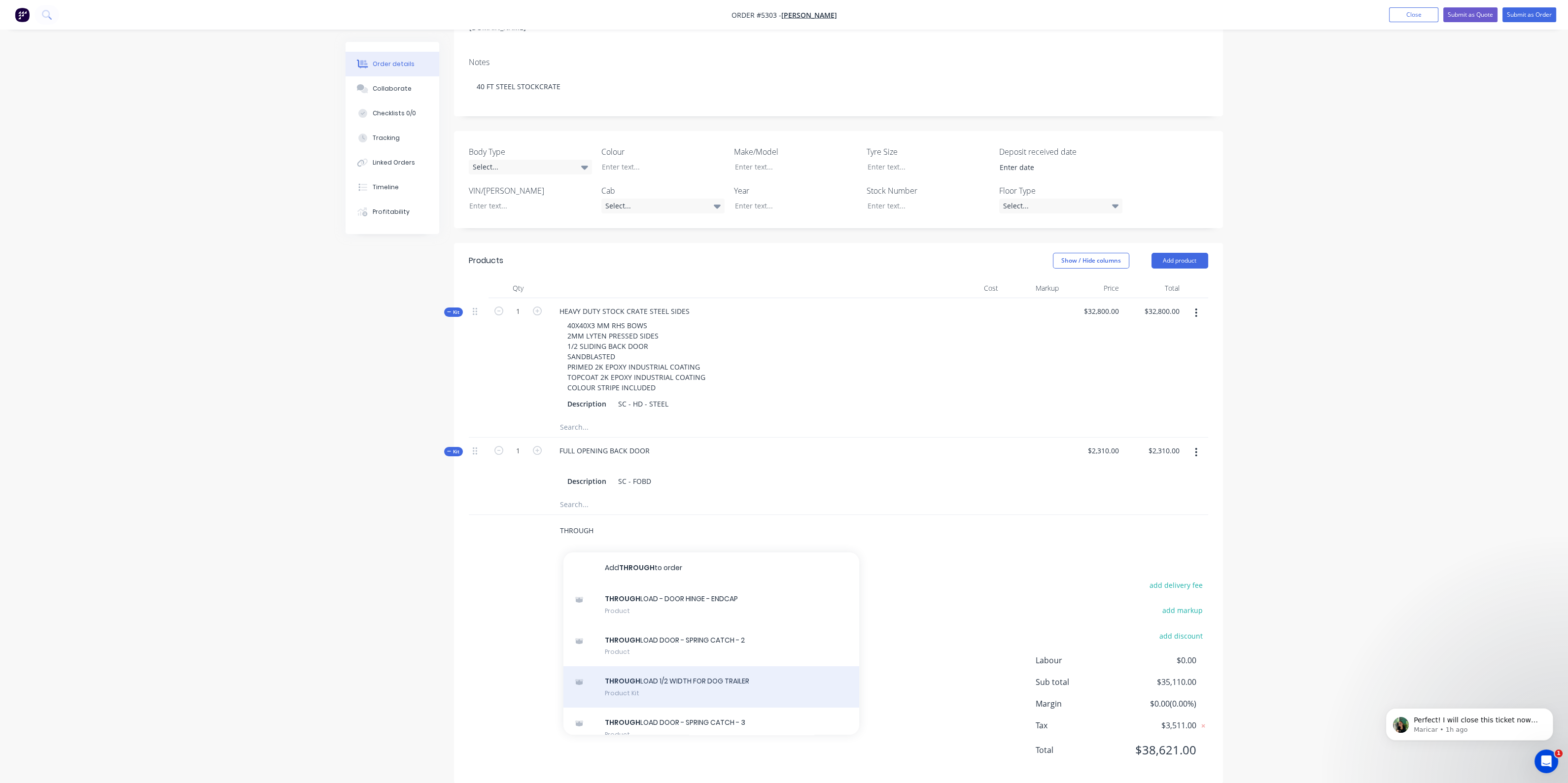
type input "THROUGH"
click at [690, 667] on div "THROUGH LOAD 1/2 WIDTH FOR DOG TRAILER Product Kit" at bounding box center [711, 688] width 296 height 42
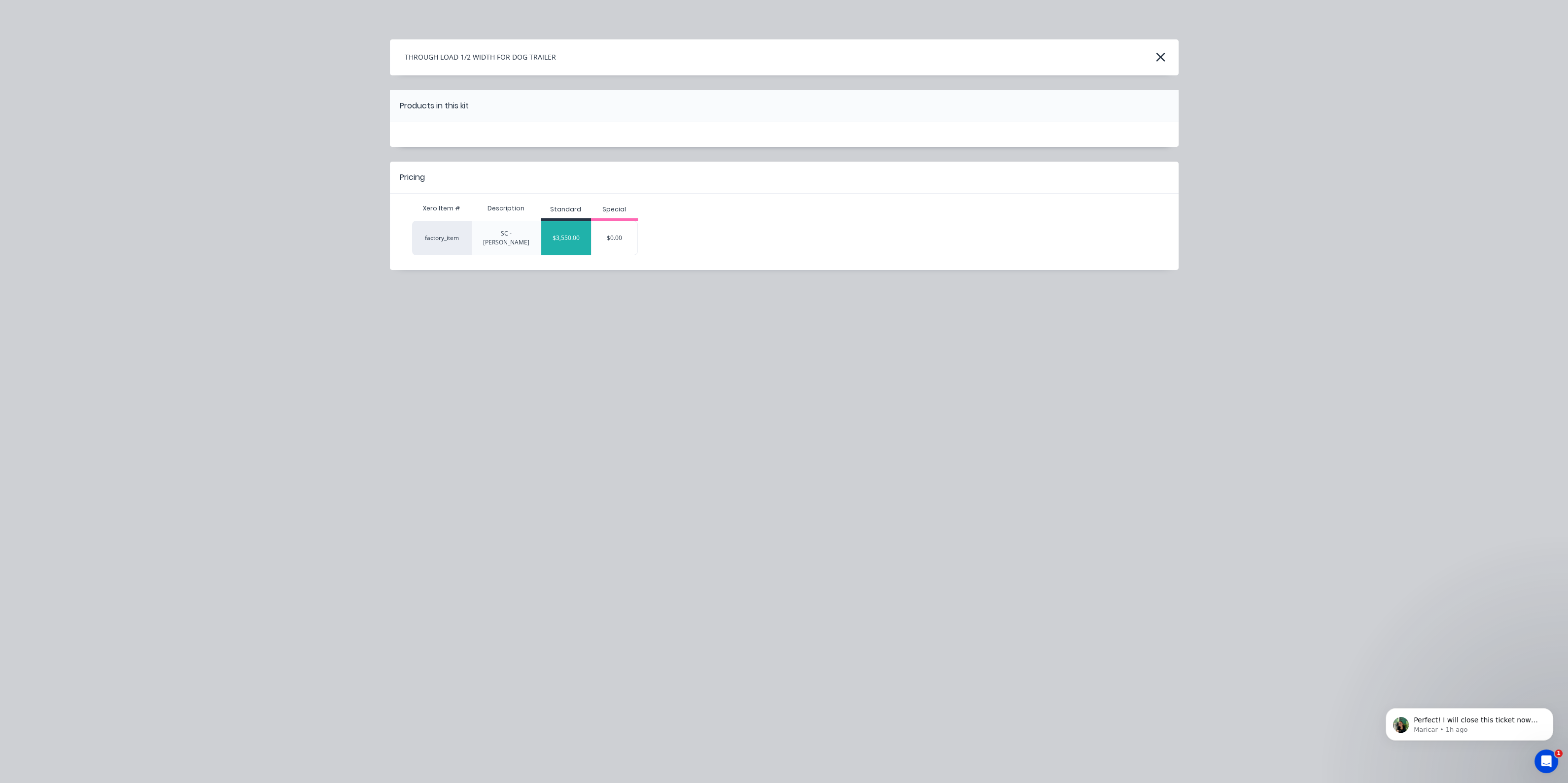
click at [564, 235] on div "$3,550.00" at bounding box center [566, 238] width 50 height 25
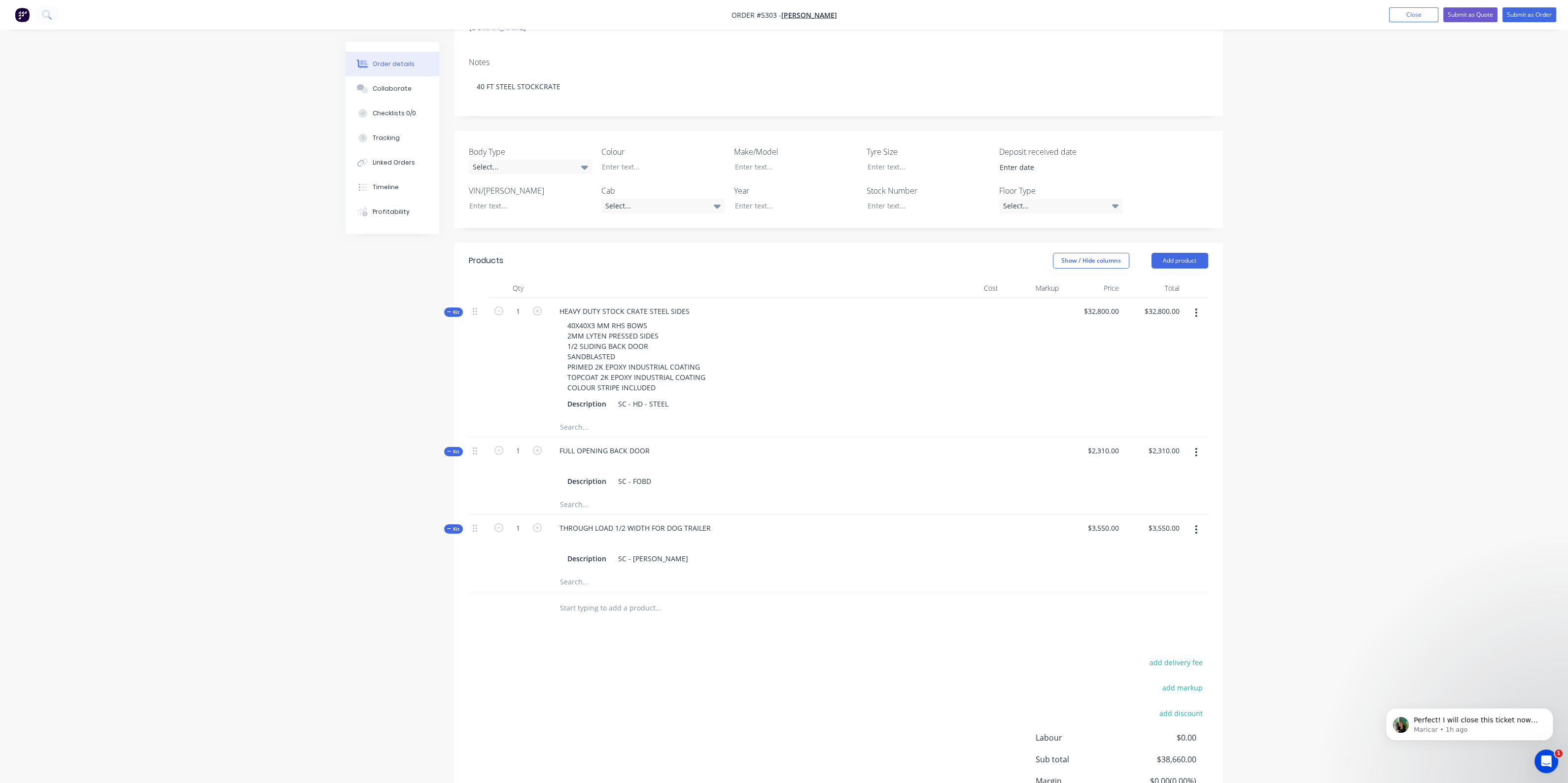
click at [611, 599] on input "text" at bounding box center [657, 609] width 197 height 20
type input "AD"
click at [555, 304] on div "HEAVY DUTY STOCK CRATE STEEL SIDES" at bounding box center [624, 311] width 146 height 14
click at [954, 572] on div at bounding box center [838, 582] width 740 height 20
click at [597, 599] on input "AD" at bounding box center [657, 609] width 197 height 20
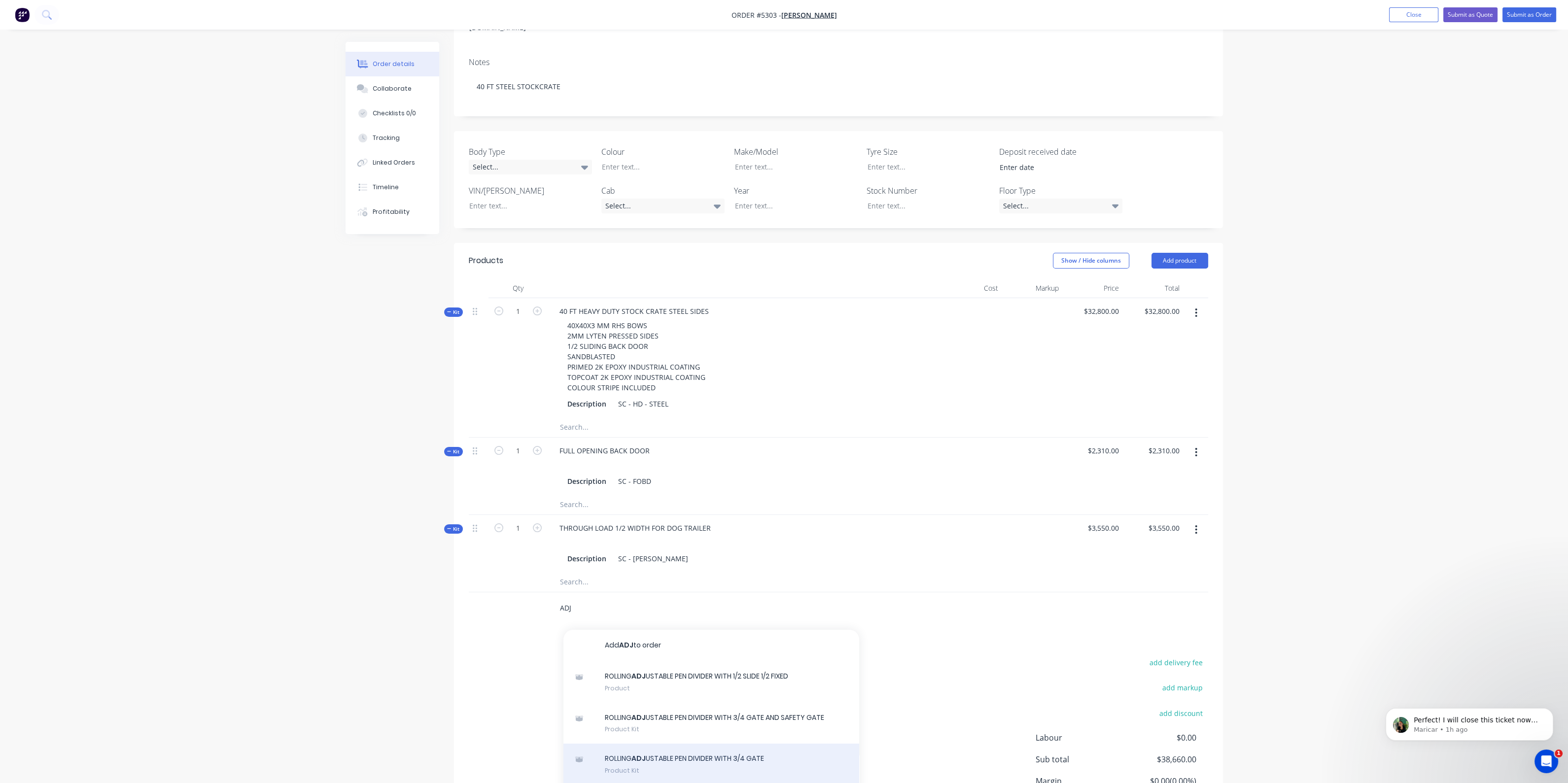
type input "ADJ"
click at [680, 746] on div "ROLLING ADJ USTABLE PEN DIVIDER WITH 3/4 GATE Product Kit" at bounding box center [711, 765] width 296 height 42
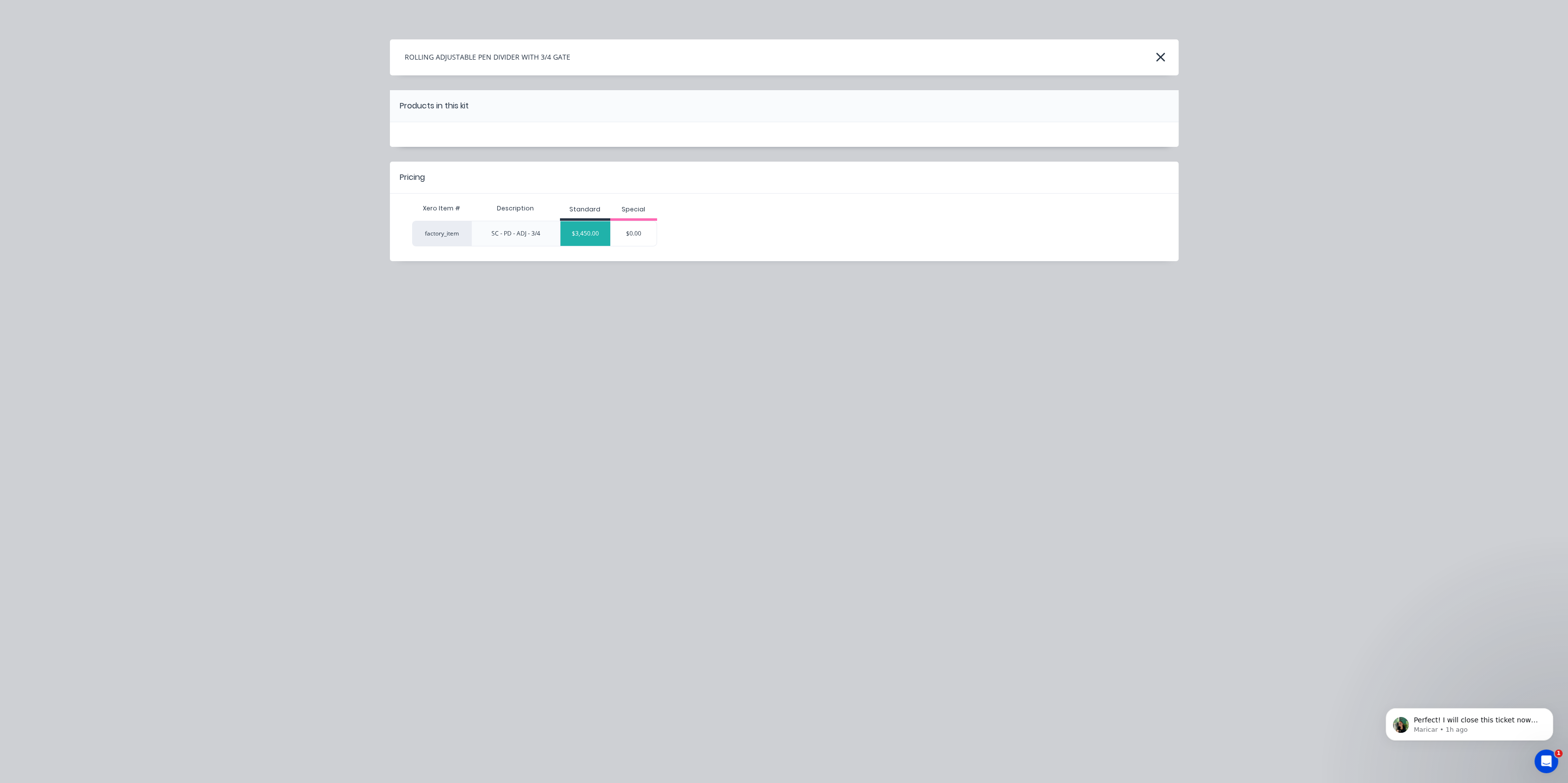
click at [600, 229] on div "$3,450.00" at bounding box center [585, 234] width 50 height 25
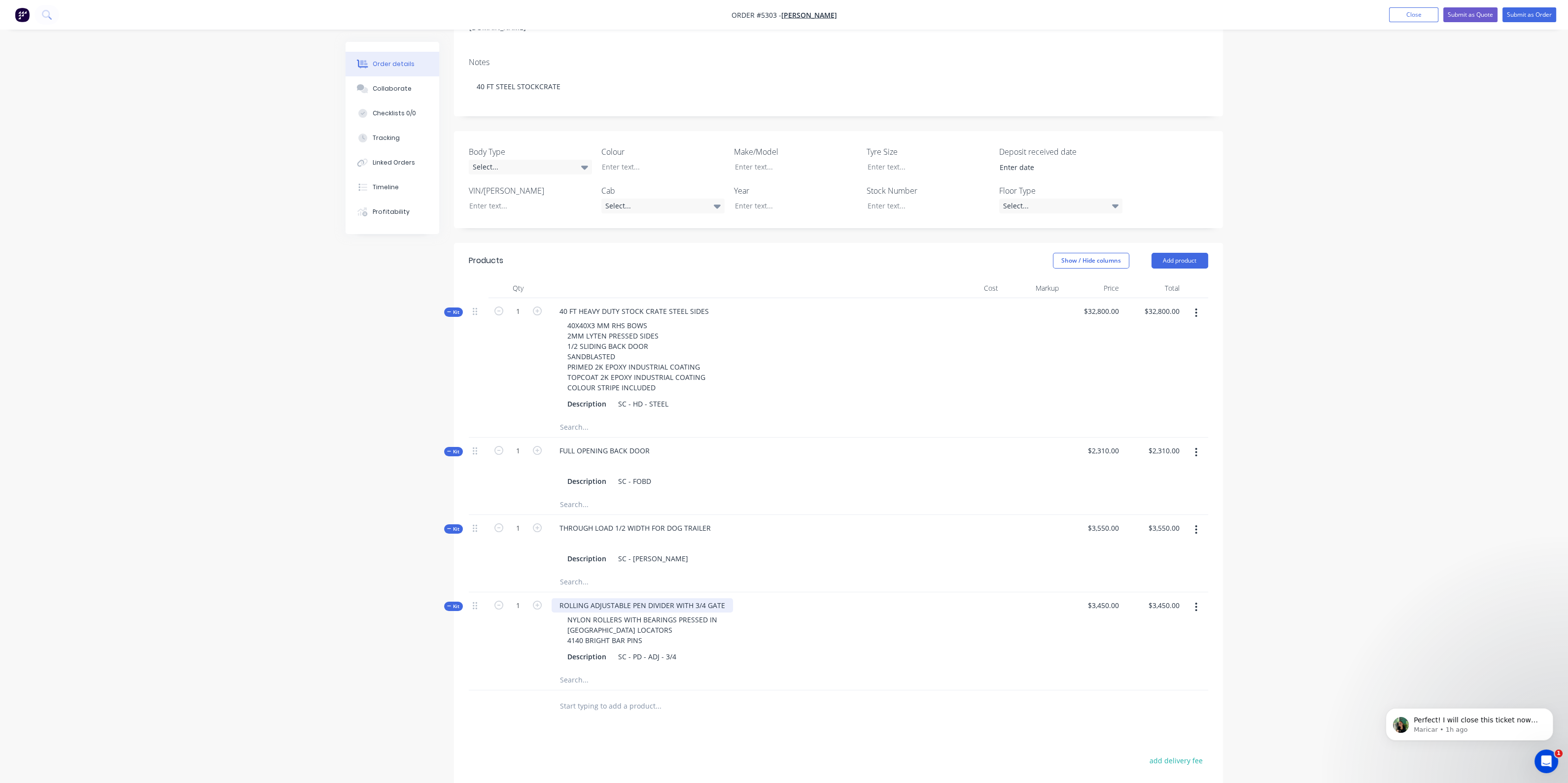
scroll to position [282, 0]
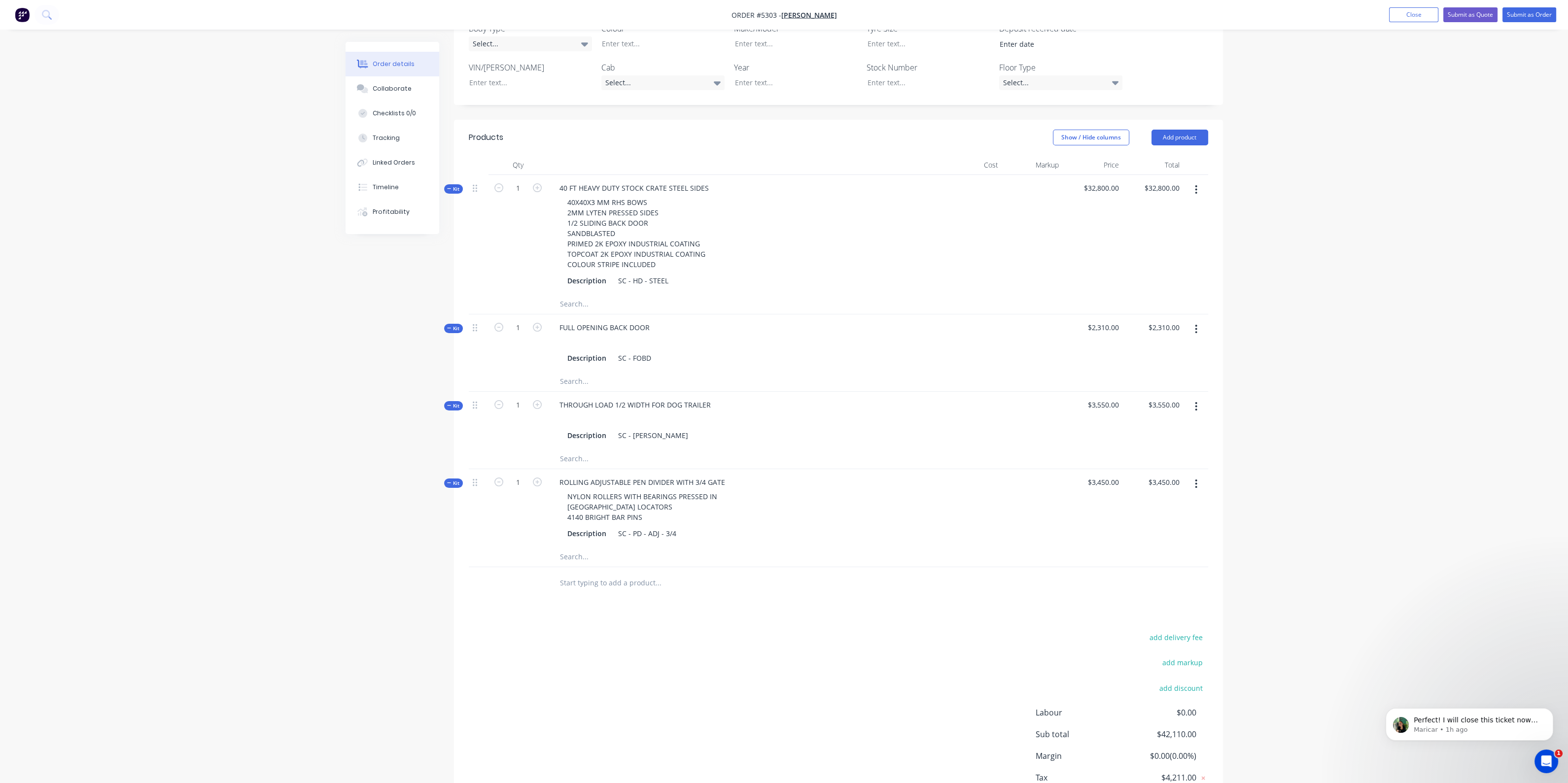
click at [652, 573] on input "text" at bounding box center [657, 583] width 197 height 20
click at [574, 573] on input "SIDELOAD" at bounding box center [657, 583] width 197 height 20
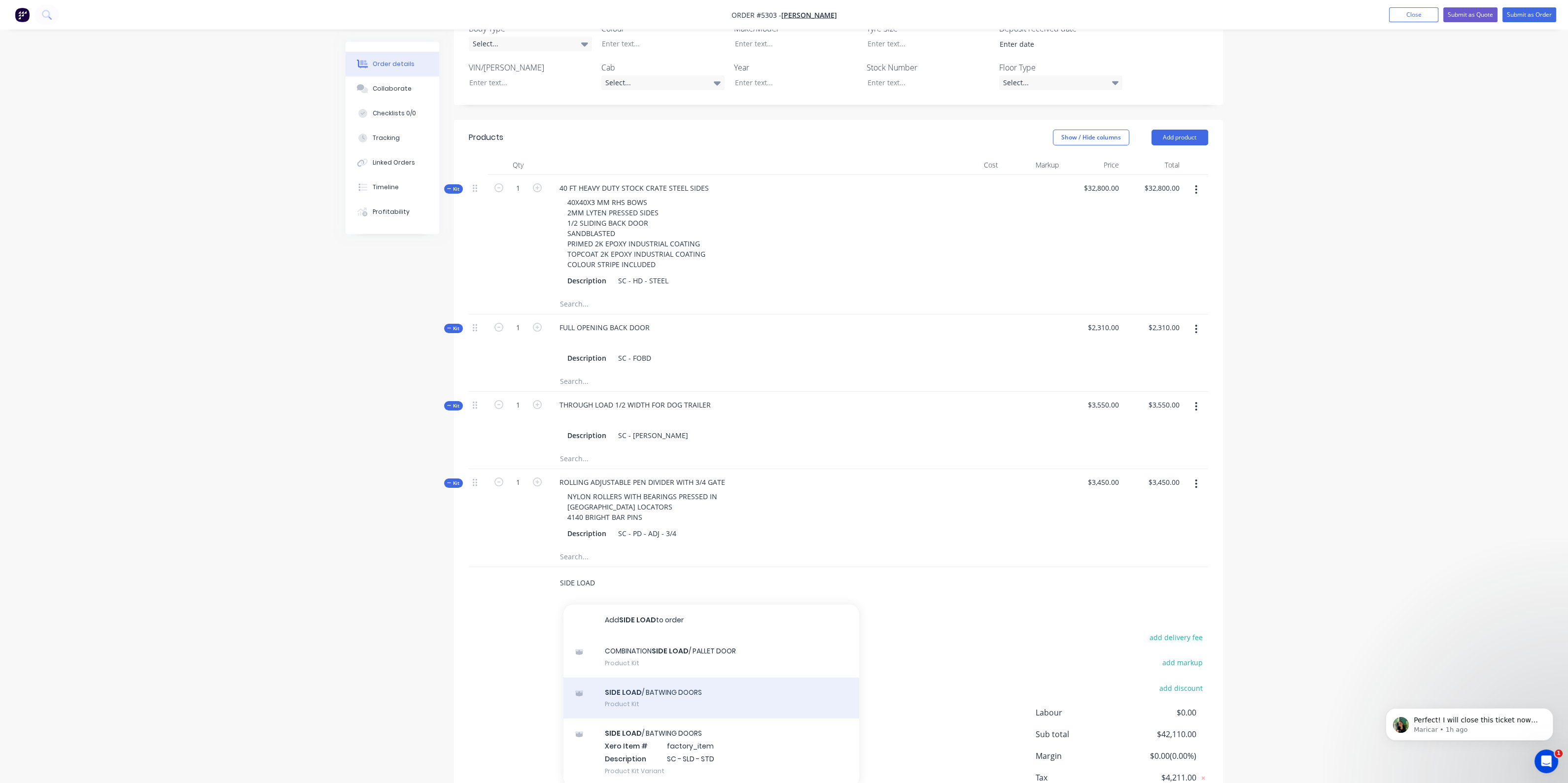
type input "SIDE LOAD"
click at [677, 678] on div "SIDE LOAD / BATWING DOORS Product Kit" at bounding box center [711, 698] width 296 height 42
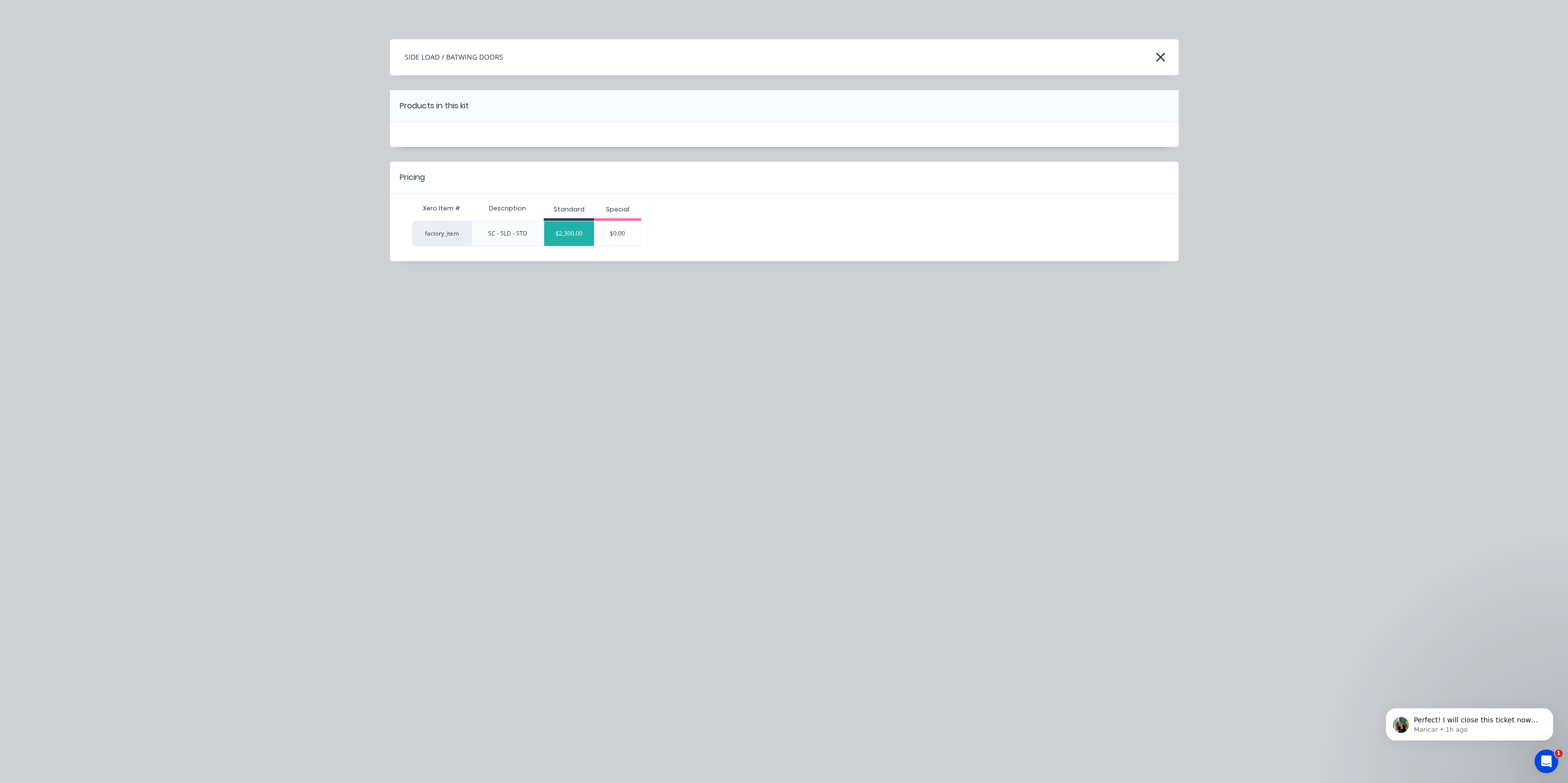
click at [578, 232] on div "$2,300.00" at bounding box center [569, 234] width 50 height 25
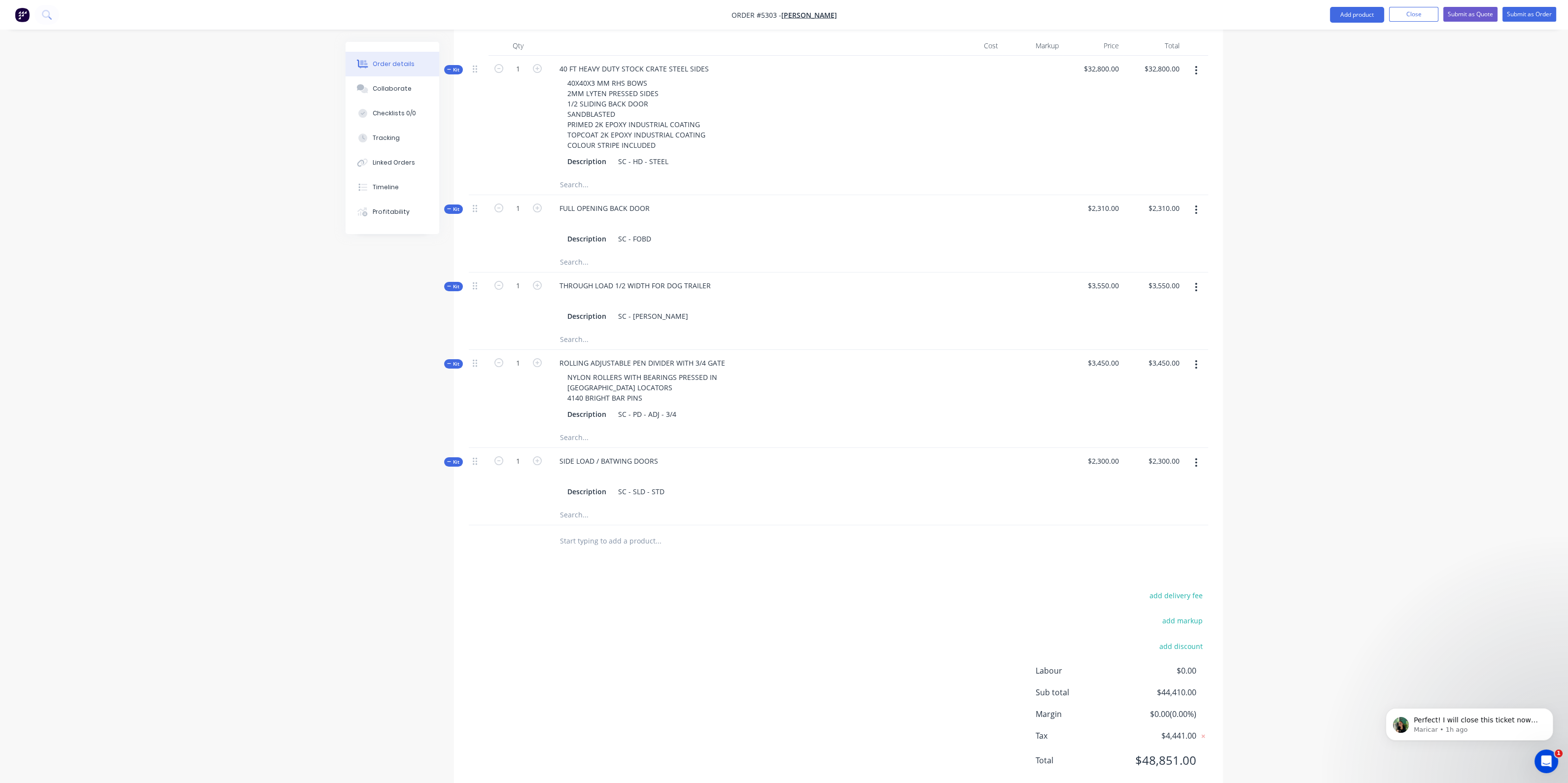
scroll to position [405, 0]
click at [593, 527] on input "text" at bounding box center [657, 537] width 197 height 20
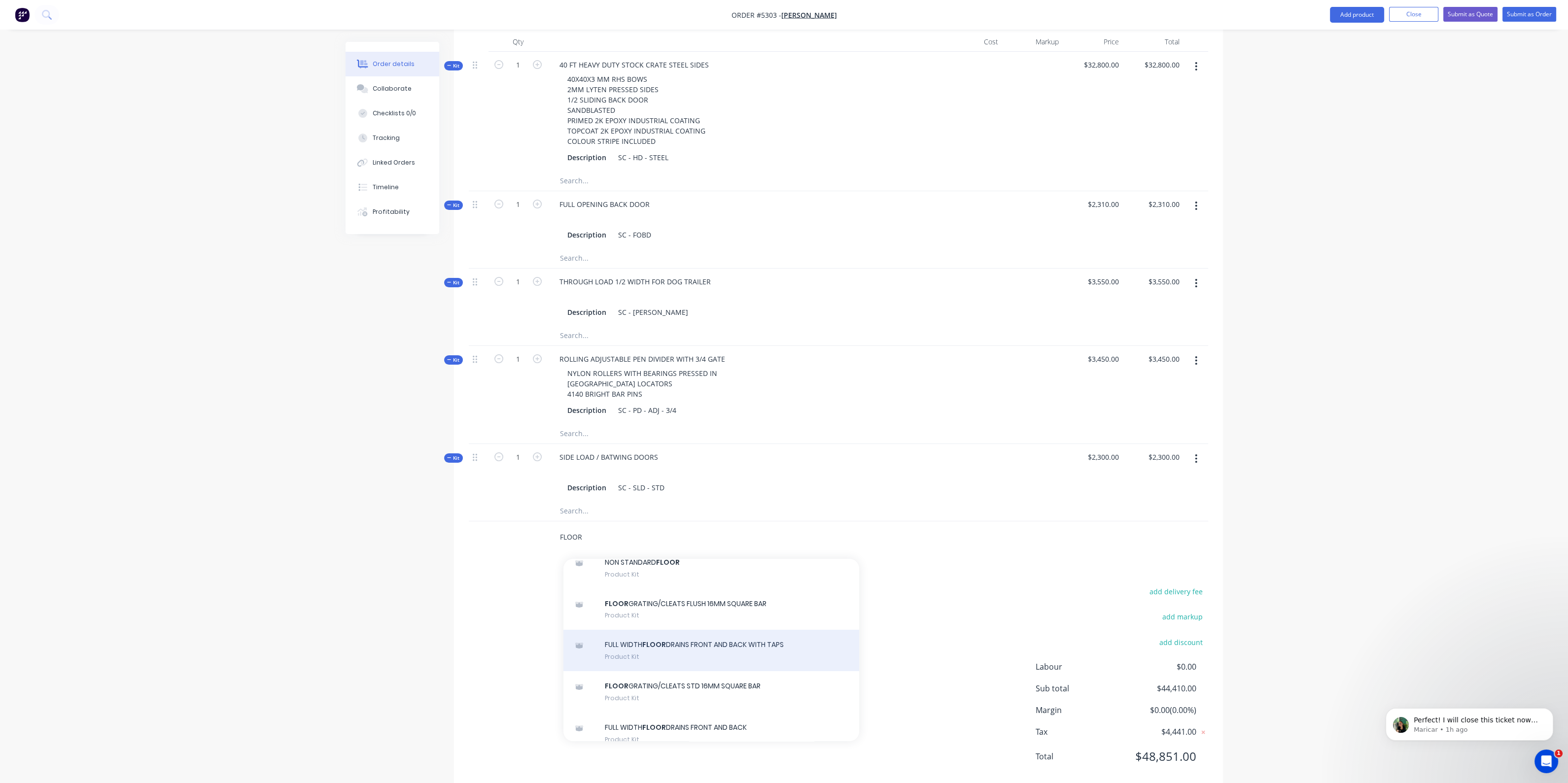
scroll to position [61, 0]
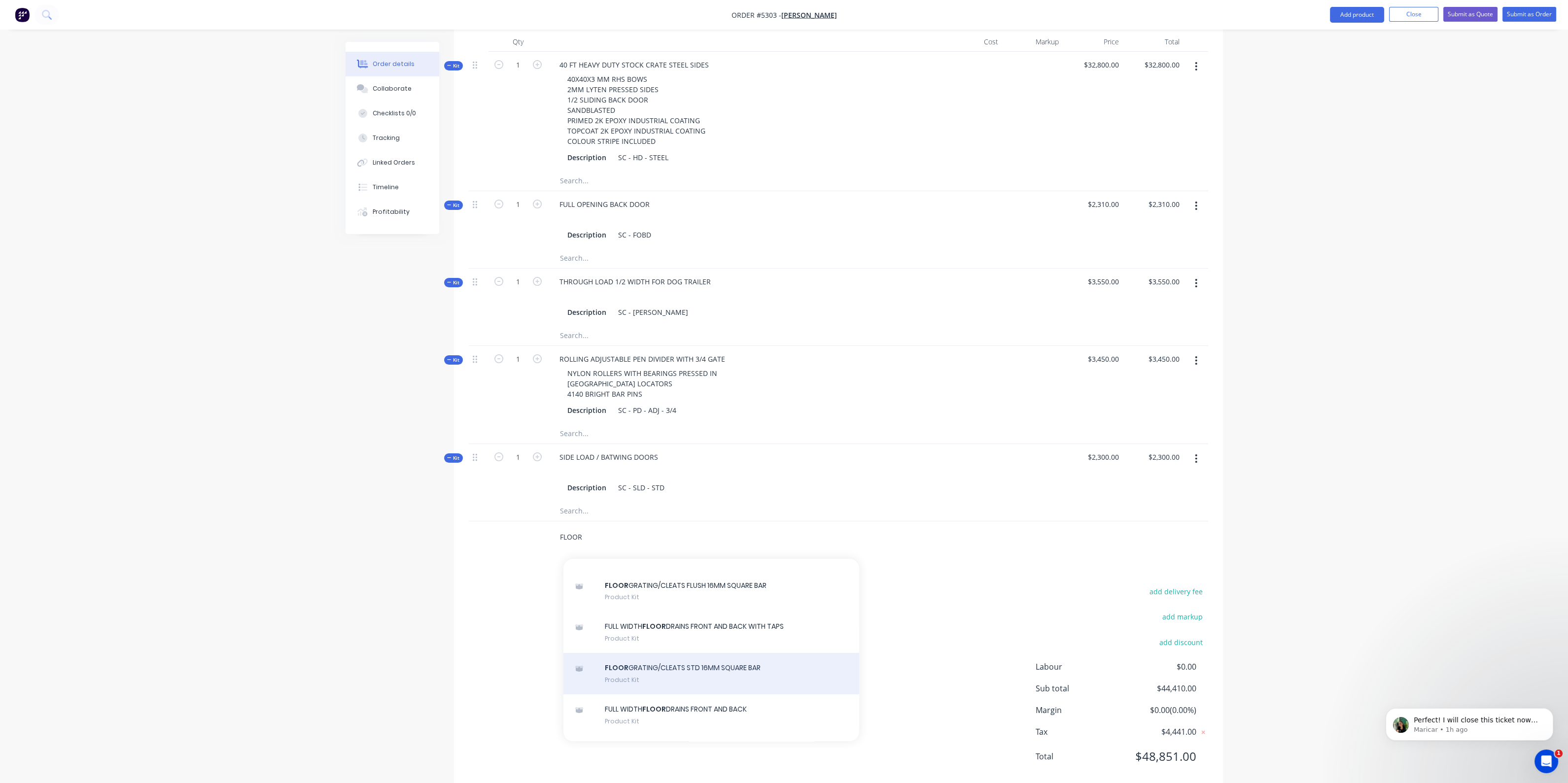
type input "FLOOR"
click at [687, 658] on div "FLOOR GRATING/CLEATS STD 16MM SQUARE BAR Product Kit" at bounding box center [711, 674] width 296 height 42
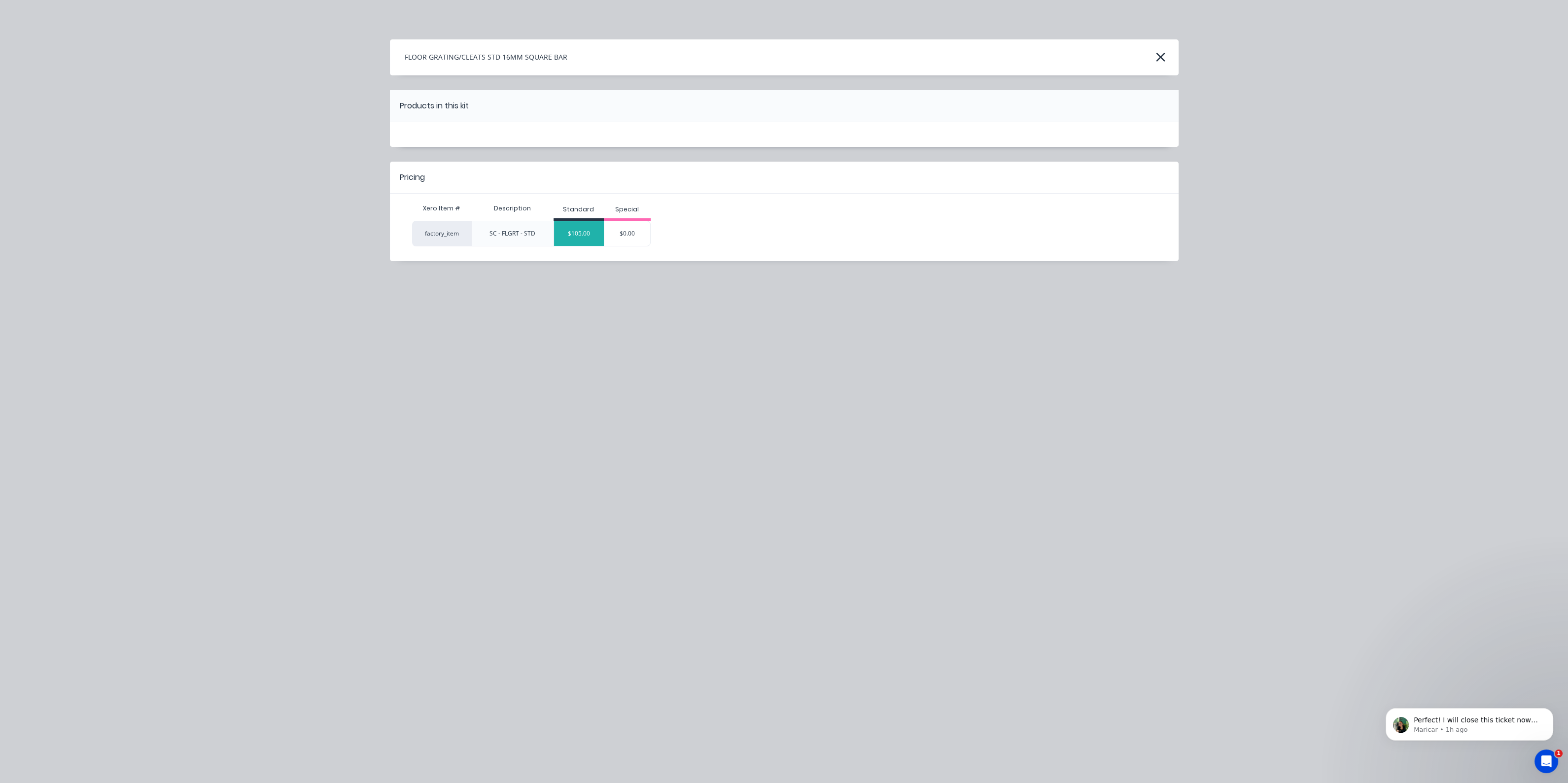
click at [588, 240] on div "$105.00" at bounding box center [579, 234] width 50 height 25
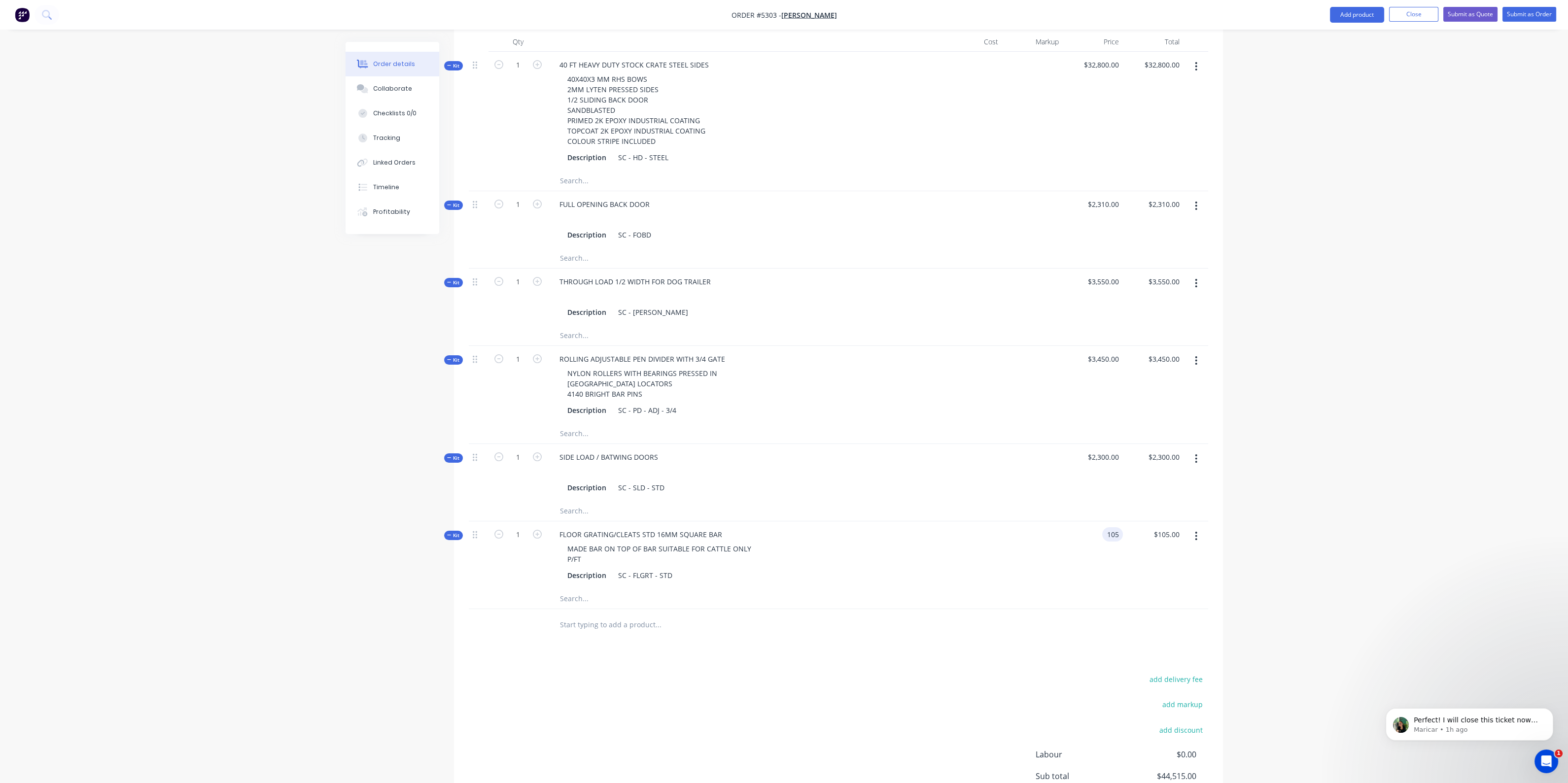
click at [1114, 527] on input "105" at bounding box center [1114, 534] width 17 height 14
type input "2"
type input "$4,200.00"
click at [1089, 592] on div at bounding box center [838, 599] width 740 height 20
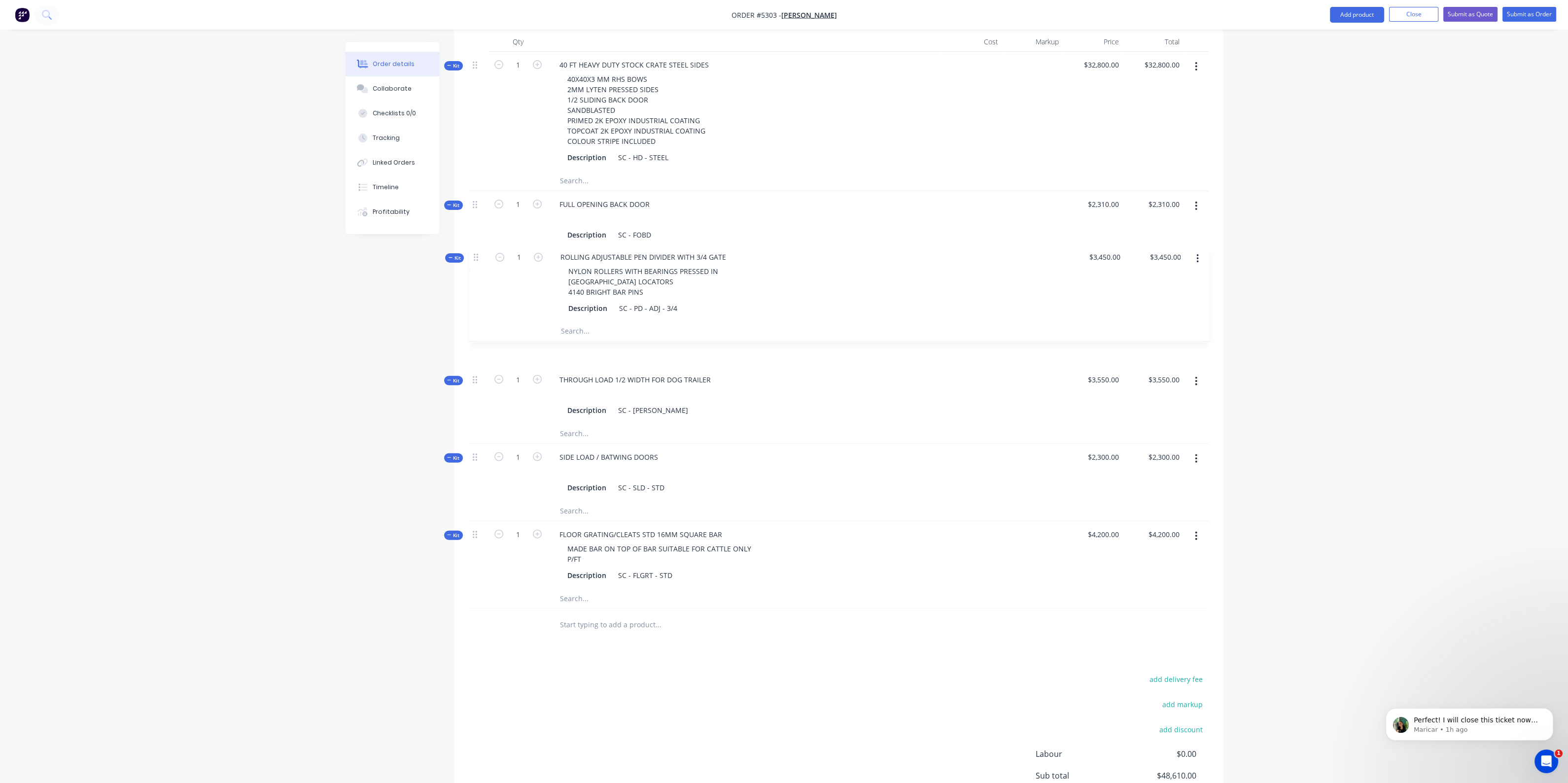
drag, startPoint x: 477, startPoint y: 342, endPoint x: 478, endPoint y: 247, distance: 95.0
click at [478, 247] on div "Kit 1 40 FT HEAVY DUTY STOCK CRATE STEEL SIDES 40X40X3 MM RHS BOWS 2MM LYTEN PR…" at bounding box center [838, 330] width 740 height 557
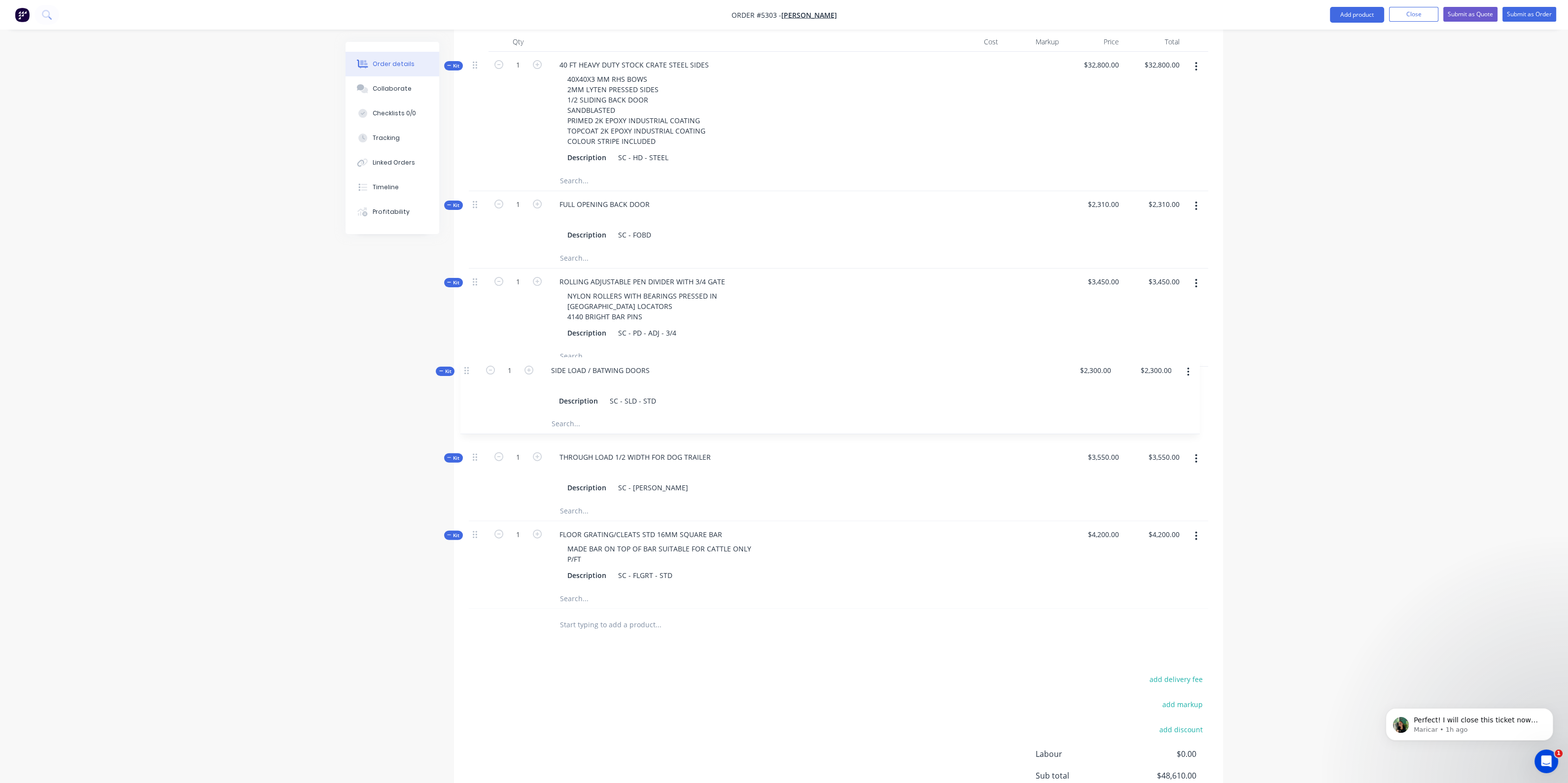
drag, startPoint x: 475, startPoint y: 443, endPoint x: 466, endPoint y: 367, distance: 76.5
click at [466, 367] on div "Qty Cost Markup Price Total Kit 1 40 FT HEAVY DUTY STOCK CRATE STEEL SIDES 40X4…" at bounding box center [838, 337] width 769 height 609
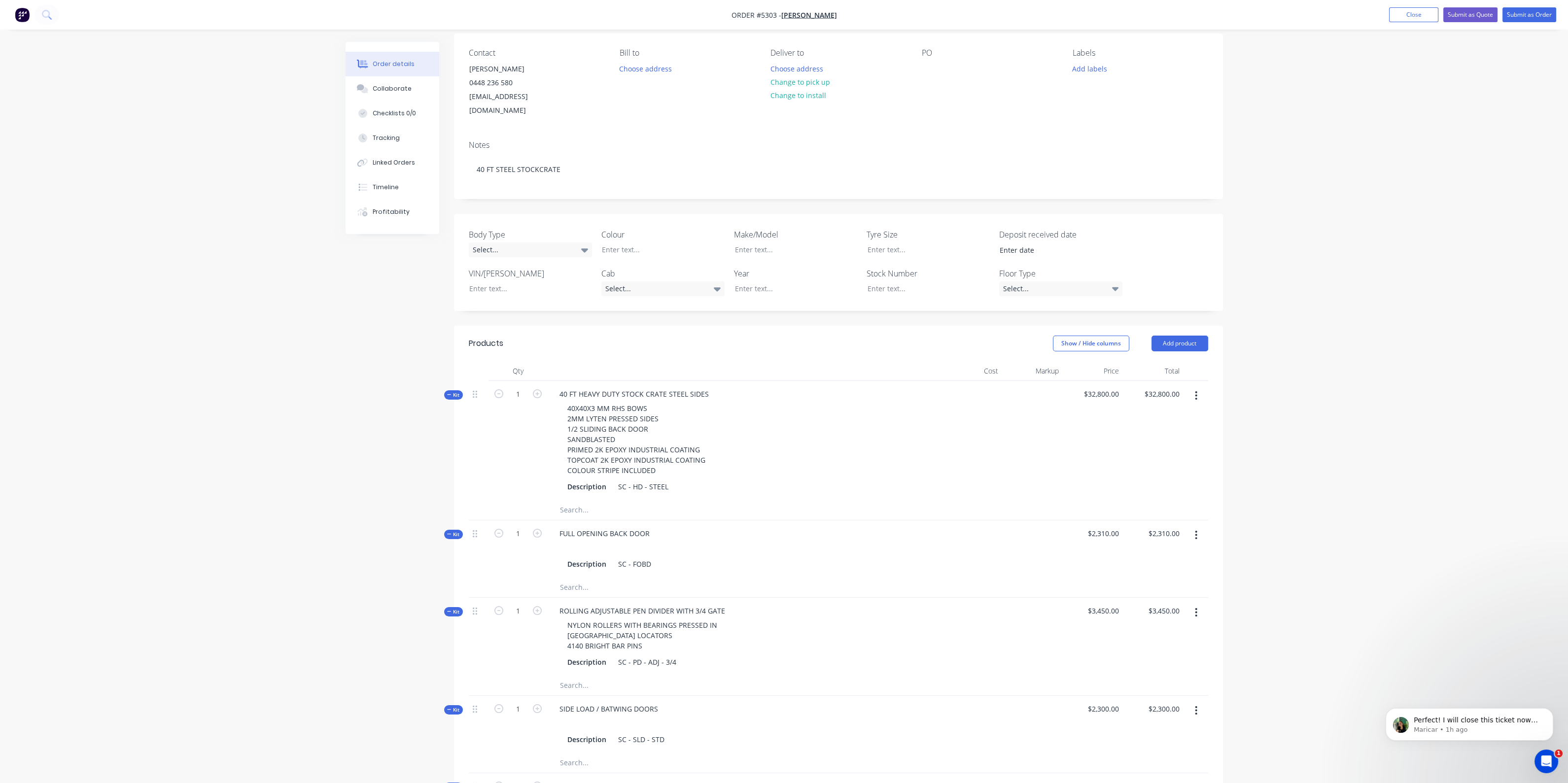
scroll to position [36, 0]
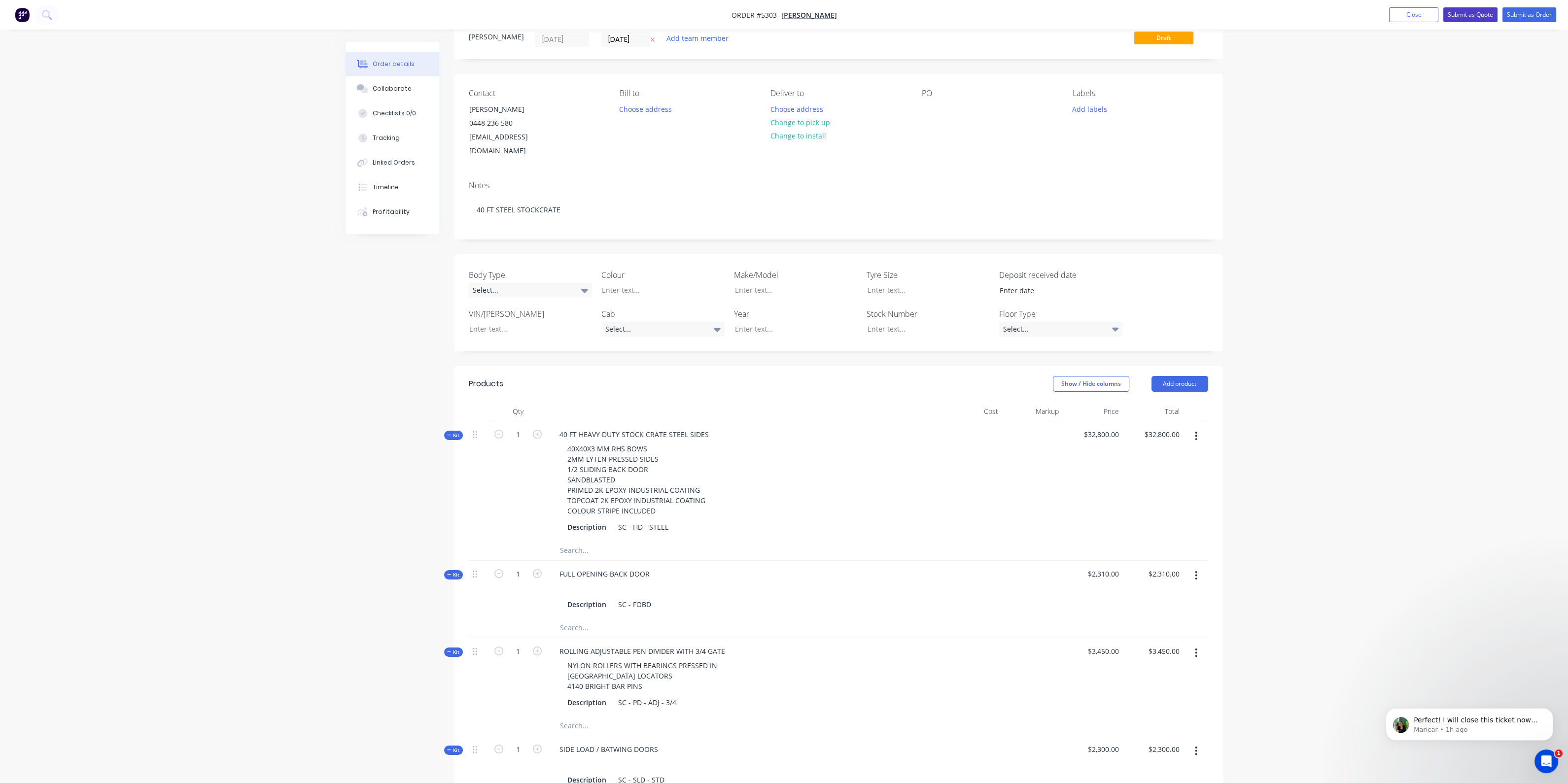
click at [1480, 13] on button "Submit as Quote" at bounding box center [1469, 15] width 54 height 15
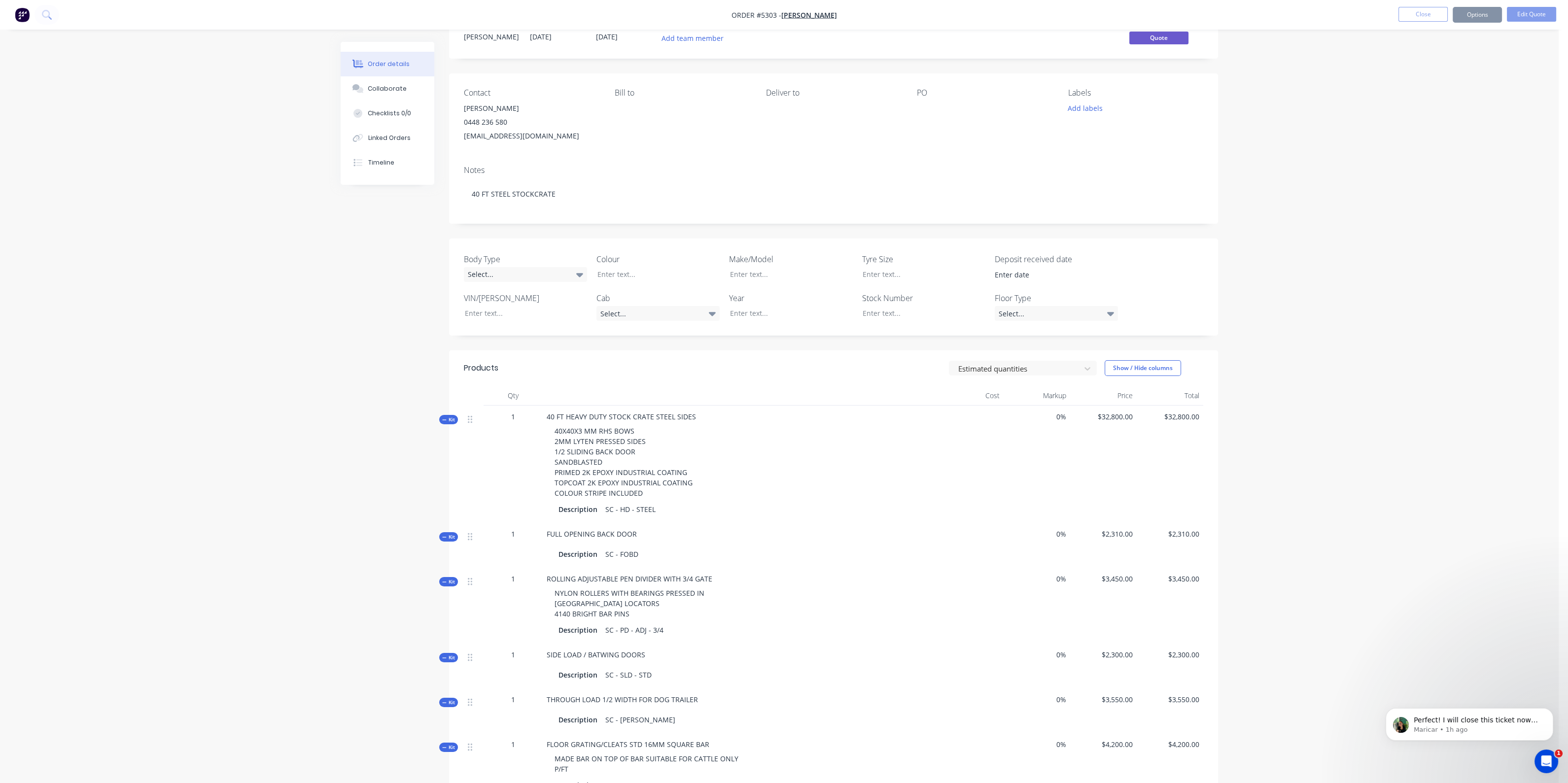
scroll to position [0, 0]
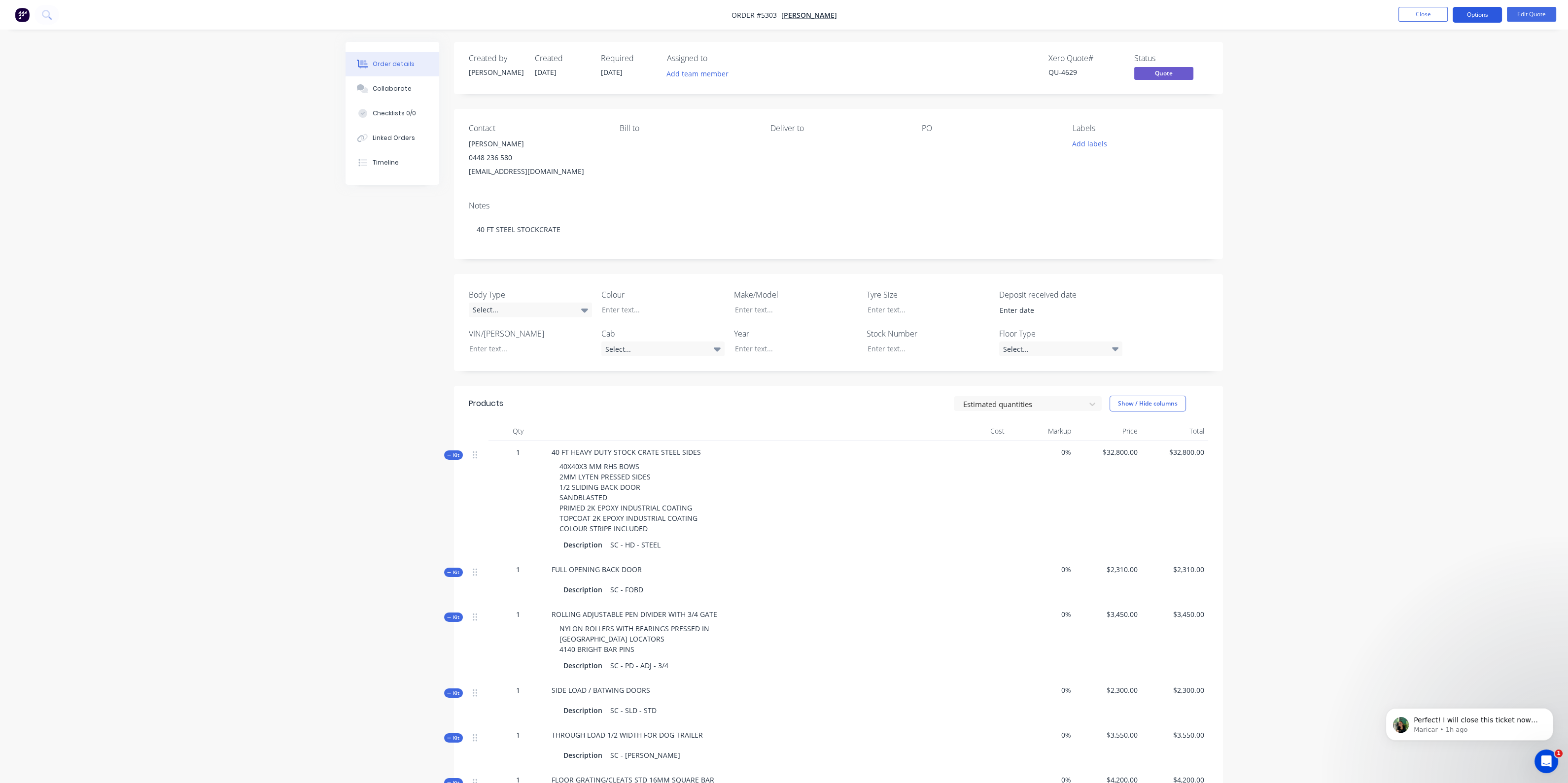
click at [1466, 12] on button "Options" at bounding box center [1477, 14] width 49 height 16
click at [1424, 59] on div "Quote" at bounding box center [1447, 60] width 90 height 14
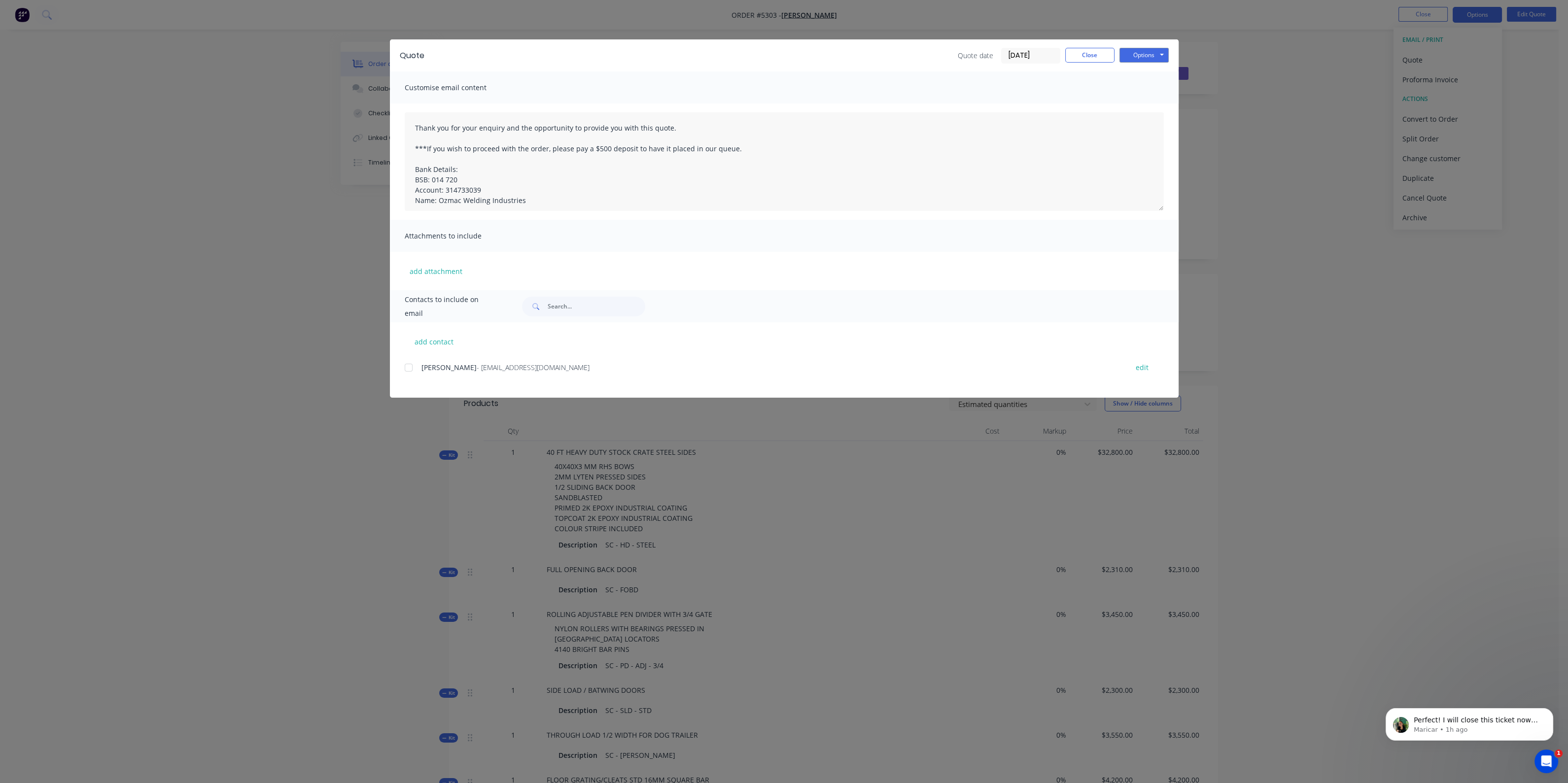
drag, startPoint x: 408, startPoint y: 370, endPoint x: 413, endPoint y: 356, distance: 14.9
click at [407, 369] on div at bounding box center [408, 368] width 20 height 20
drag, startPoint x: 606, startPoint y: 152, endPoint x: 589, endPoint y: 154, distance: 17.1
click at [589, 154] on textarea "Thank you for your enquiry and the opportunity to provide you with this quote. …" at bounding box center [784, 161] width 759 height 99
click at [442, 161] on textarea "Thank you for your enquiry and the opportunity to provide you with this quote. …" at bounding box center [784, 161] width 759 height 99
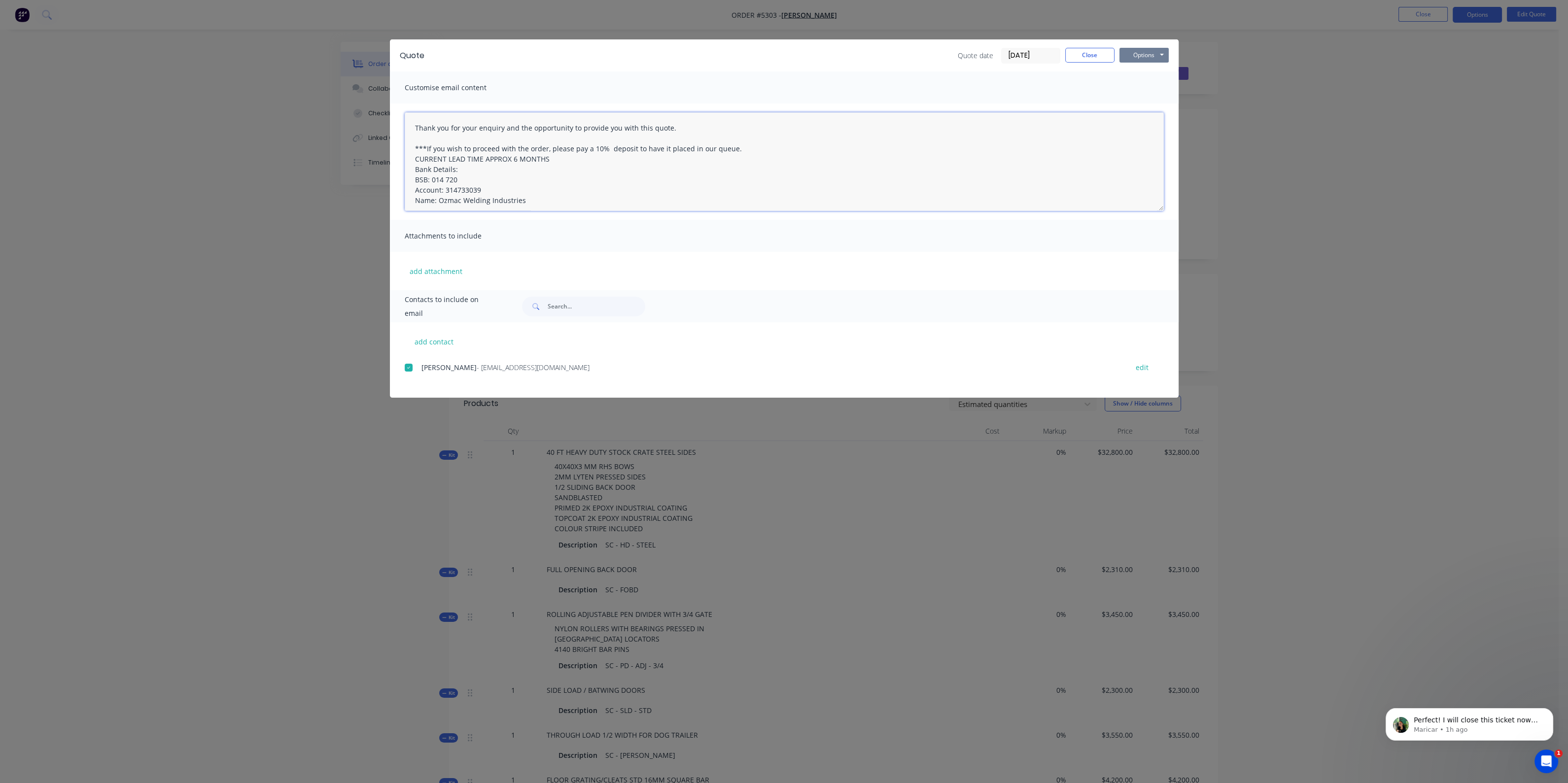
type textarea "Thank you for your enquiry and the opportunity to provide you with this quote. …"
click at [1156, 52] on button "Options" at bounding box center [1143, 56] width 49 height 15
click at [1158, 100] on button "Email" at bounding box center [1150, 105] width 63 height 17
click at [1147, 59] on button "Options" at bounding box center [1143, 56] width 49 height 15
click at [1148, 90] on button "Print" at bounding box center [1150, 89] width 63 height 17
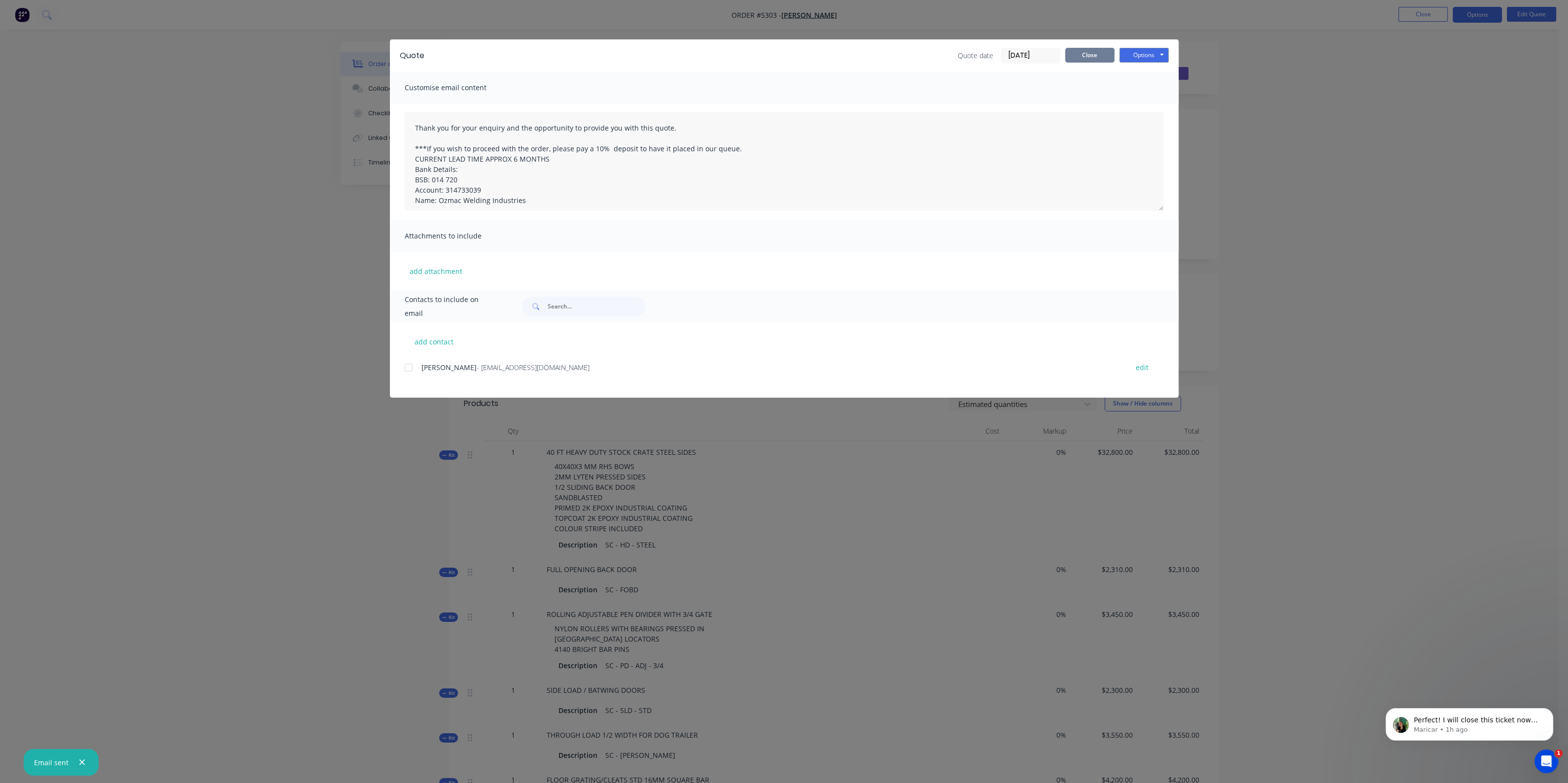
click at [1103, 57] on button "Close" at bounding box center [1089, 56] width 49 height 15
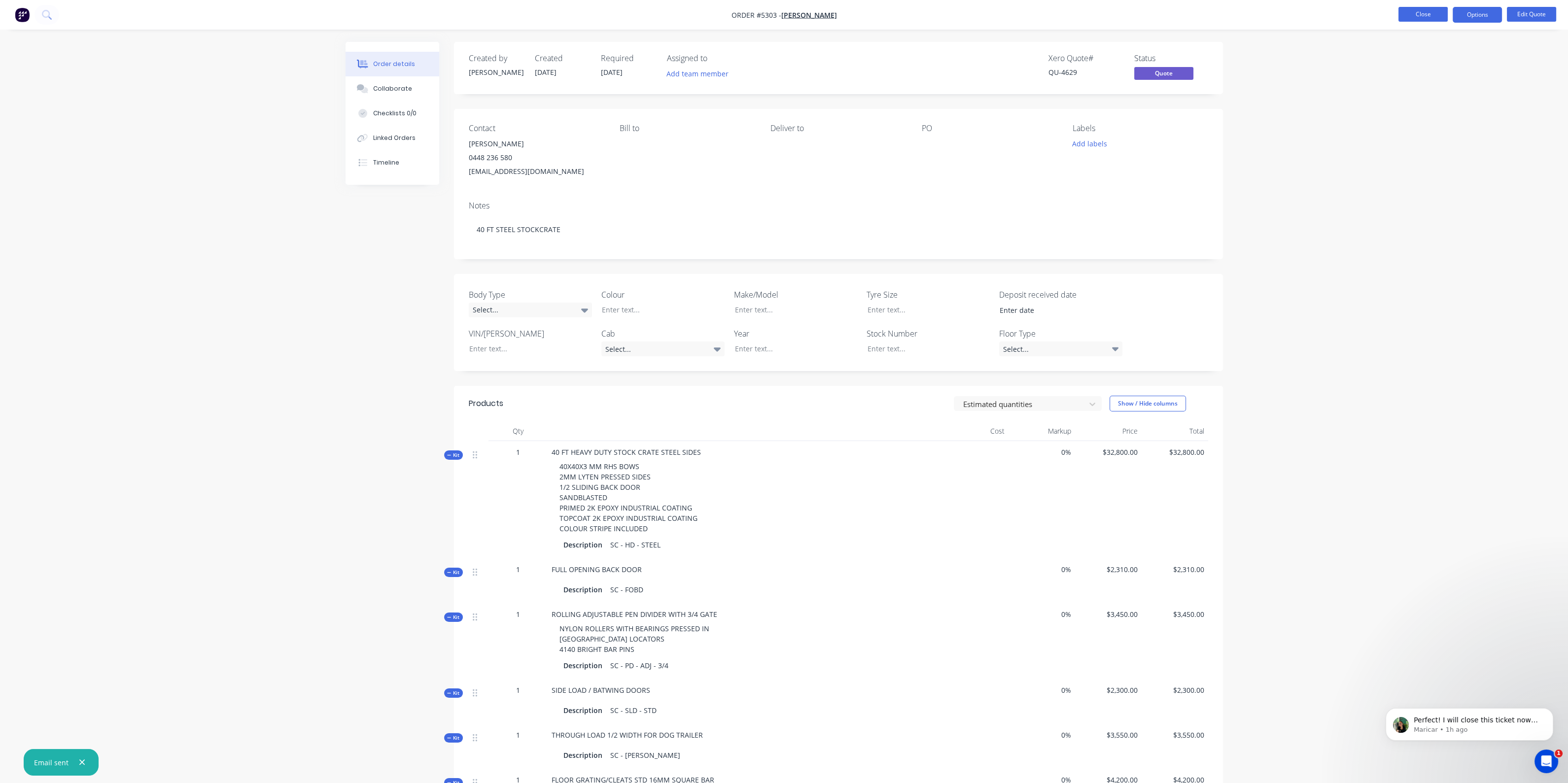
click at [1421, 10] on button "Close" at bounding box center [1422, 14] width 49 height 15
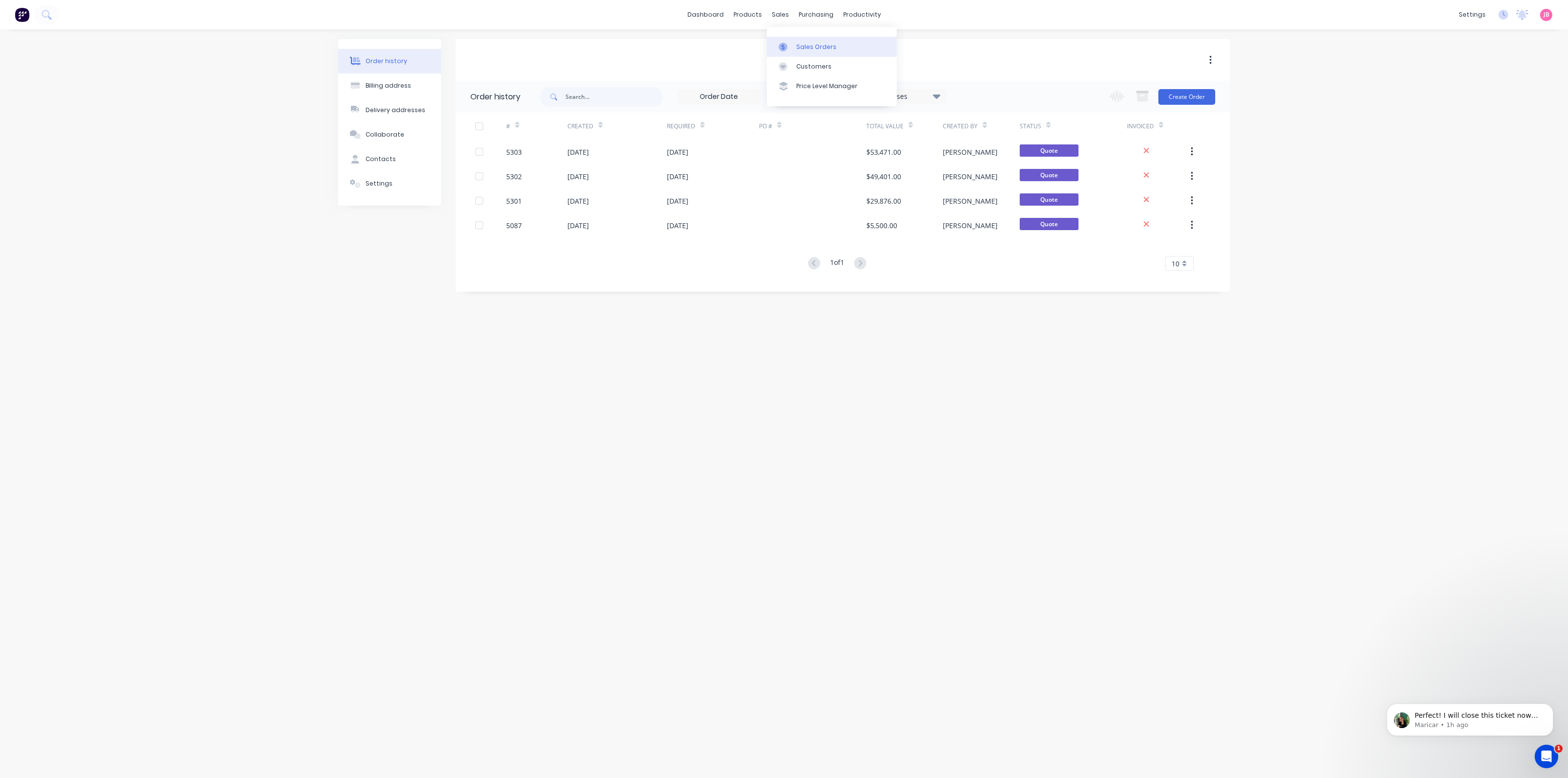
click at [801, 48] on div "Sales Orders" at bounding box center [816, 47] width 40 height 9
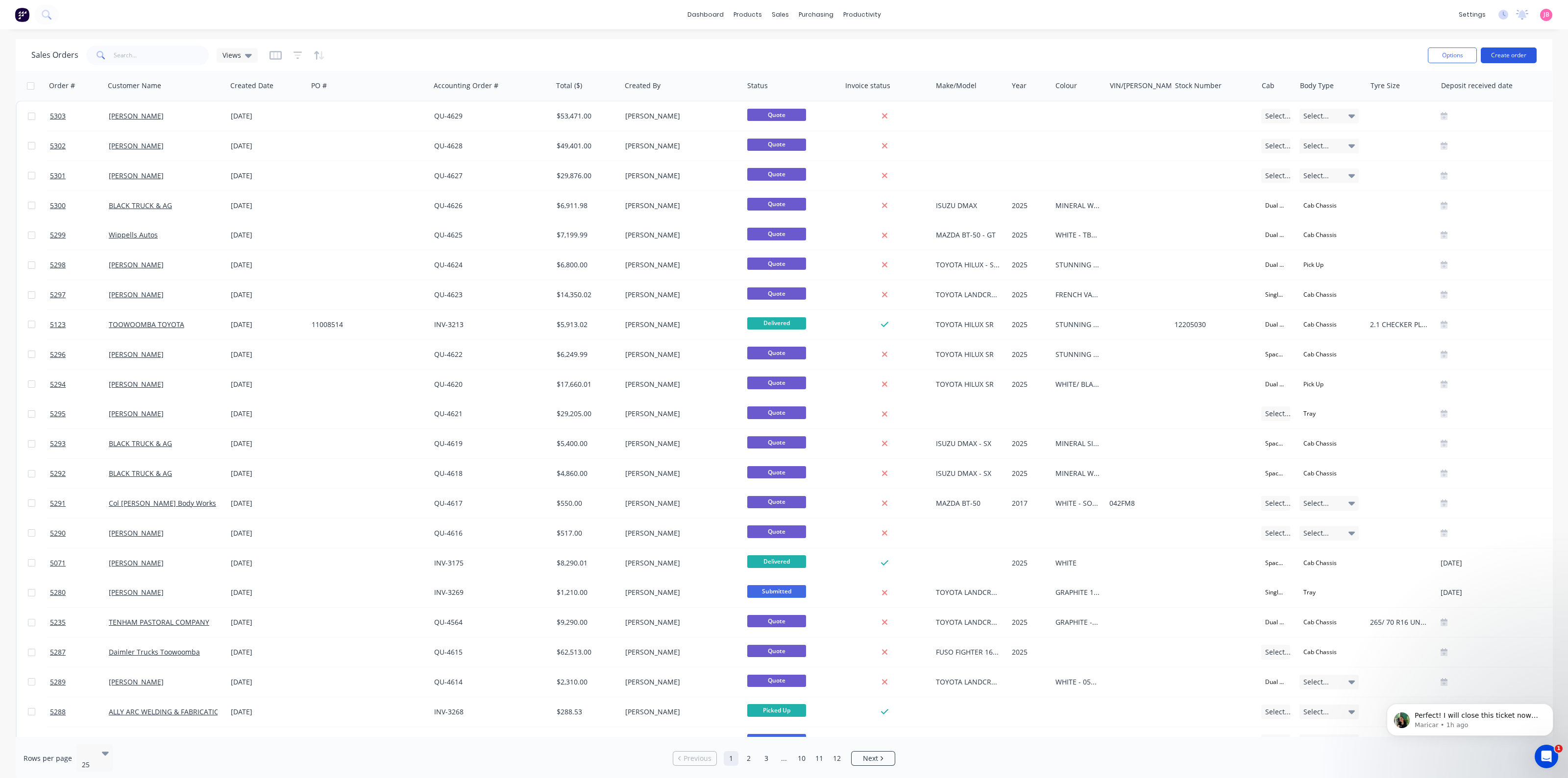
click at [1498, 50] on button "Create order" at bounding box center [1509, 55] width 56 height 16
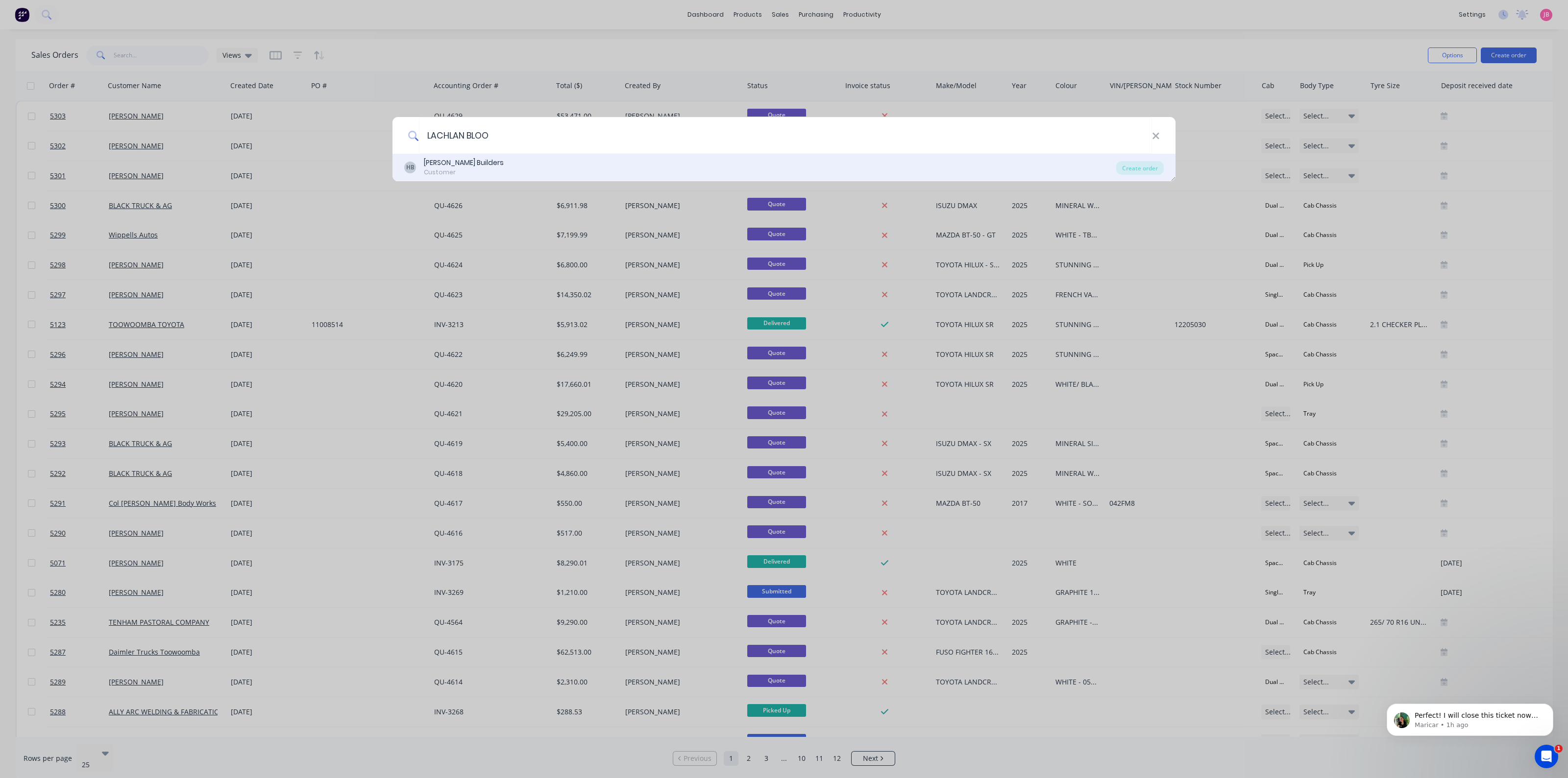
type input "LACHLAN BLOO"
click at [479, 158] on div "[PERSON_NAME] Builders" at bounding box center [464, 163] width 80 height 10
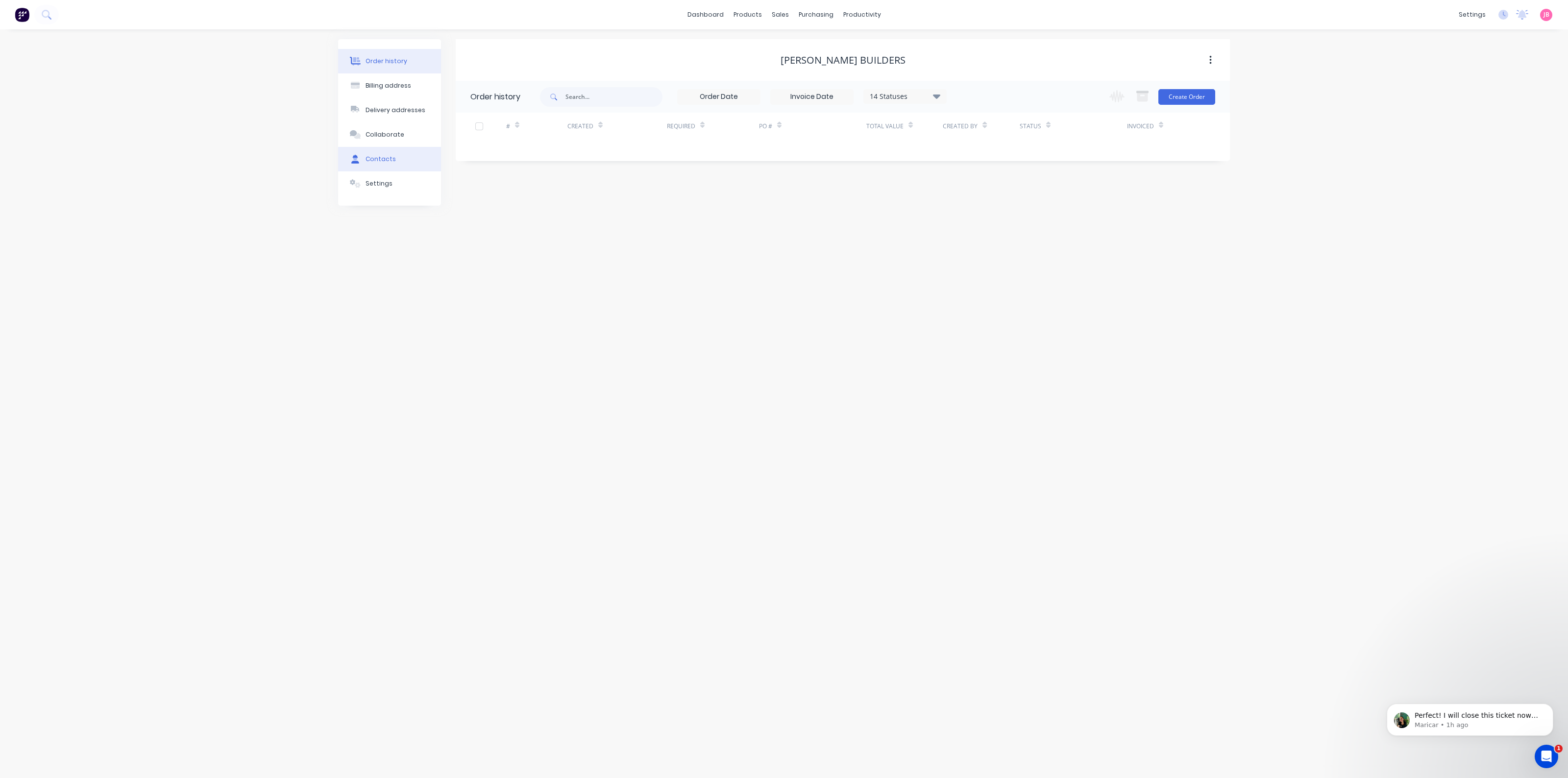
click at [374, 161] on div "Contacts" at bounding box center [380, 159] width 31 height 9
select select "AU"
click at [484, 127] on div "[PERSON_NAME]" at bounding box center [508, 130] width 61 height 12
click at [466, 127] on icon "button" at bounding box center [466, 130] width 6 height 7
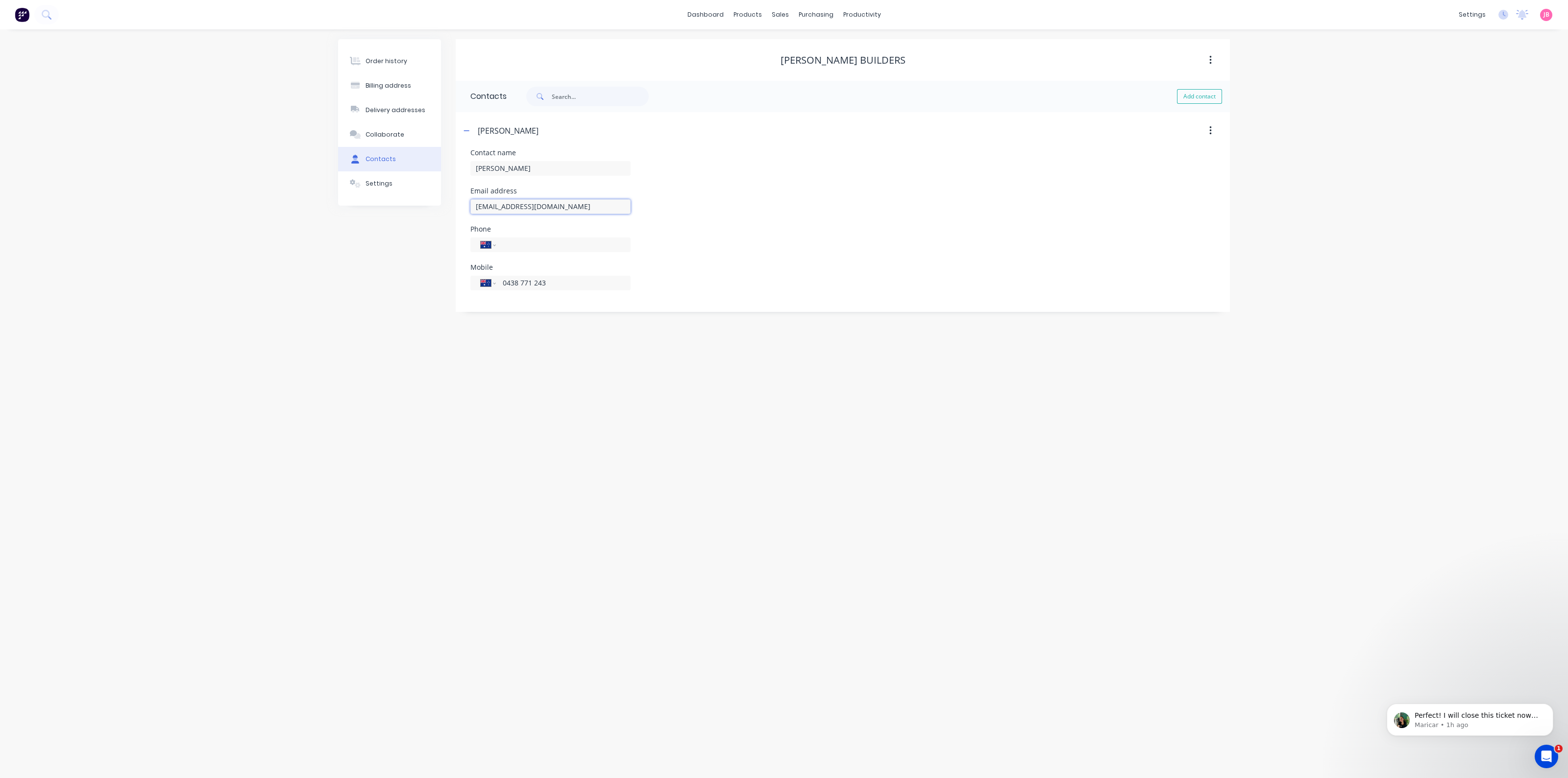
click at [481, 207] on input "[EMAIL_ADDRESS][DOMAIN_NAME]" at bounding box center [550, 207] width 160 height 15
drag, startPoint x: 483, startPoint y: 208, endPoint x: 451, endPoint y: 209, distance: 32.0
click at [451, 209] on div "Order history Billing address Delivery addresses Collaborate Contacts Settings …" at bounding box center [784, 175] width 892 height 273
type input "[EMAIL_ADDRESS][DOMAIN_NAME]"
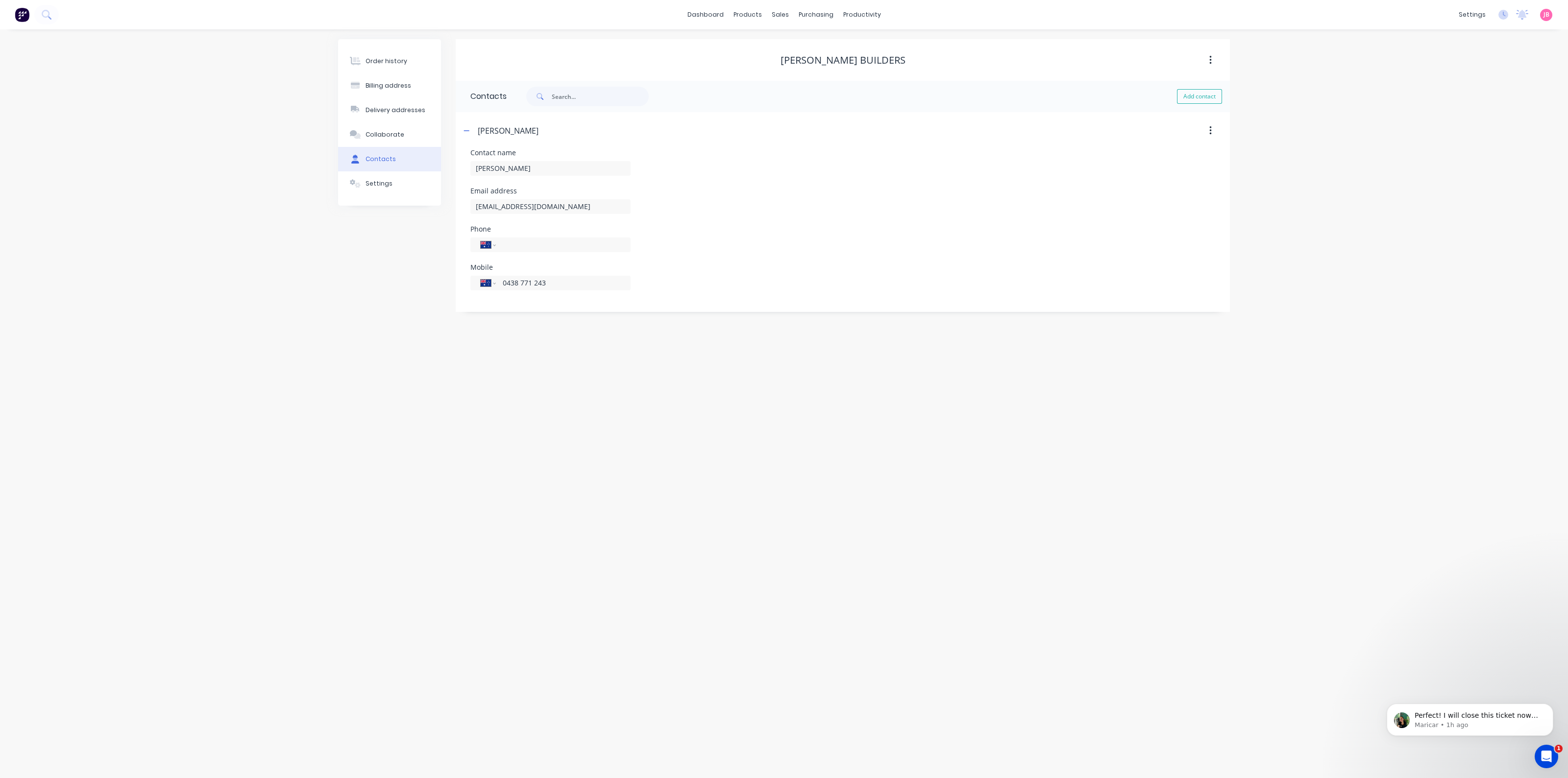
click at [857, 165] on div "Contact name [PERSON_NAME]" at bounding box center [843, 168] width 744 height 38
click at [811, 267] on div "Mobile International [GEOGRAPHIC_DATA] [GEOGRAPHIC_DATA] [GEOGRAPHIC_DATA] [GEO…" at bounding box center [843, 283] width 744 height 38
click at [361, 65] on div at bounding box center [356, 61] width 15 height 9
click at [1206, 98] on button "Create Order" at bounding box center [1187, 97] width 57 height 16
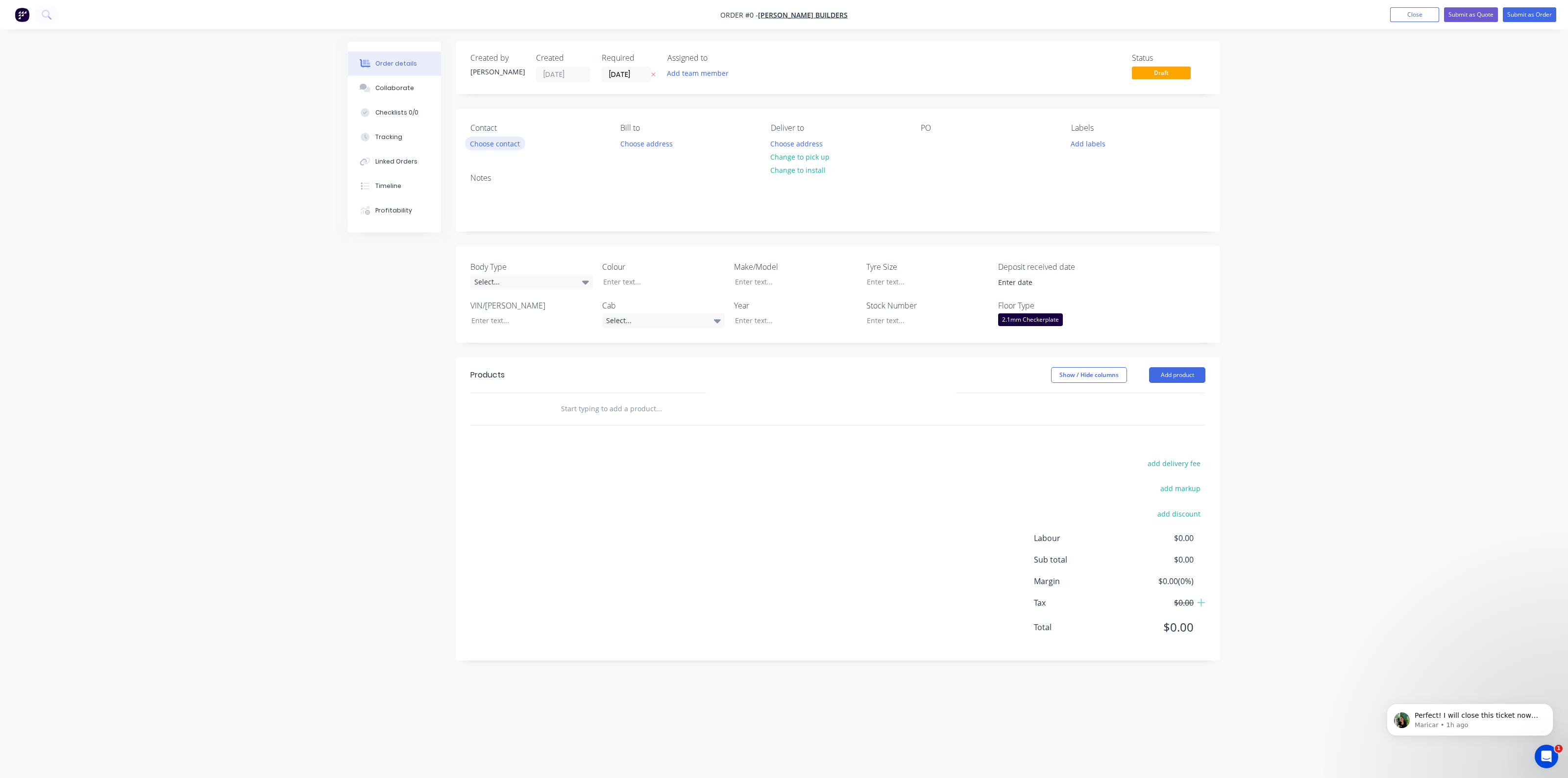
click at [509, 143] on button "Choose contact" at bounding box center [494, 144] width 60 height 13
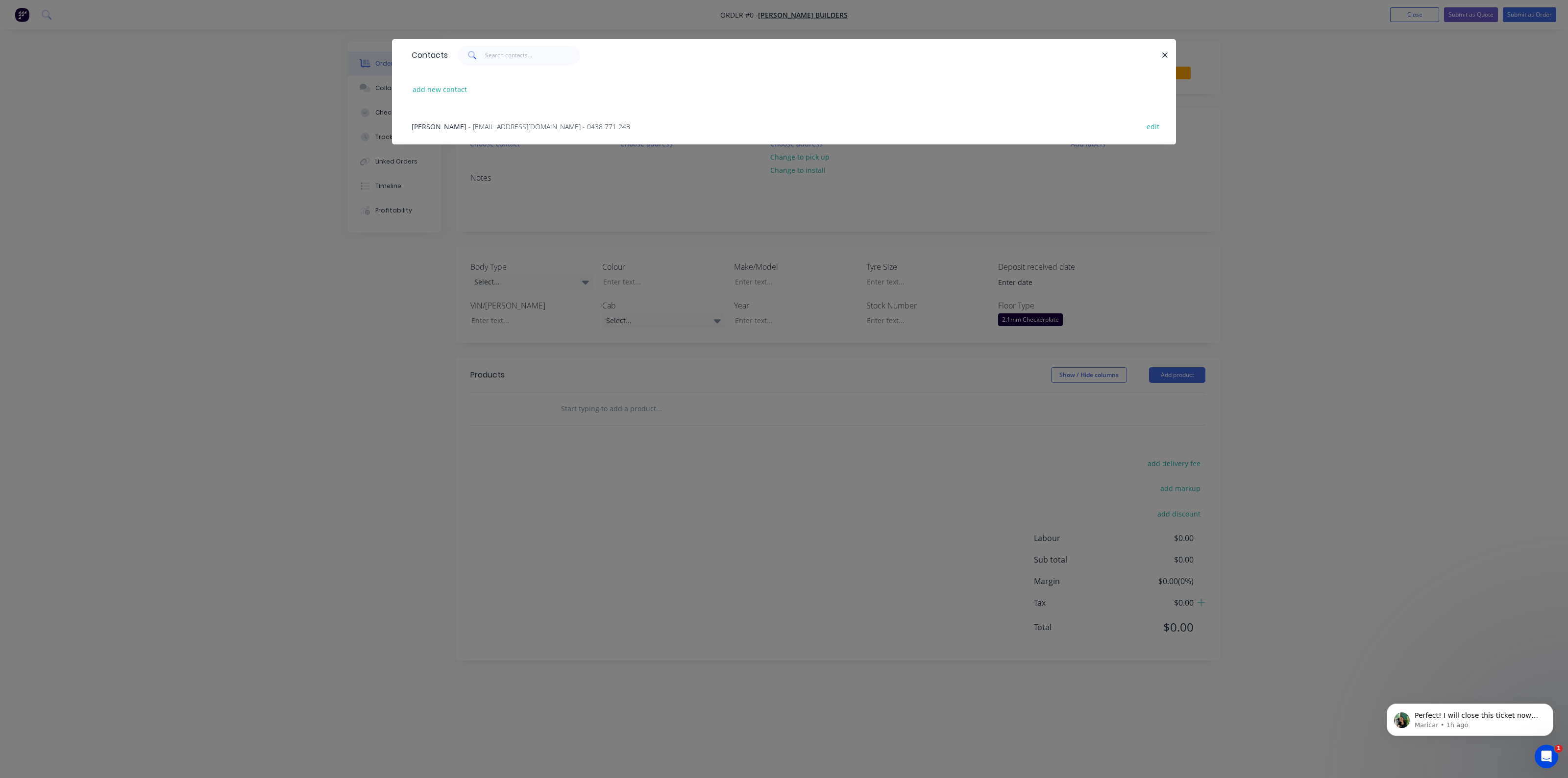
click at [503, 127] on span "- [EMAIL_ADDRESS][DOMAIN_NAME] - 0438 771 243" at bounding box center [550, 126] width 162 height 9
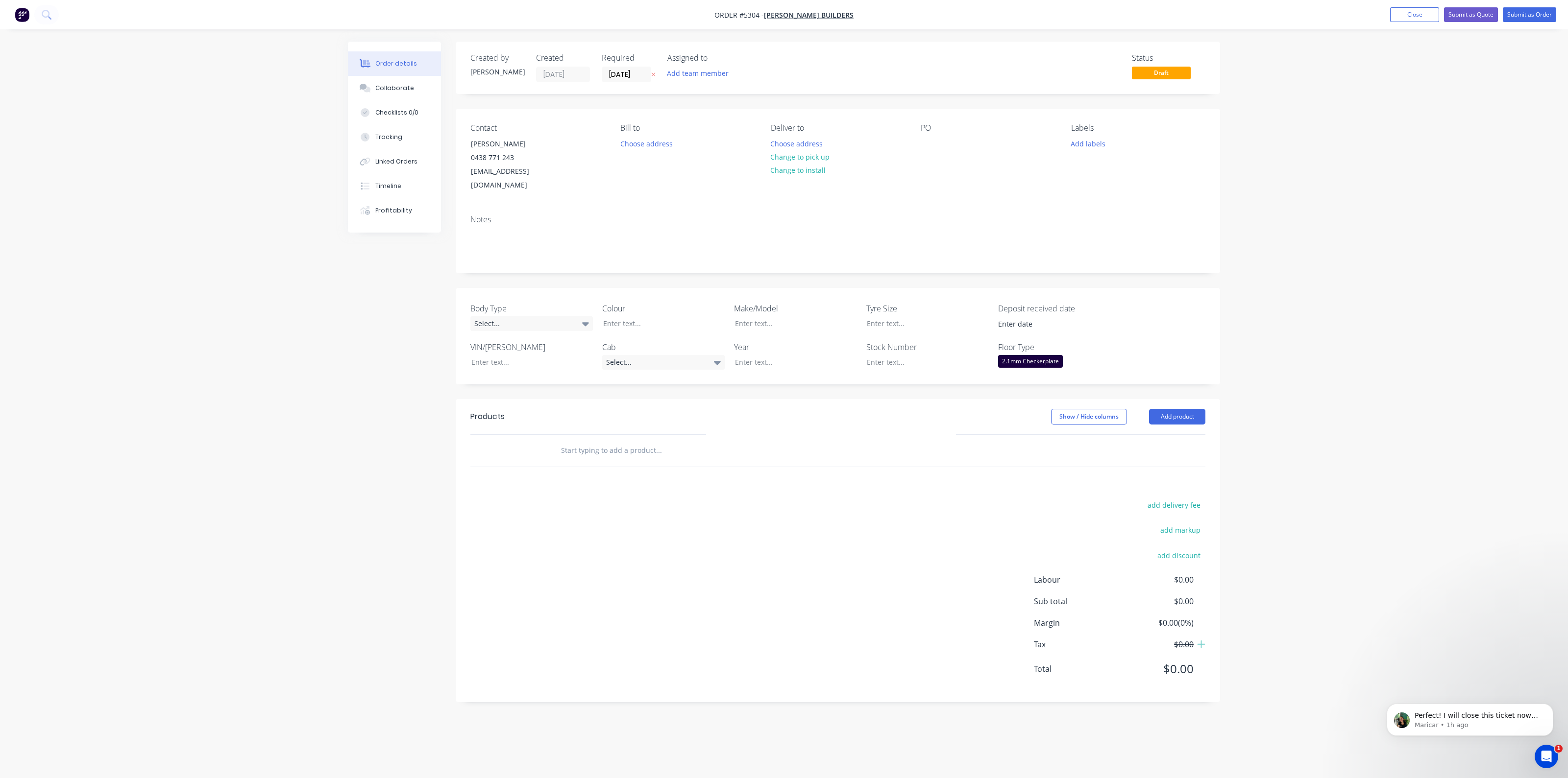
click at [637, 441] on input "text" at bounding box center [658, 450] width 196 height 20
type input "s"
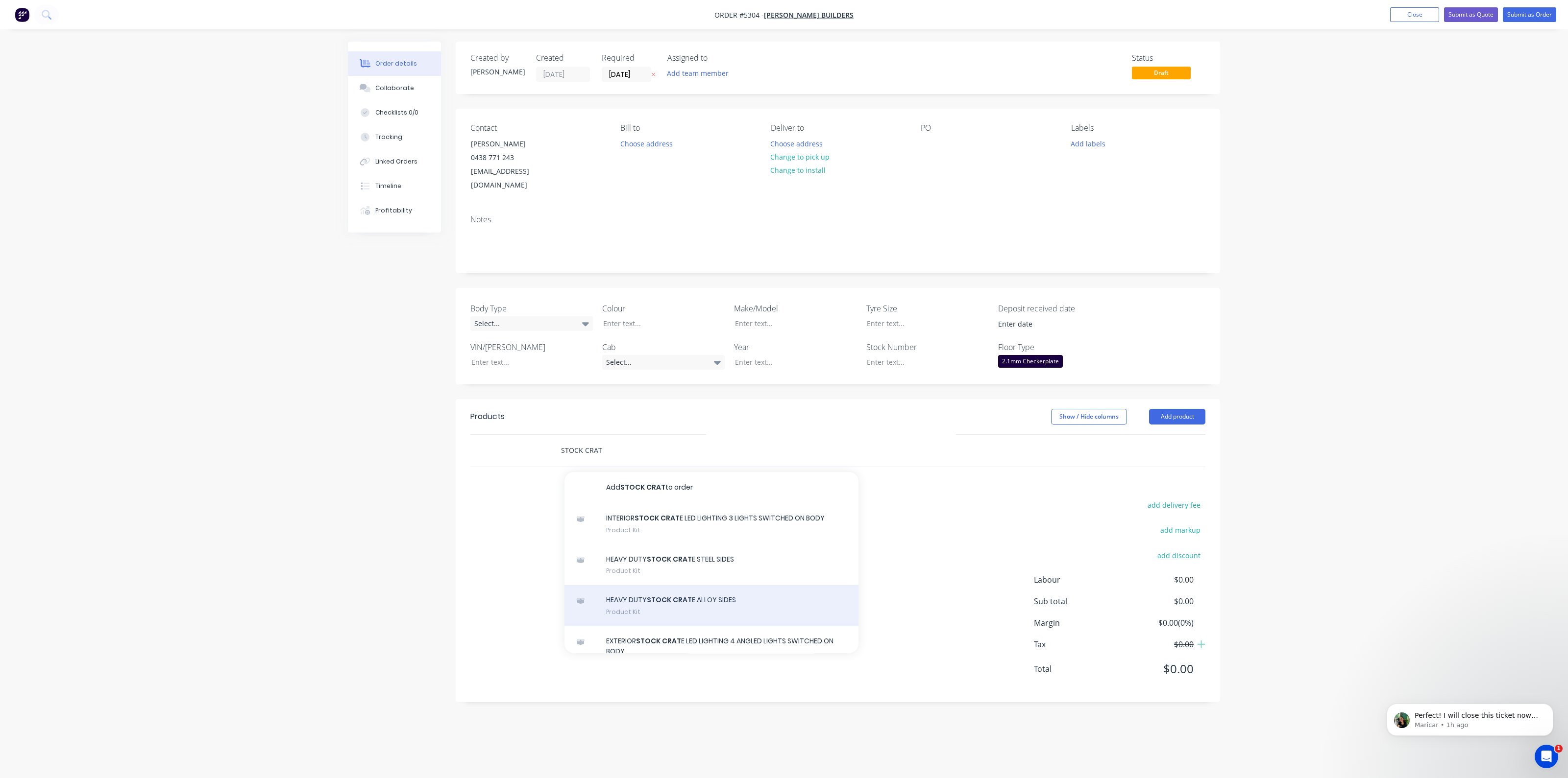
type input "STOCK CRAT"
click at [706, 585] on div "HEAVY DUTY STOCK CRAT E ALLOY SIDES Product Kit" at bounding box center [711, 606] width 294 height 41
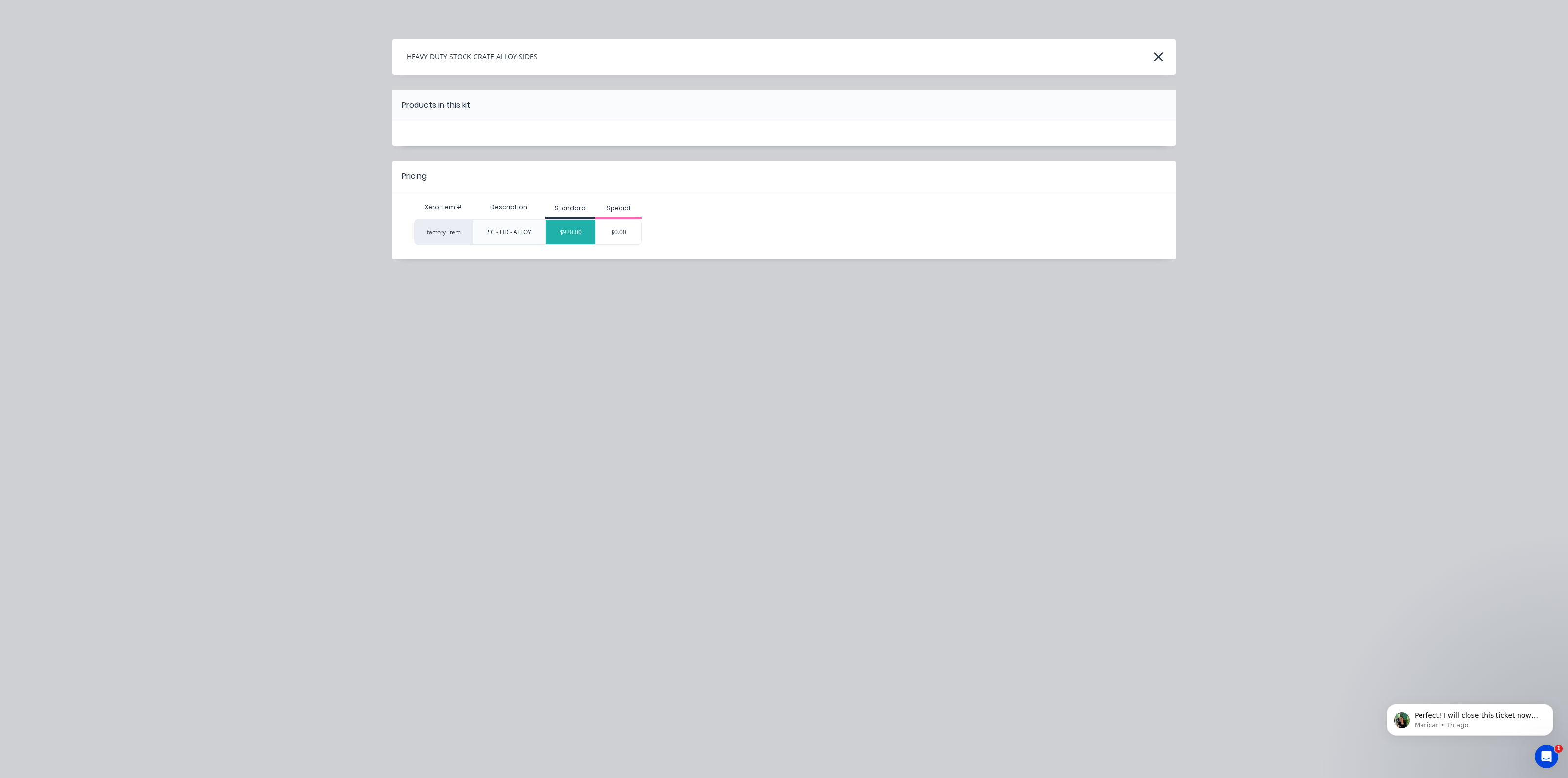
click at [568, 221] on div "$920.00" at bounding box center [570, 233] width 50 height 25
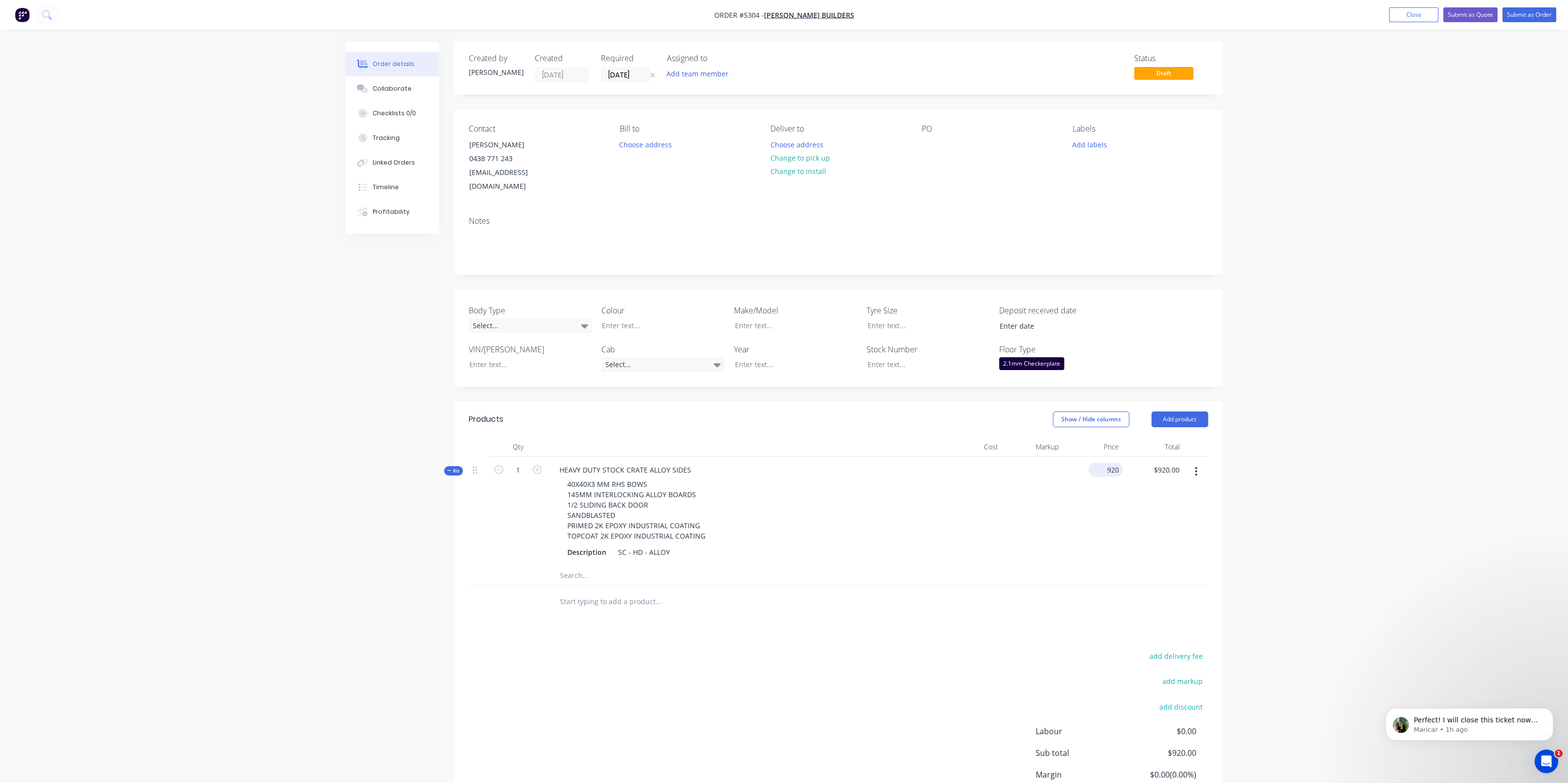
click at [1109, 462] on input "920" at bounding box center [1107, 469] width 31 height 14
type input "$23,000.00"
click at [957, 492] on div at bounding box center [972, 511] width 61 height 109
click at [557, 462] on div "HEAVY DUTY STOCK CRATE ALLOY SIDES" at bounding box center [625, 469] width 148 height 14
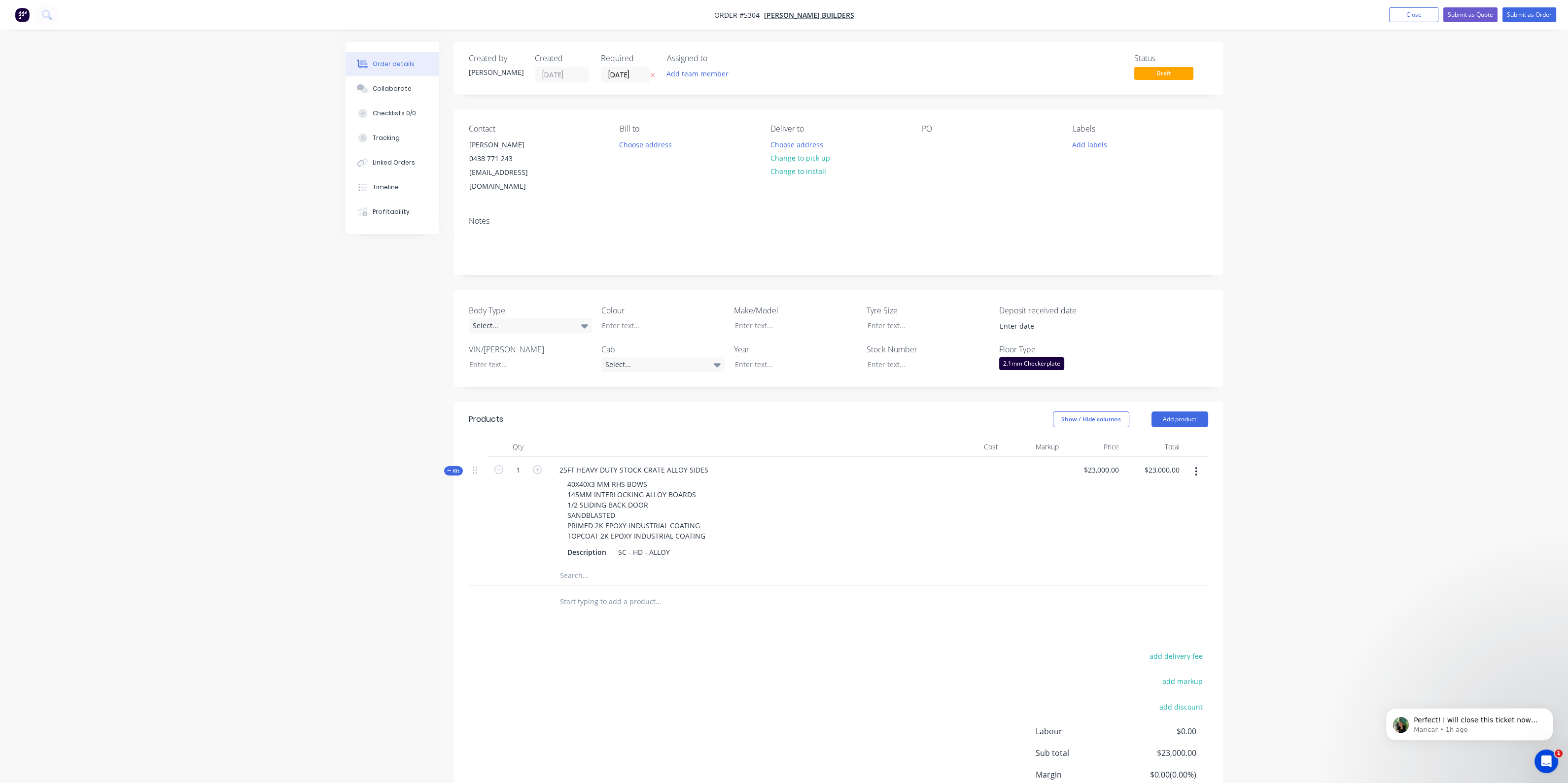
click at [628, 598] on input "text" at bounding box center [657, 602] width 197 height 20
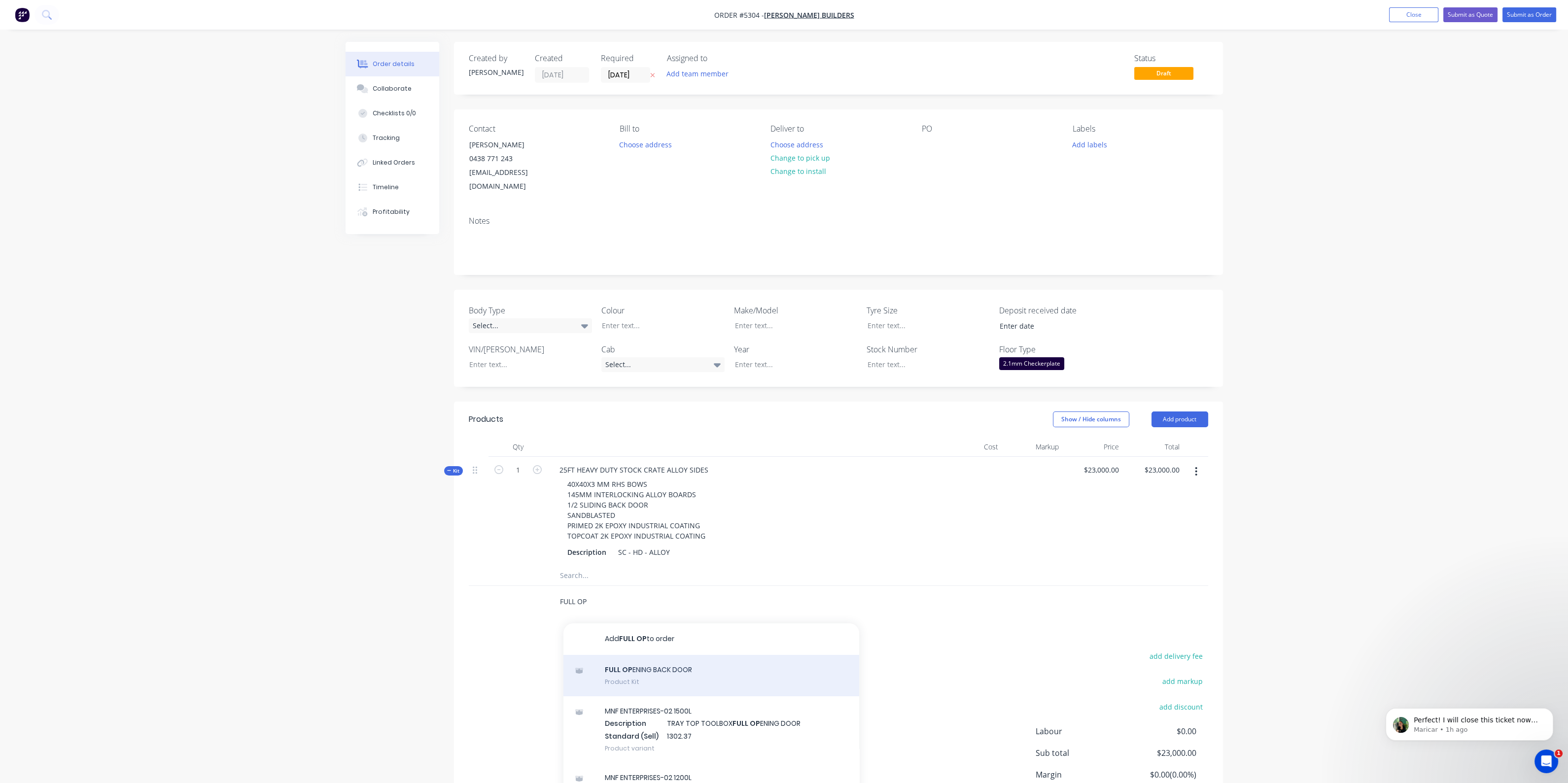
type input "FULL OP"
click at [651, 671] on div "FULL OP ENING BACK DOOR Product Kit" at bounding box center [711, 676] width 296 height 42
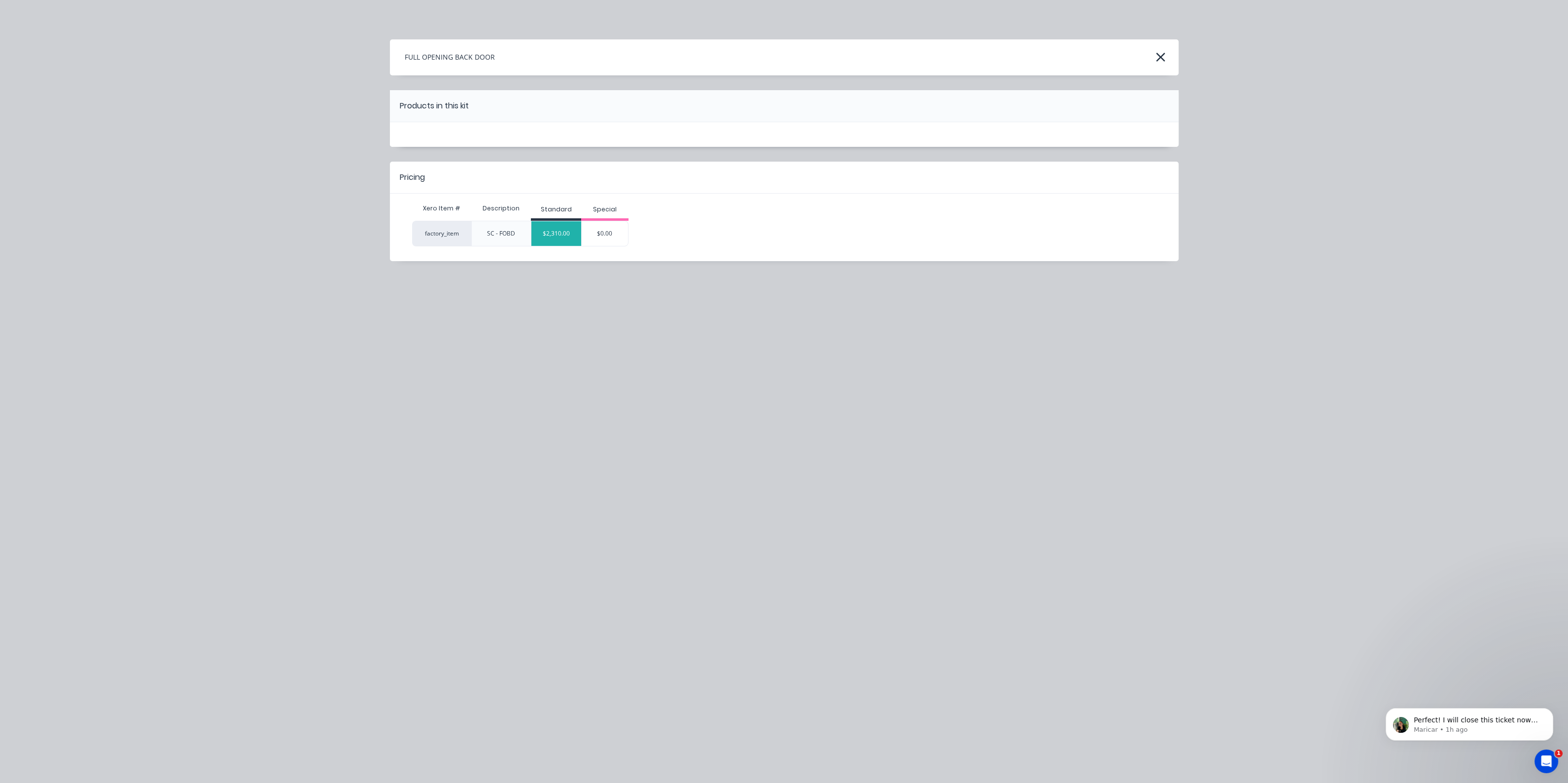
click at [567, 235] on div "$2,310.00" at bounding box center [556, 234] width 50 height 25
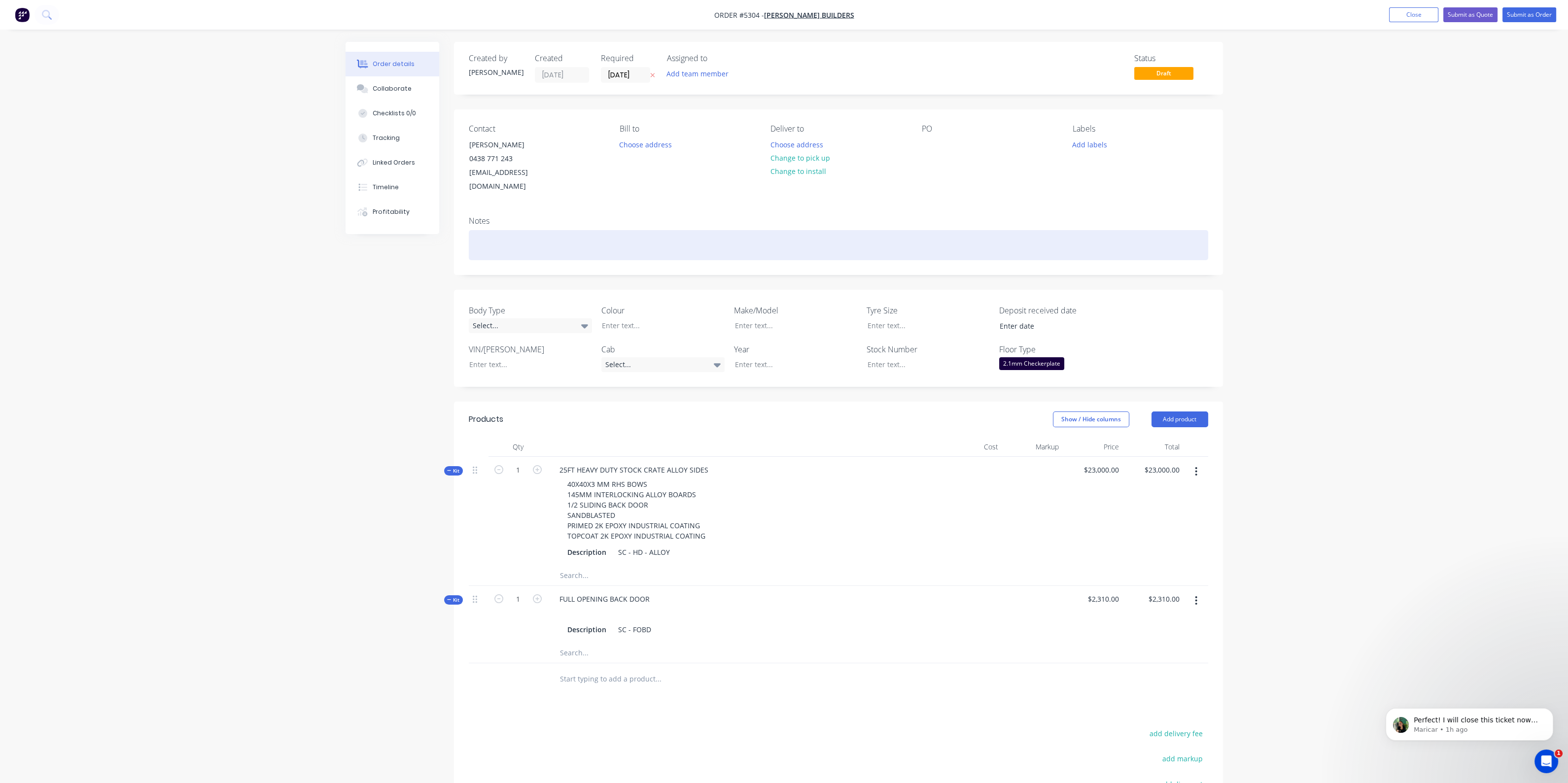
scroll to position [159, 0]
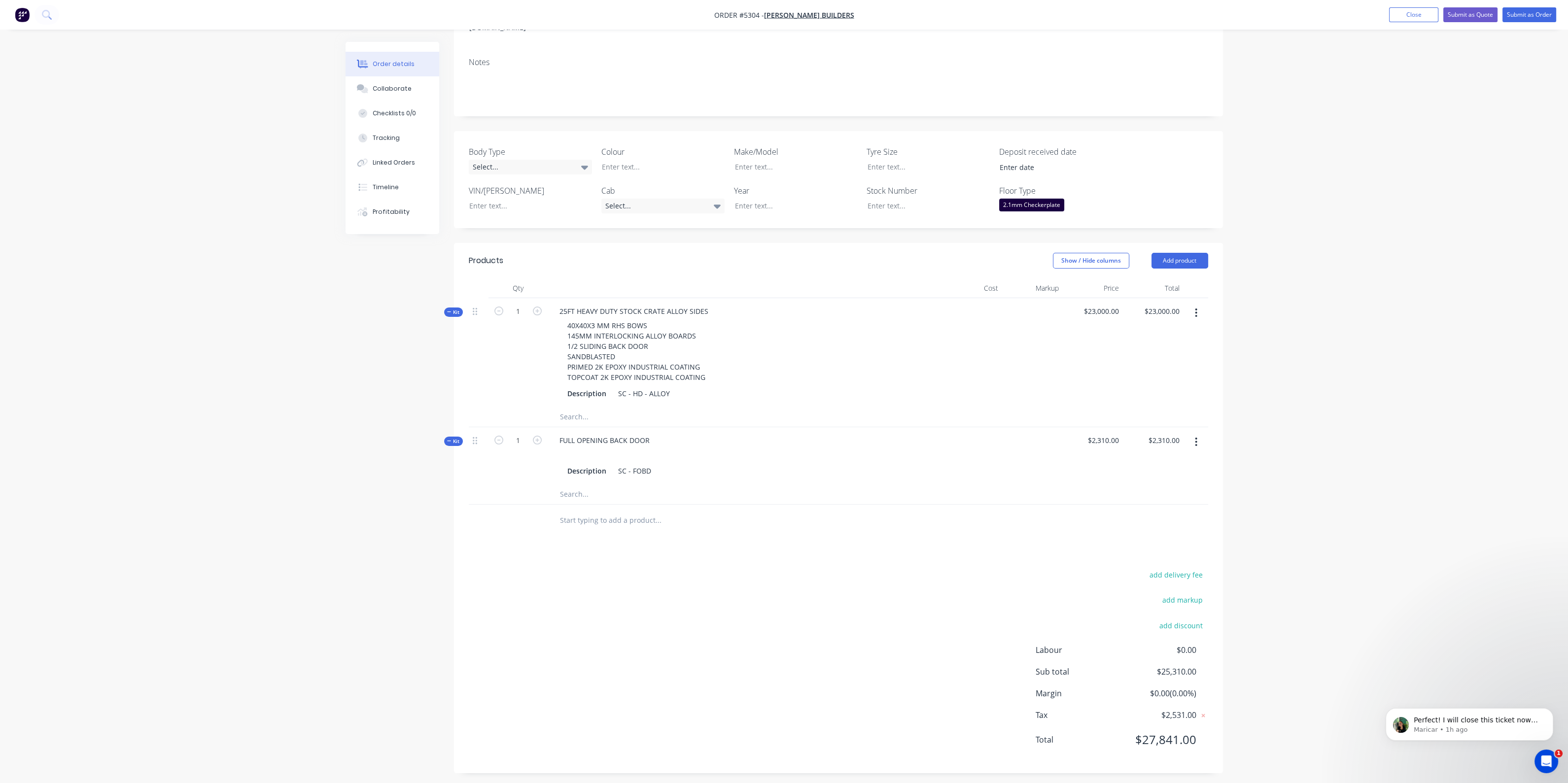
click at [566, 520] on input "text" at bounding box center [657, 521] width 197 height 20
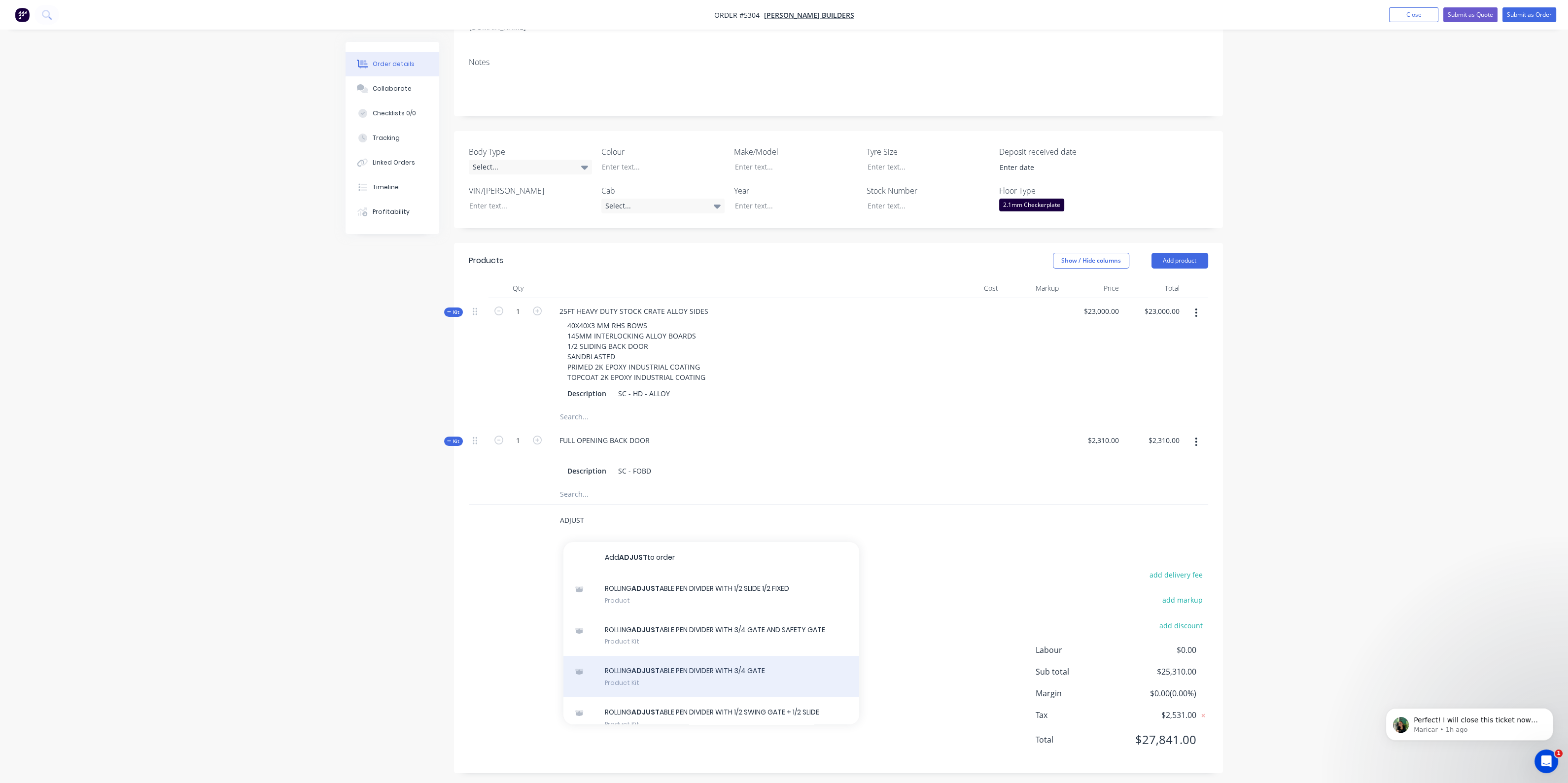
type input "ADJUST"
click at [731, 679] on div "ROLLING ADJUST ABLE PEN DIVIDER WITH 3/4 GATE Product Kit" at bounding box center [711, 677] width 296 height 42
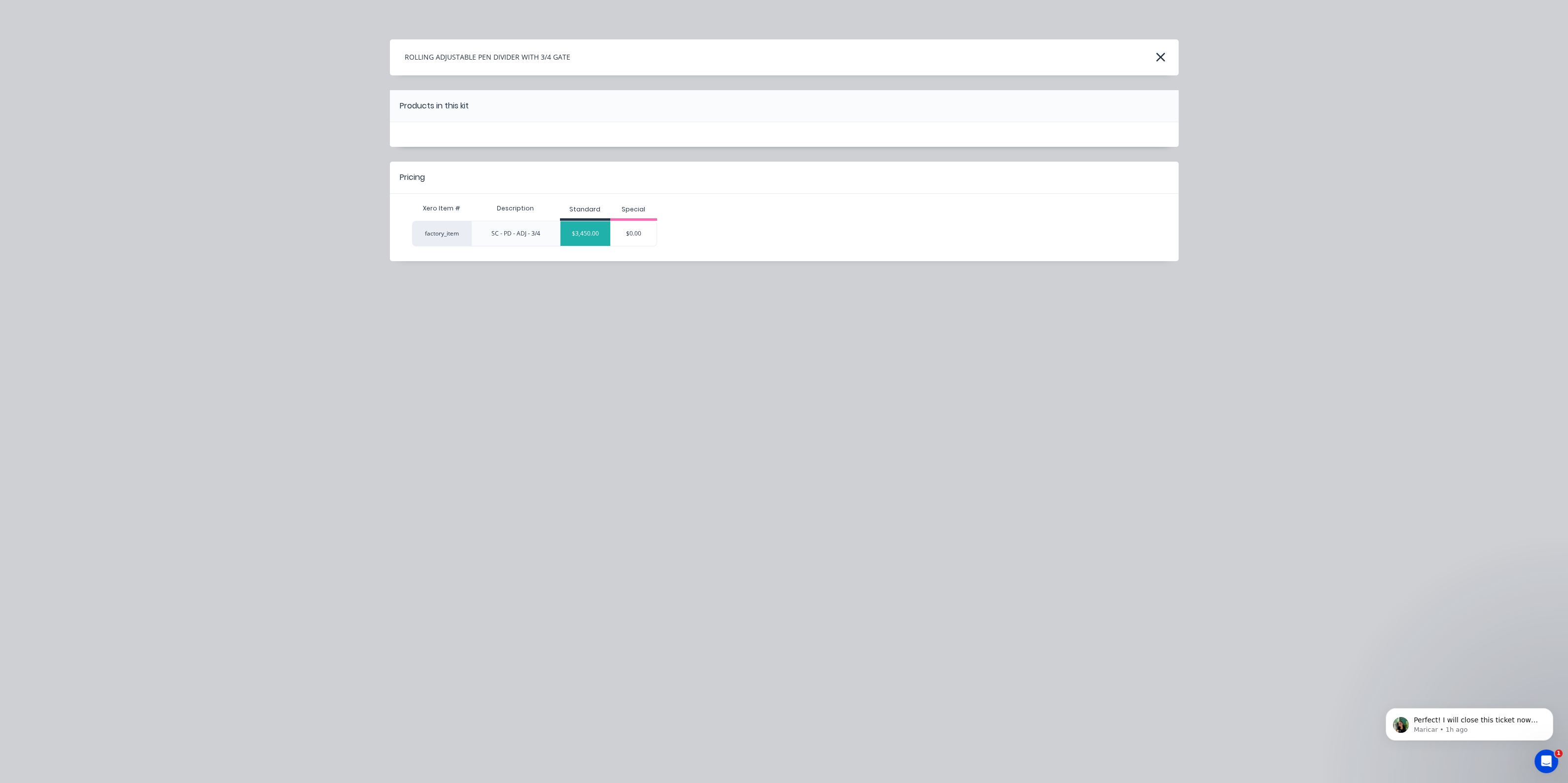
click at [588, 233] on div "$3,450.00" at bounding box center [585, 234] width 50 height 25
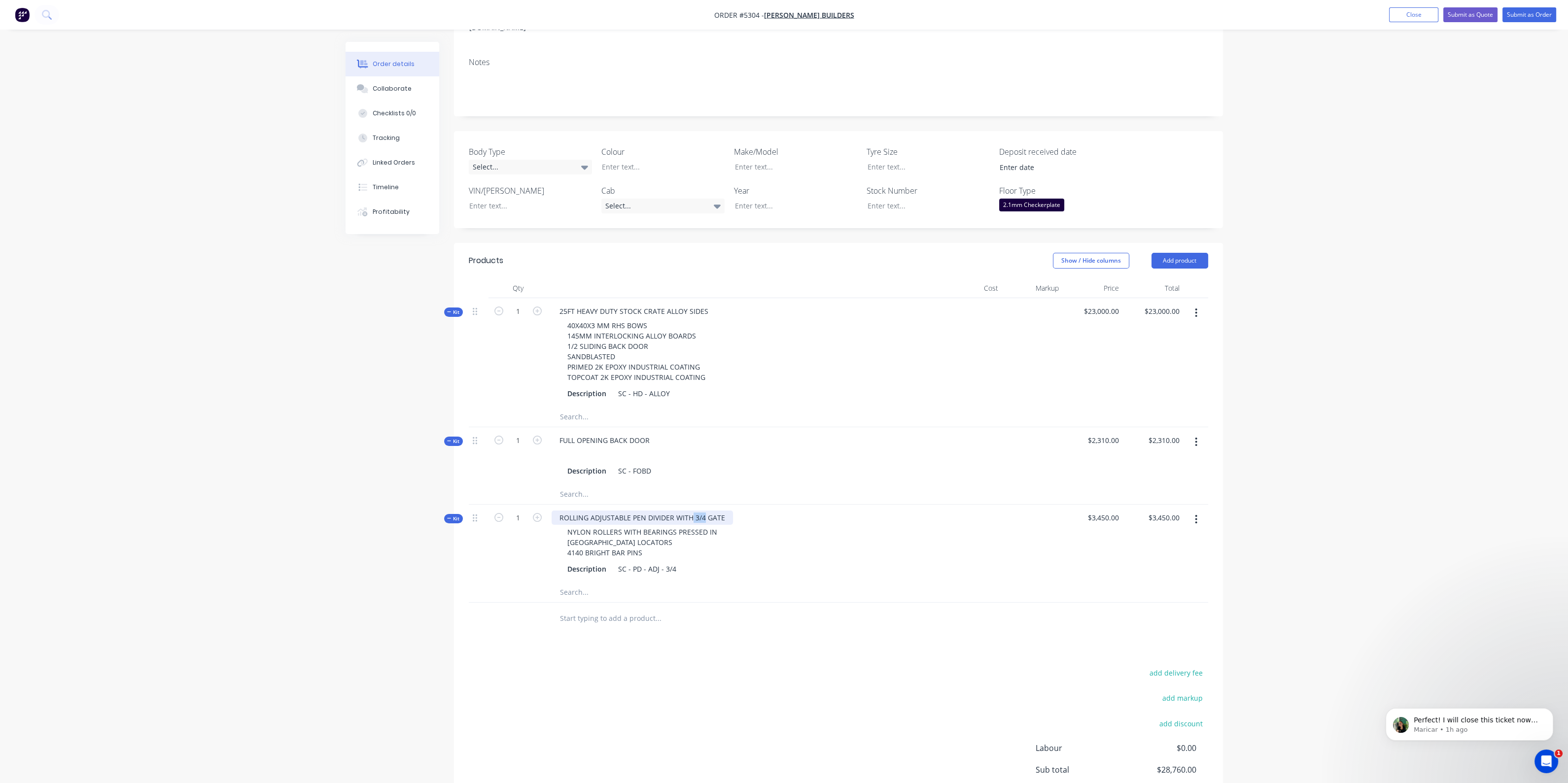
drag, startPoint x: 704, startPoint y: 512, endPoint x: 691, endPoint y: 509, distance: 13.3
click at [691, 511] on div "ROLLING ADJUSTABLE PEN DIVIDER WITH 3/4 GATE" at bounding box center [642, 517] width 181 height 14
click at [784, 548] on div "NYLON ROLLERS WITH BEARINGS PRESSED IN [GEOGRAPHIC_DATA] LOCATORS 4140 BRIGHT B…" at bounding box center [744, 542] width 386 height 35
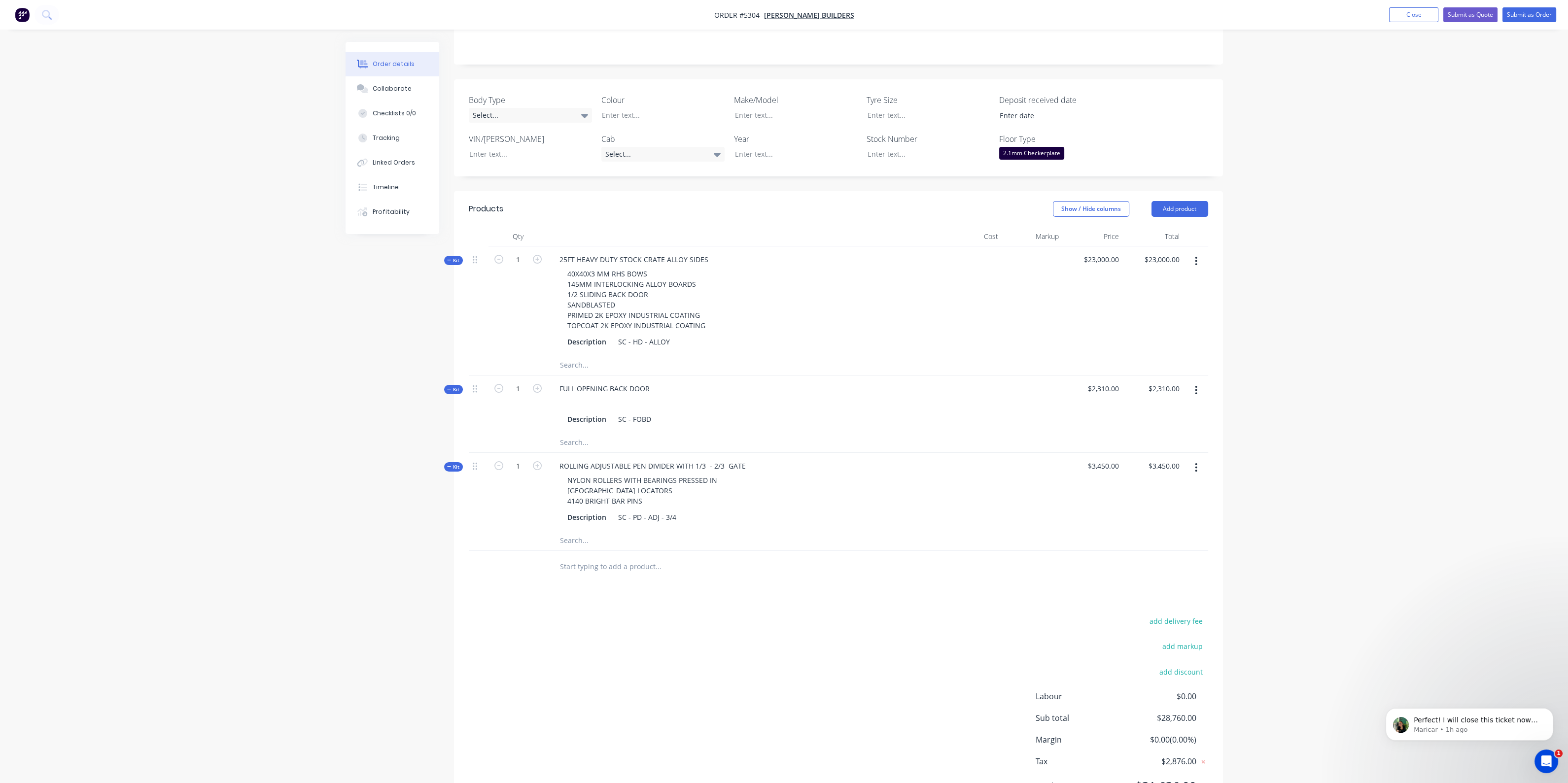
scroll to position [257, 0]
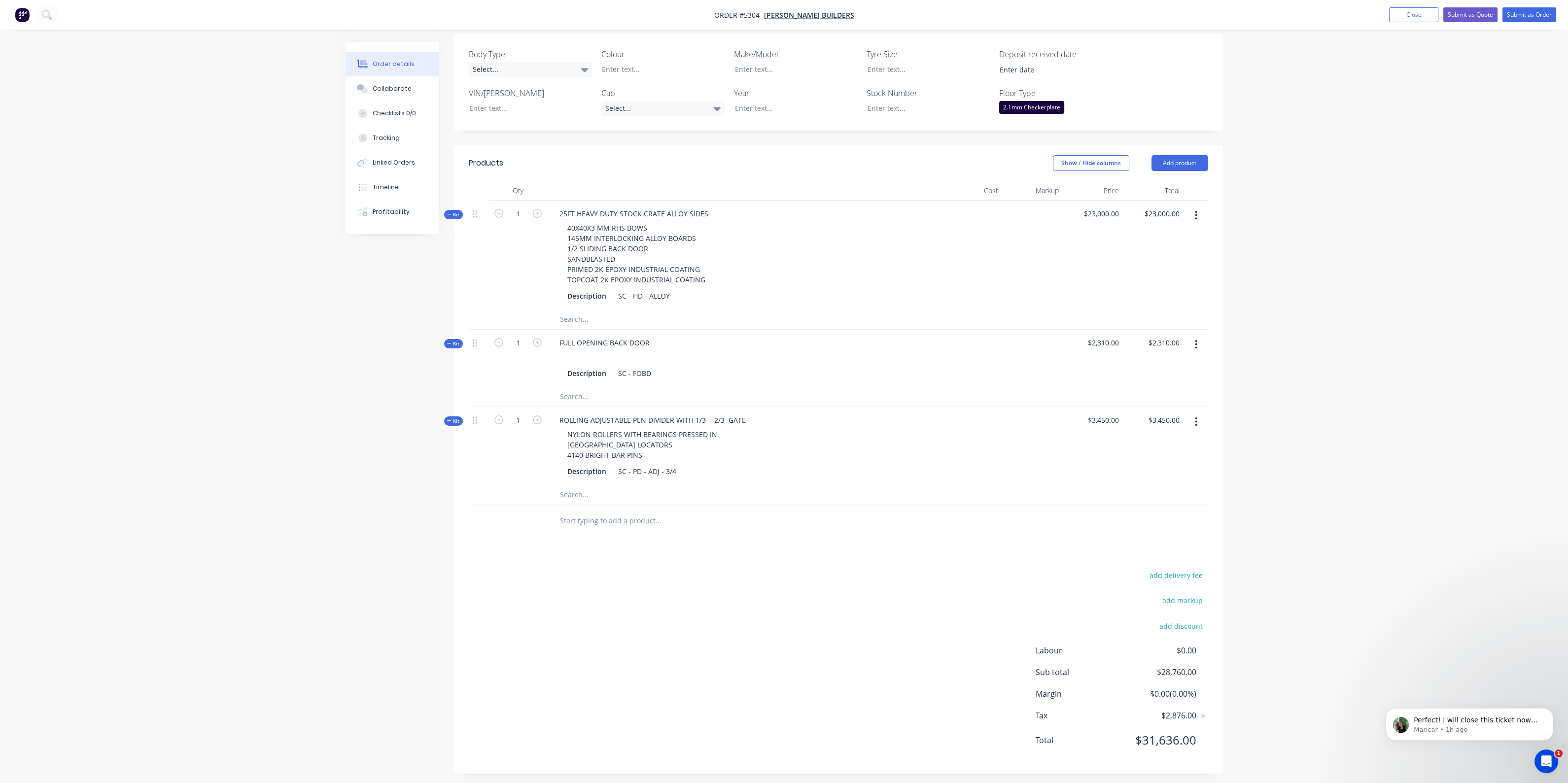
click at [618, 516] on input "text" at bounding box center [657, 521] width 197 height 20
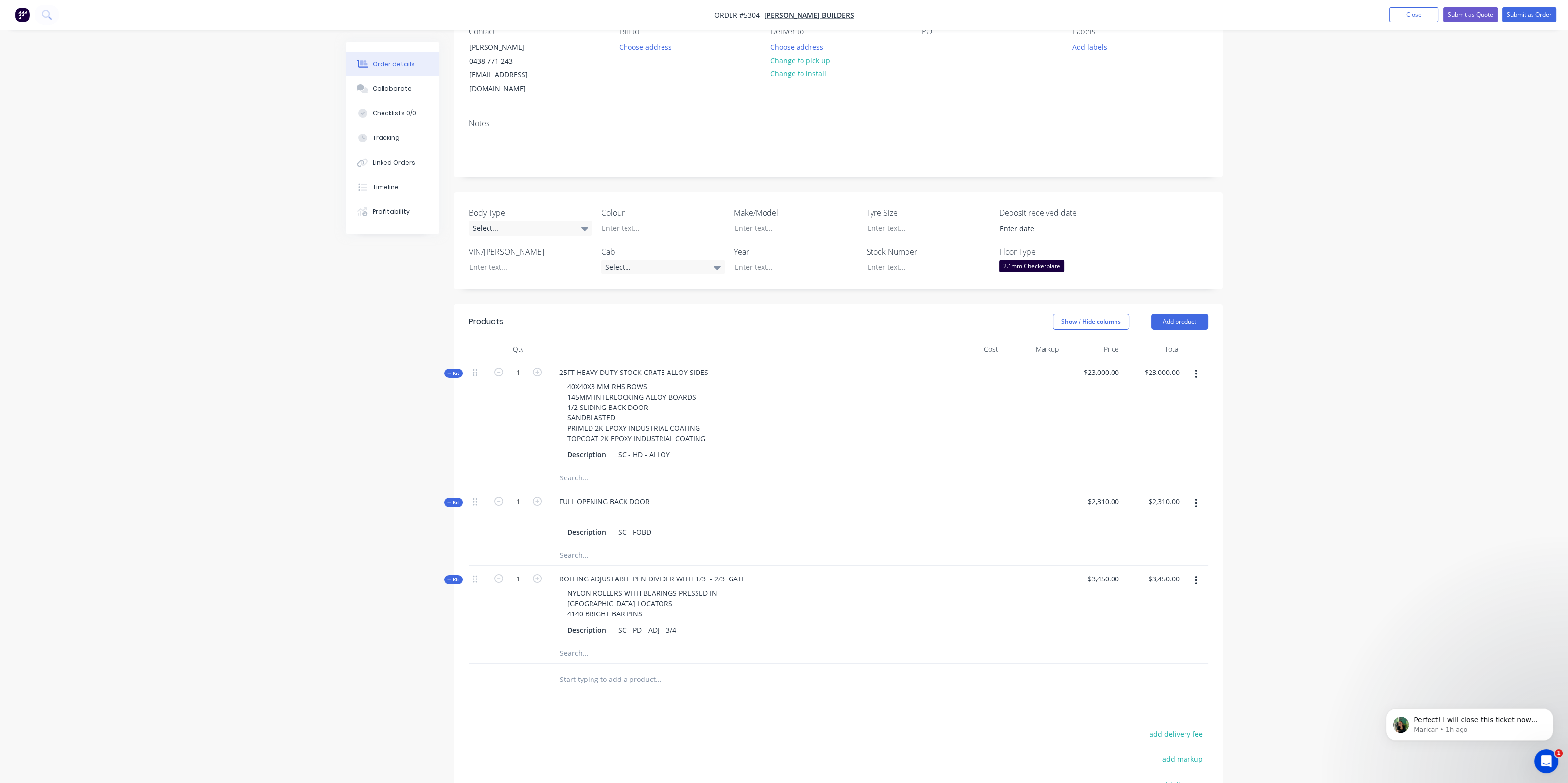
scroll to position [0, 0]
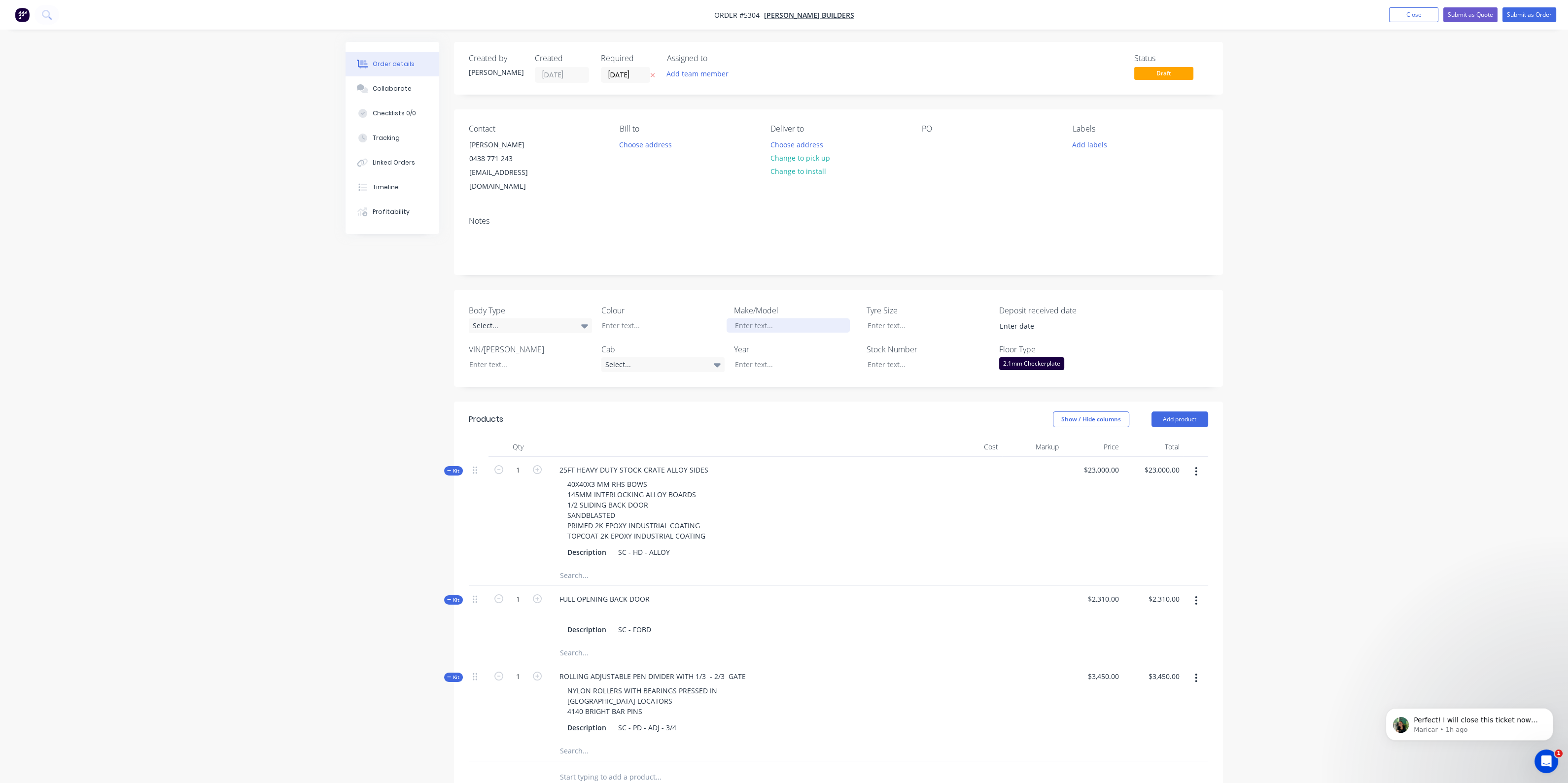
click at [779, 319] on div at bounding box center [788, 325] width 123 height 14
click at [810, 379] on div "Created by [PERSON_NAME] Created [DATE] Required [DATE] Assigned to Add team me…" at bounding box center [838, 536] width 769 height 988
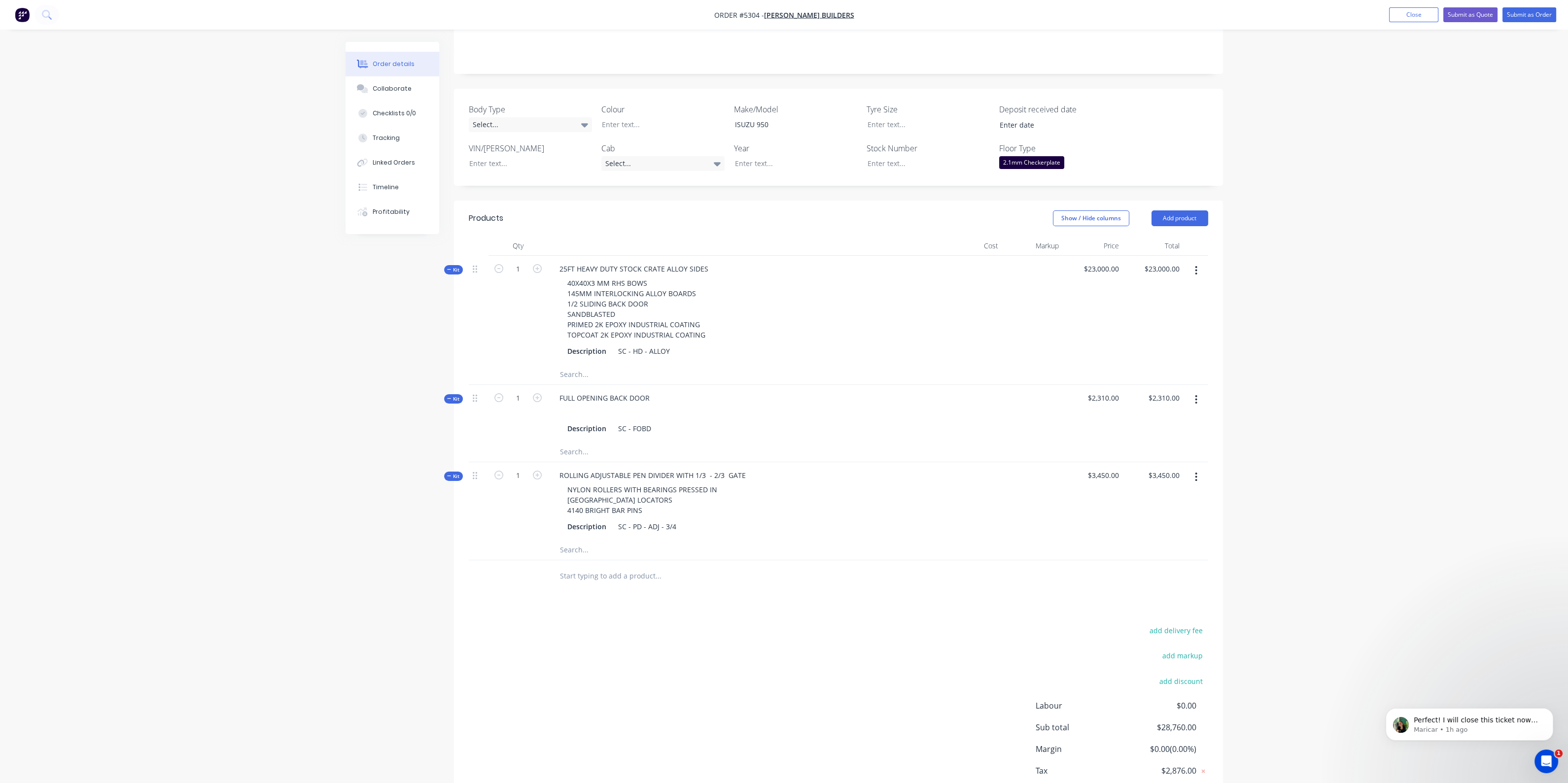
scroll to position [257, 0]
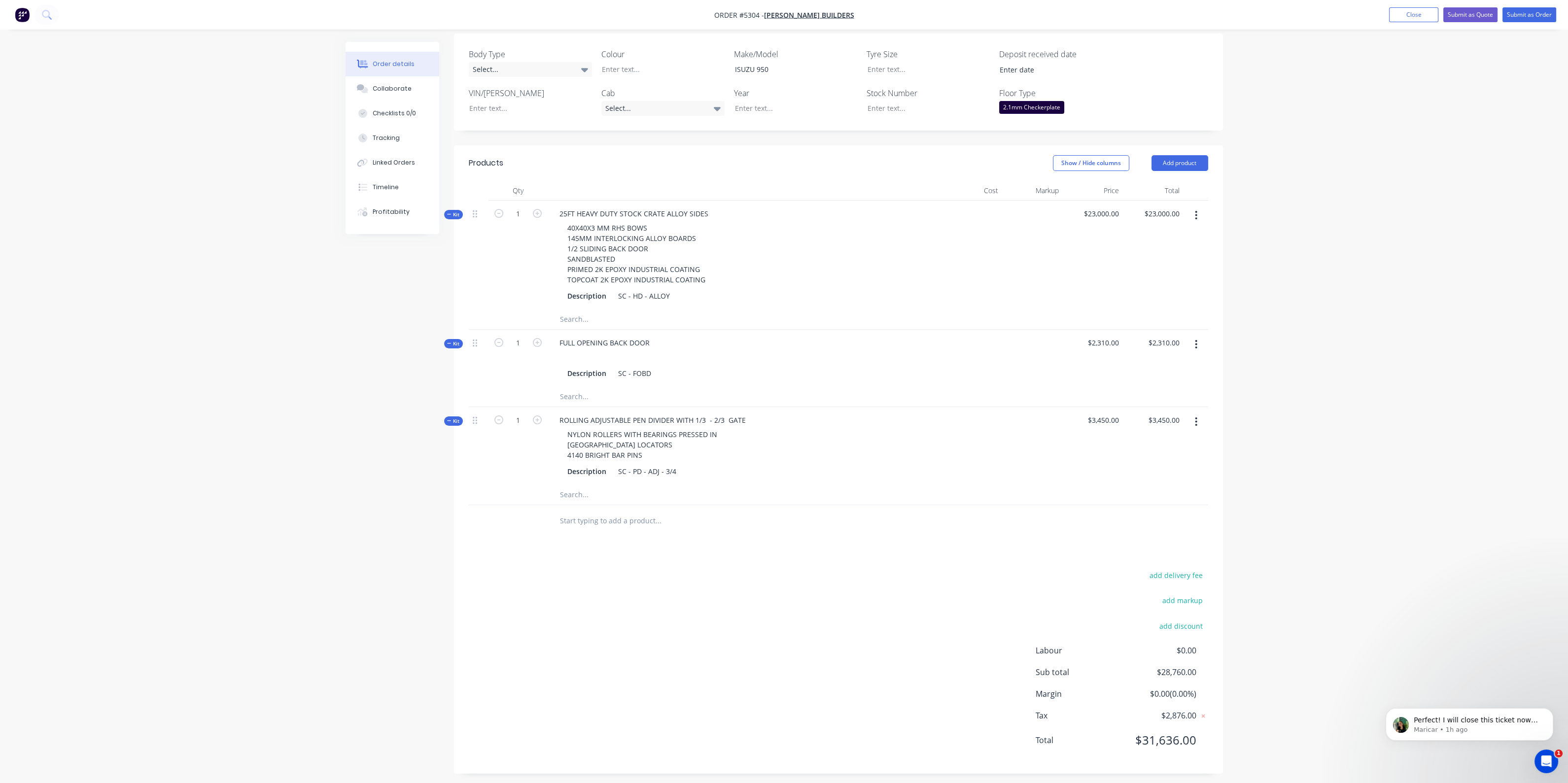
click at [598, 516] on input "text" at bounding box center [657, 521] width 197 height 20
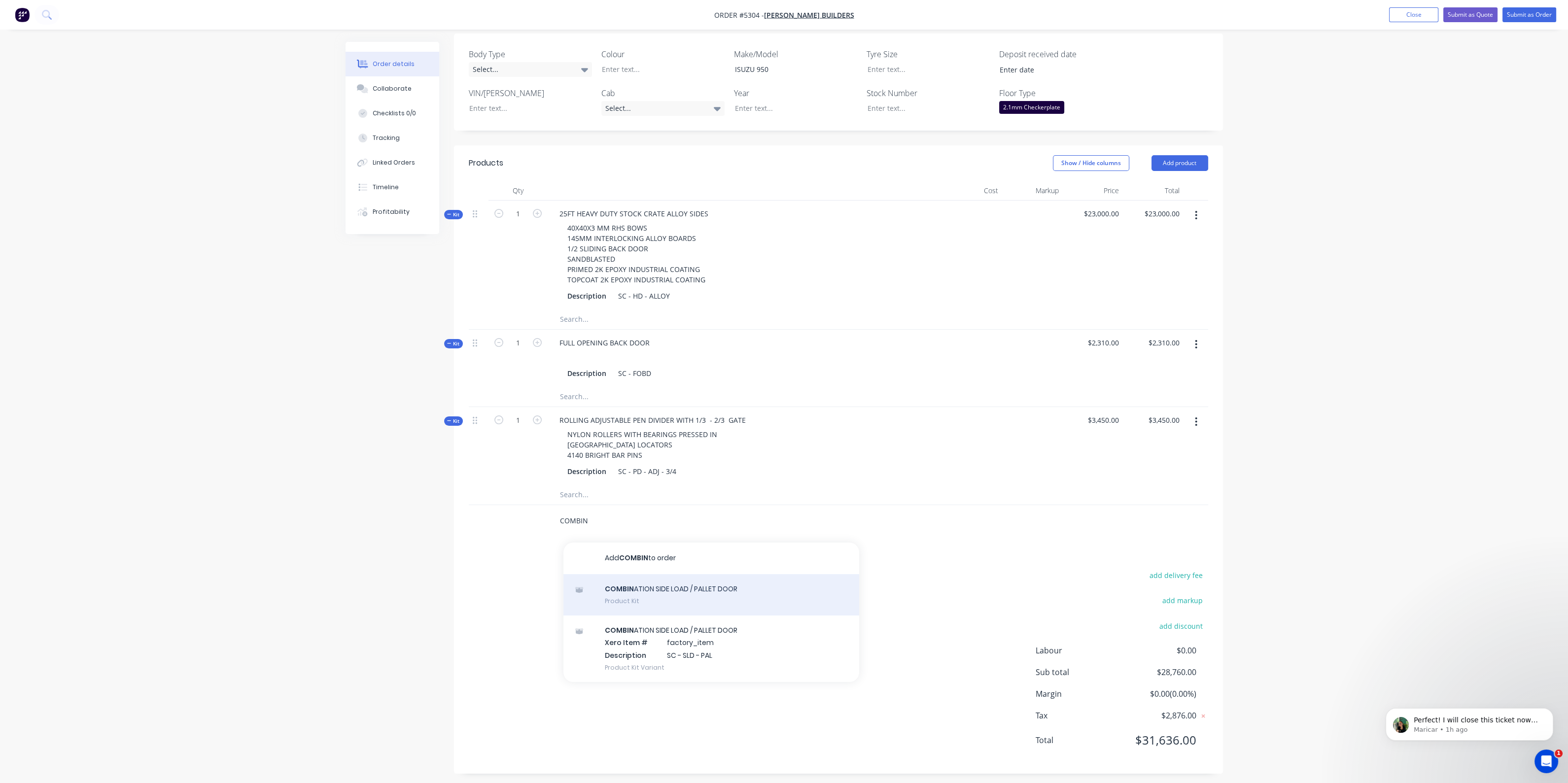
type input "COMBIN"
click at [647, 588] on div "COMBIN ATION SIDE LOAD / PALLET DOOR Product Kit" at bounding box center [711, 595] width 296 height 42
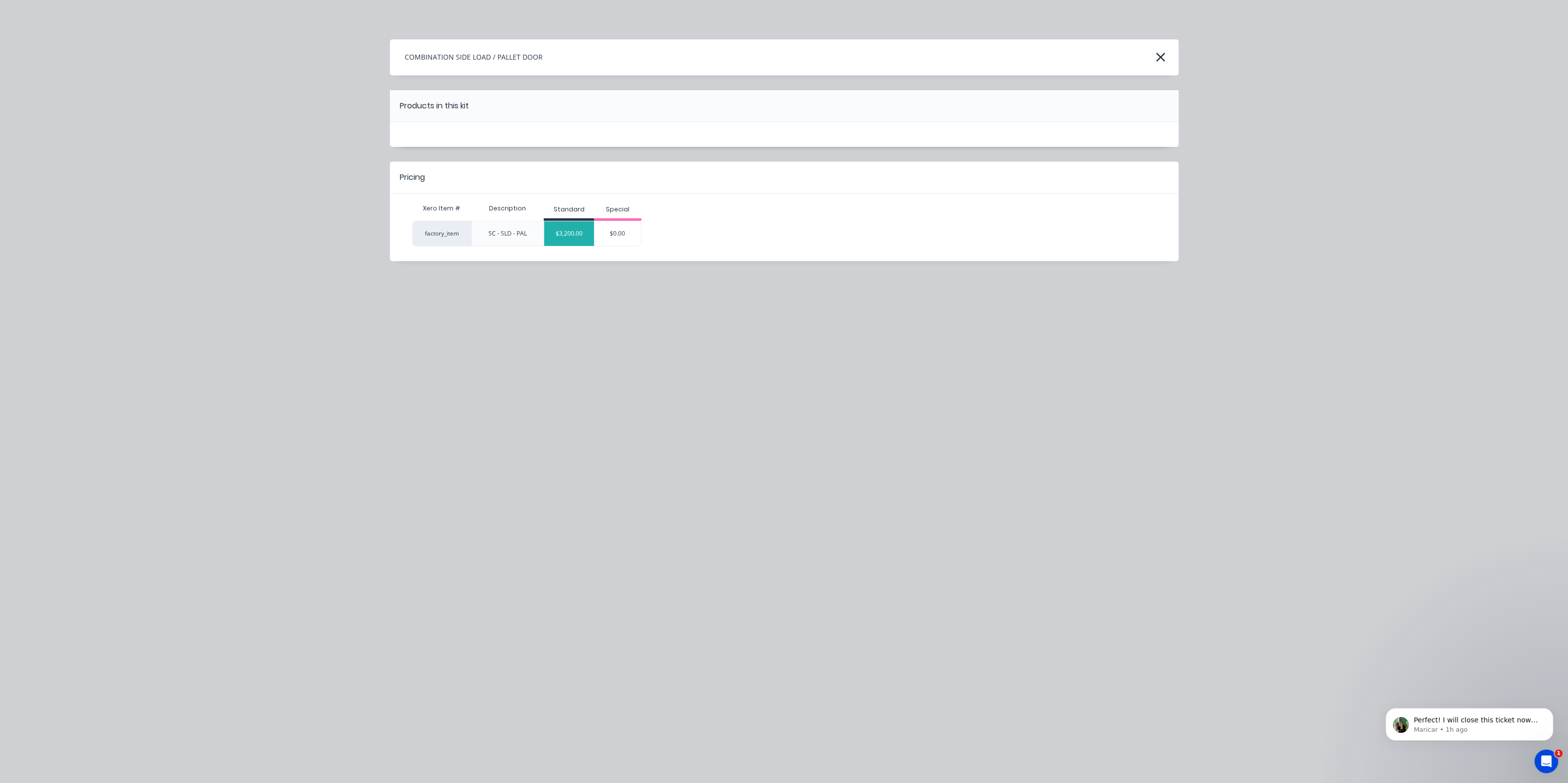
click at [583, 235] on div "$3,200.00" at bounding box center [569, 234] width 50 height 25
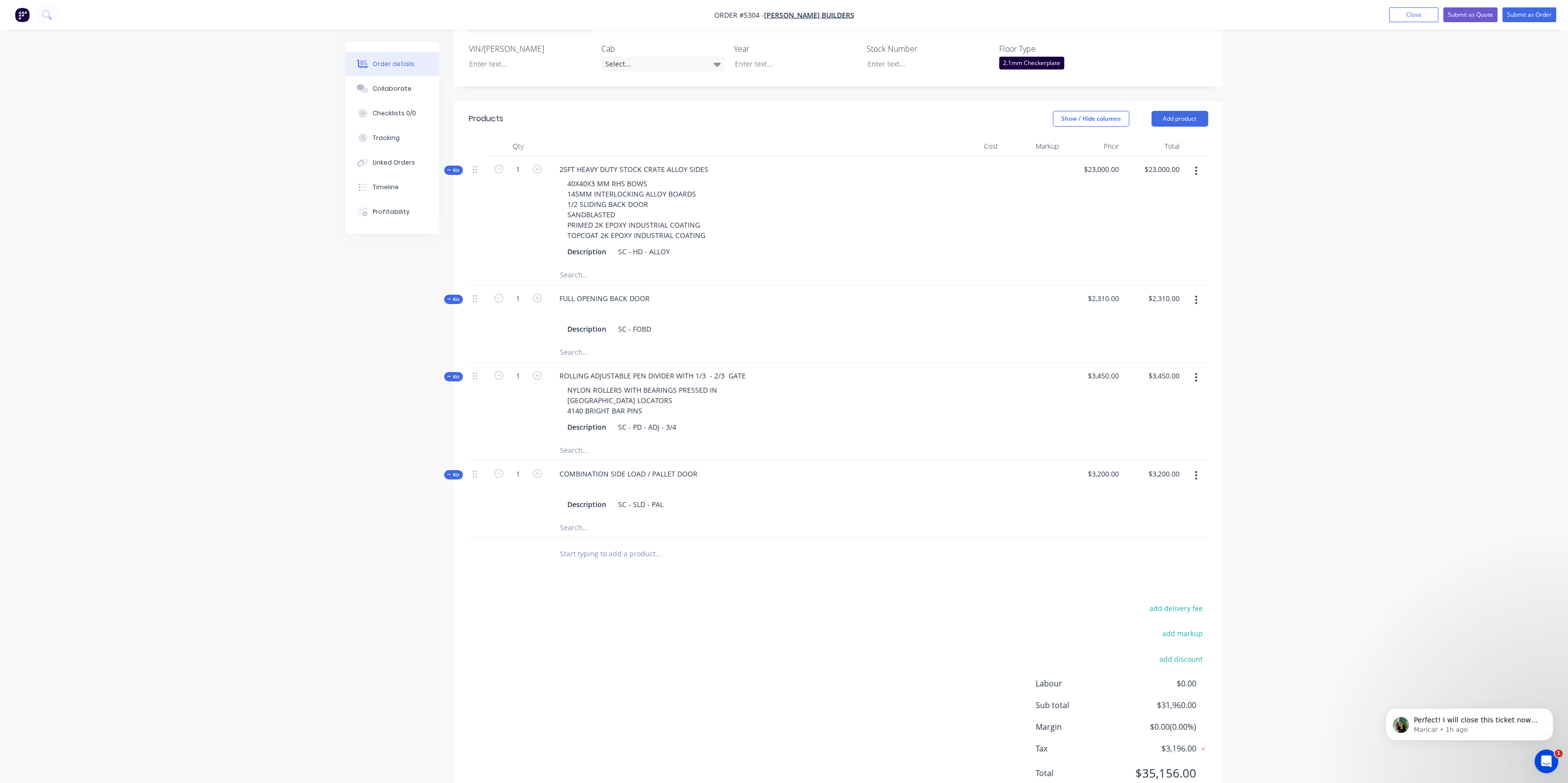
scroll to position [334, 0]
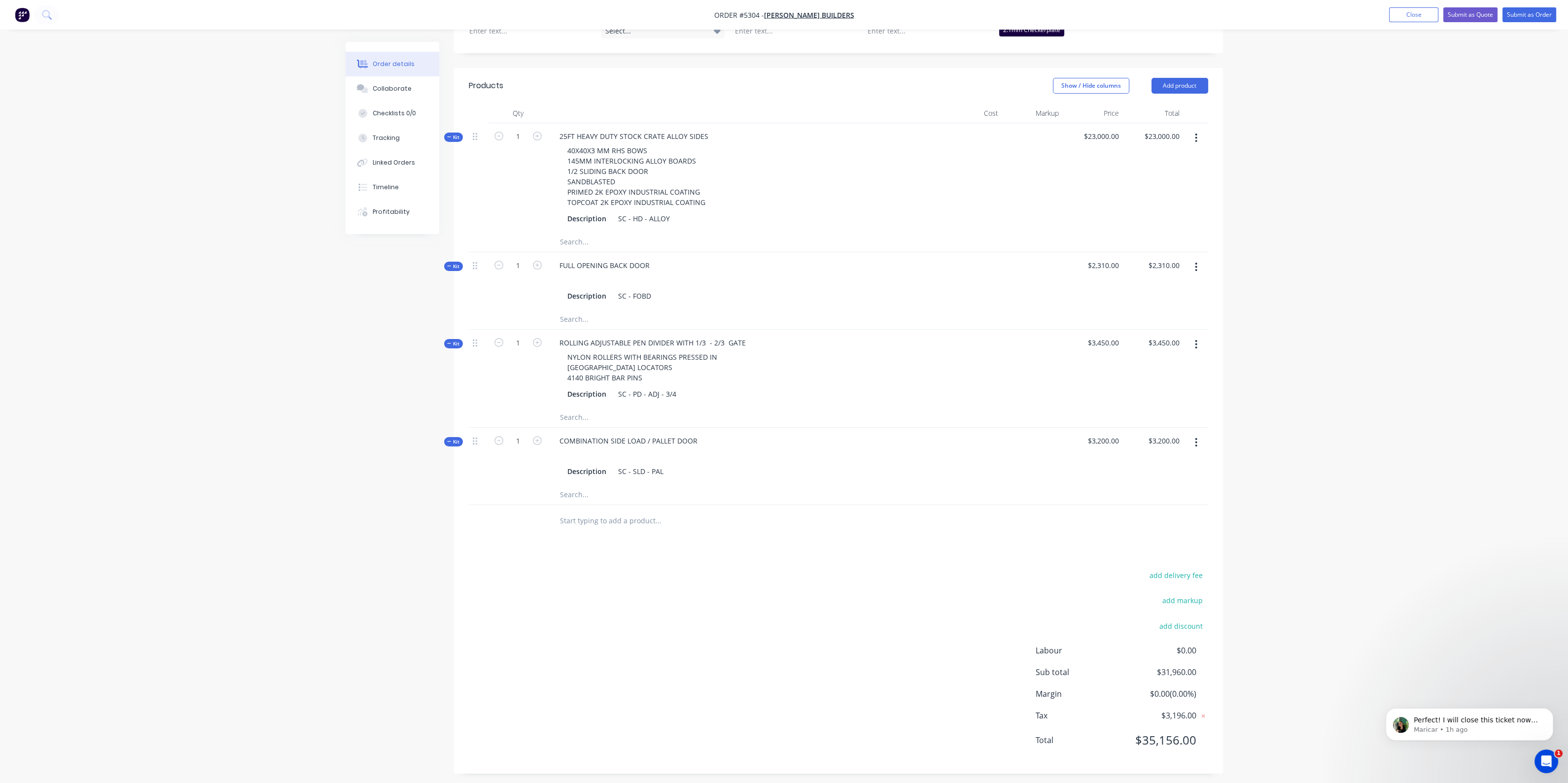
click at [675, 640] on div "add delivery fee add markup add discount Labour $0.00 Sub total $31,960.00 Marg…" at bounding box center [838, 663] width 740 height 190
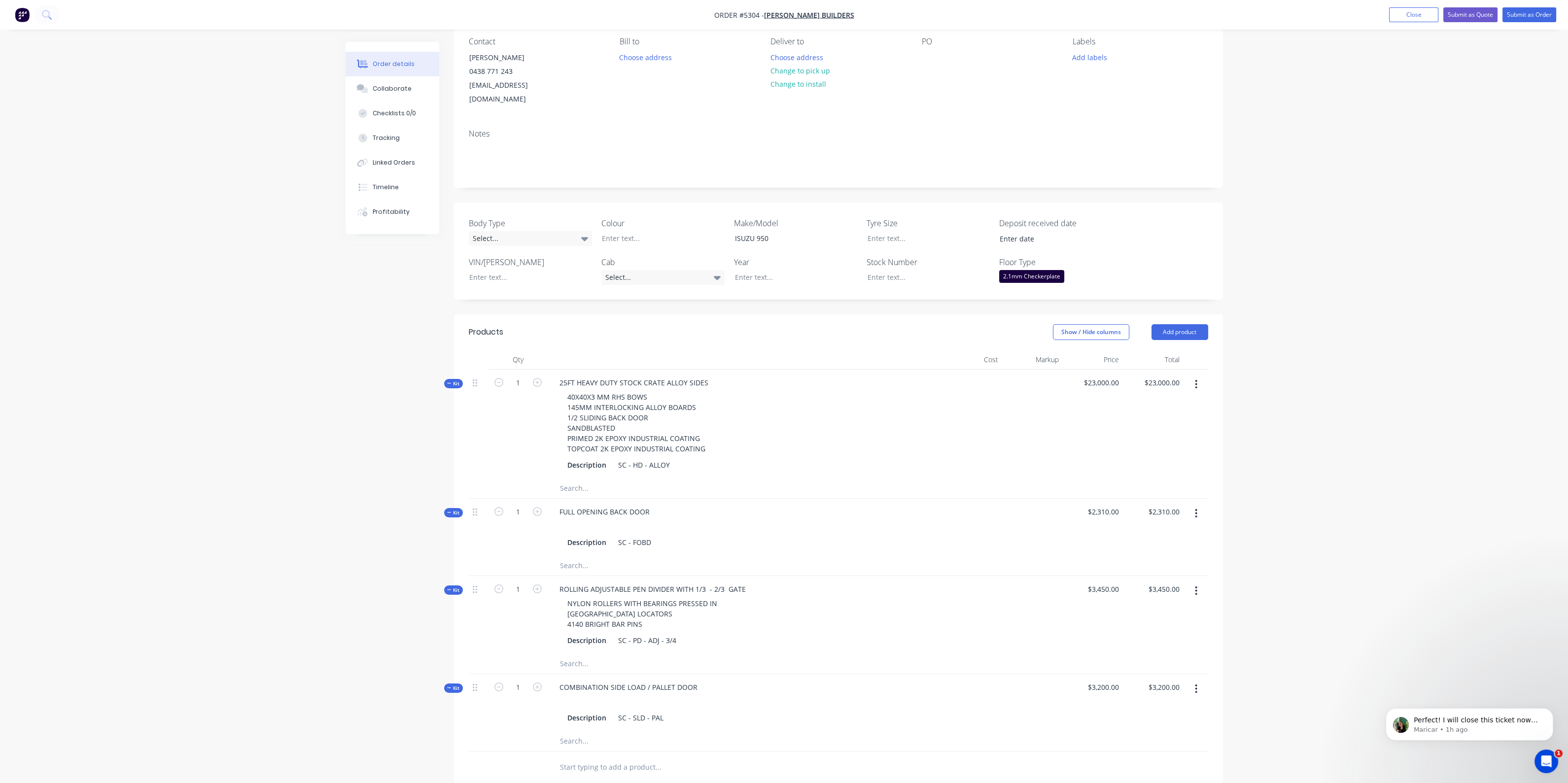
scroll to position [26, 0]
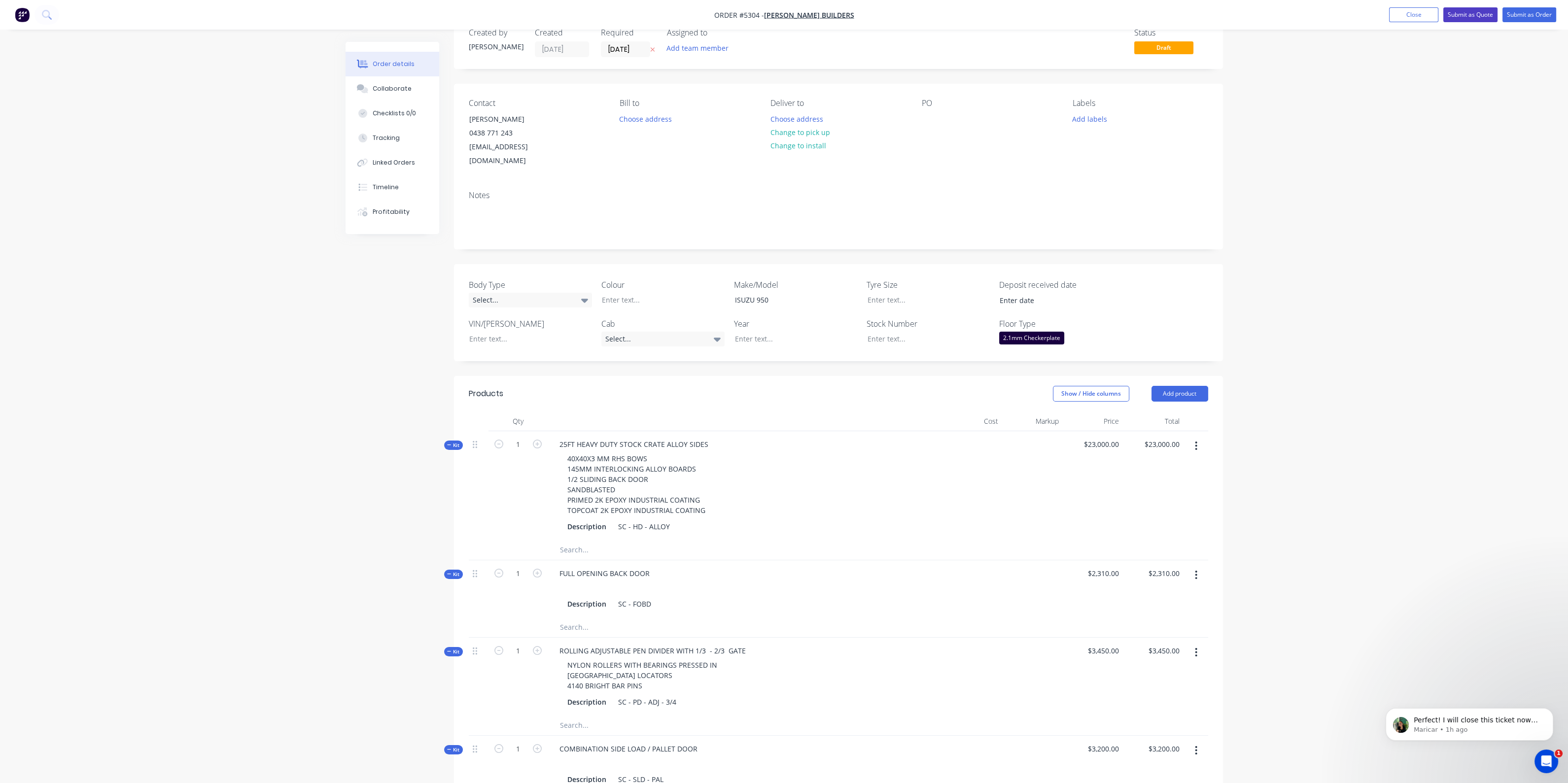
click at [1478, 14] on button "Submit as Quote" at bounding box center [1469, 15] width 54 height 15
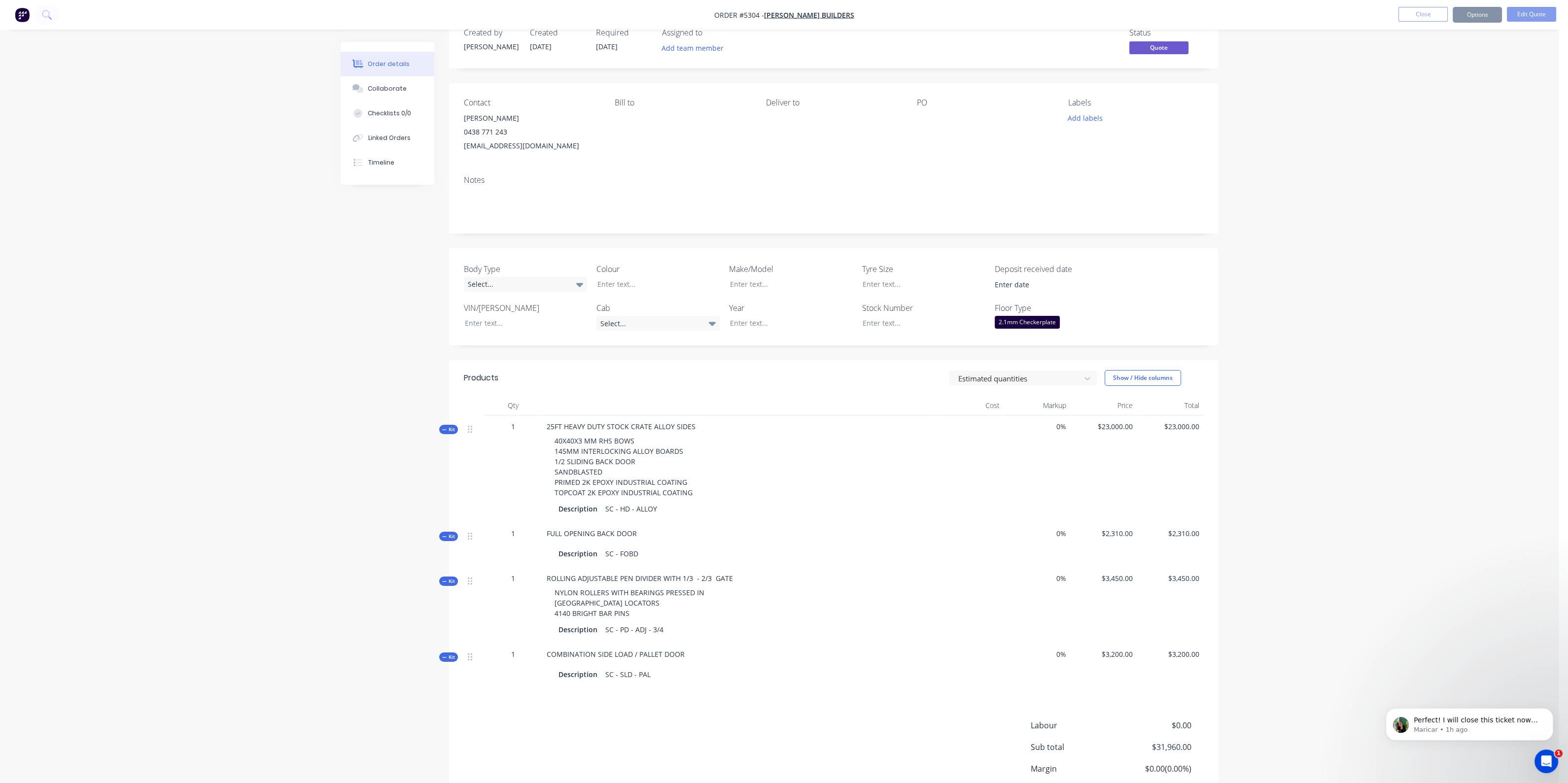
scroll to position [0, 0]
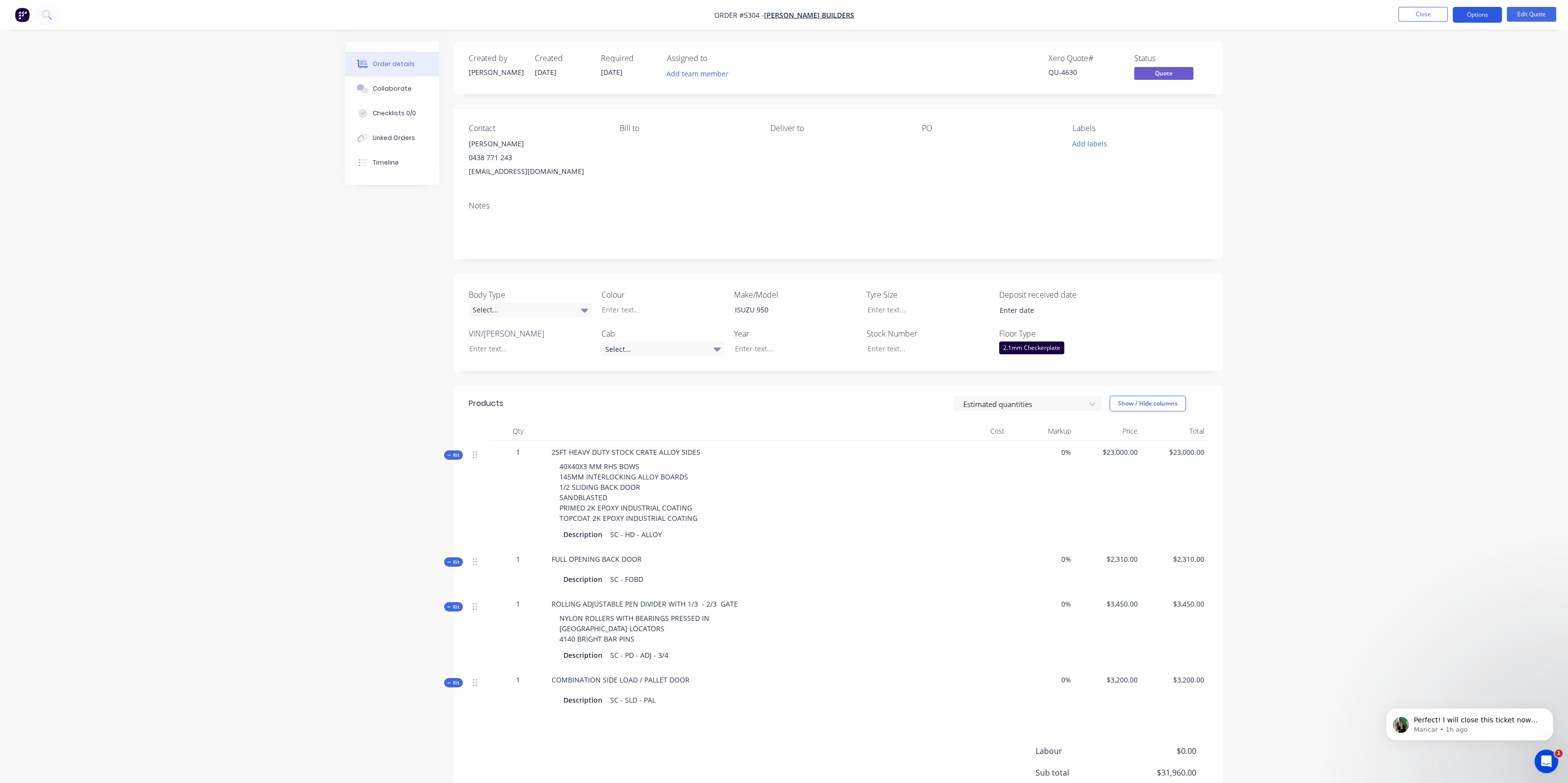
click at [1477, 8] on button "Options" at bounding box center [1477, 14] width 49 height 16
click at [1421, 57] on div "Quote" at bounding box center [1447, 60] width 90 height 14
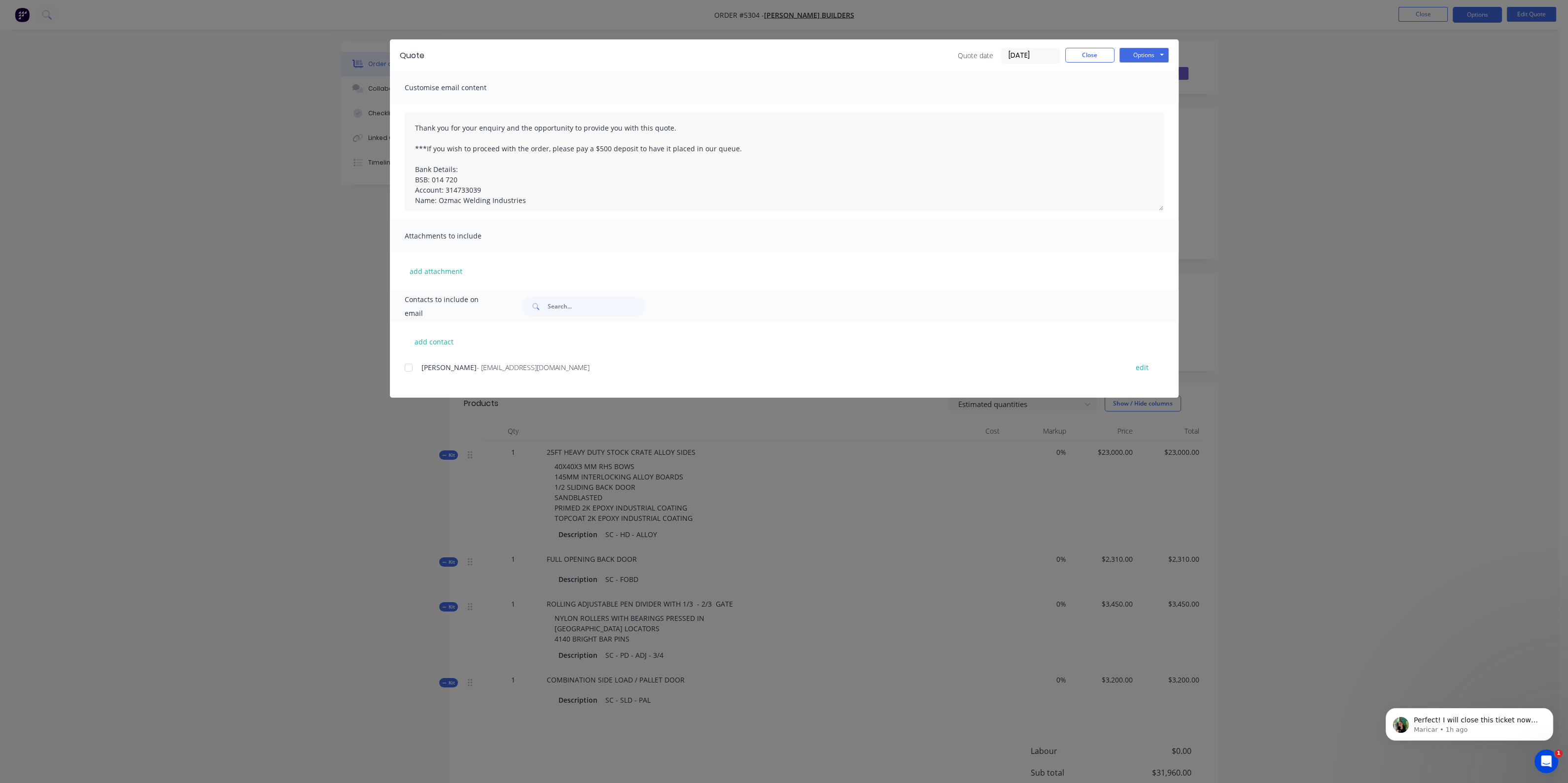
click at [409, 367] on div at bounding box center [408, 368] width 20 height 20
click at [1144, 52] on button "Options" at bounding box center [1143, 56] width 49 height 15
click at [1146, 105] on button "Email" at bounding box center [1150, 105] width 63 height 17
click at [1138, 56] on button "Options" at bounding box center [1143, 56] width 49 height 15
click at [1135, 87] on button "Print" at bounding box center [1150, 89] width 63 height 17
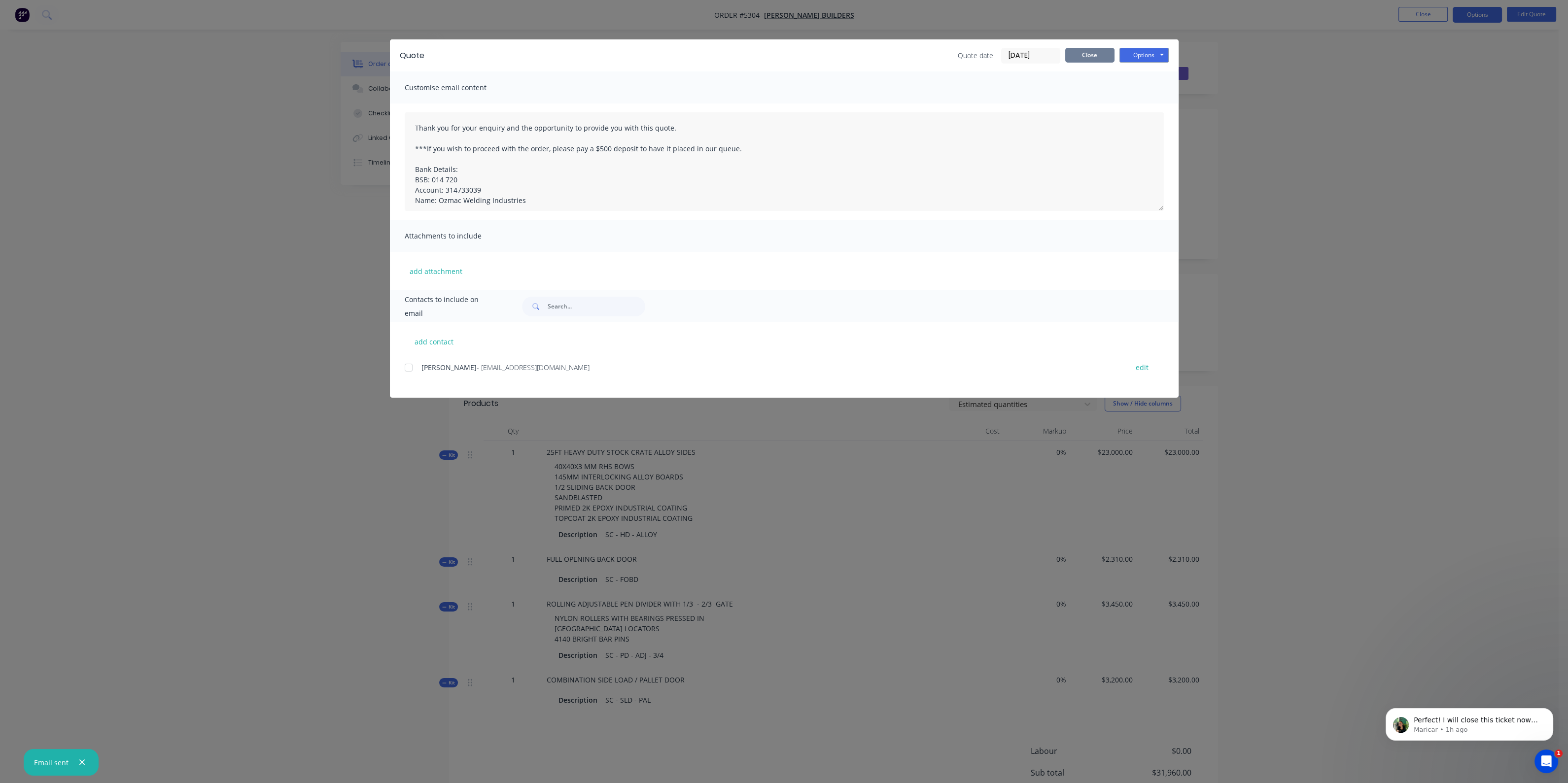
click at [1085, 55] on button "Close" at bounding box center [1089, 56] width 49 height 15
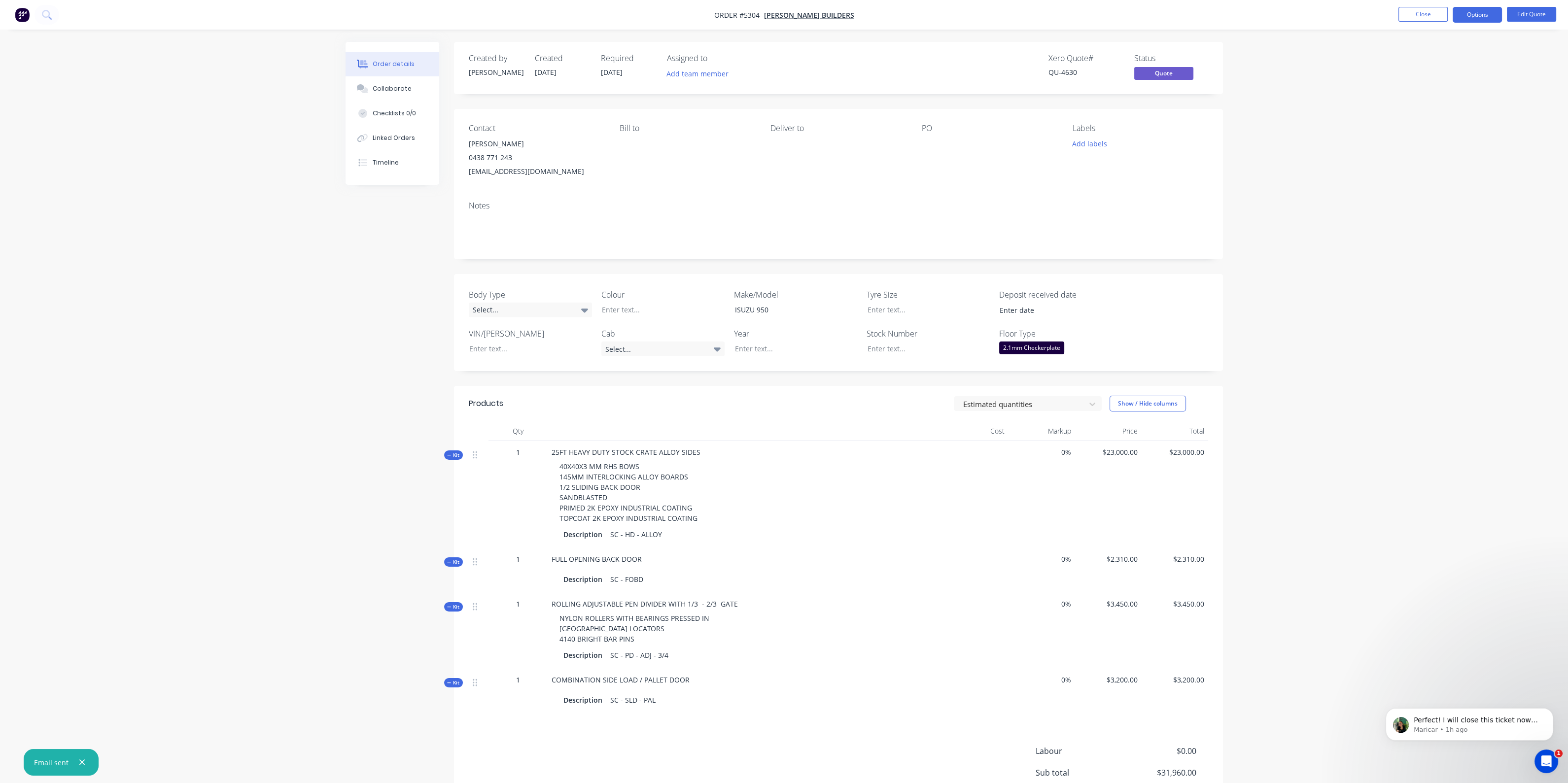
scroll to position [293, 0]
